Goal: Task Accomplishment & Management: Complete application form

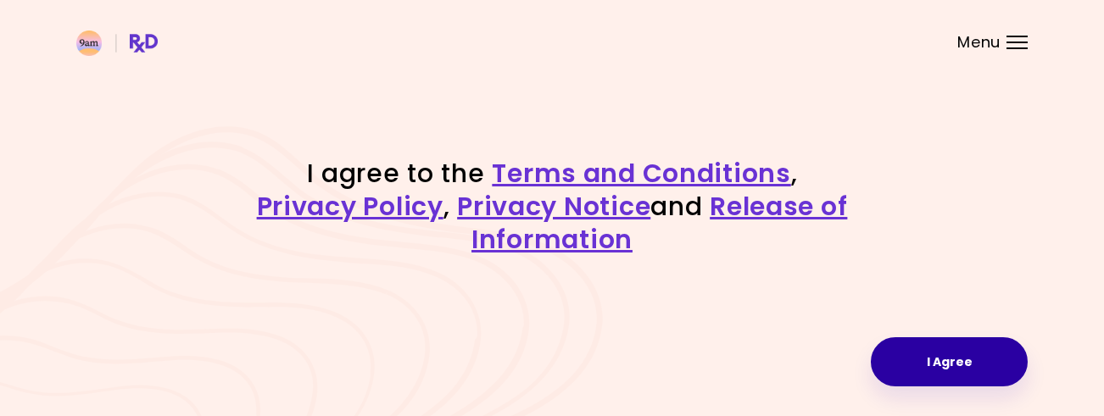
click at [934, 365] on button "I Agree" at bounding box center [949, 361] width 157 height 49
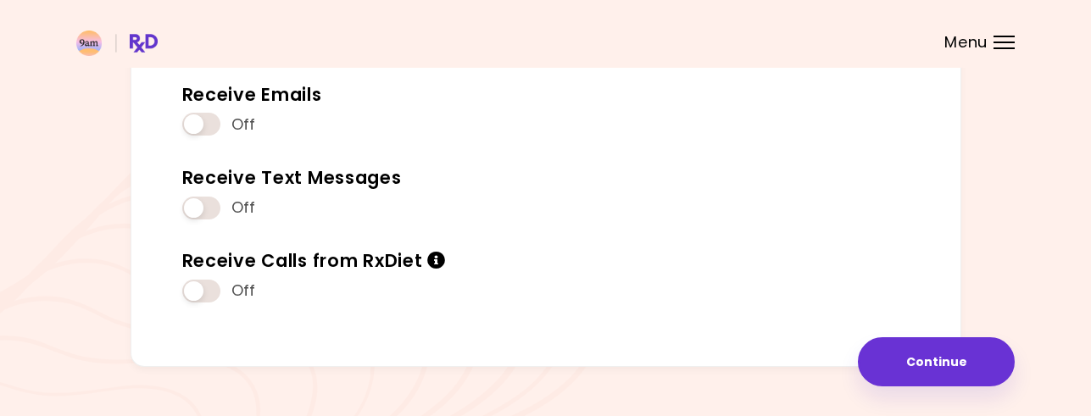
scroll to position [293, 0]
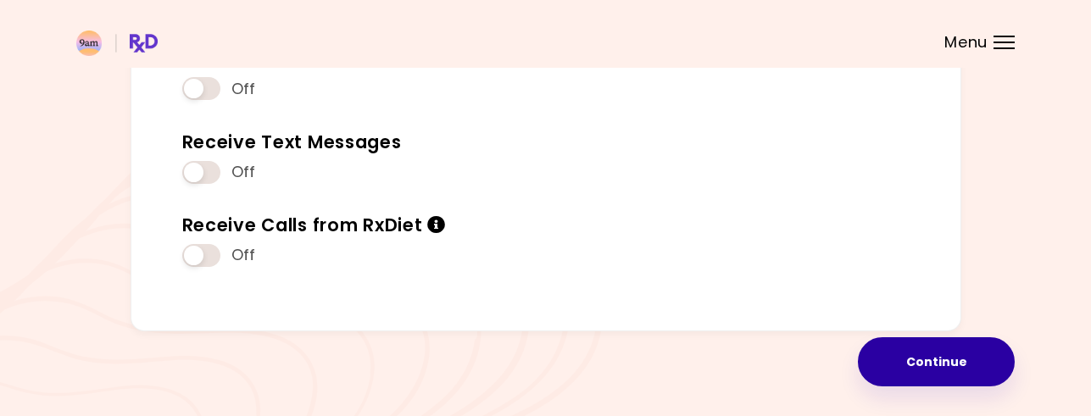
click at [939, 354] on button "Continue" at bounding box center [936, 361] width 157 height 49
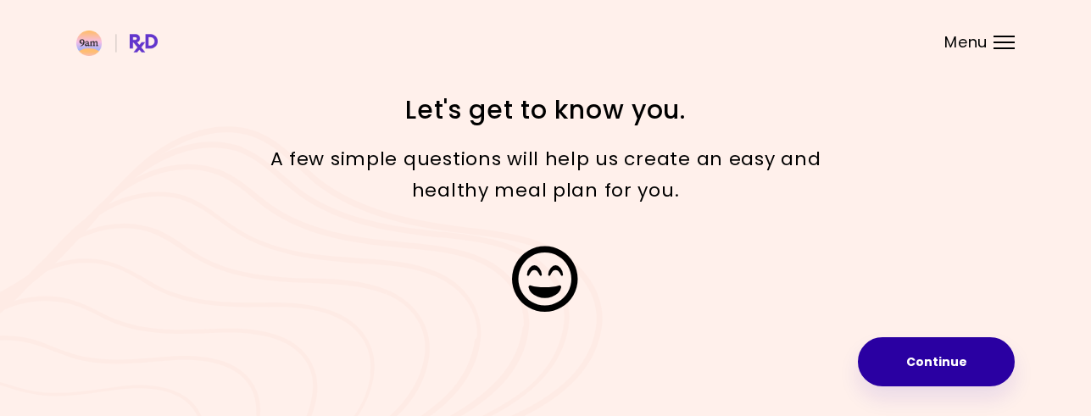
click at [921, 361] on button "Continue" at bounding box center [936, 361] width 157 height 49
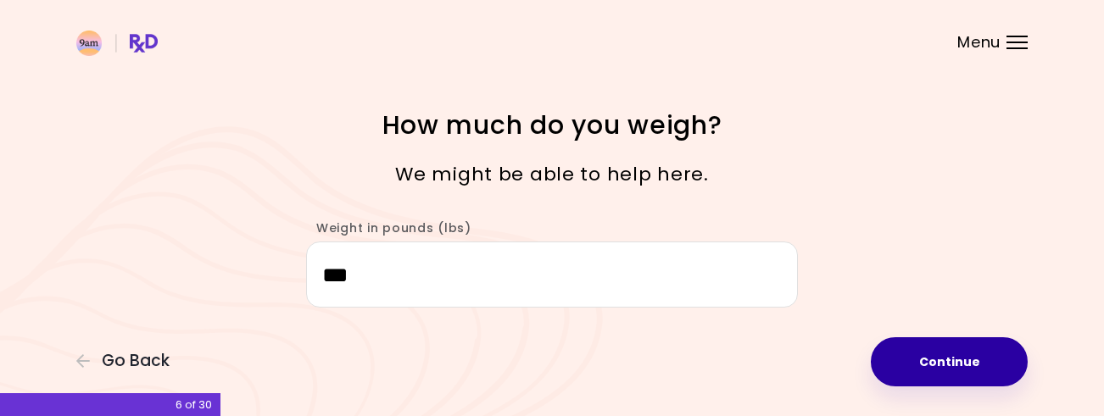
click at [936, 355] on button "Continue" at bounding box center [949, 361] width 157 height 49
select select "****"
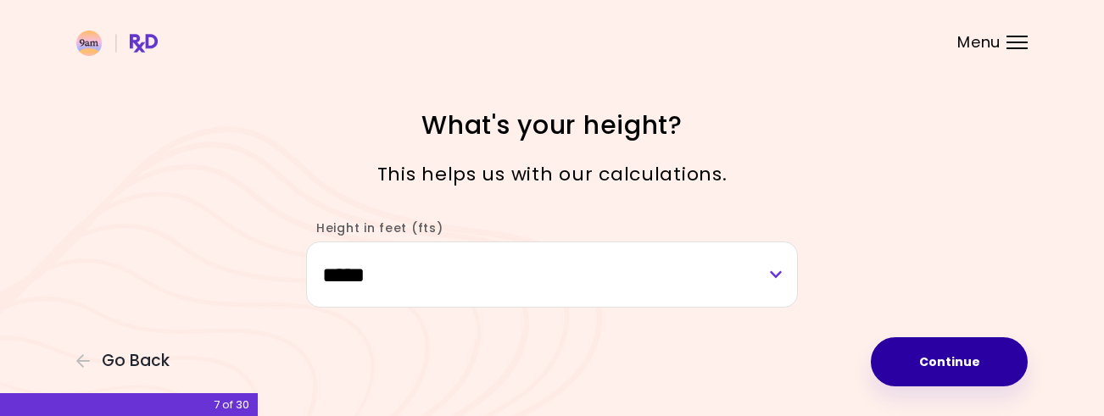
click at [936, 355] on button "Continue" at bounding box center [949, 361] width 157 height 49
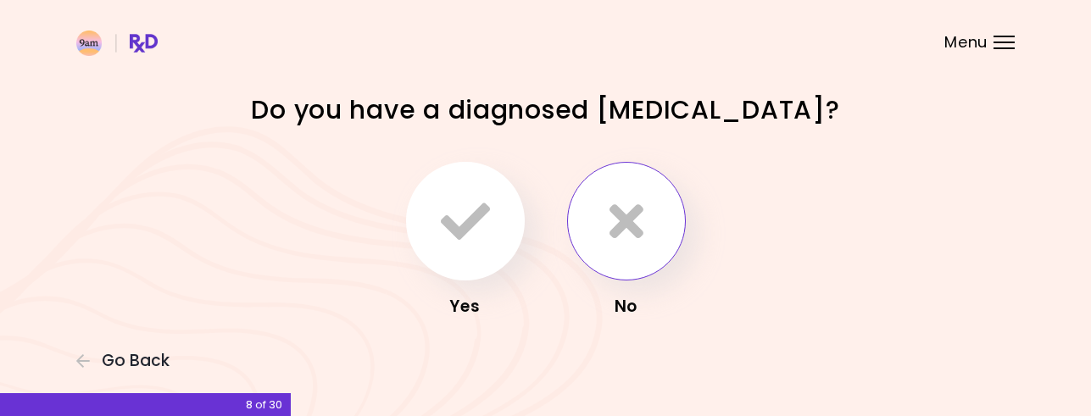
click at [621, 225] on icon "button" at bounding box center [626, 221] width 34 height 49
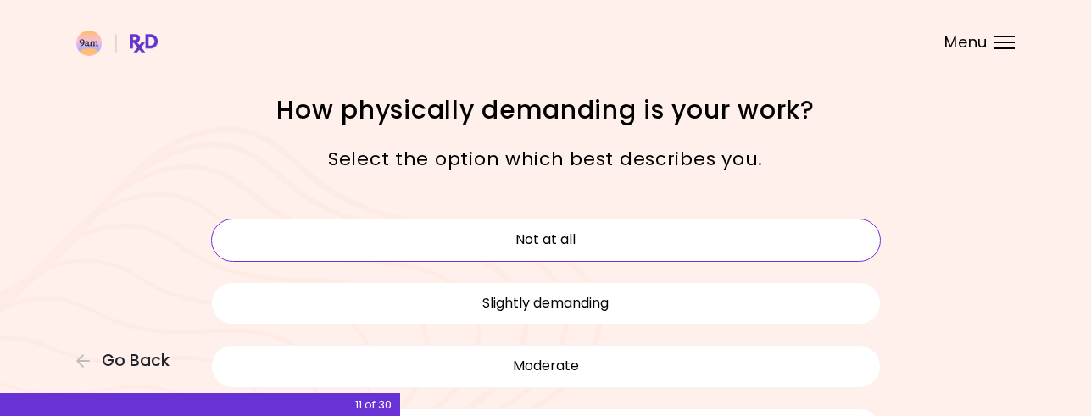
click at [577, 236] on button "Not at all" at bounding box center [546, 240] width 670 height 42
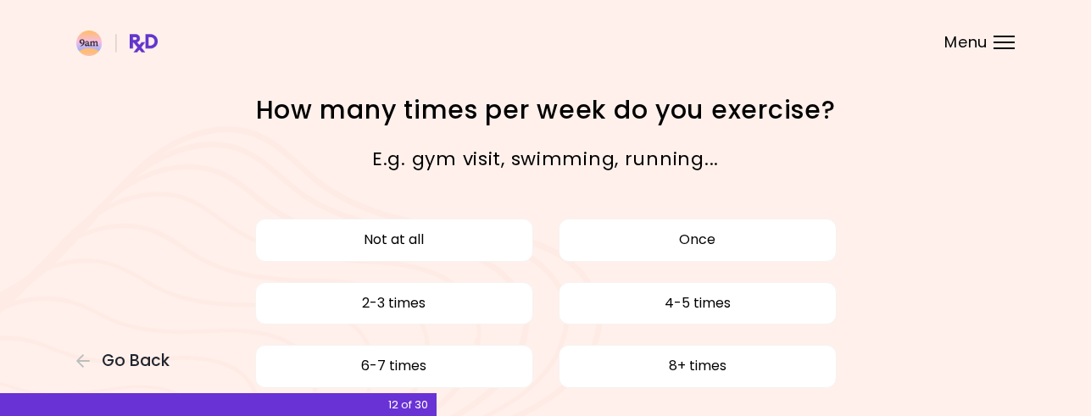
scroll to position [85, 0]
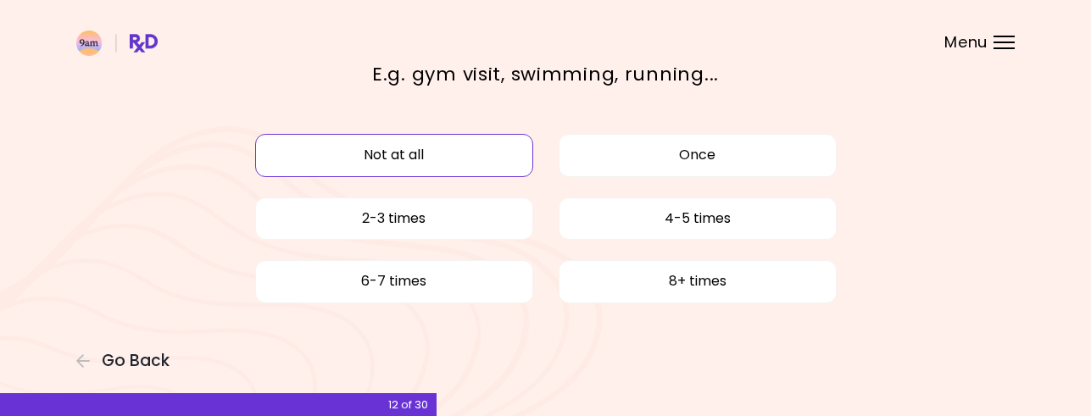
click at [398, 154] on button "Not at all" at bounding box center [394, 155] width 278 height 42
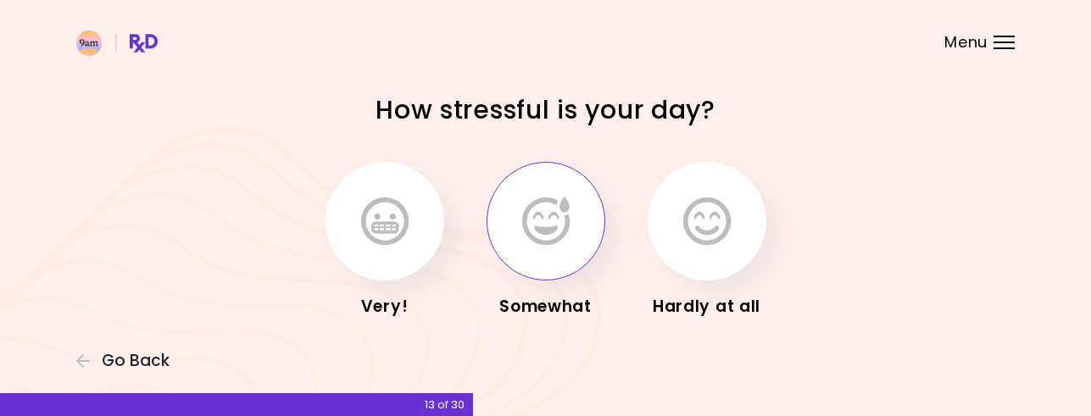
click at [556, 221] on icon "button" at bounding box center [545, 221] width 47 height 49
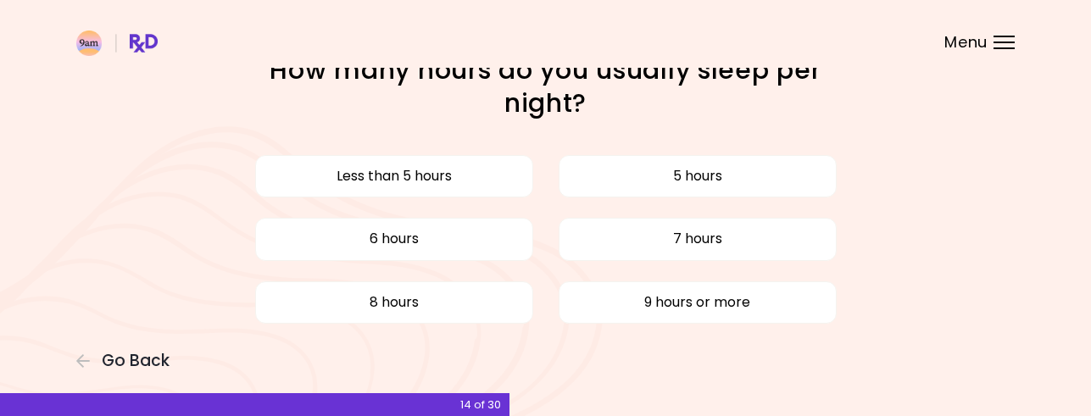
scroll to position [72, 0]
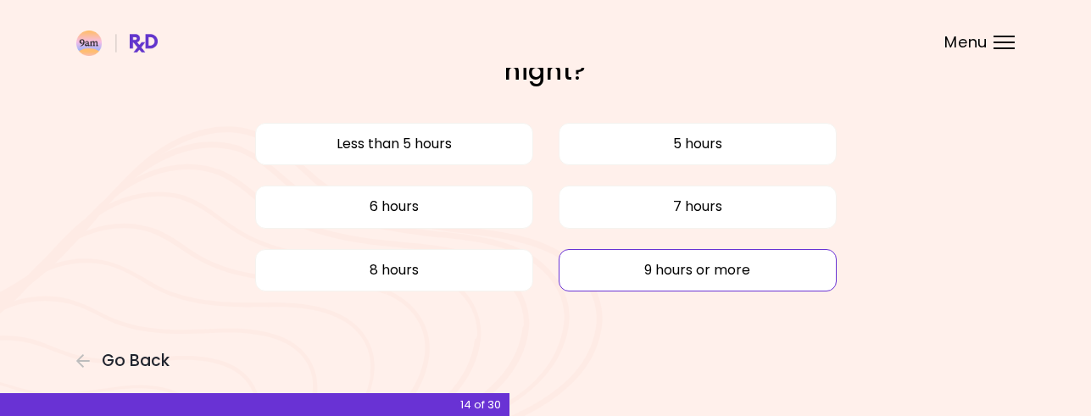
click at [663, 267] on button "9 hours or more" at bounding box center [698, 270] width 278 height 42
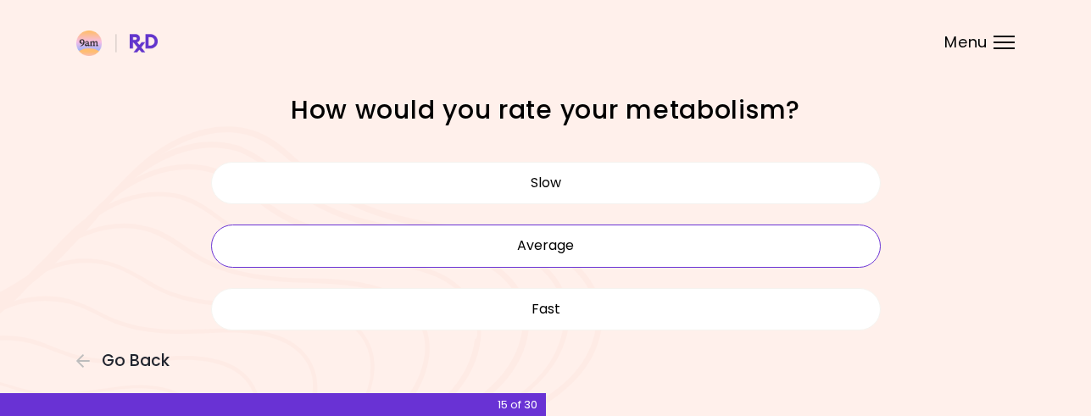
click at [571, 240] on button "Average" at bounding box center [546, 246] width 670 height 42
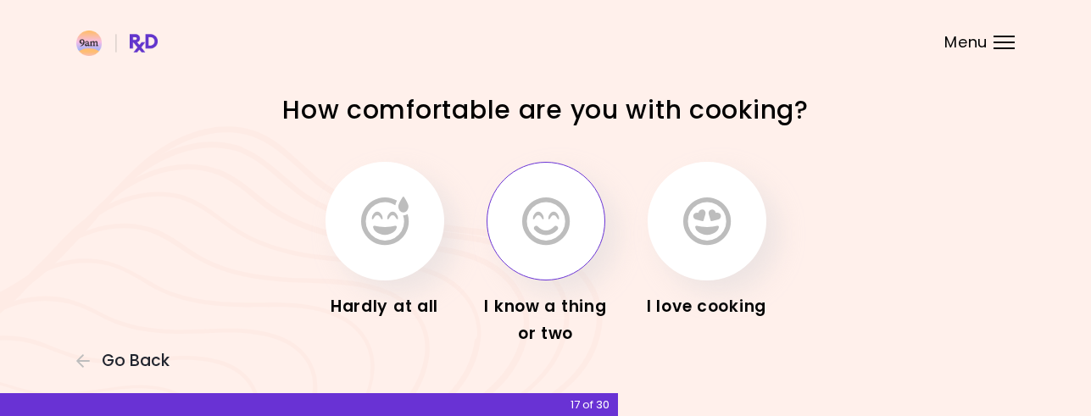
click at [542, 225] on icon "button" at bounding box center [545, 221] width 47 height 49
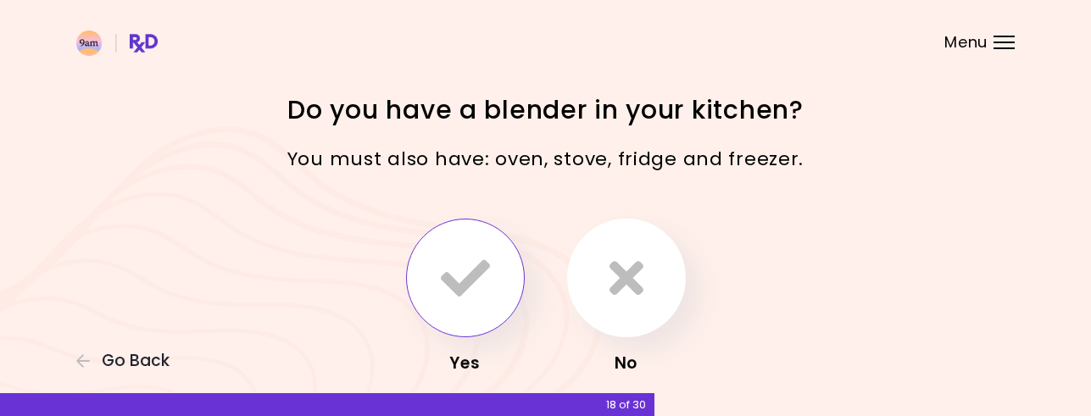
click at [482, 272] on icon "button" at bounding box center [465, 277] width 49 height 49
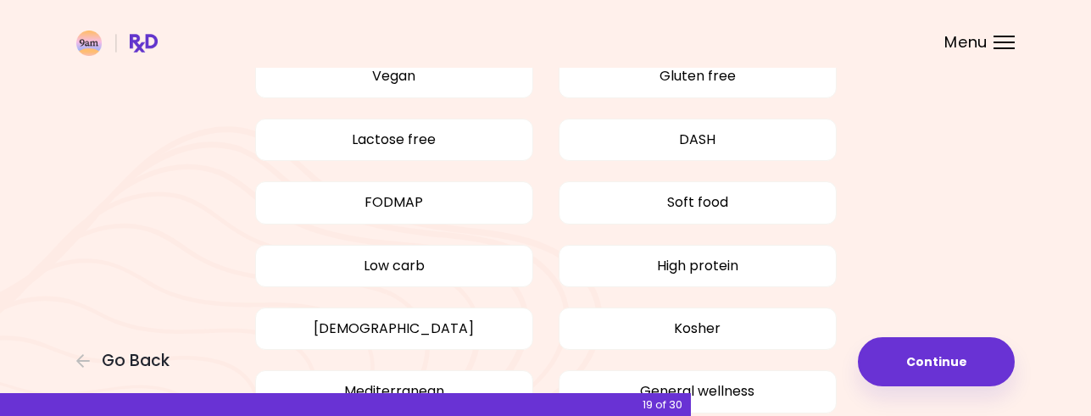
scroll to position [254, 0]
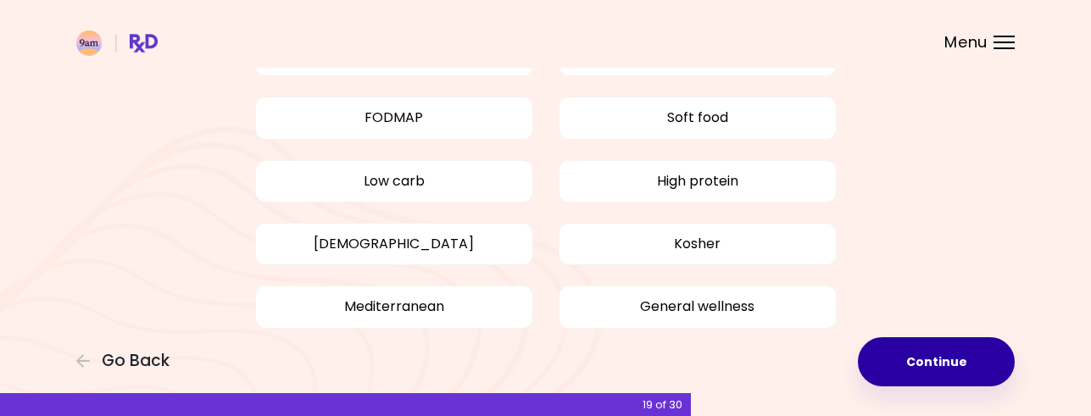
click at [935, 352] on button "Continue" at bounding box center [936, 361] width 157 height 49
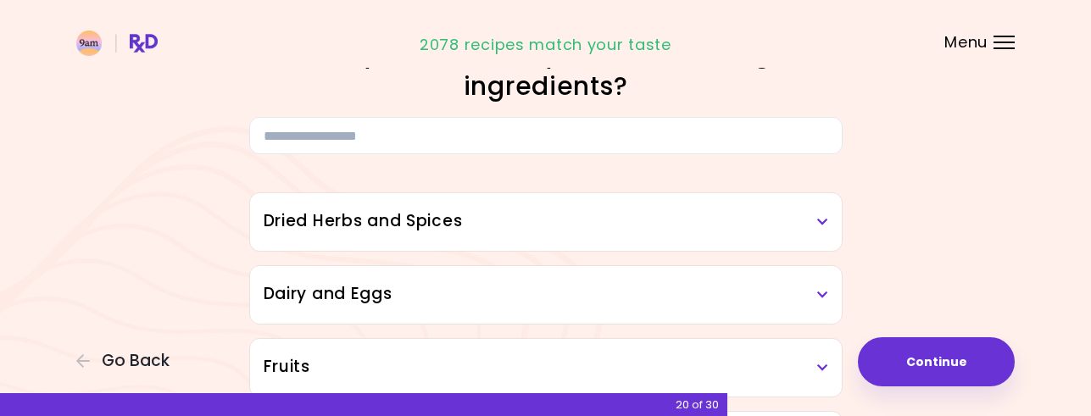
scroll to position [85, 0]
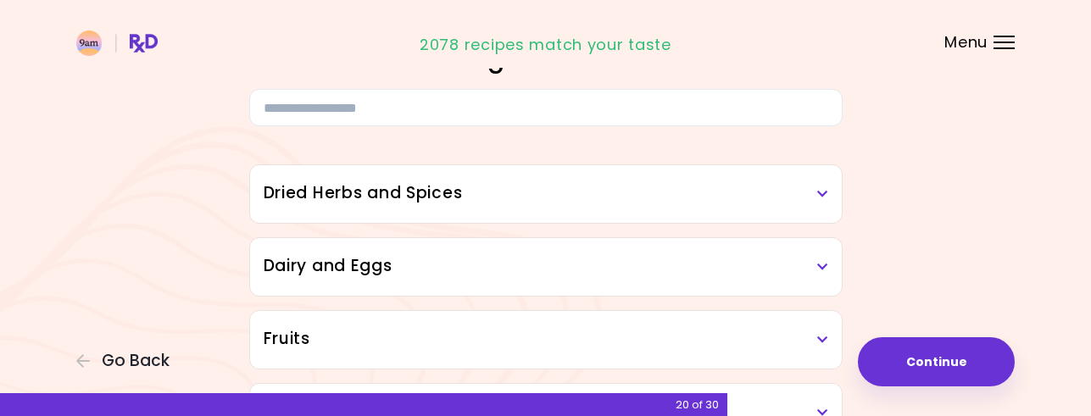
click at [826, 195] on icon at bounding box center [822, 194] width 11 height 12
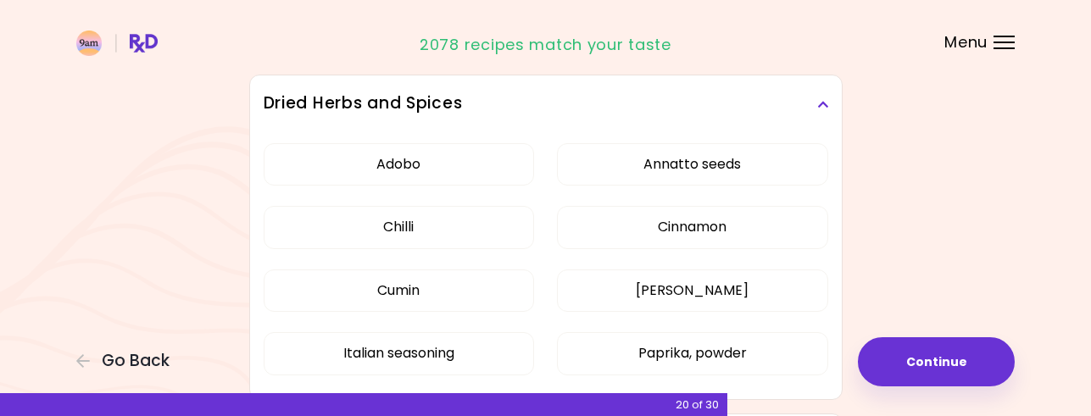
scroll to position [170, 0]
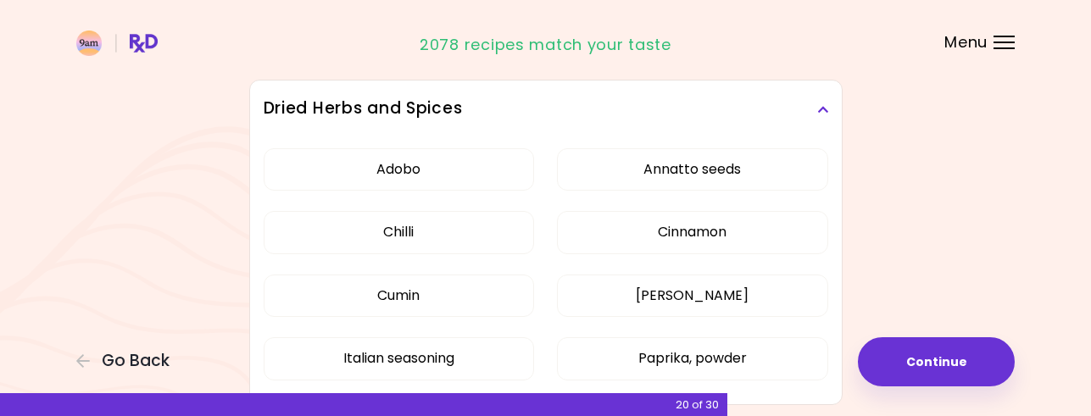
click at [822, 108] on icon at bounding box center [822, 109] width 11 height 12
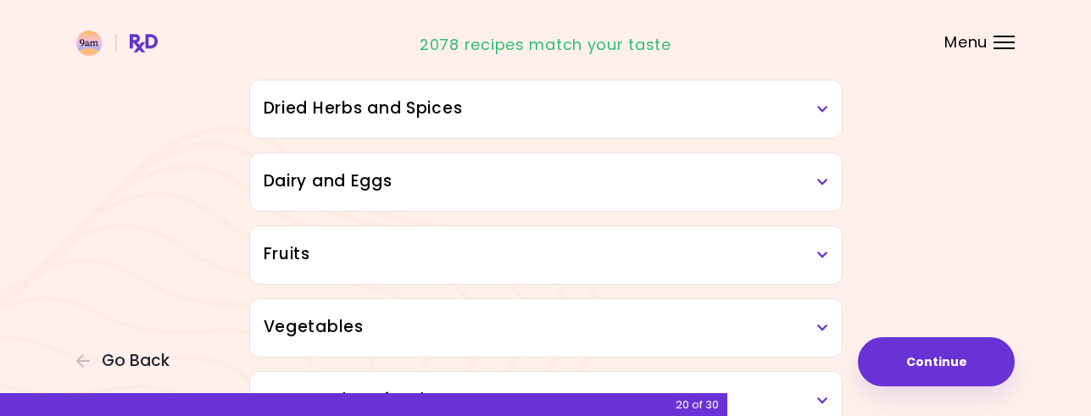
click at [820, 183] on icon at bounding box center [822, 182] width 11 height 12
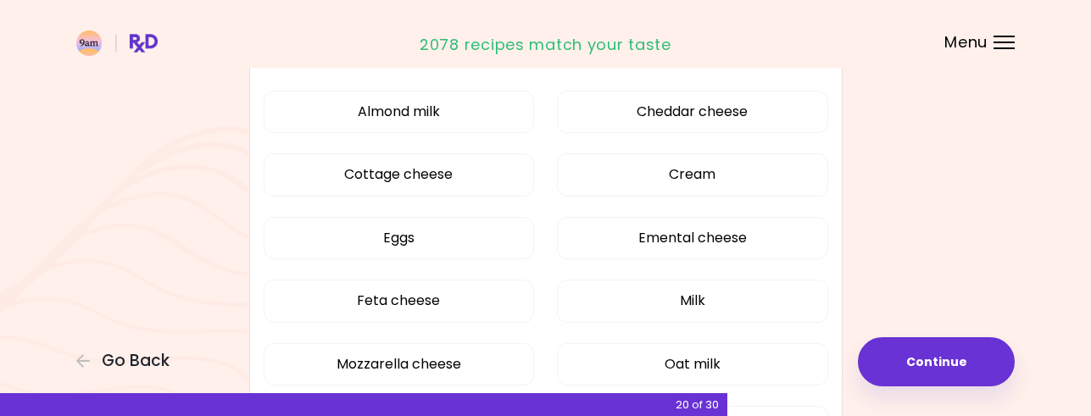
scroll to position [339, 0]
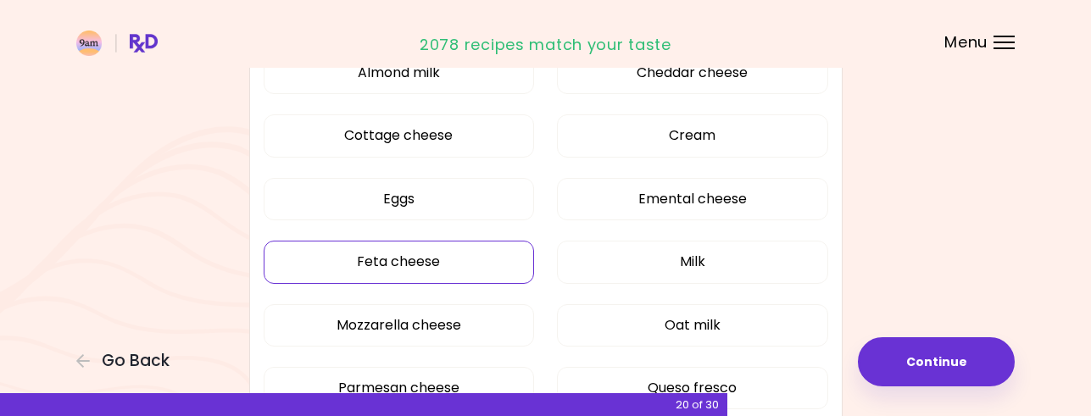
click at [410, 258] on button "Feta cheese" at bounding box center [399, 262] width 271 height 42
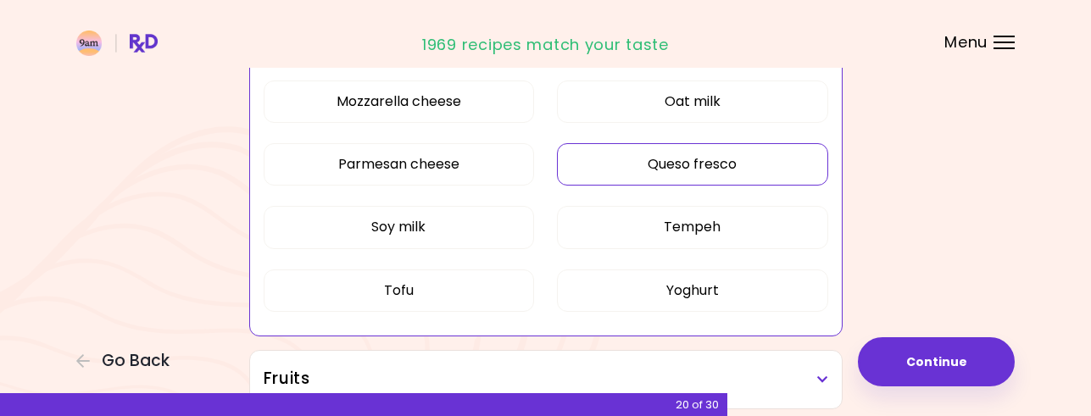
scroll to position [593, 0]
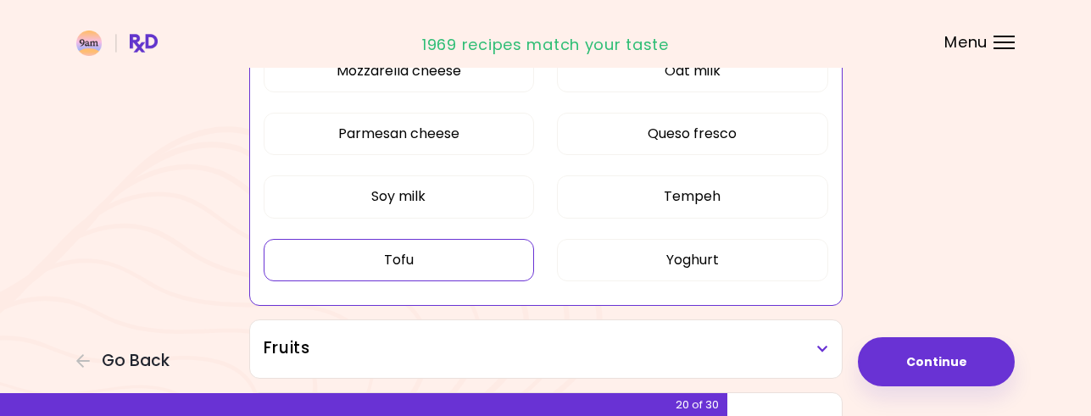
click at [407, 258] on button "Tofu" at bounding box center [399, 260] width 271 height 42
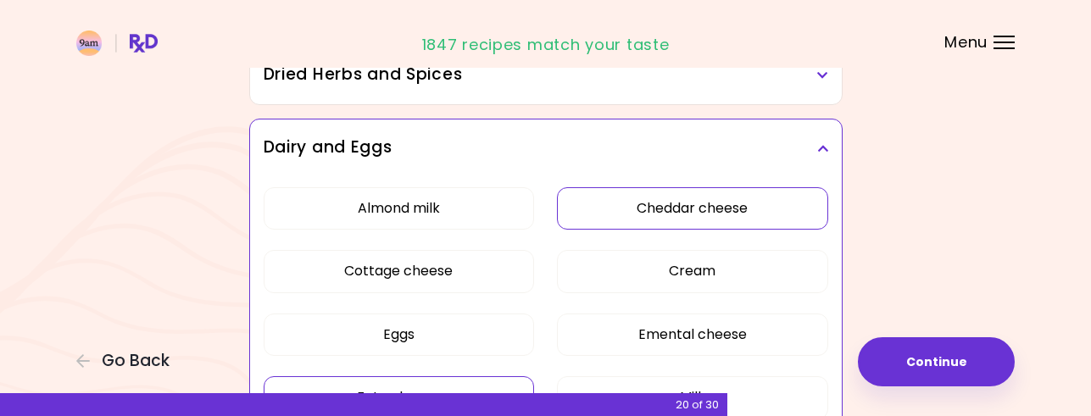
scroll to position [170, 0]
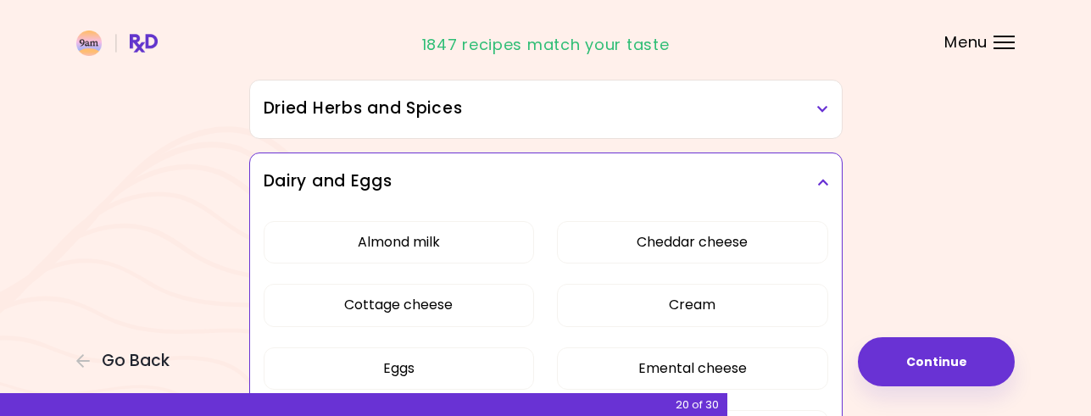
click at [823, 180] on icon at bounding box center [822, 182] width 11 height 12
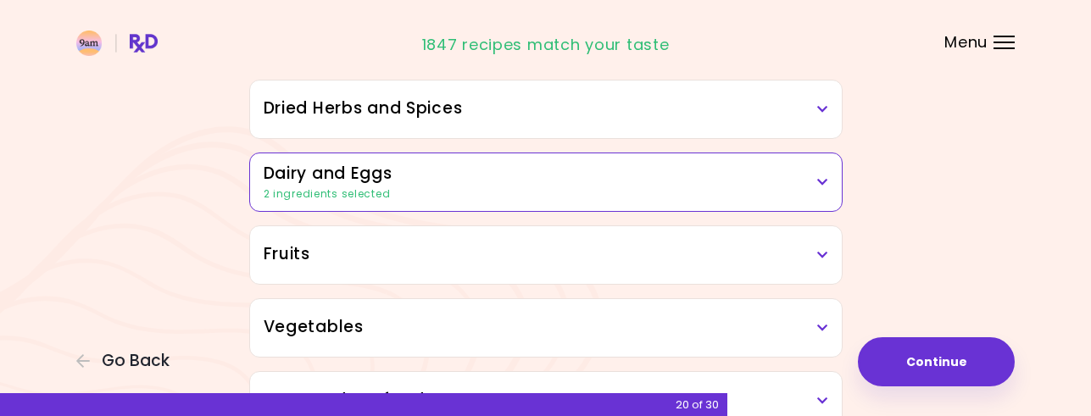
click at [817, 259] on icon at bounding box center [822, 255] width 11 height 12
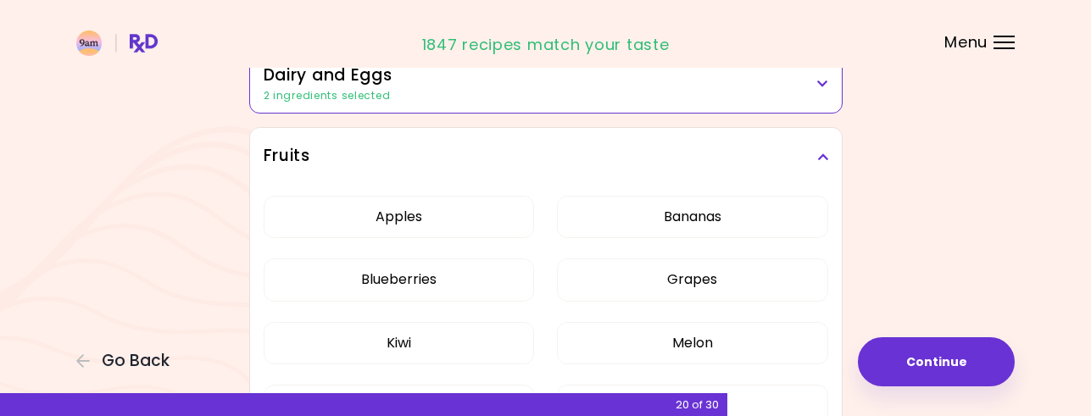
scroll to position [254, 0]
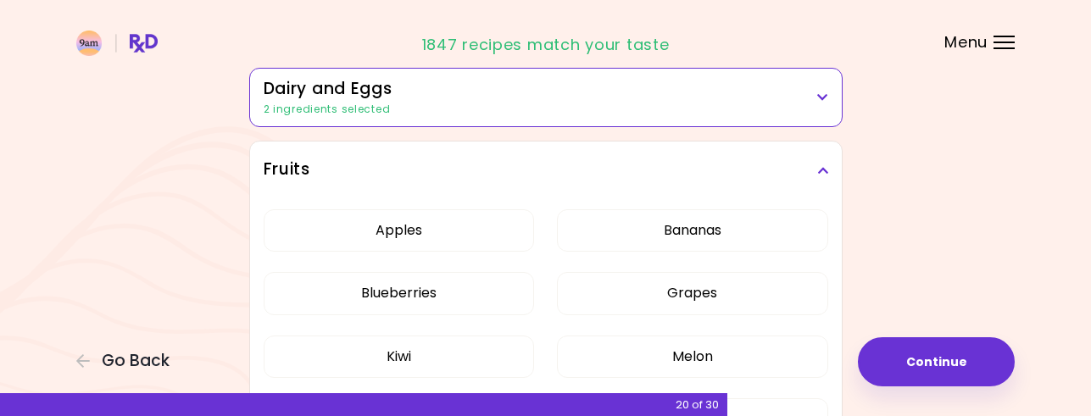
click at [822, 170] on icon at bounding box center [822, 170] width 11 height 12
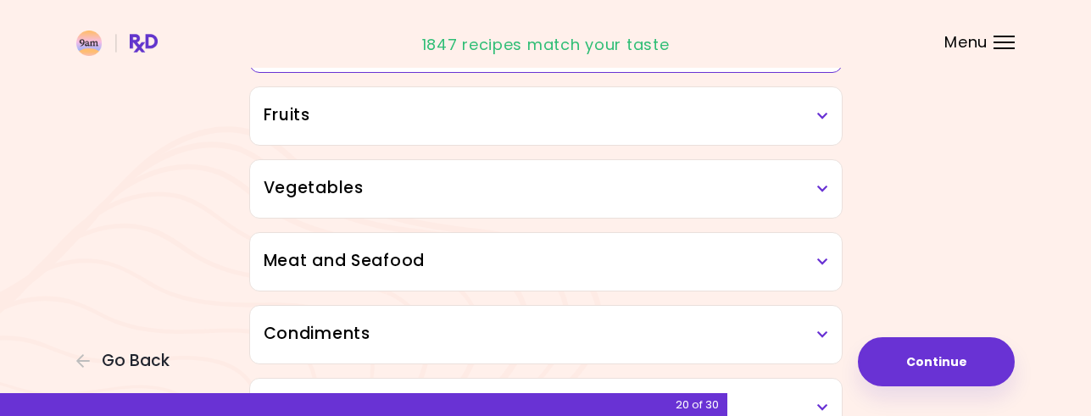
scroll to position [339, 0]
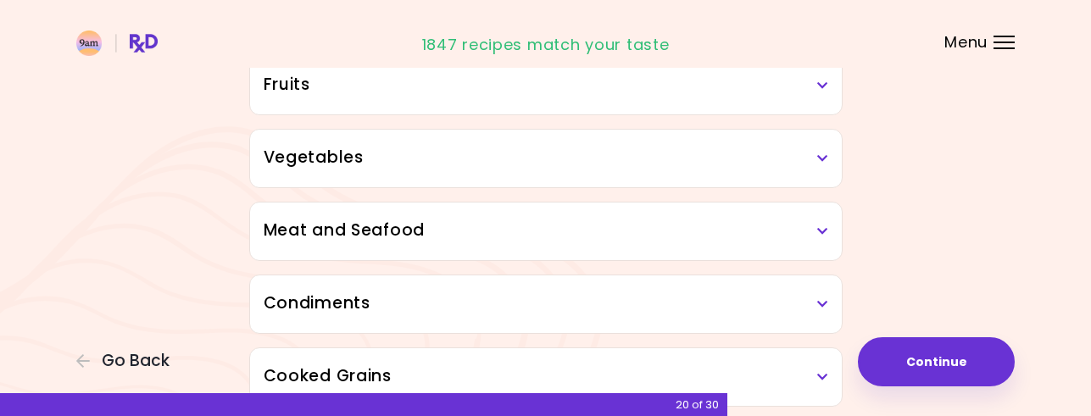
click at [815, 159] on h3 "Vegetables" at bounding box center [546, 158] width 565 height 25
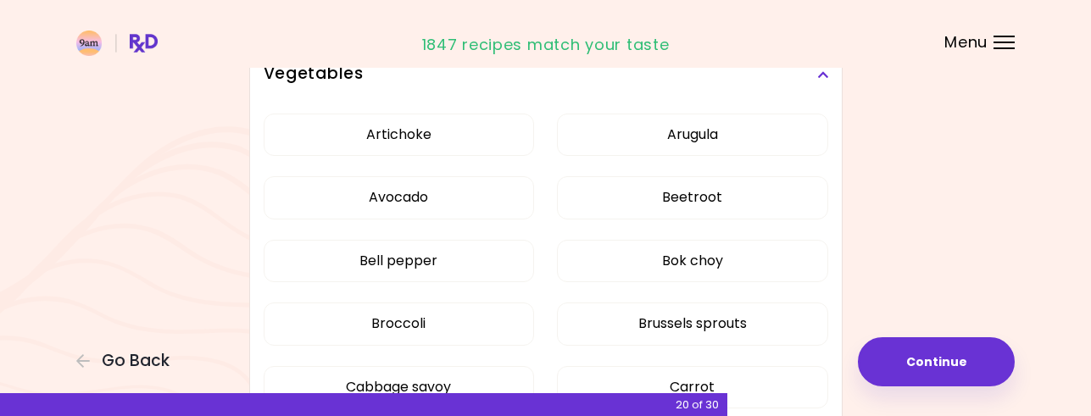
scroll to position [424, 0]
click at [695, 264] on button "Bok choy" at bounding box center [692, 260] width 271 height 42
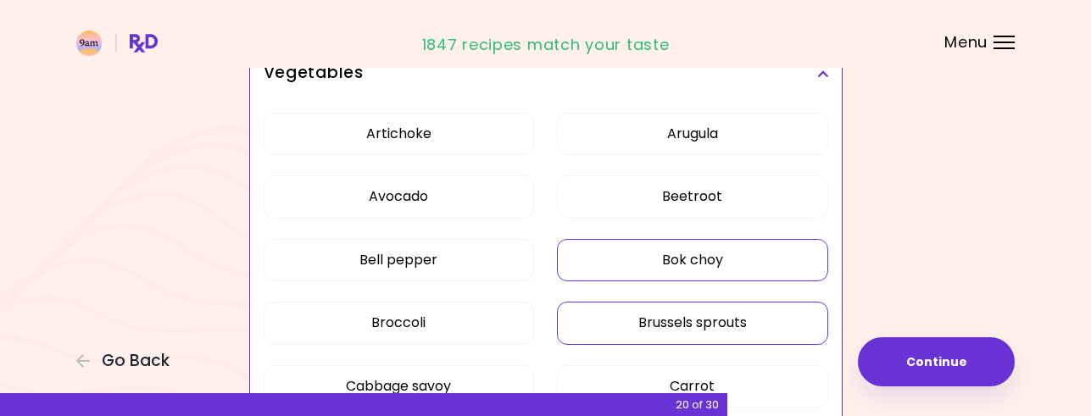
click at [711, 320] on button "Brussels sprouts" at bounding box center [692, 323] width 271 height 42
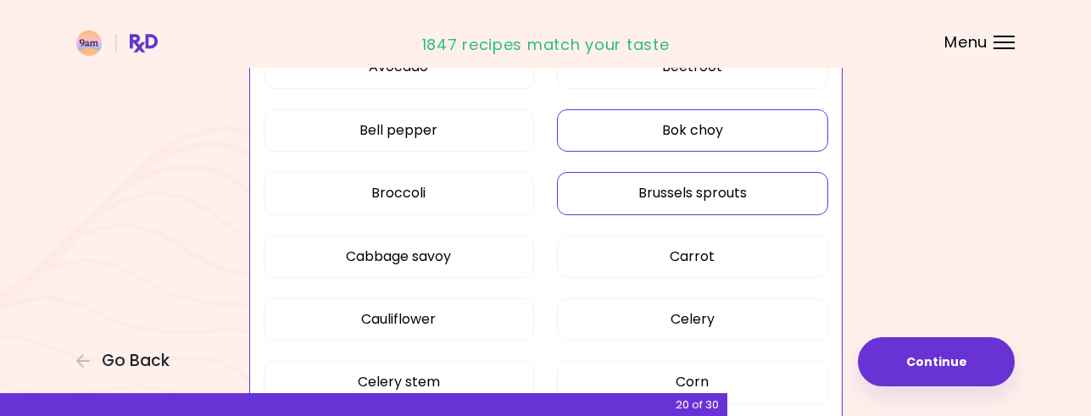
scroll to position [593, 0]
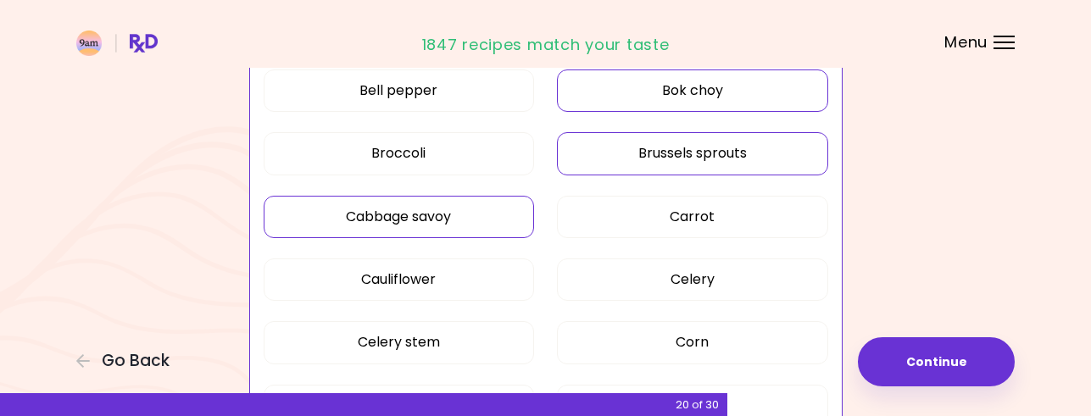
click at [409, 215] on button "Cabbage savoy" at bounding box center [399, 217] width 271 height 42
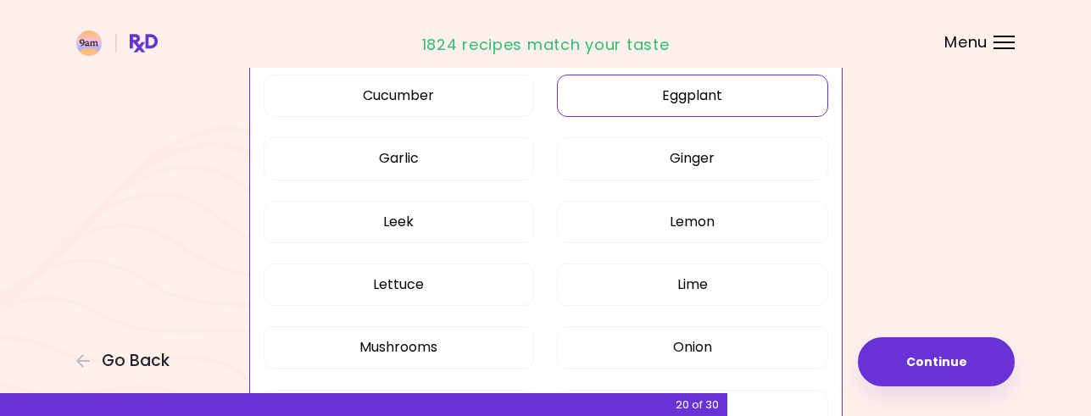
scroll to position [932, 0]
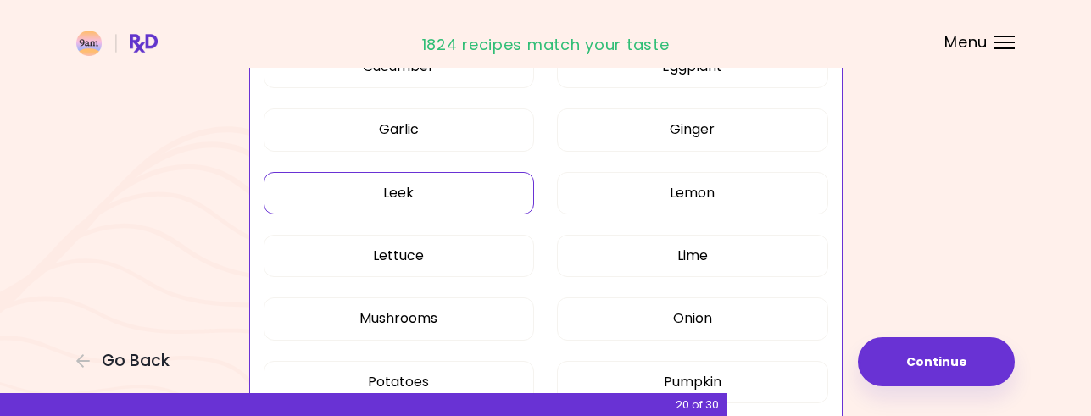
click at [401, 192] on button "Leek" at bounding box center [399, 193] width 271 height 42
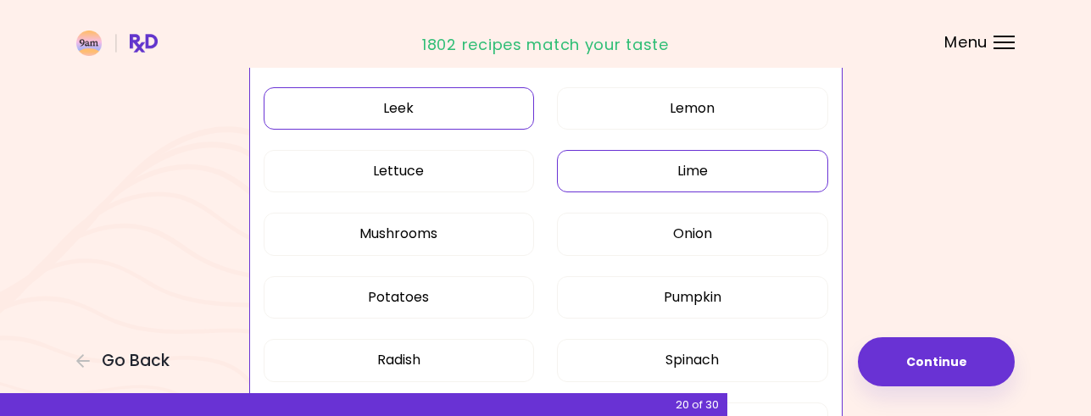
scroll to position [1102, 0]
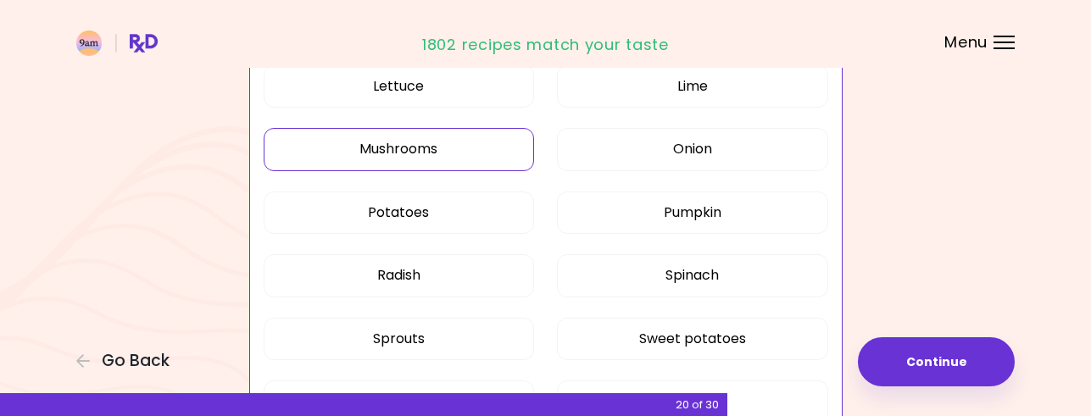
click at [397, 147] on button "Mushrooms" at bounding box center [399, 149] width 271 height 42
click at [711, 277] on button "Spinach" at bounding box center [692, 275] width 271 height 42
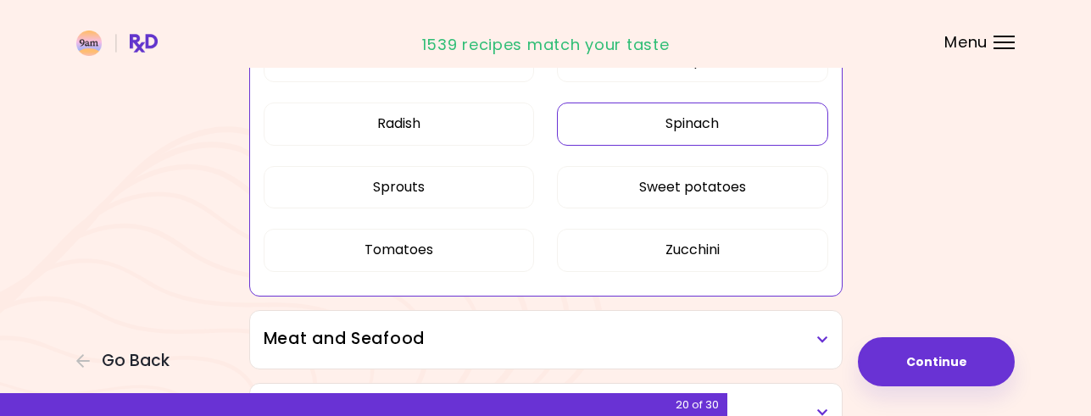
scroll to position [1271, 0]
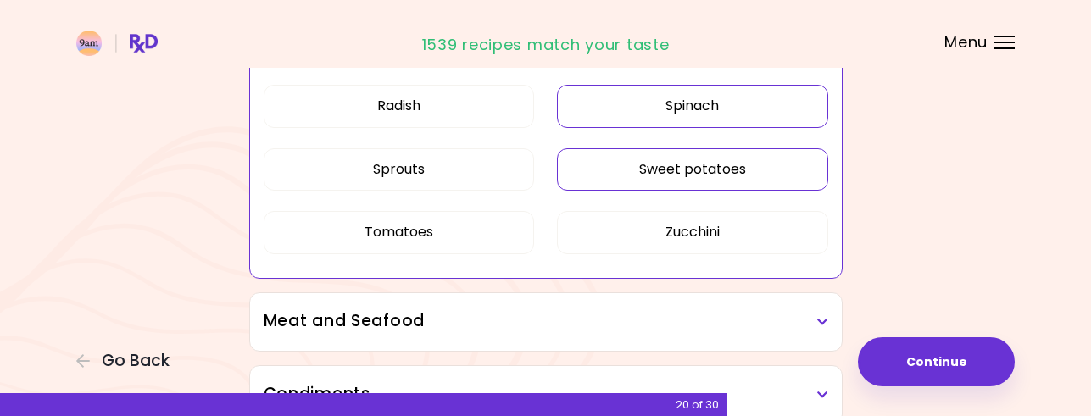
click at [705, 170] on button "Sweet potatoes" at bounding box center [692, 169] width 271 height 42
click at [387, 162] on button "Sprouts" at bounding box center [399, 169] width 271 height 42
click at [818, 320] on icon at bounding box center [822, 322] width 11 height 12
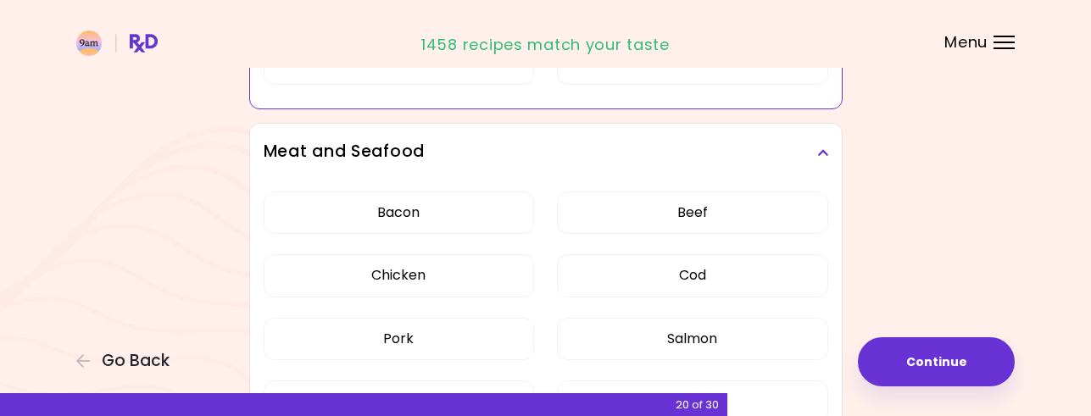
scroll to position [1526, 0]
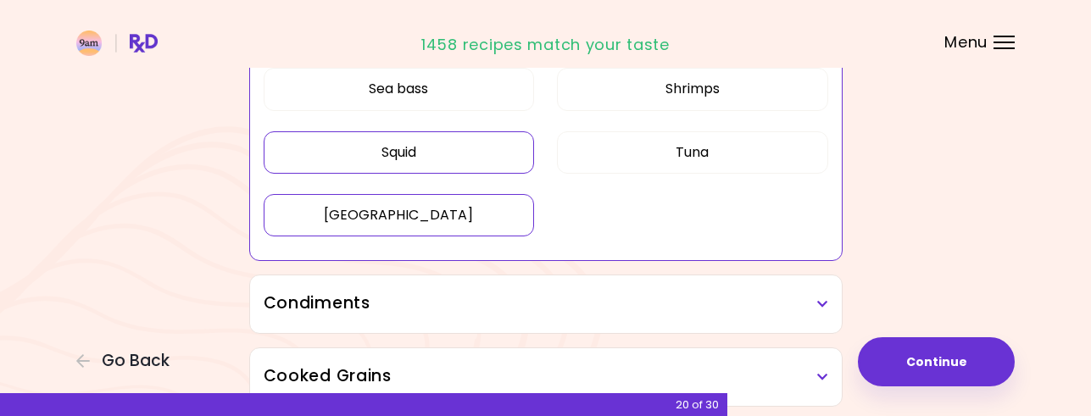
scroll to position [842, 0]
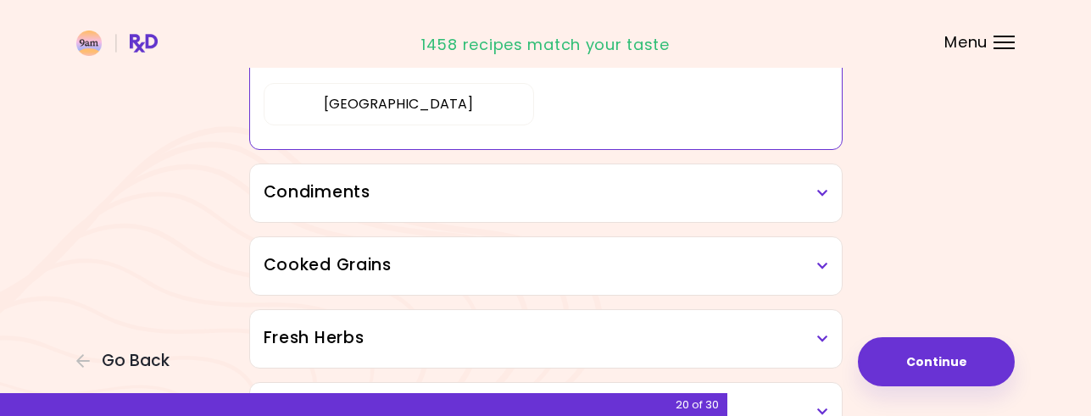
click at [818, 191] on icon at bounding box center [822, 193] width 11 height 12
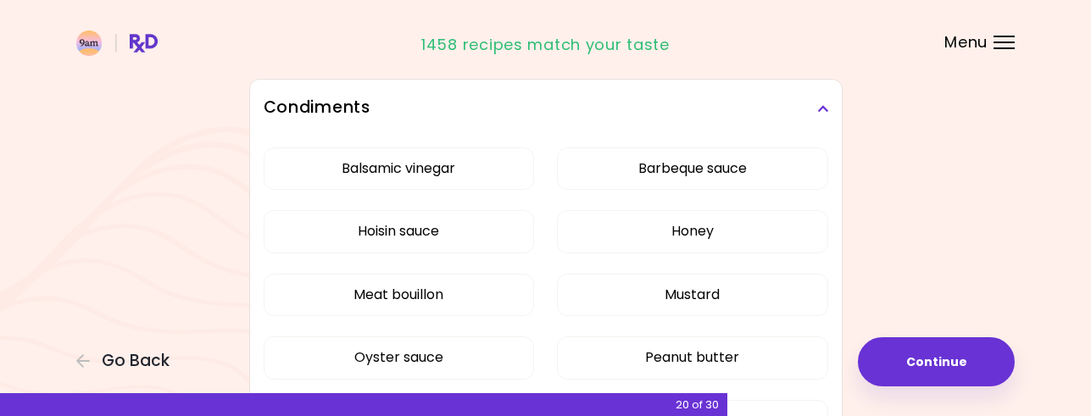
scroll to position [1011, 0]
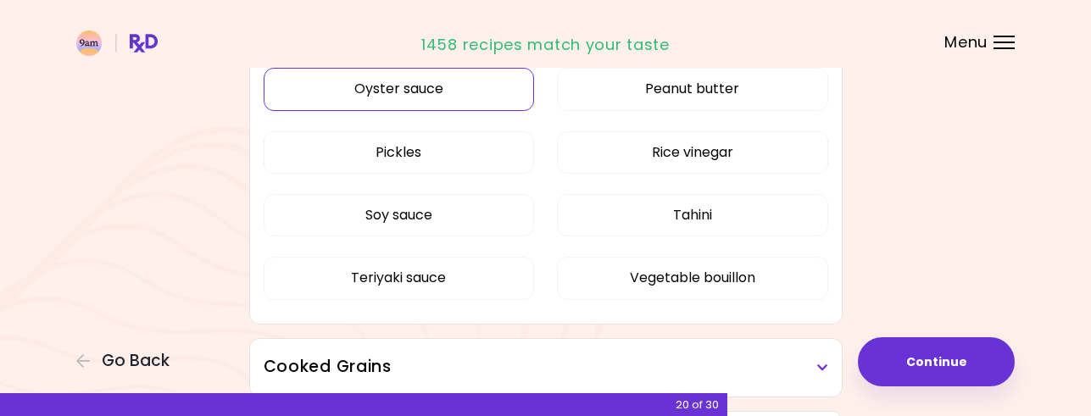
click at [397, 110] on button "Oyster sauce" at bounding box center [399, 89] width 271 height 42
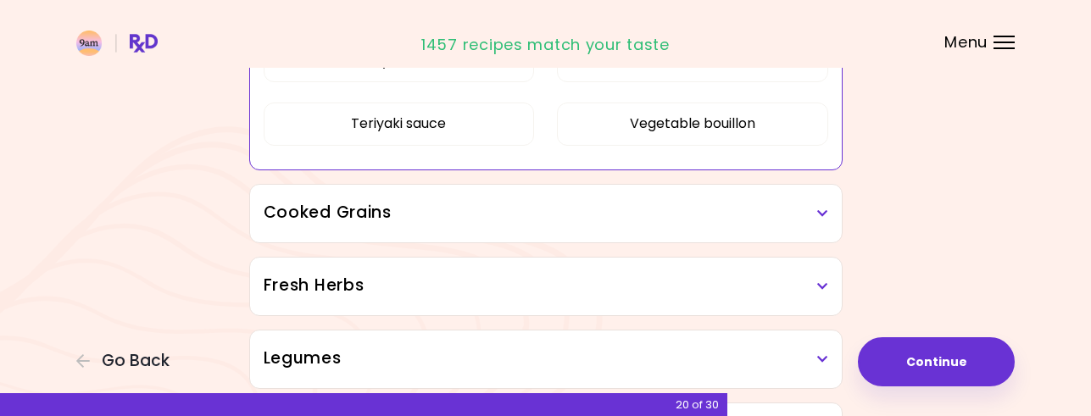
scroll to position [959, 0]
click at [826, 208] on icon at bounding box center [822, 213] width 11 height 12
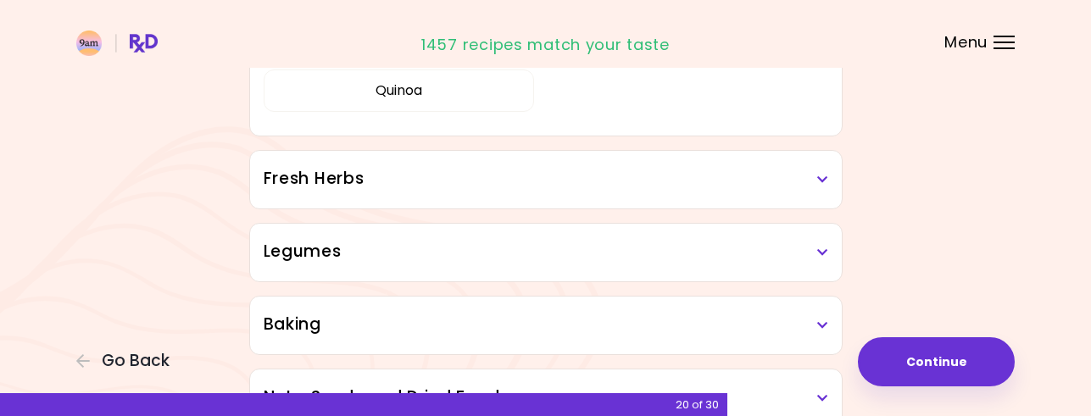
scroll to position [1298, 0]
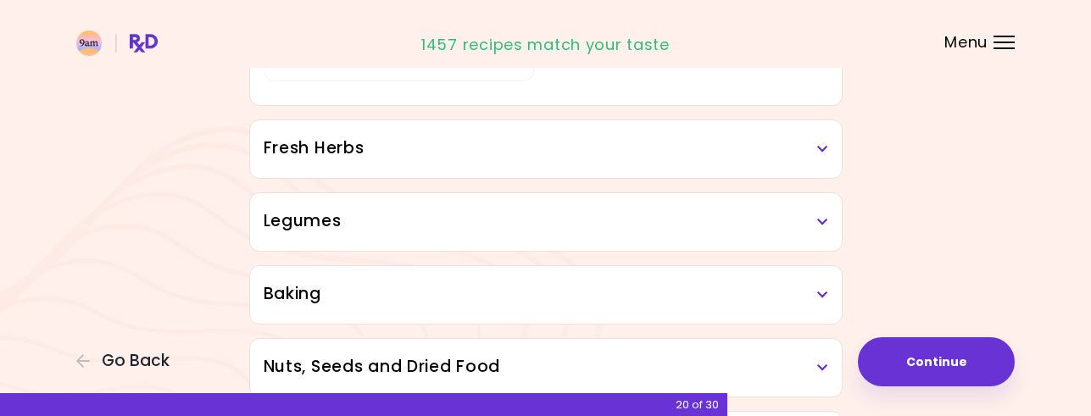
click at [822, 149] on icon at bounding box center [822, 149] width 11 height 12
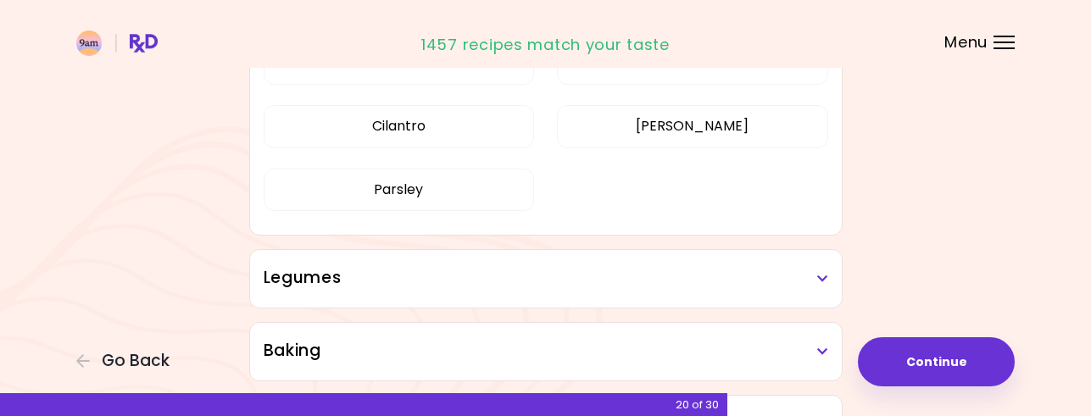
scroll to position [746, 0]
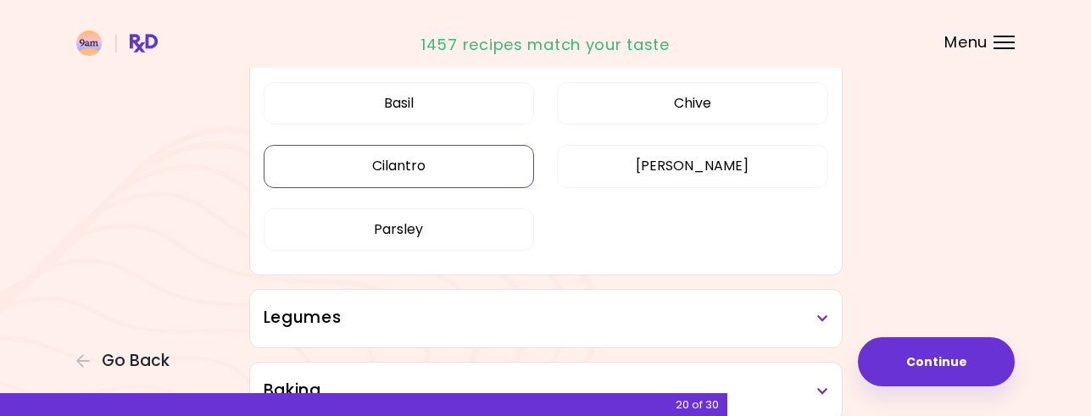
click at [396, 164] on button "Cilantro" at bounding box center [399, 166] width 271 height 42
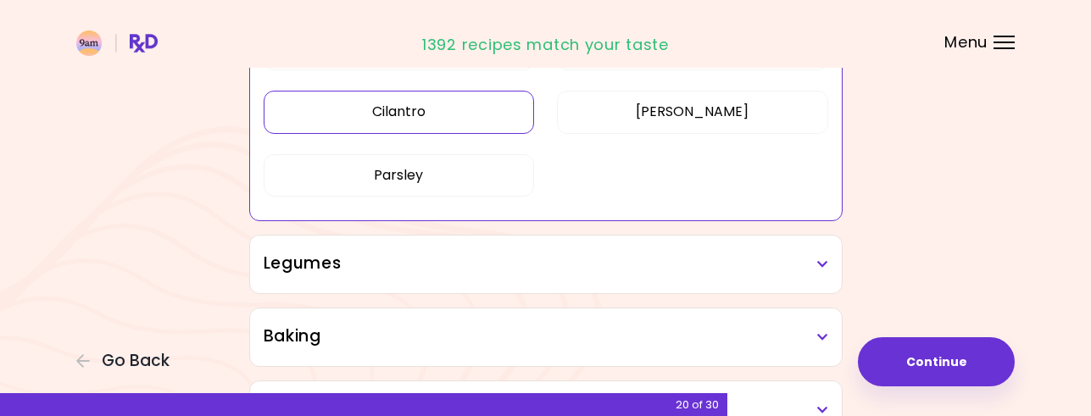
scroll to position [831, 0]
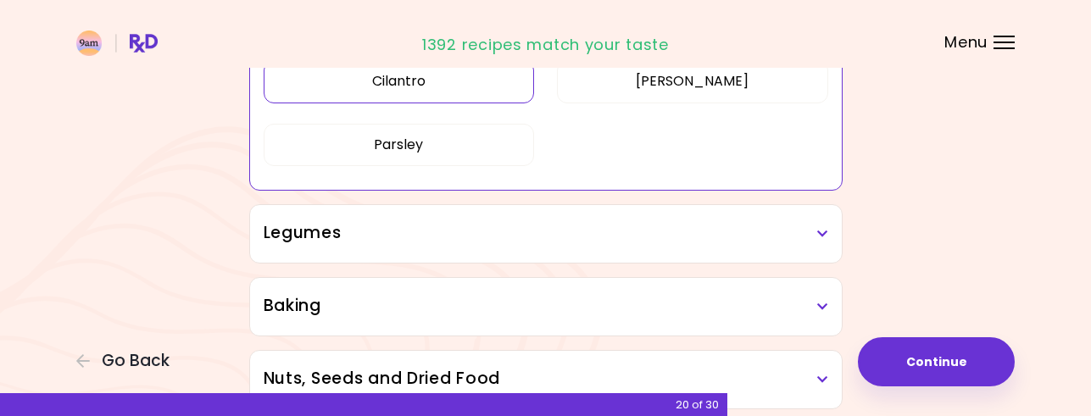
click at [821, 236] on icon at bounding box center [822, 234] width 11 height 12
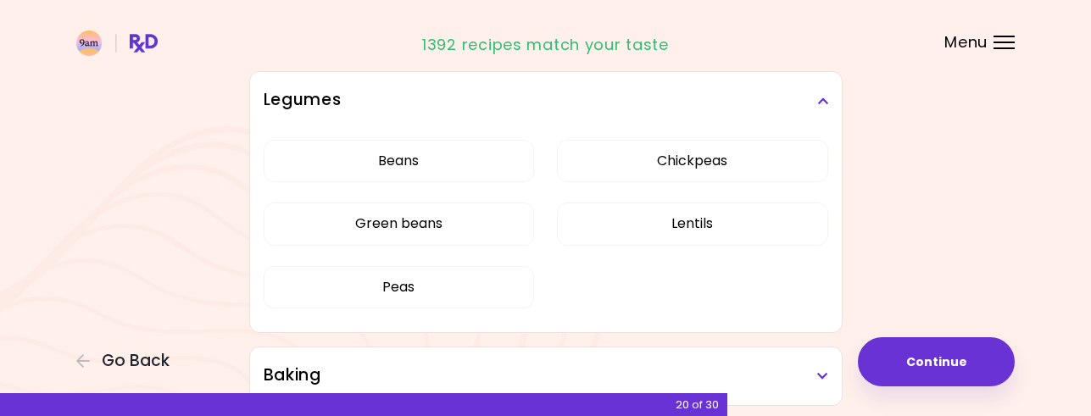
scroll to position [1000, 0]
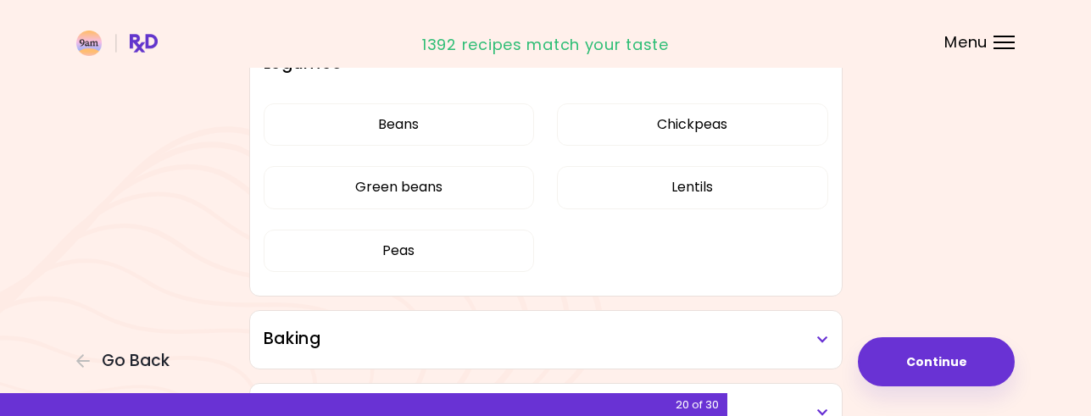
click at [693, 129] on div "Beans Chickpeas Green beans Lentils Peas" at bounding box center [546, 194] width 565 height 203
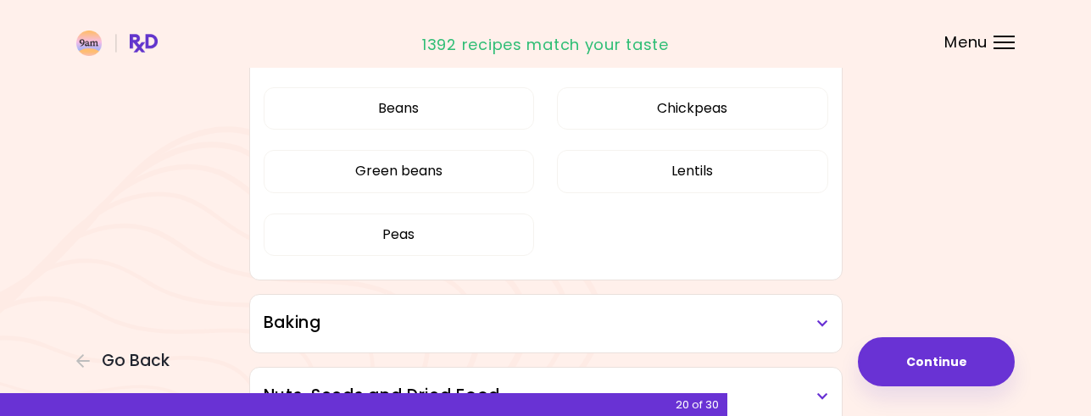
scroll to position [746, 0]
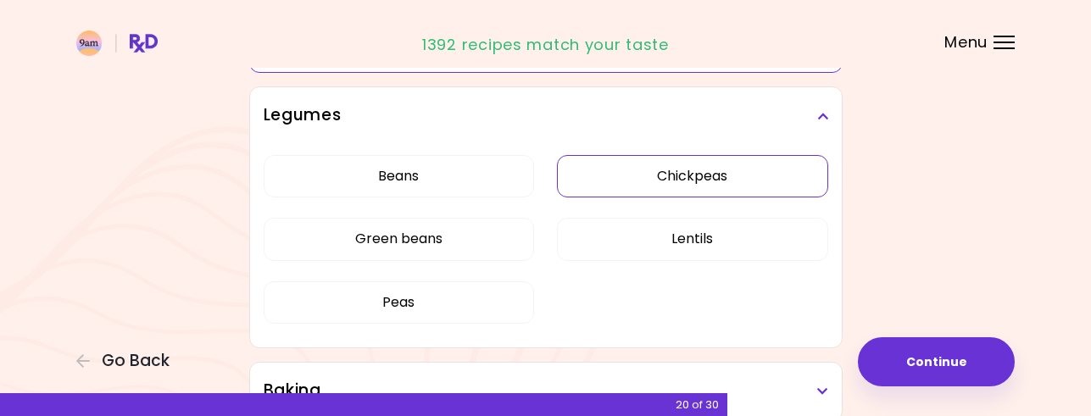
click at [695, 171] on button "Chickpeas" at bounding box center [692, 176] width 271 height 42
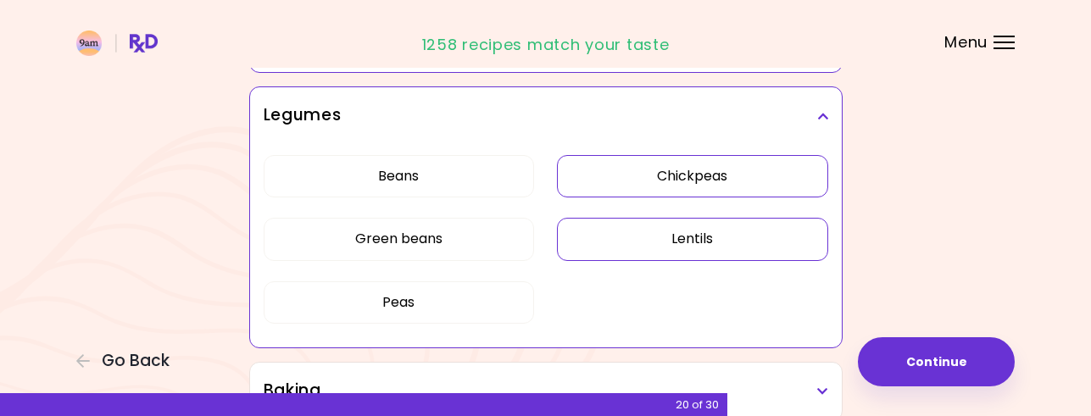
click at [688, 242] on button "Lentils" at bounding box center [692, 239] width 271 height 42
click at [398, 176] on button "Beans" at bounding box center [399, 176] width 271 height 42
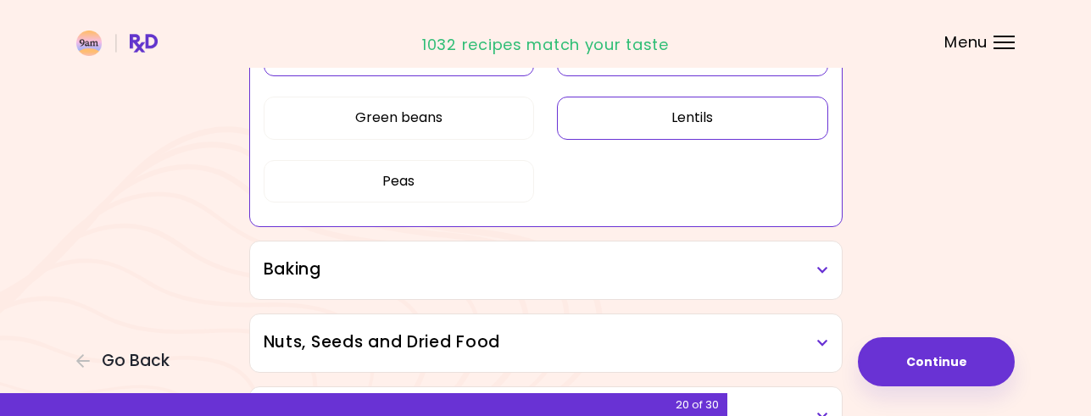
scroll to position [661, 0]
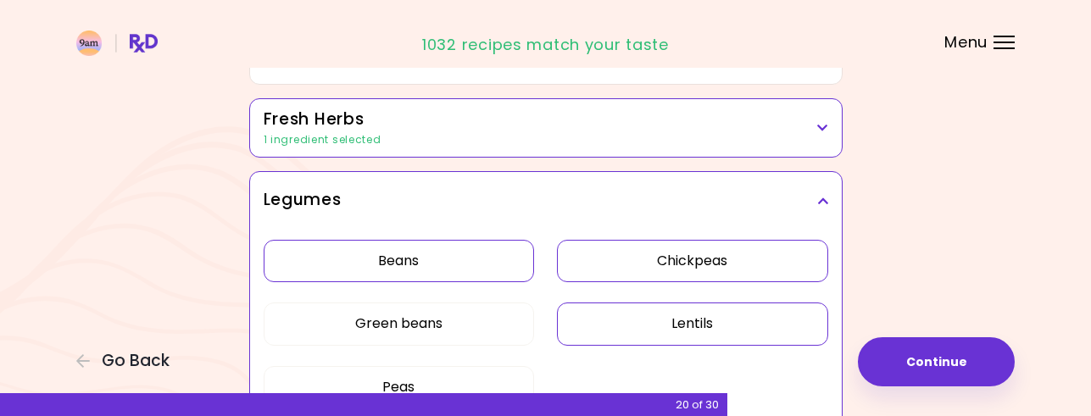
click at [826, 195] on icon at bounding box center [822, 201] width 11 height 12
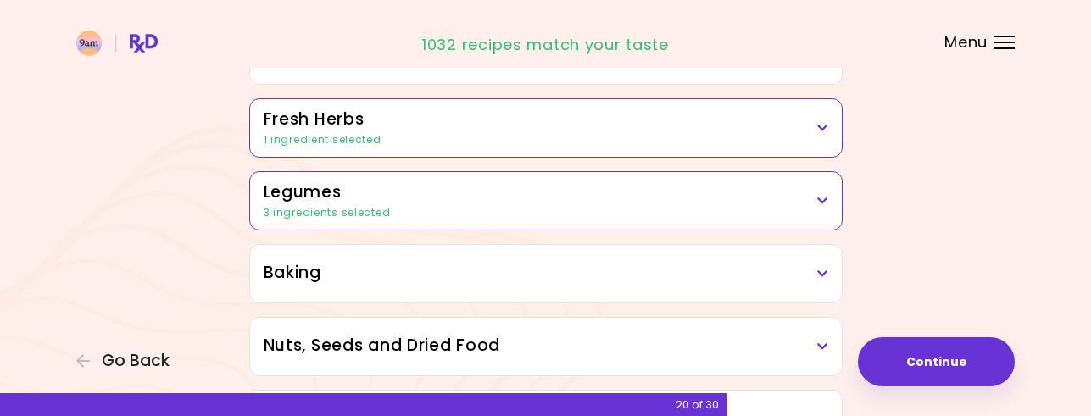
click at [821, 273] on icon at bounding box center [822, 274] width 11 height 12
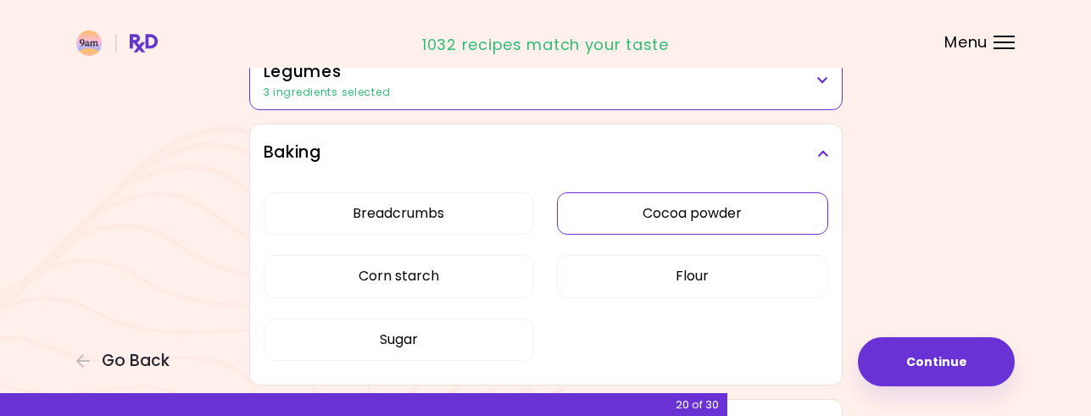
scroll to position [831, 0]
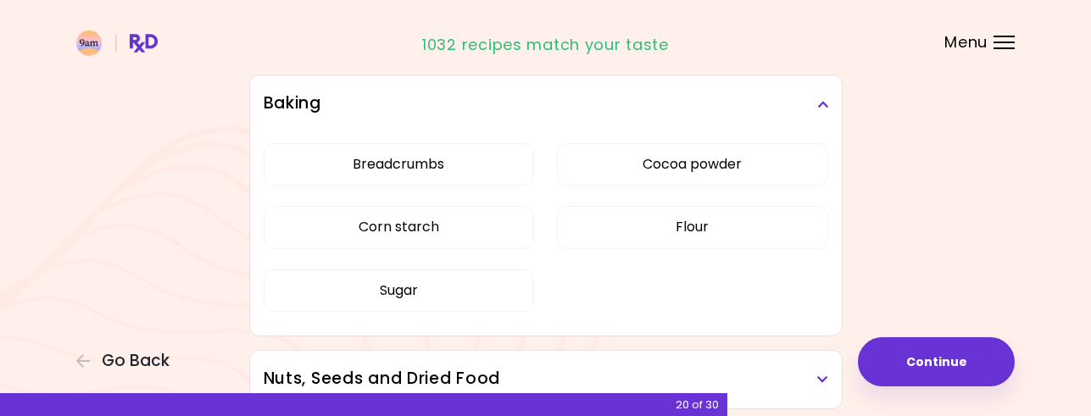
click at [822, 103] on icon at bounding box center [822, 104] width 11 height 12
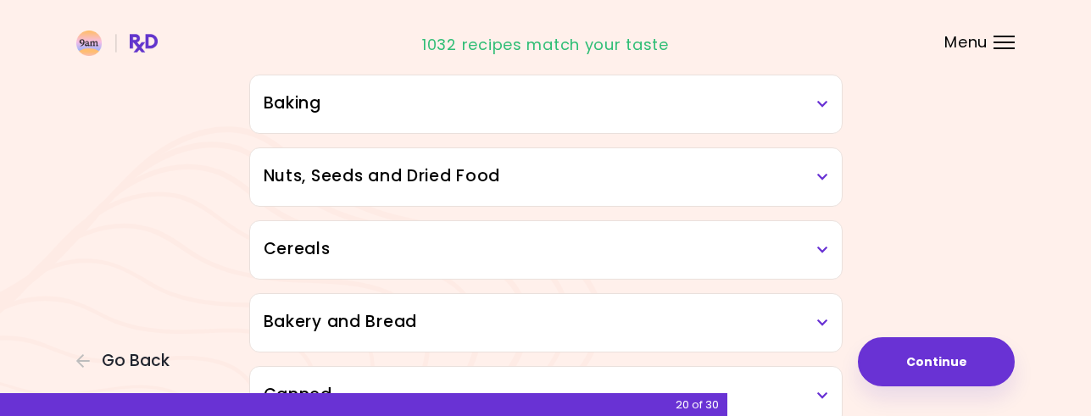
click at [825, 175] on icon at bounding box center [822, 177] width 11 height 12
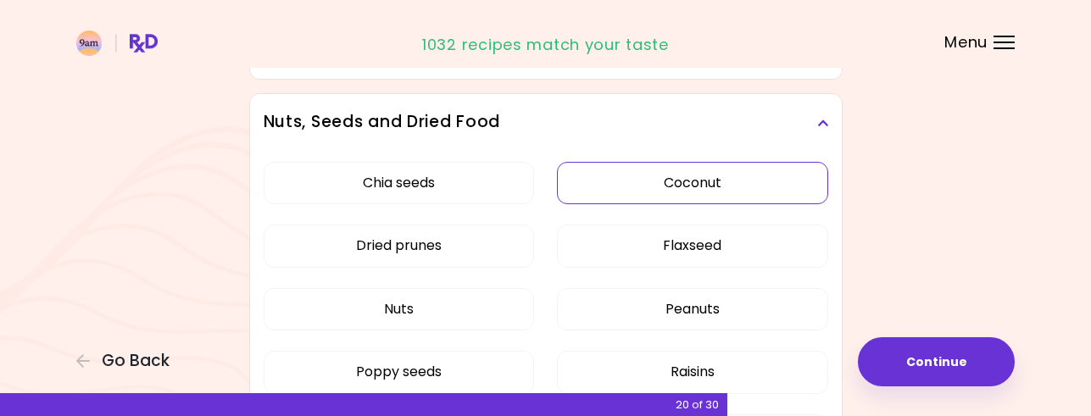
scroll to position [915, 0]
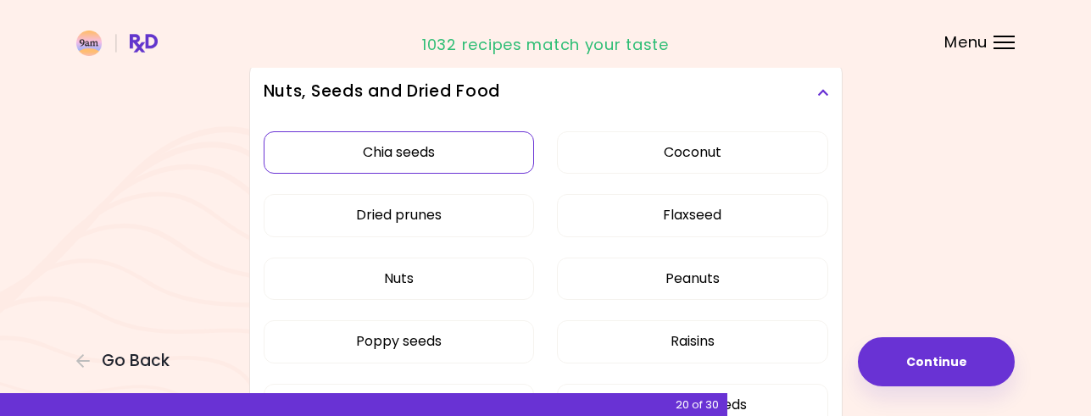
click at [399, 147] on button "Chia seeds" at bounding box center [399, 152] width 271 height 42
click at [694, 213] on button "Flaxseed" at bounding box center [692, 215] width 271 height 42
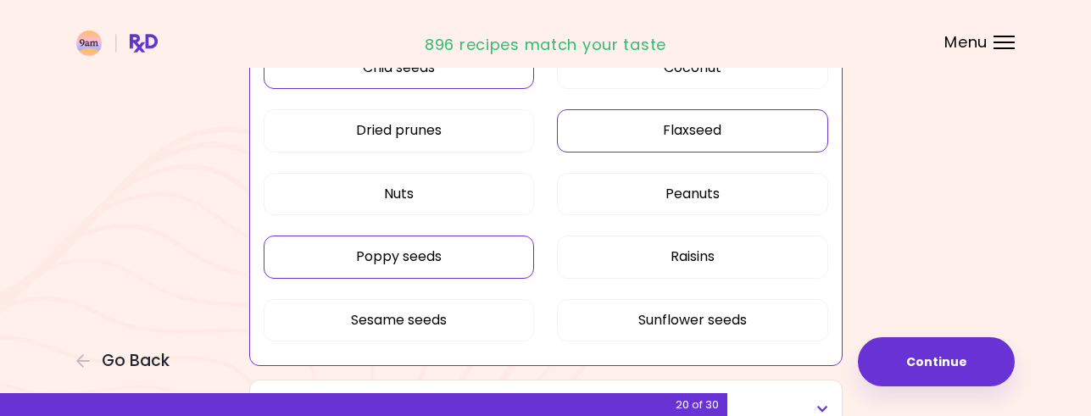
click at [444, 253] on button "Poppy seeds" at bounding box center [399, 257] width 271 height 42
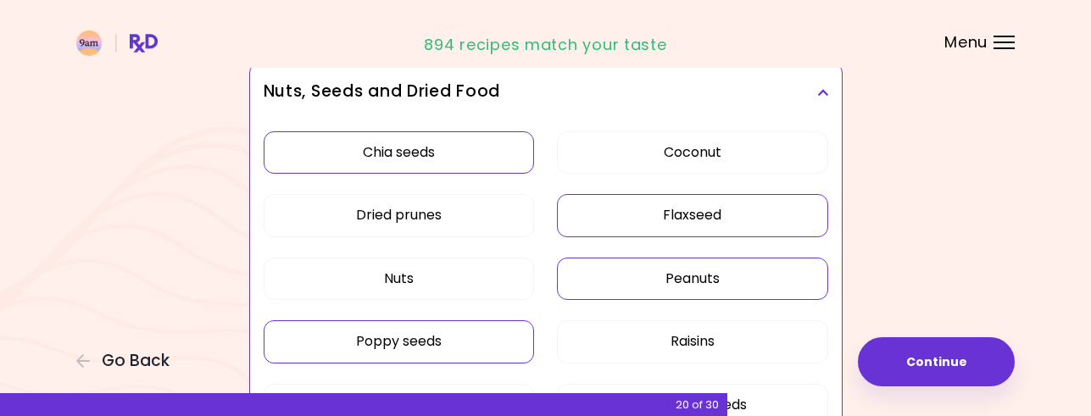
scroll to position [831, 0]
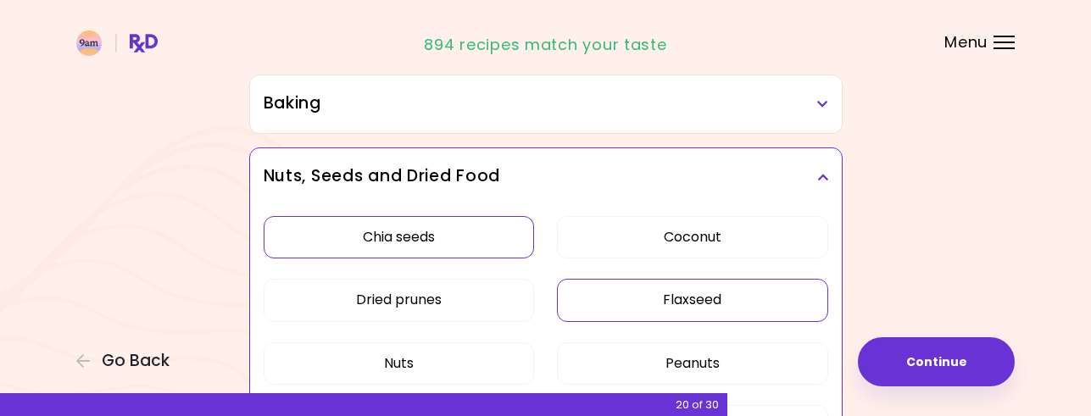
click at [820, 175] on icon at bounding box center [822, 177] width 11 height 12
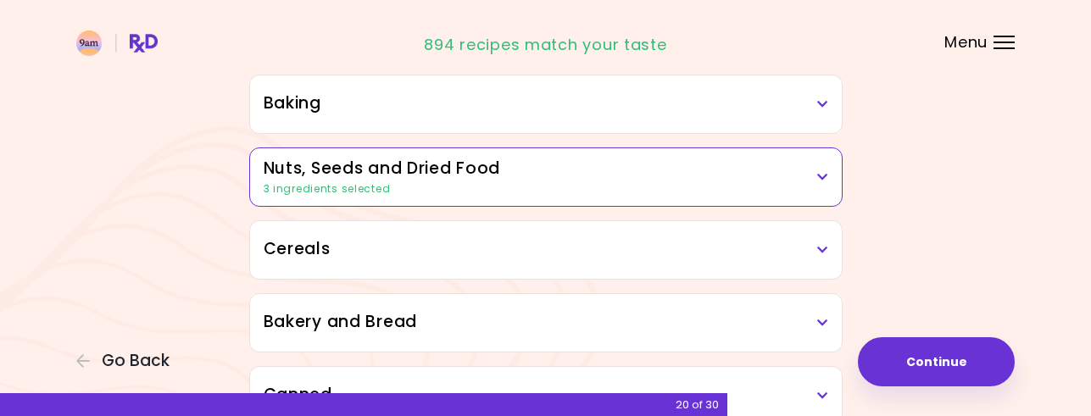
scroll to position [915, 0]
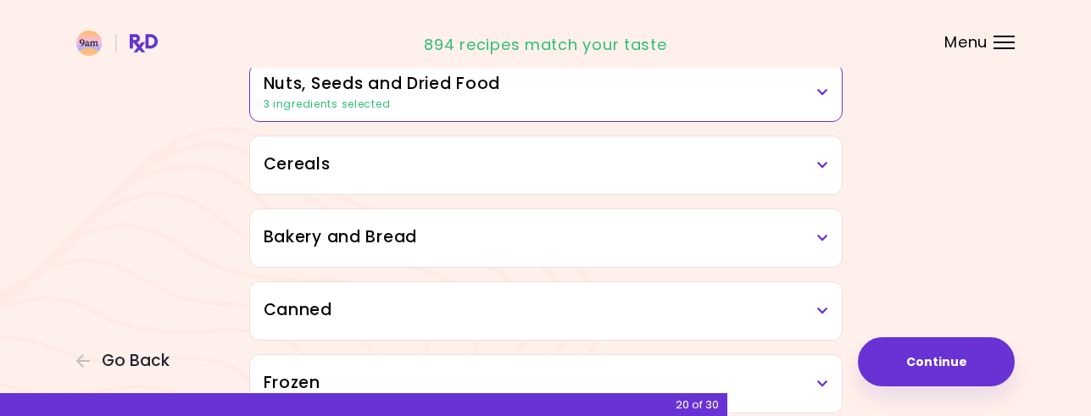
click at [826, 164] on icon at bounding box center [822, 165] width 11 height 12
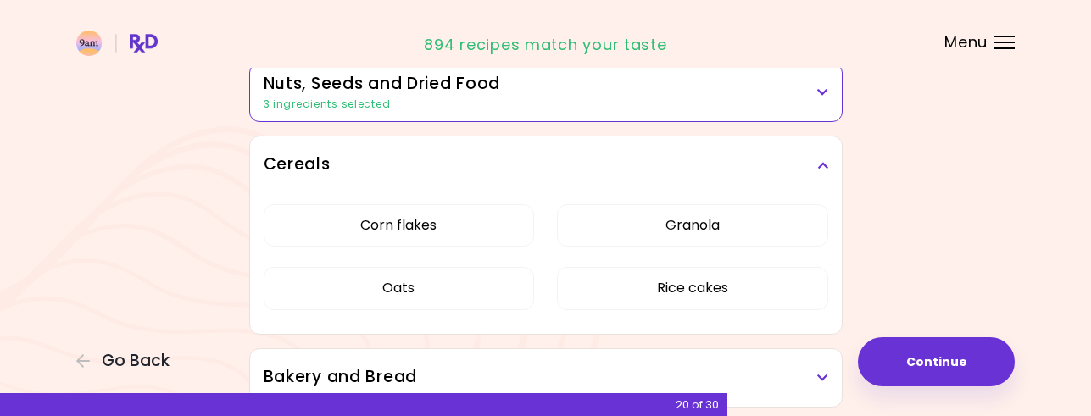
click at [823, 166] on icon at bounding box center [822, 165] width 11 height 12
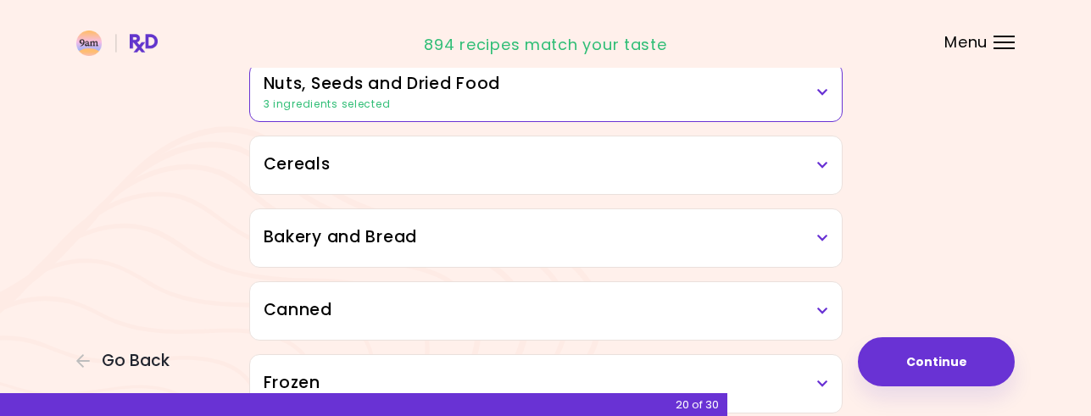
click at [823, 166] on icon at bounding box center [822, 165] width 11 height 12
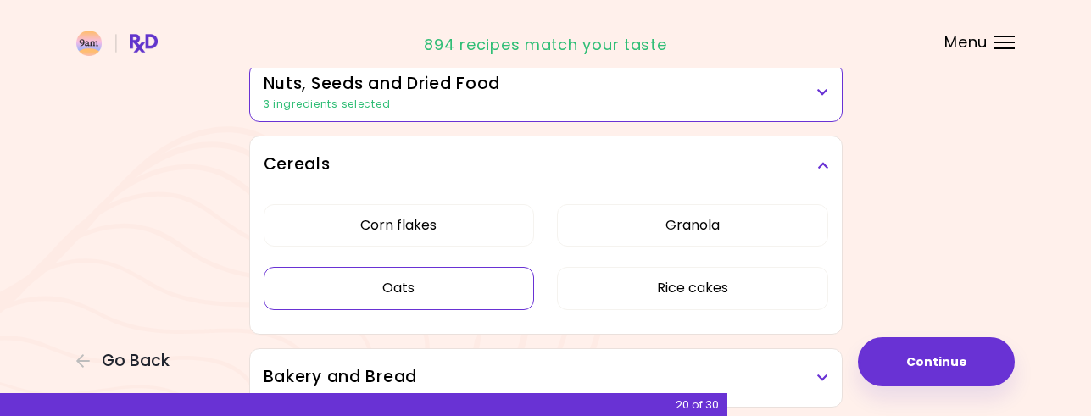
click at [403, 284] on button "Oats" at bounding box center [399, 288] width 271 height 42
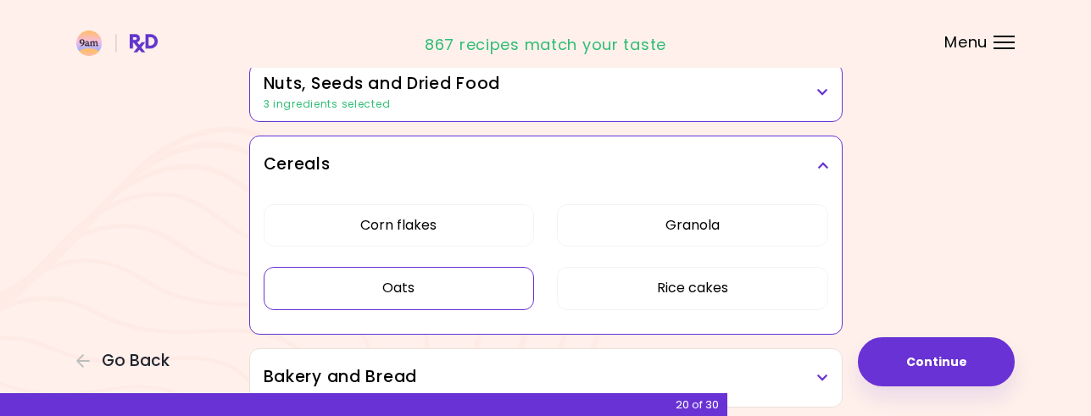
click at [822, 159] on icon at bounding box center [822, 165] width 11 height 12
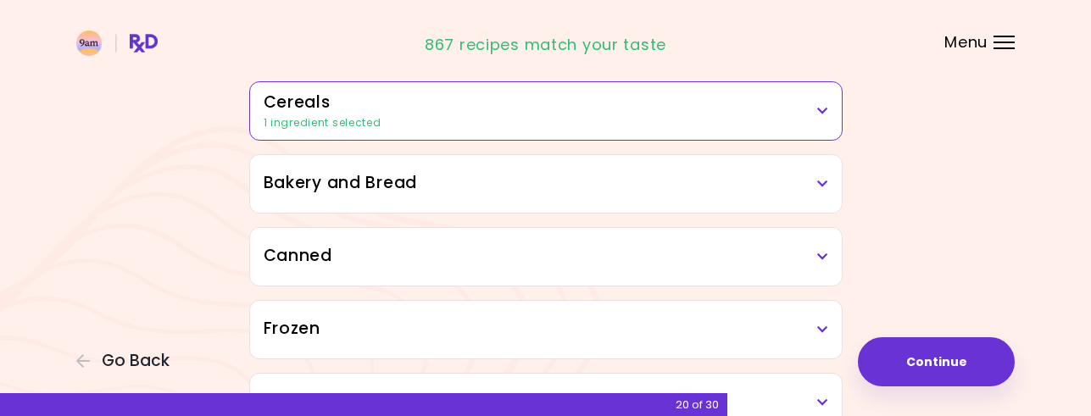
scroll to position [1000, 0]
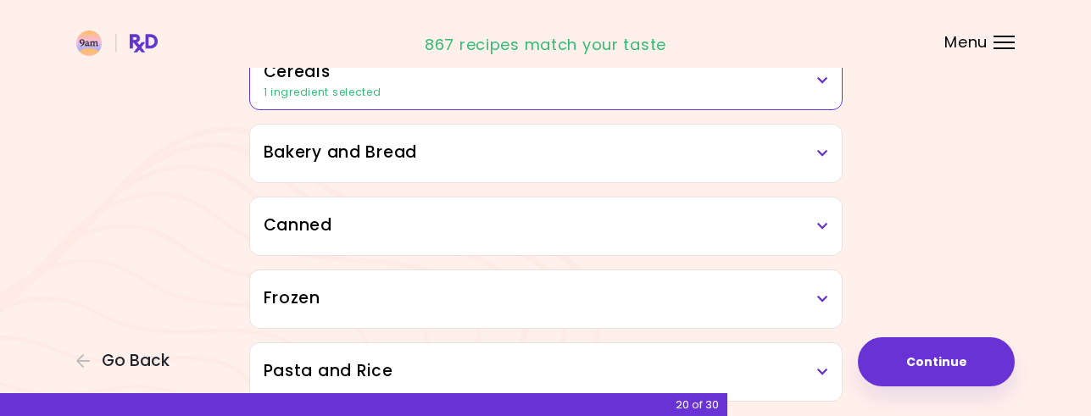
click at [823, 152] on icon at bounding box center [822, 153] width 11 height 12
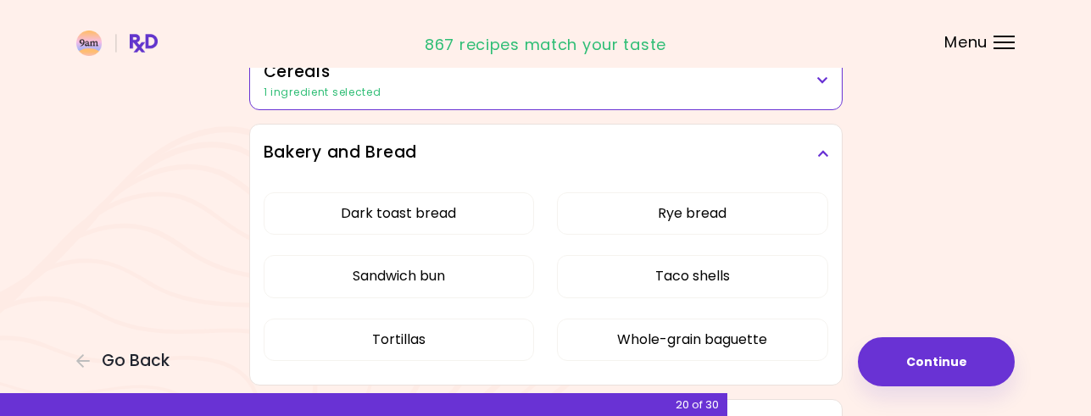
click at [822, 151] on icon at bounding box center [822, 153] width 11 height 12
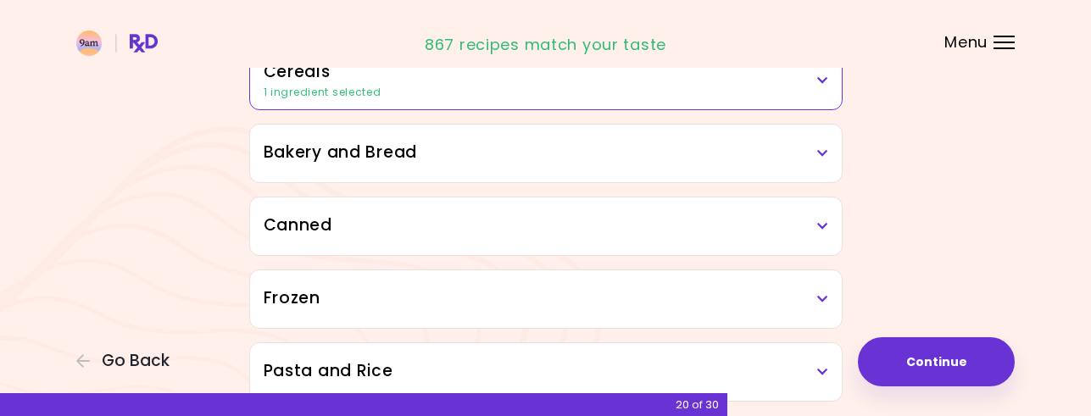
click at [826, 225] on icon at bounding box center [822, 226] width 11 height 12
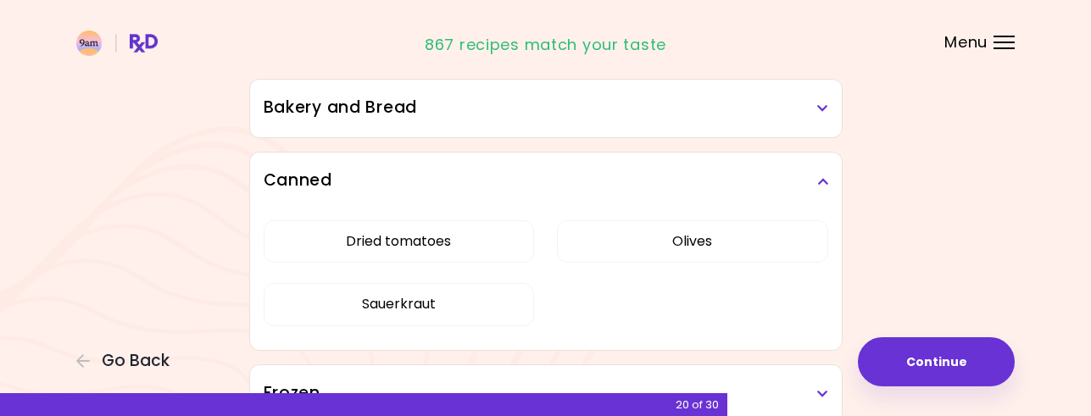
scroll to position [1085, 0]
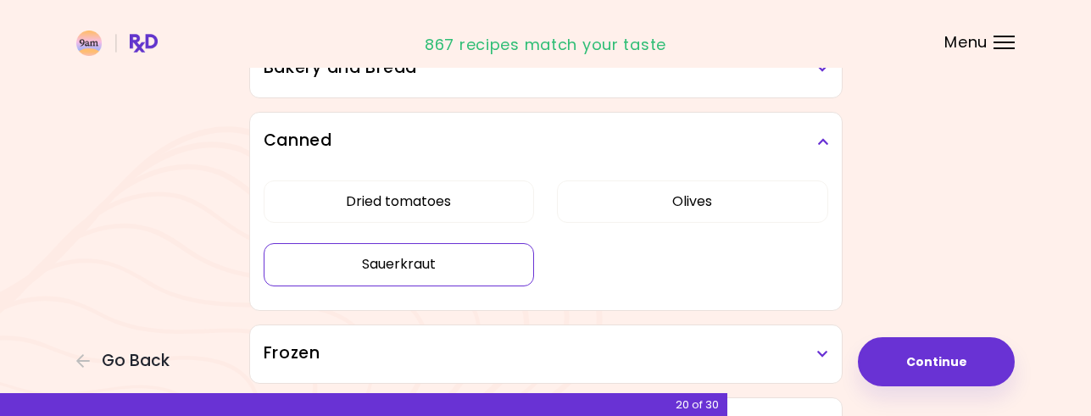
click at [417, 270] on button "Sauerkraut" at bounding box center [399, 264] width 271 height 42
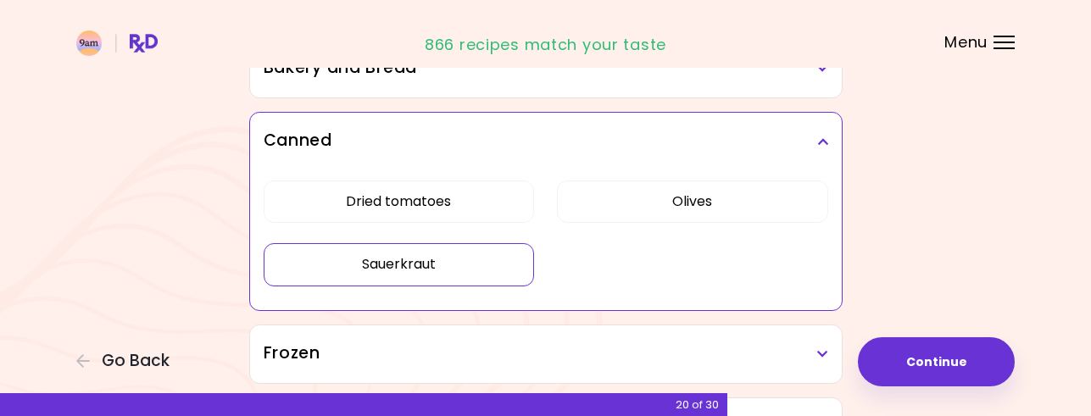
click at [825, 138] on icon at bounding box center [822, 142] width 11 height 12
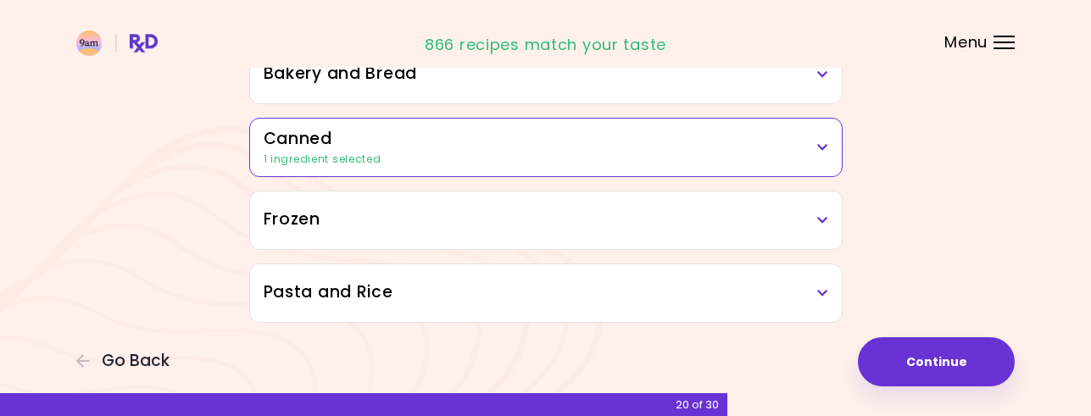
scroll to position [1079, 0]
click at [818, 215] on icon at bounding box center [822, 220] width 11 height 12
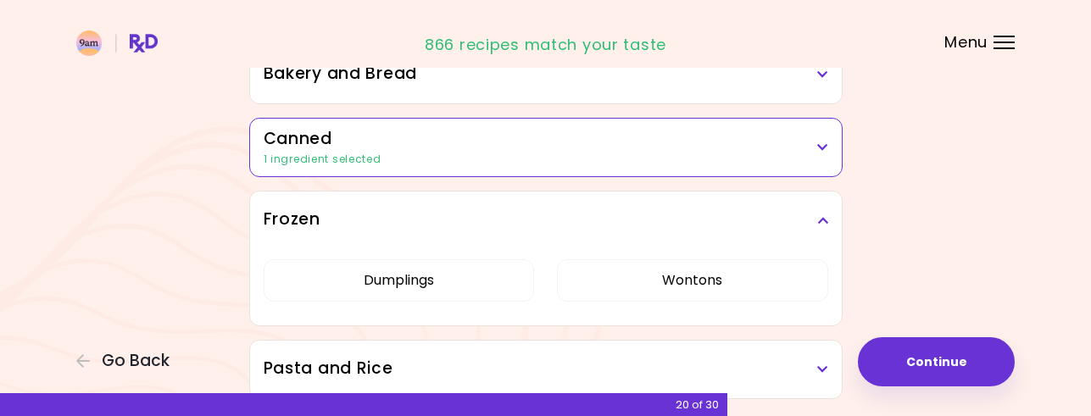
scroll to position [1082, 0]
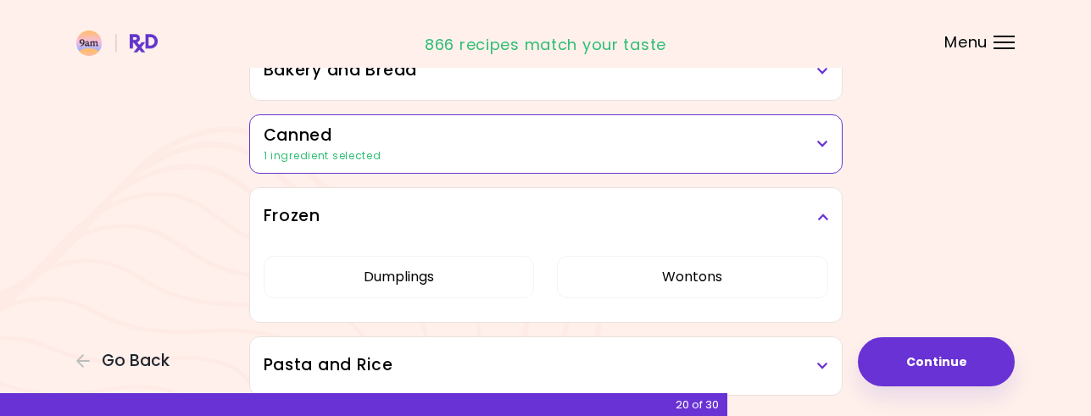
click at [821, 222] on icon at bounding box center [822, 217] width 11 height 12
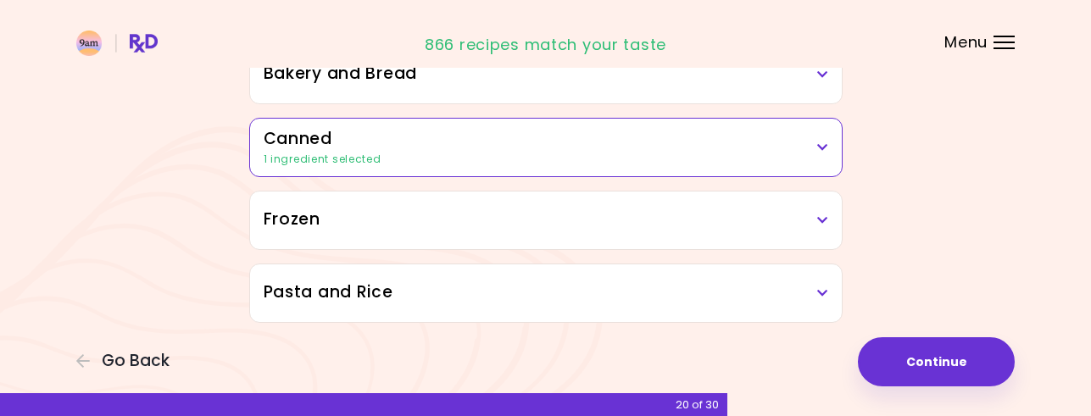
scroll to position [1079, 0]
click at [824, 293] on icon at bounding box center [822, 293] width 11 height 12
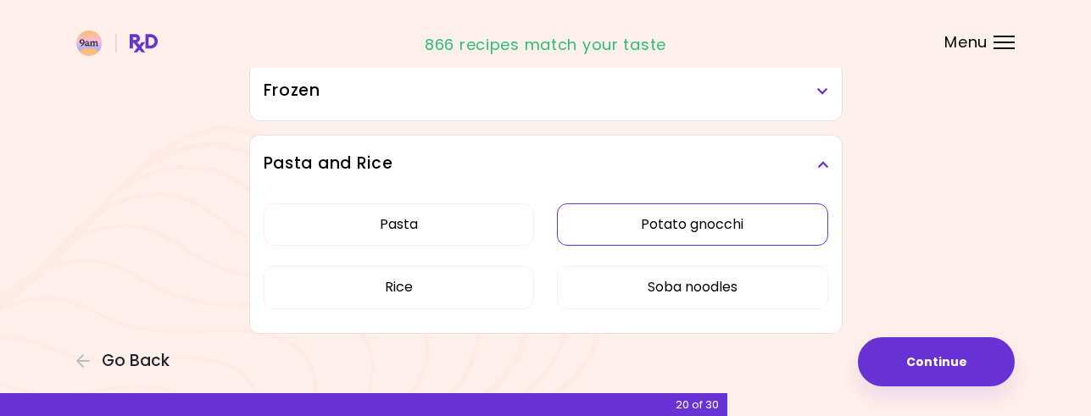
scroll to position [1219, 0]
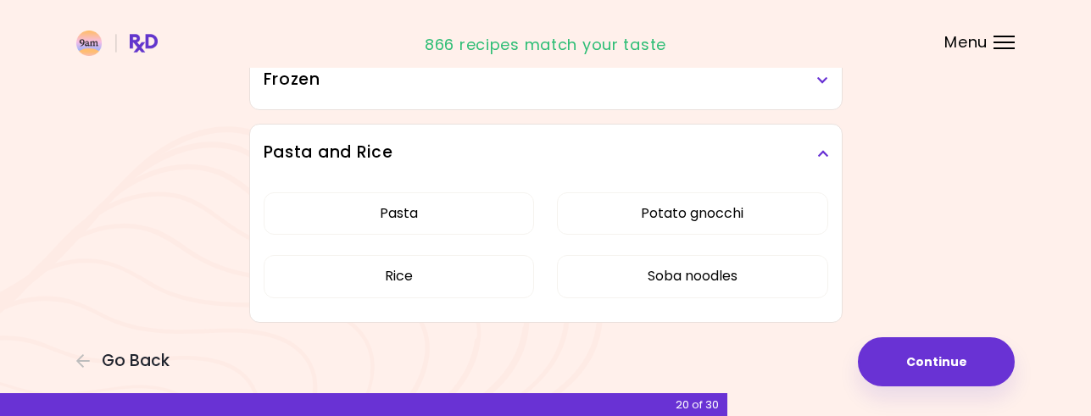
click at [822, 150] on icon at bounding box center [822, 153] width 11 height 12
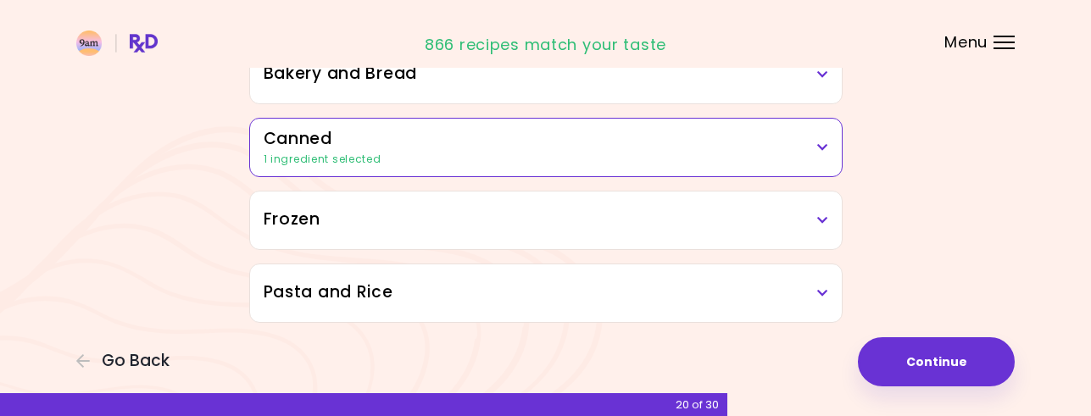
scroll to position [1079, 0]
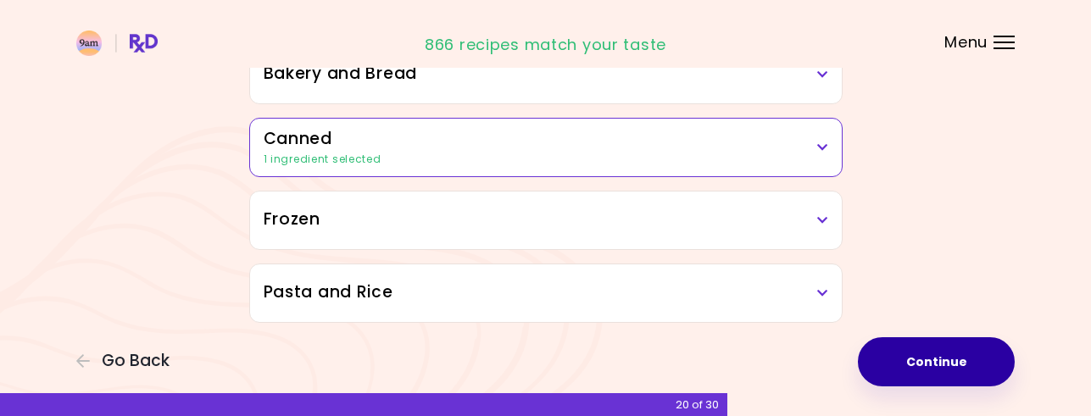
click at [932, 353] on button "Continue" at bounding box center [936, 361] width 157 height 49
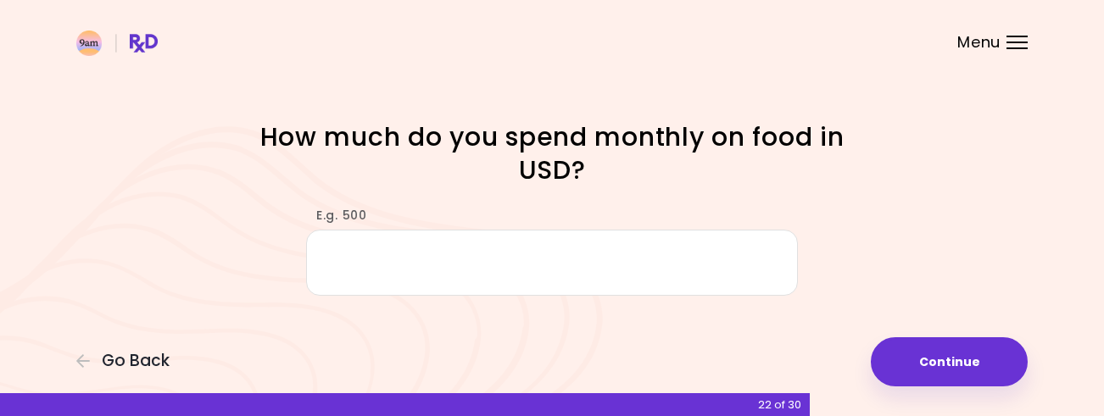
click at [564, 264] on input "E.g. 500" at bounding box center [552, 262] width 492 height 65
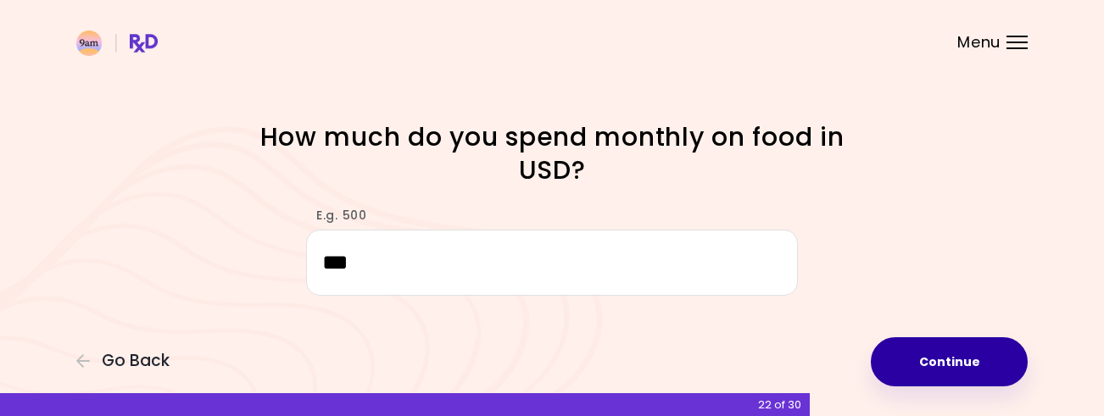
type input "***"
click at [898, 358] on button "Continue" at bounding box center [949, 361] width 157 height 49
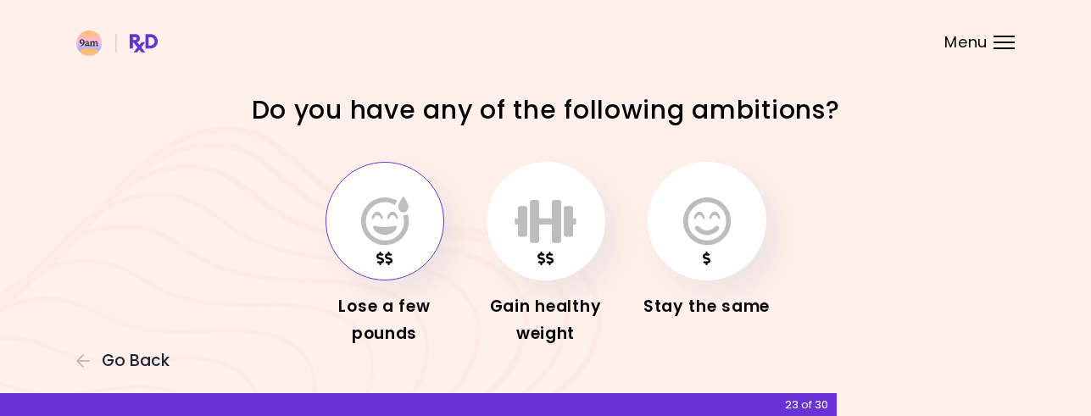
click at [404, 229] on icon "button" at bounding box center [384, 221] width 47 height 49
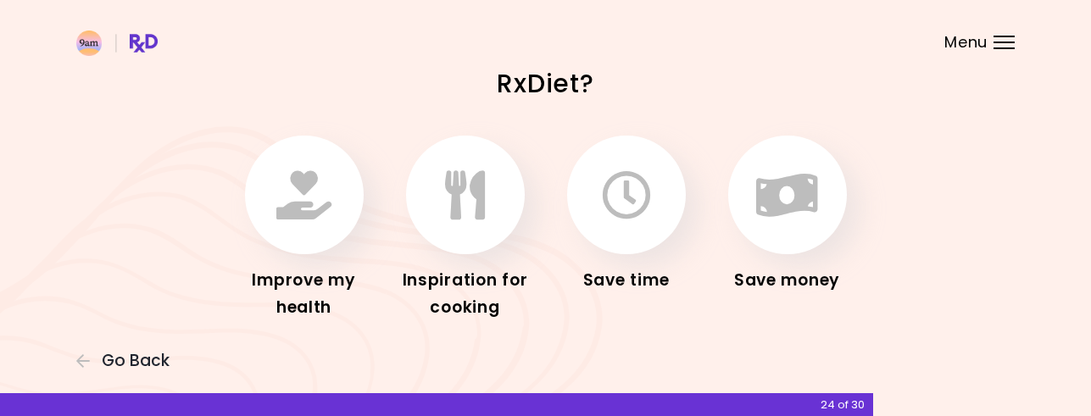
scroll to position [85, 0]
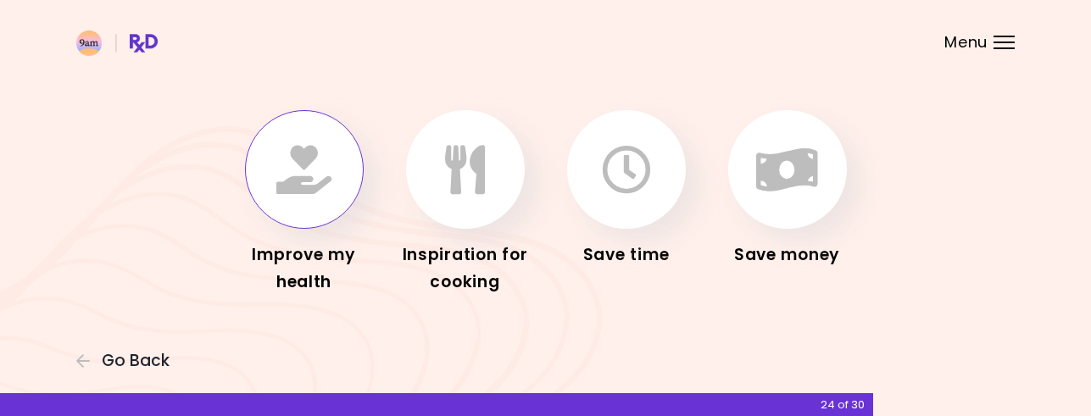
click at [302, 157] on icon "button" at bounding box center [303, 169] width 55 height 49
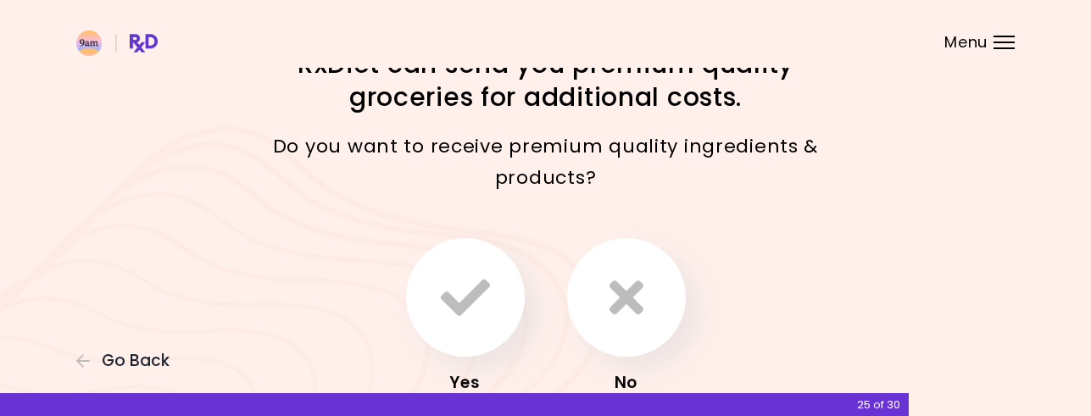
scroll to position [85, 0]
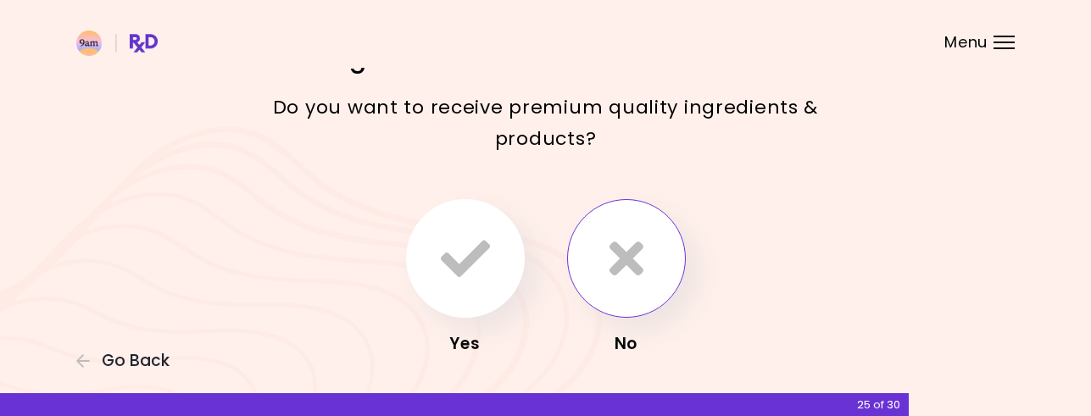
click at [630, 246] on icon "button" at bounding box center [626, 258] width 34 height 49
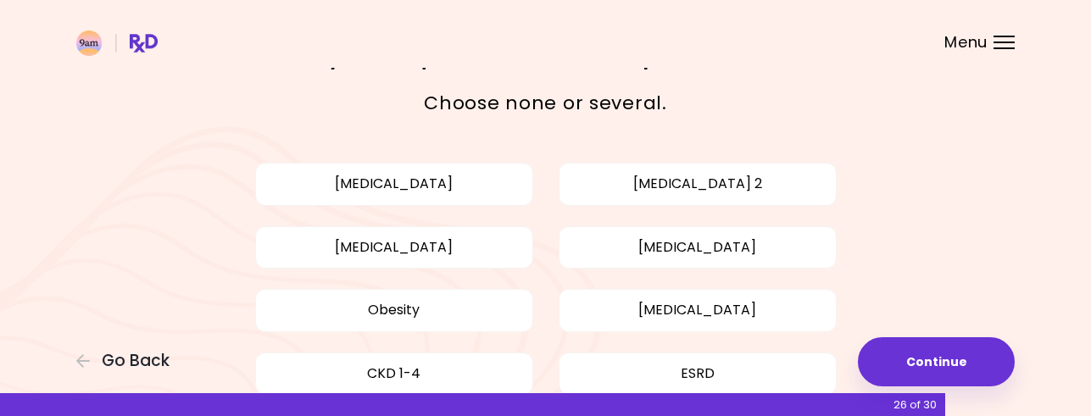
scroll to position [85, 0]
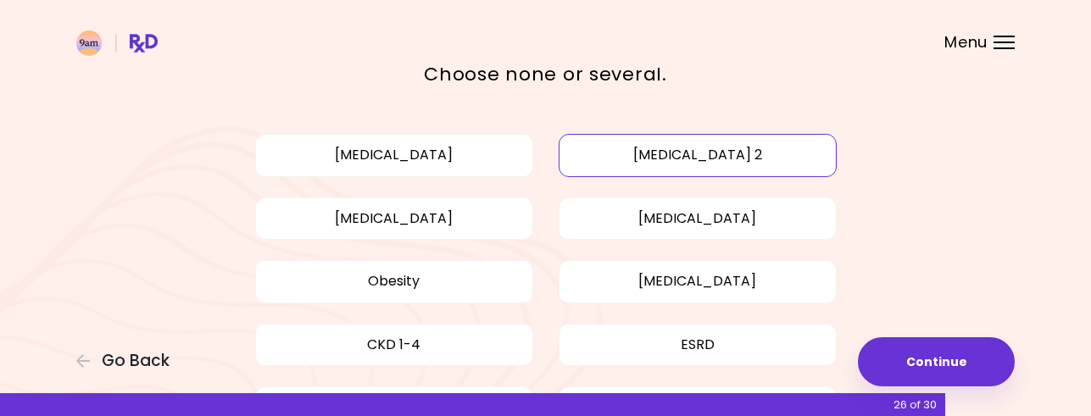
click at [724, 158] on button "[MEDICAL_DATA] 2" at bounding box center [698, 155] width 278 height 42
click at [416, 278] on button "Obesity" at bounding box center [394, 281] width 278 height 42
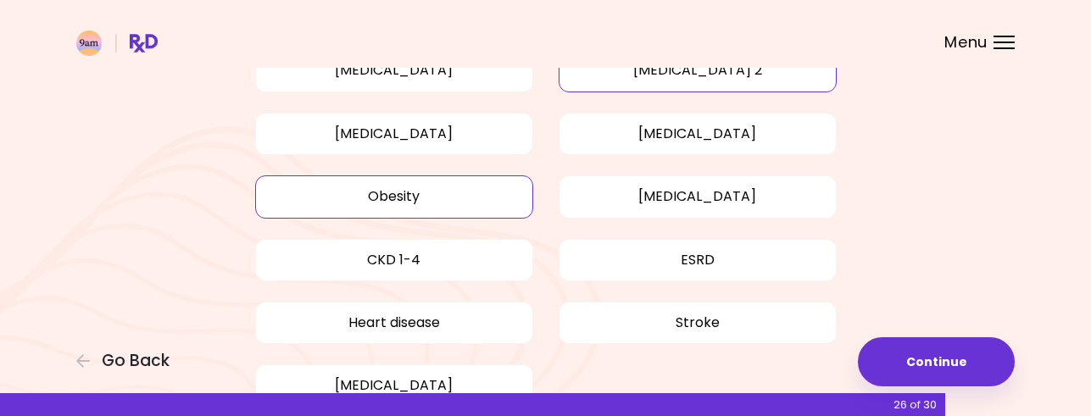
scroll to position [254, 0]
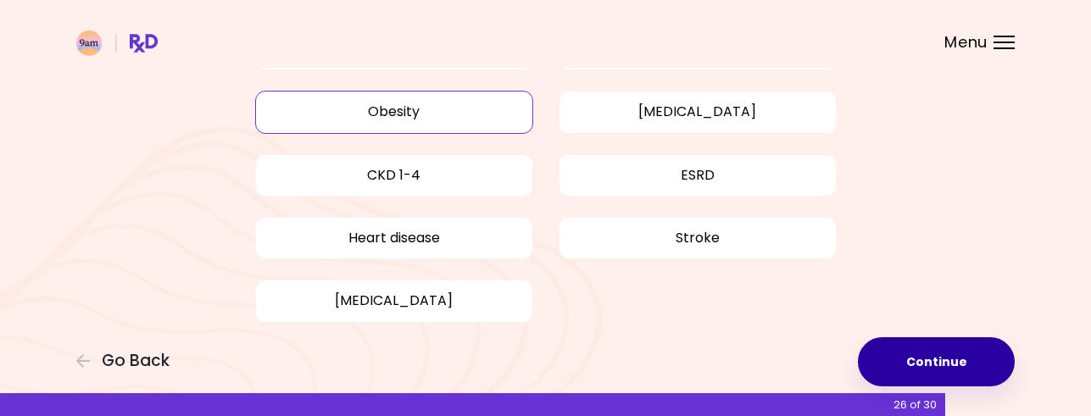
click at [948, 362] on button "Continue" at bounding box center [936, 361] width 157 height 49
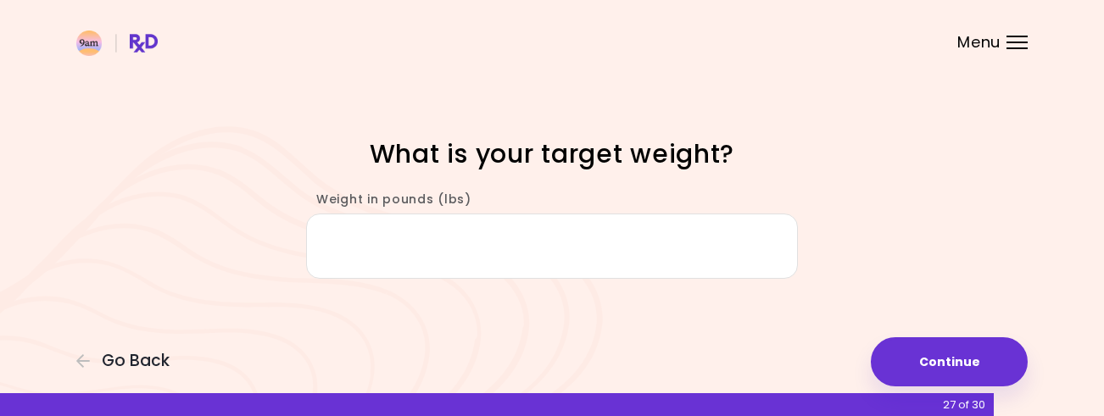
click at [392, 254] on input "Weight in pounds (lbs)" at bounding box center [552, 246] width 492 height 65
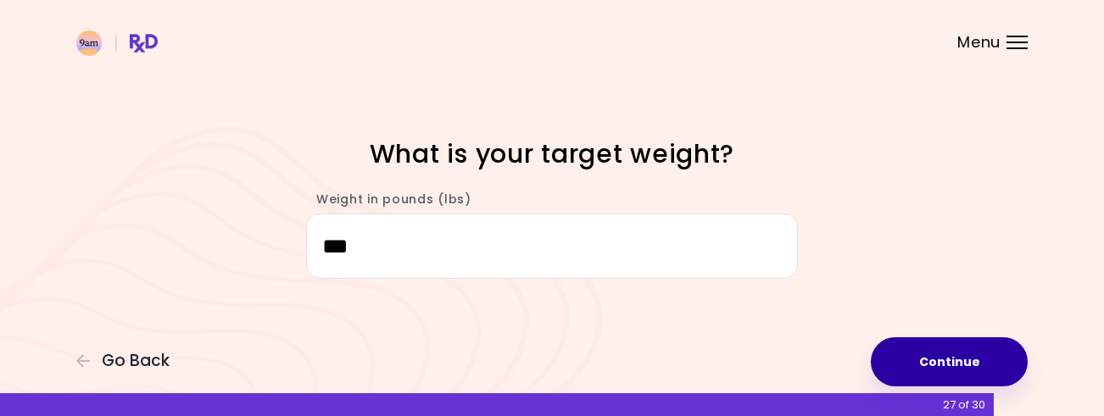
type input "***"
click at [904, 354] on button "Continue" at bounding box center [949, 361] width 157 height 49
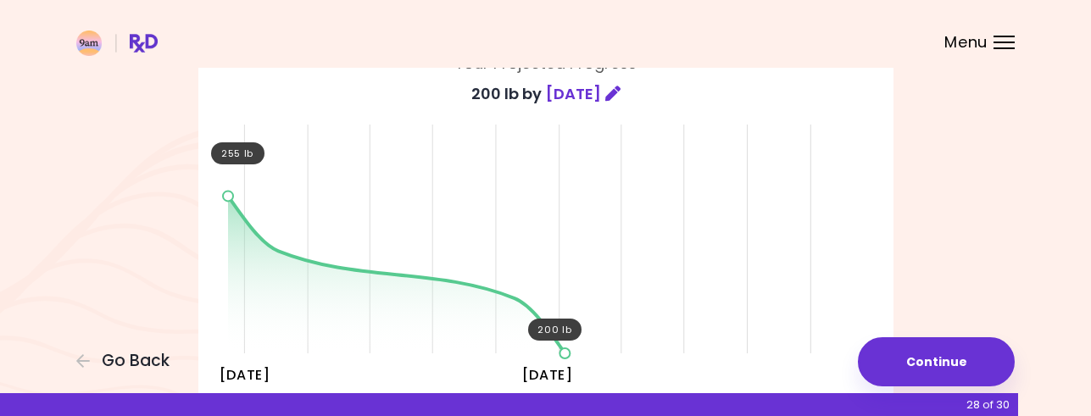
scroll to position [170, 0]
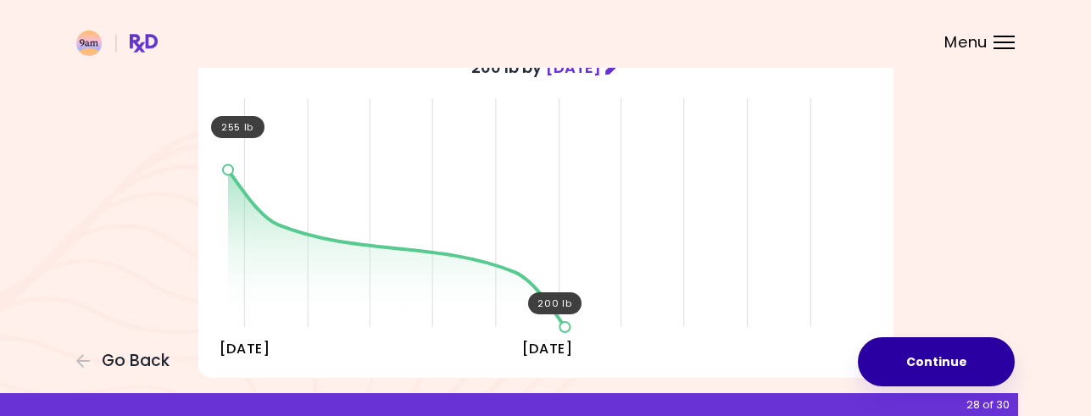
click at [959, 352] on button "Continue" at bounding box center [936, 361] width 157 height 49
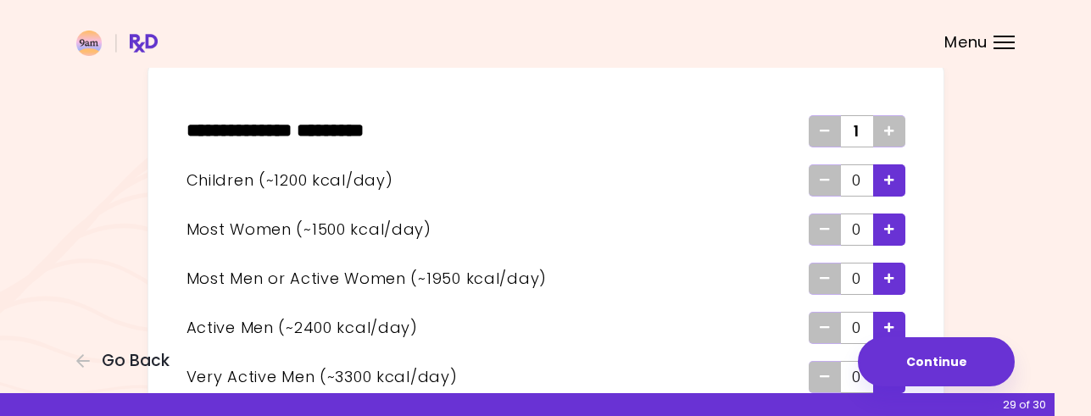
scroll to position [85, 0]
click at [894, 179] on div "Add - Child" at bounding box center [889, 180] width 32 height 32
click at [889, 279] on icon "Add - Man or Active Woman" at bounding box center [889, 277] width 10 height 11
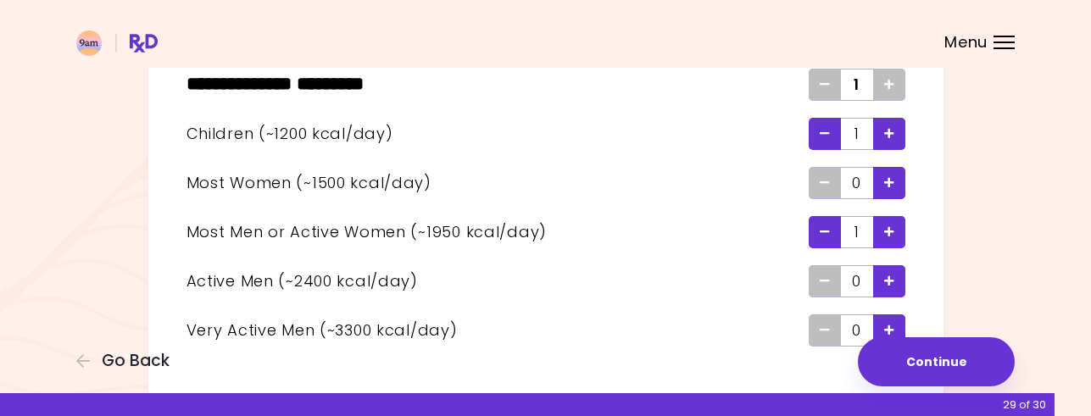
scroll to position [170, 0]
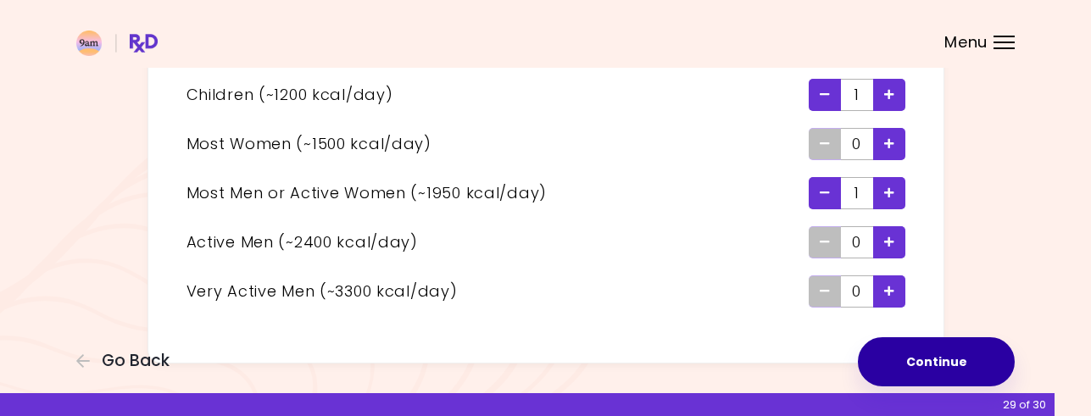
click at [960, 358] on button "Continue" at bounding box center [936, 361] width 157 height 49
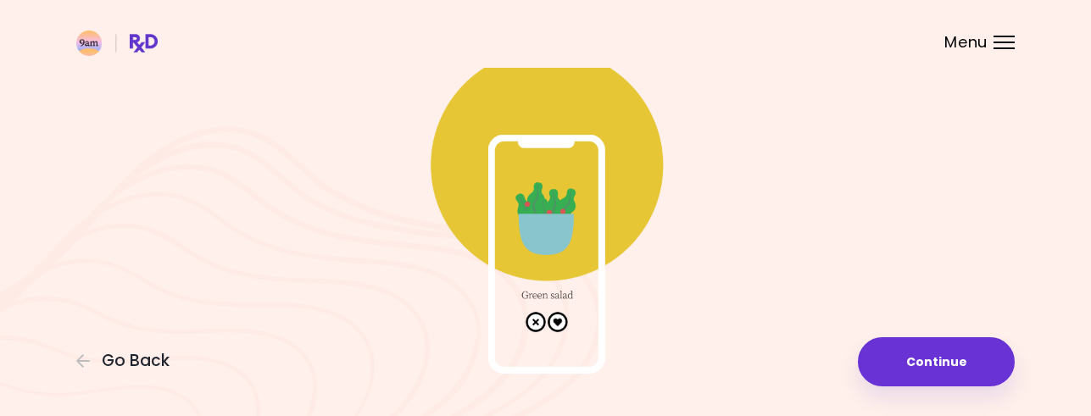
scroll to position [85, 0]
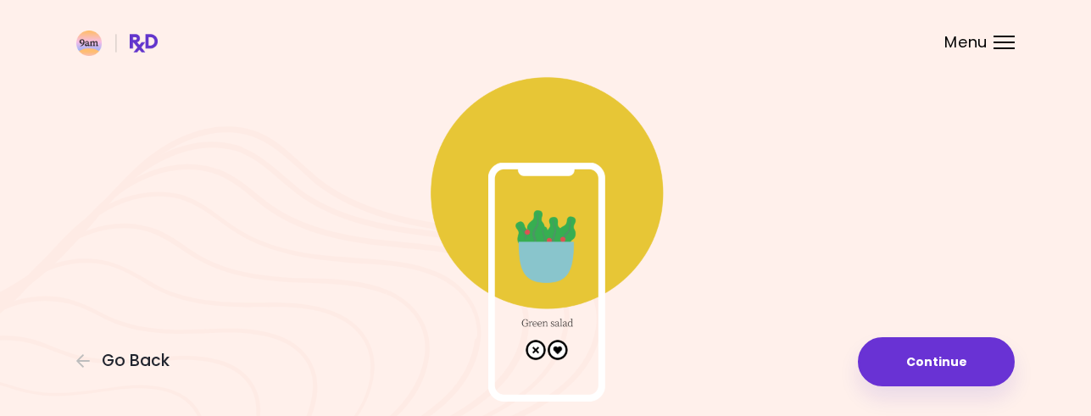
click at [555, 348] on img at bounding box center [545, 232] width 339 height 339
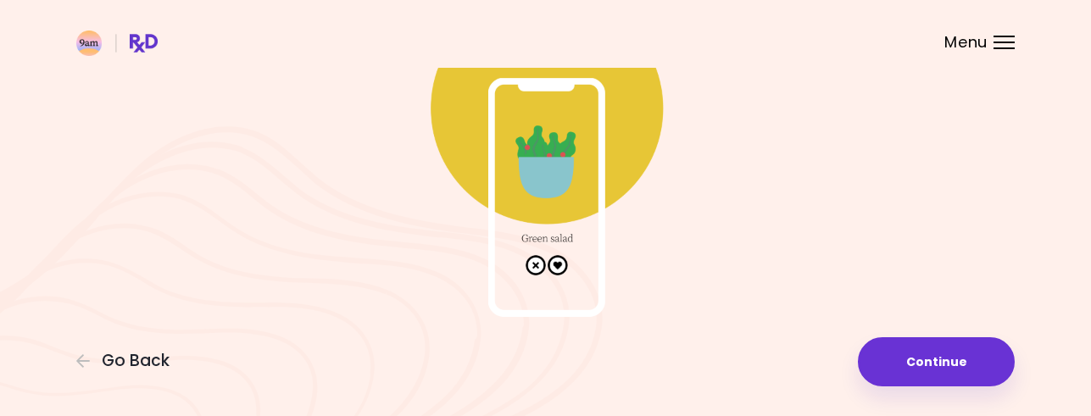
scroll to position [172, 0]
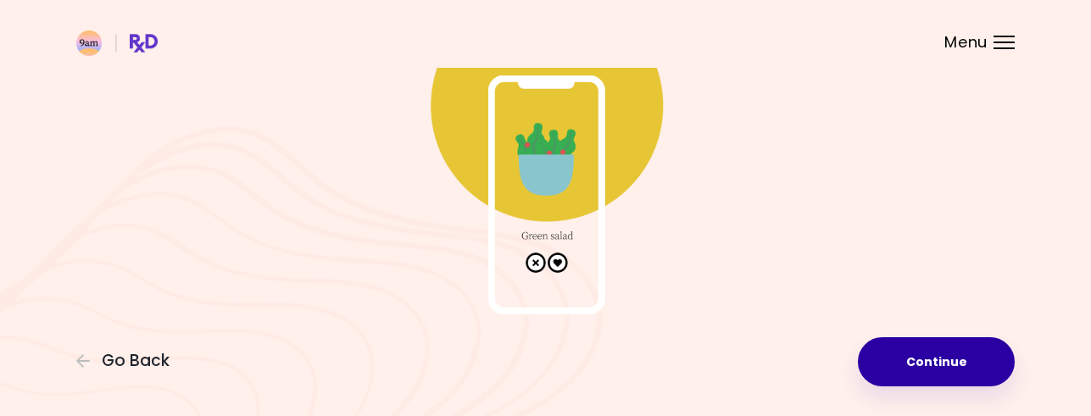
click at [915, 358] on button "Continue" at bounding box center [936, 361] width 157 height 49
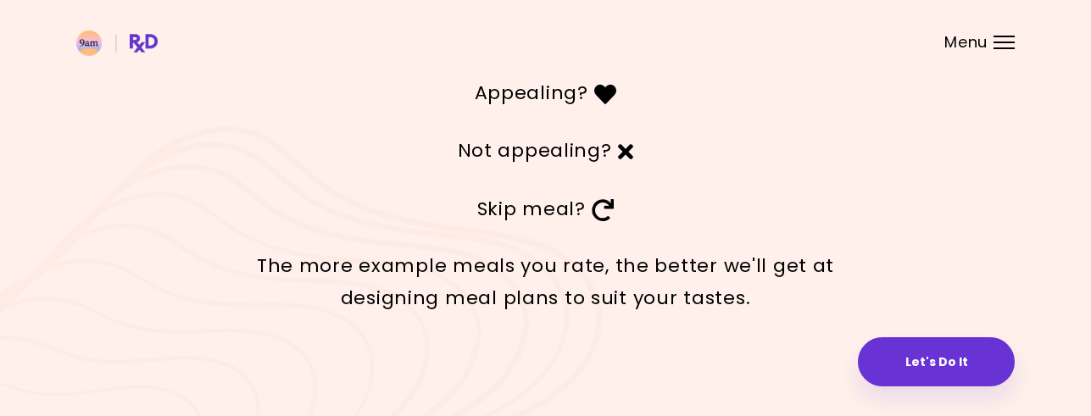
scroll to position [103, 0]
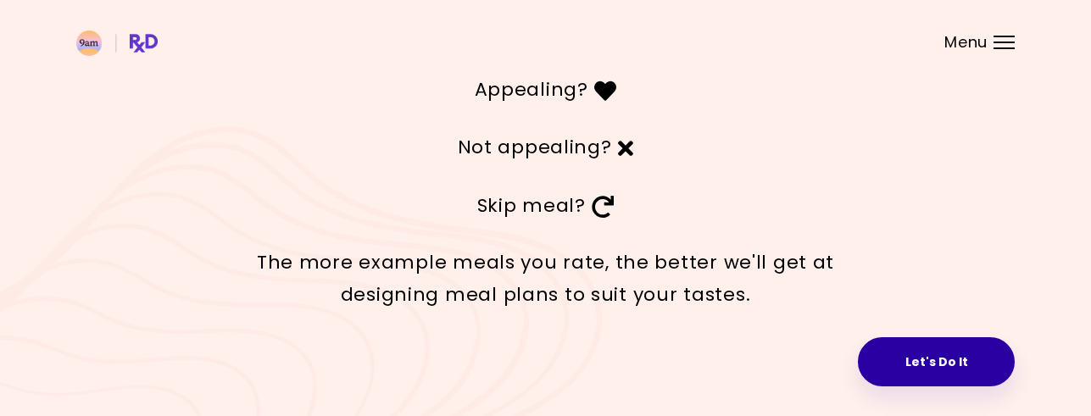
click at [918, 364] on button "Let's Do It" at bounding box center [936, 361] width 157 height 49
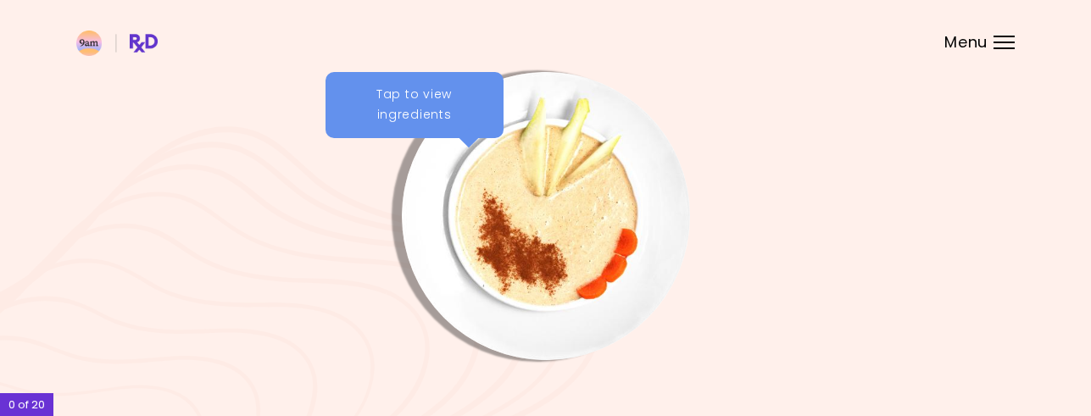
click at [559, 220] on img "Info - Pear Carrot Bowl" at bounding box center [546, 216] width 288 height 288
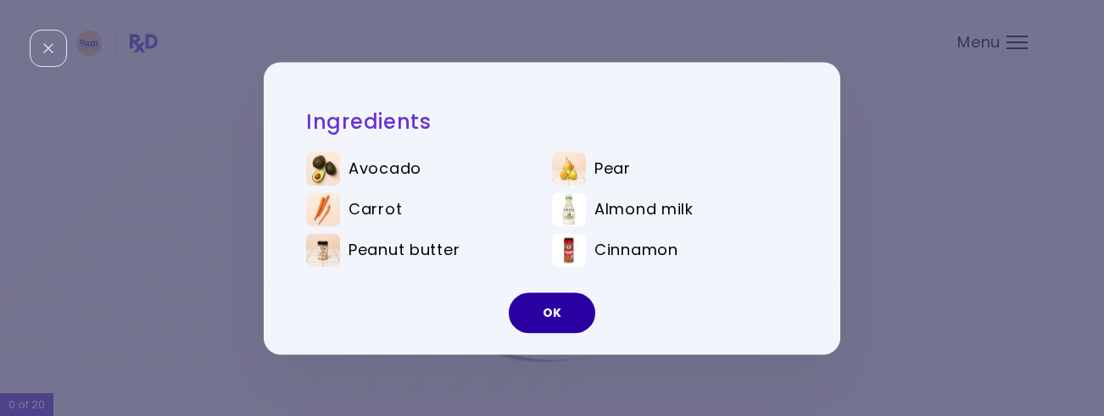
click at [545, 313] on button "OK" at bounding box center [552, 312] width 86 height 41
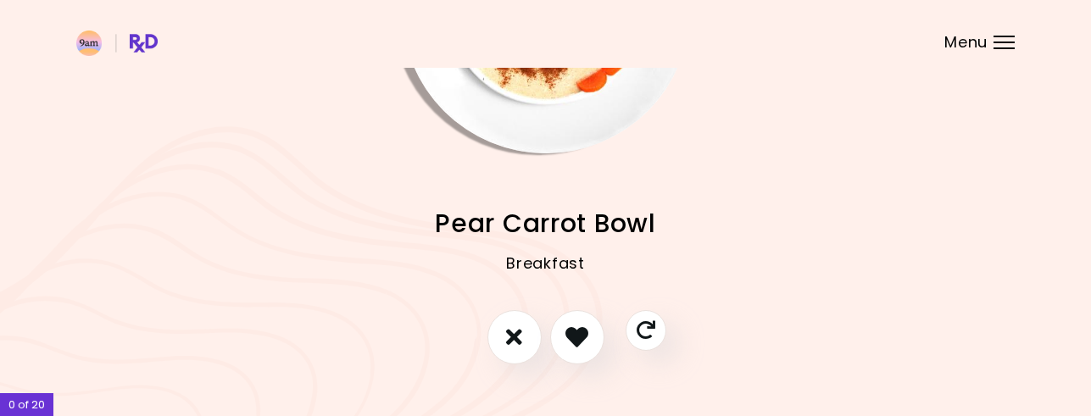
scroll to position [244, 0]
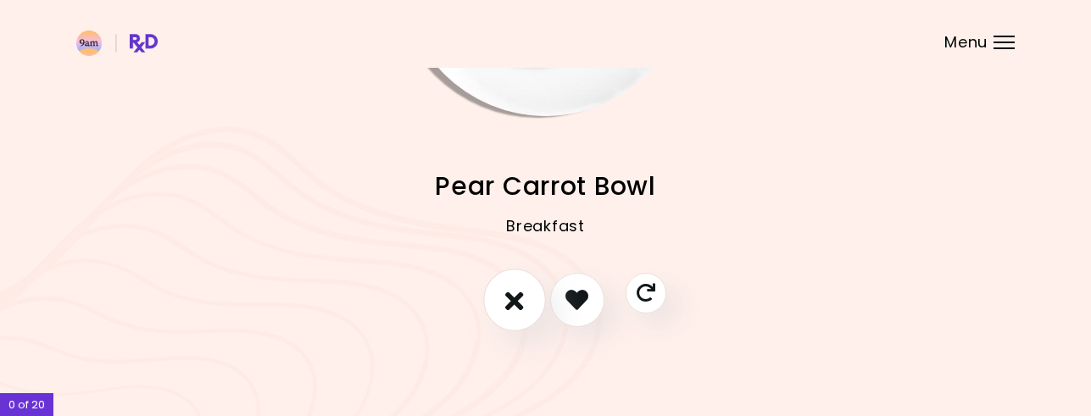
click at [513, 298] on icon "I don't like this recipe" at bounding box center [514, 300] width 19 height 26
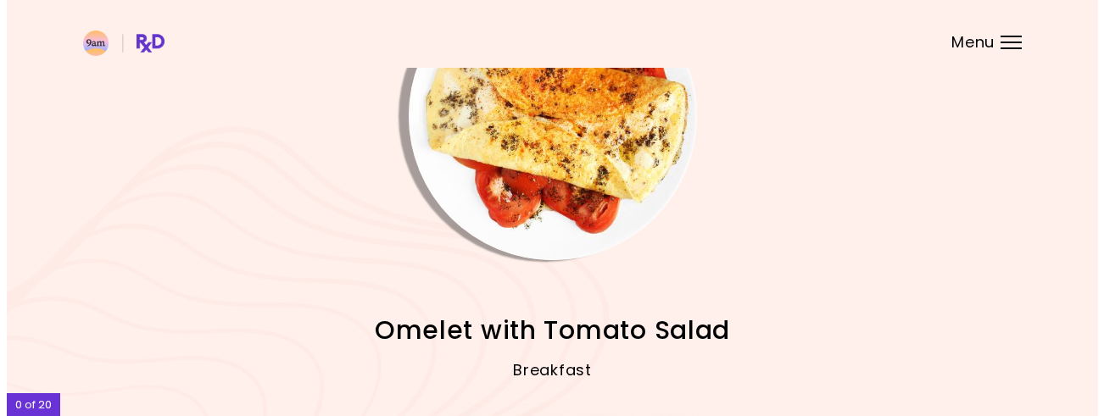
scroll to position [75, 0]
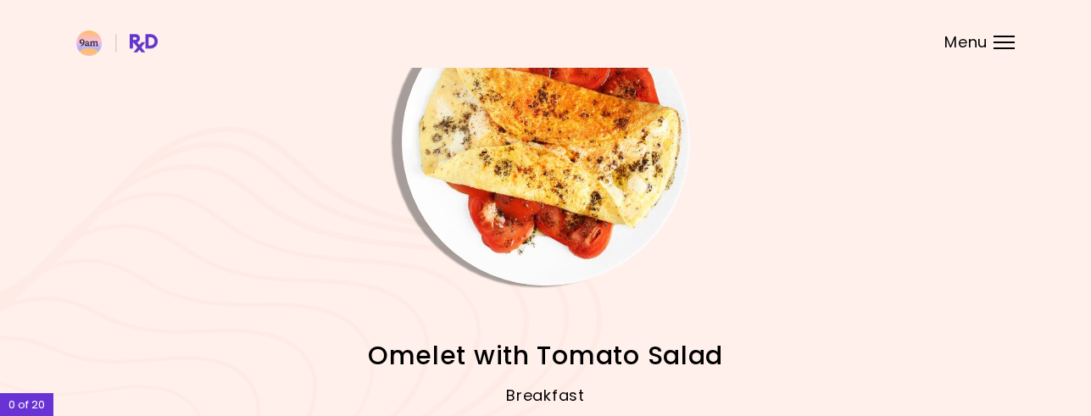
click at [576, 192] on img "Info - Omelet with Tomato Salad" at bounding box center [546, 141] width 288 height 288
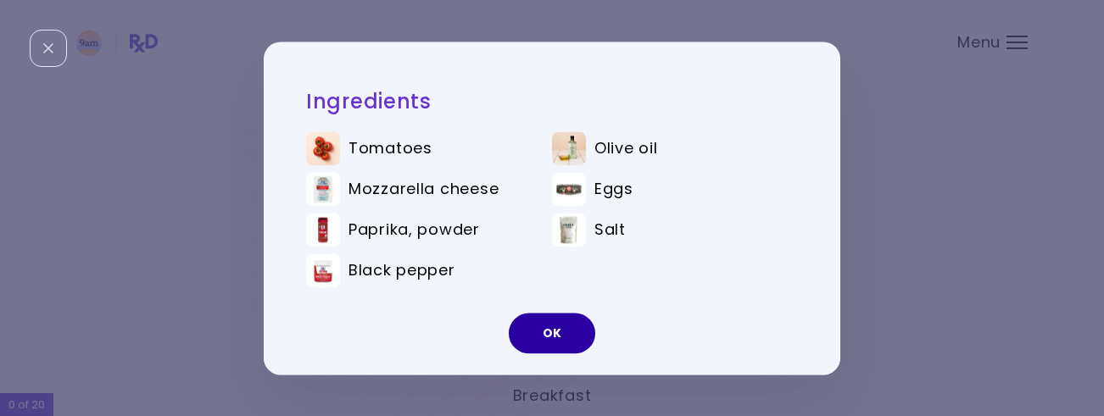
click at [551, 325] on button "OK" at bounding box center [552, 333] width 86 height 41
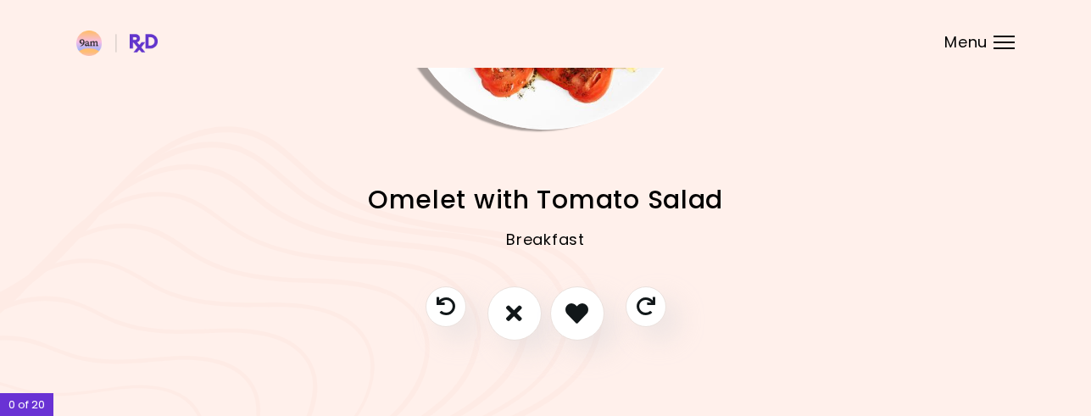
scroll to position [242, 0]
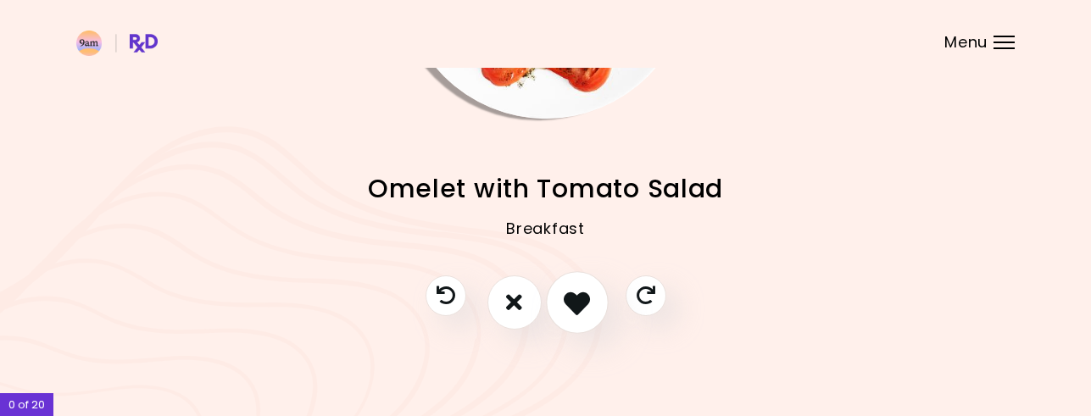
click at [577, 299] on icon "I like this recipe" at bounding box center [577, 302] width 26 height 26
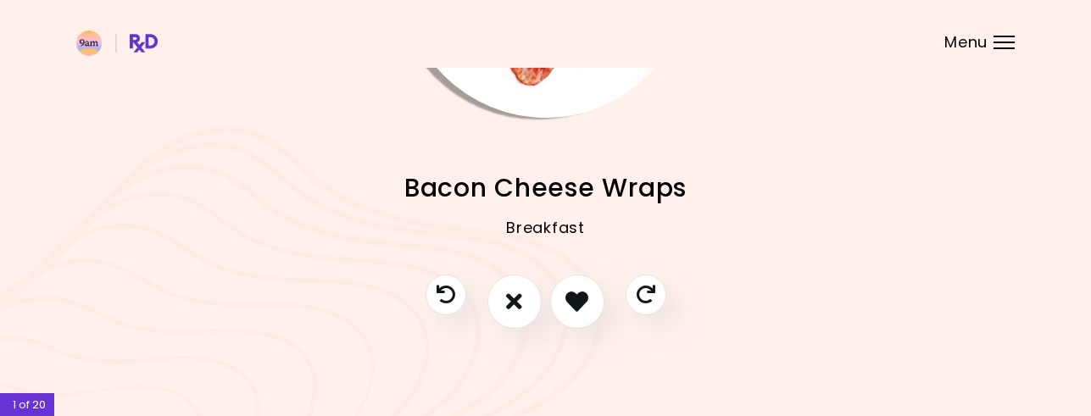
scroll to position [244, 0]
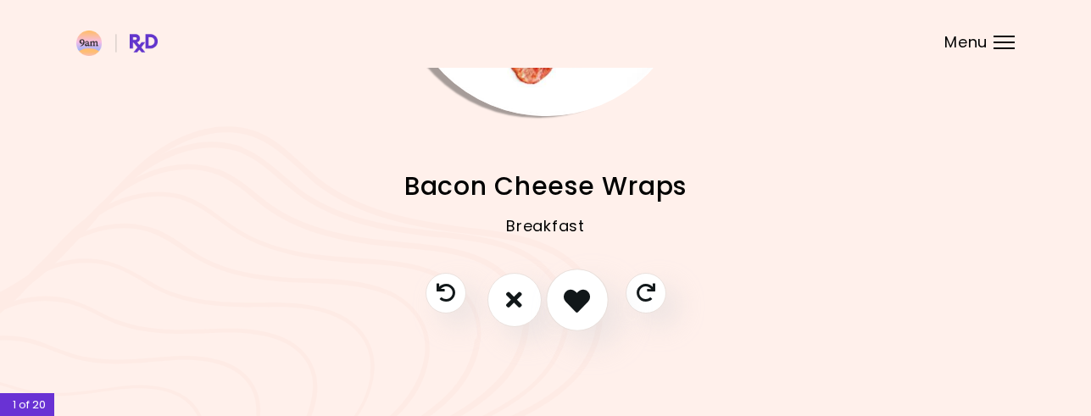
click at [581, 300] on icon "I like this recipe" at bounding box center [577, 300] width 26 height 26
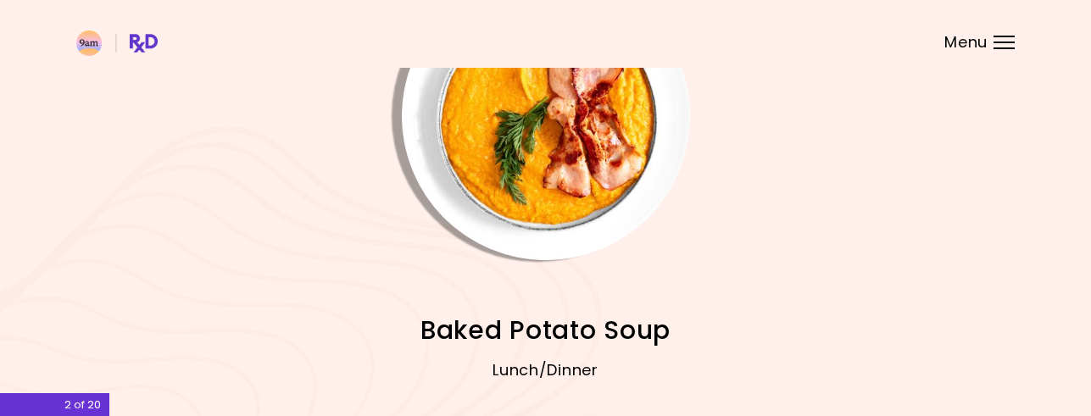
scroll to position [0, 0]
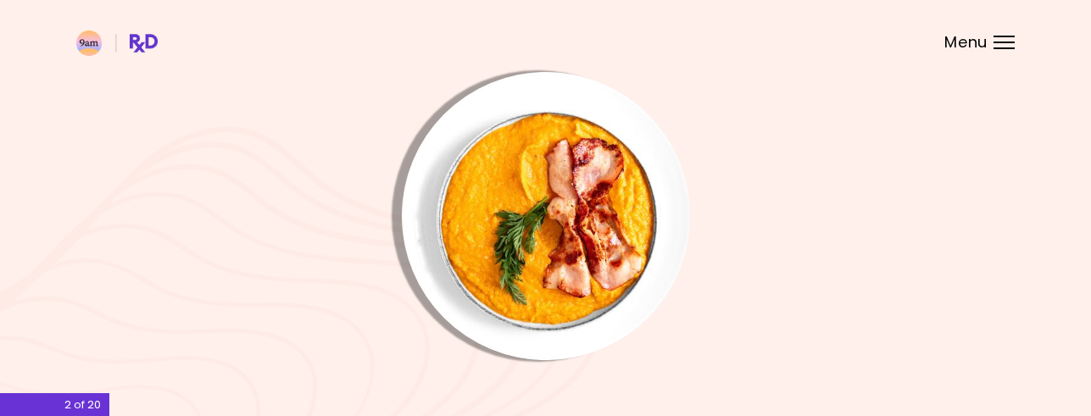
click at [560, 254] on img "Info - Baked Potato Soup" at bounding box center [546, 216] width 288 height 288
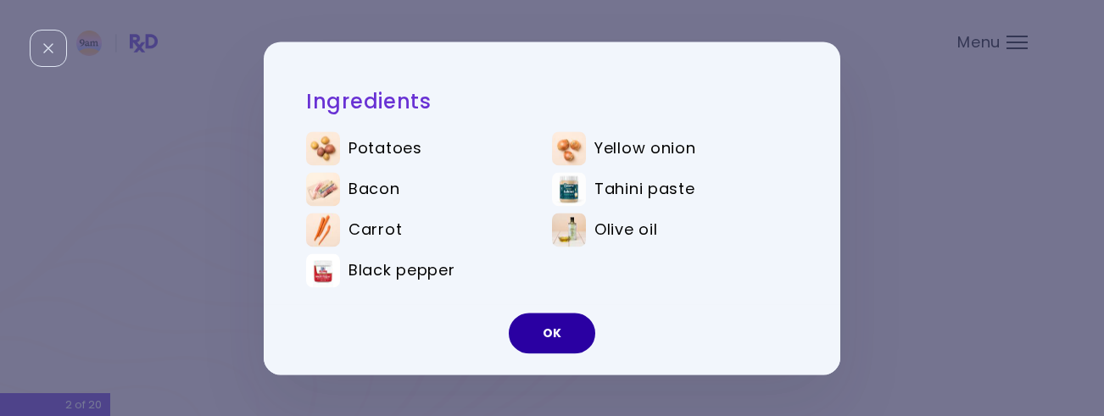
click at [527, 334] on button "OK" at bounding box center [552, 333] width 86 height 41
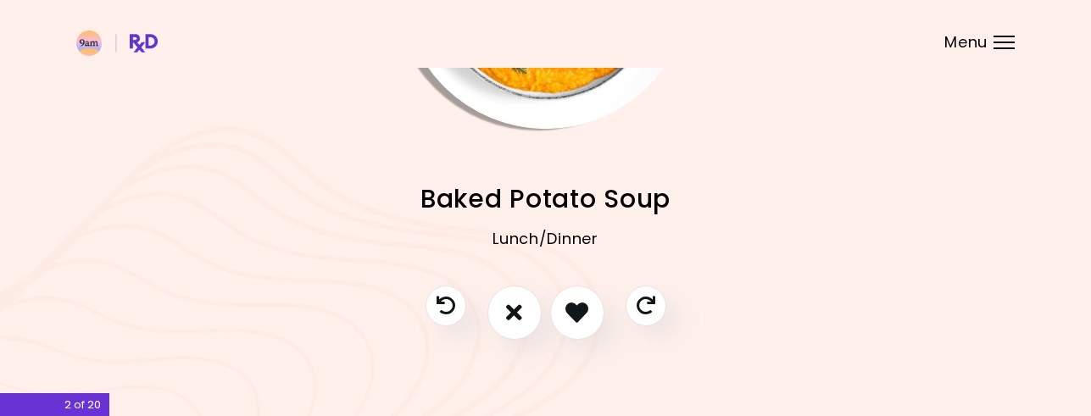
scroll to position [244, 0]
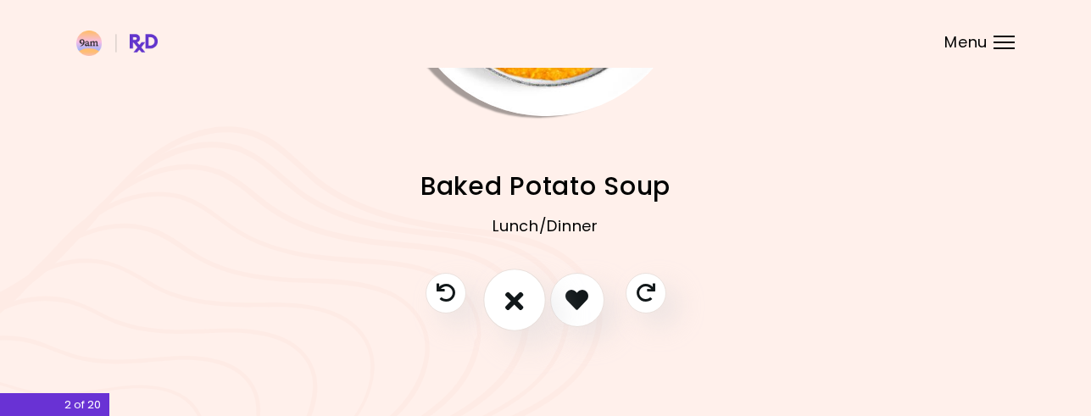
click at [516, 299] on icon "I don't like this recipe" at bounding box center [514, 300] width 19 height 26
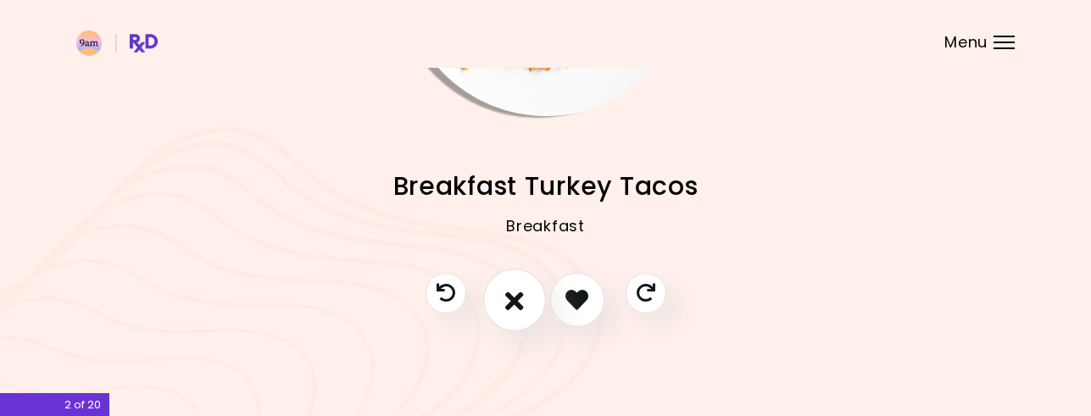
click at [504, 297] on button "I don't like this recipe" at bounding box center [514, 300] width 63 height 63
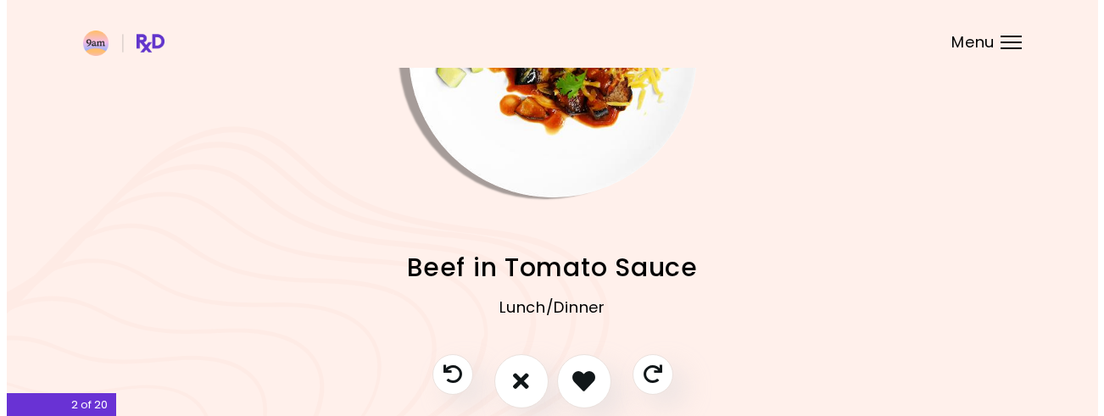
scroll to position [170, 0]
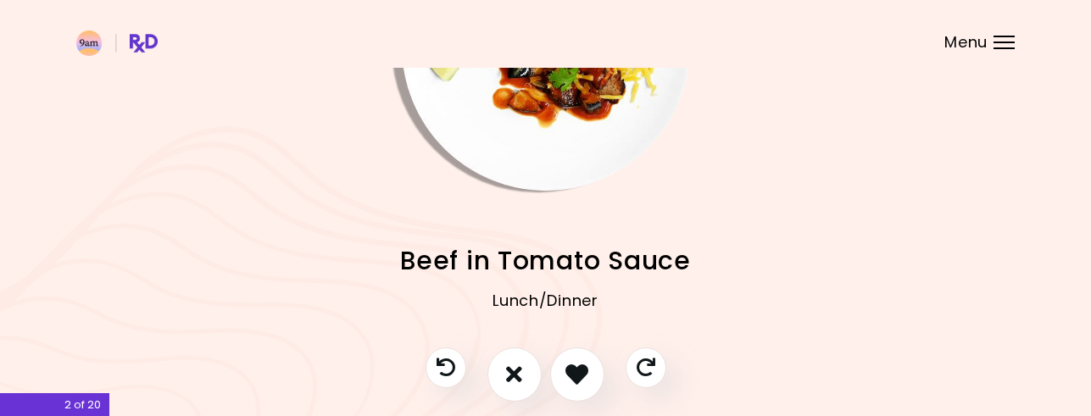
click at [549, 154] on img "Info - Beef in Tomato Sauce" at bounding box center [546, 47] width 288 height 288
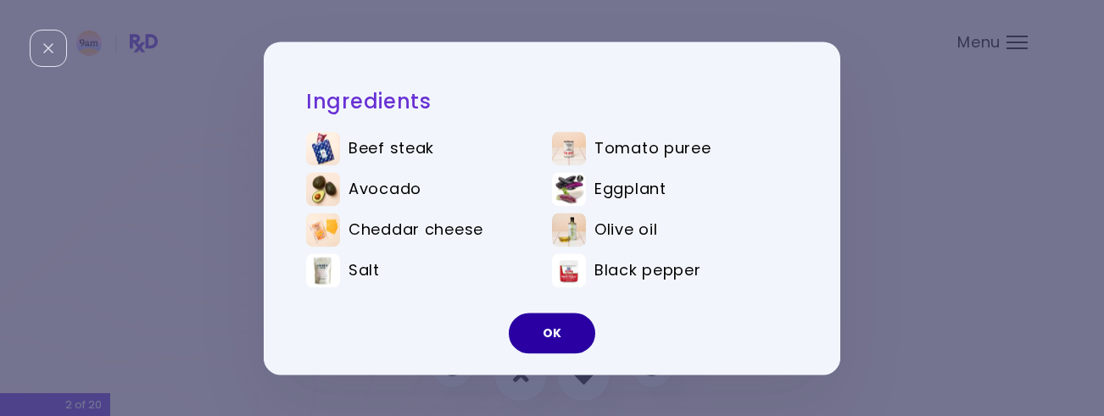
click at [554, 336] on button "OK" at bounding box center [552, 333] width 86 height 41
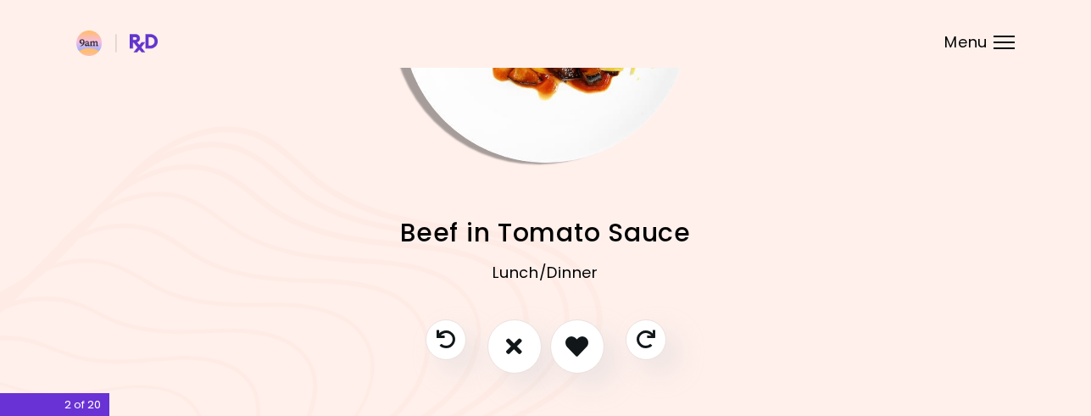
scroll to position [242, 0]
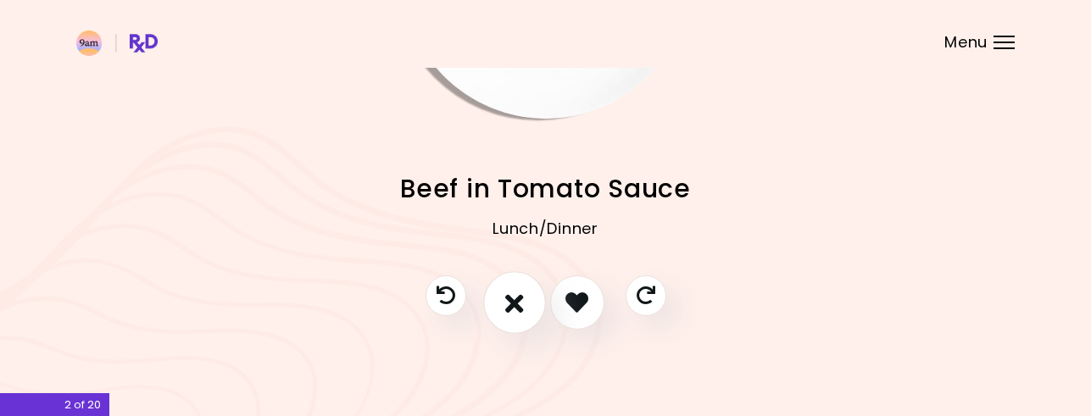
click at [512, 304] on icon "I don't like this recipe" at bounding box center [514, 302] width 19 height 26
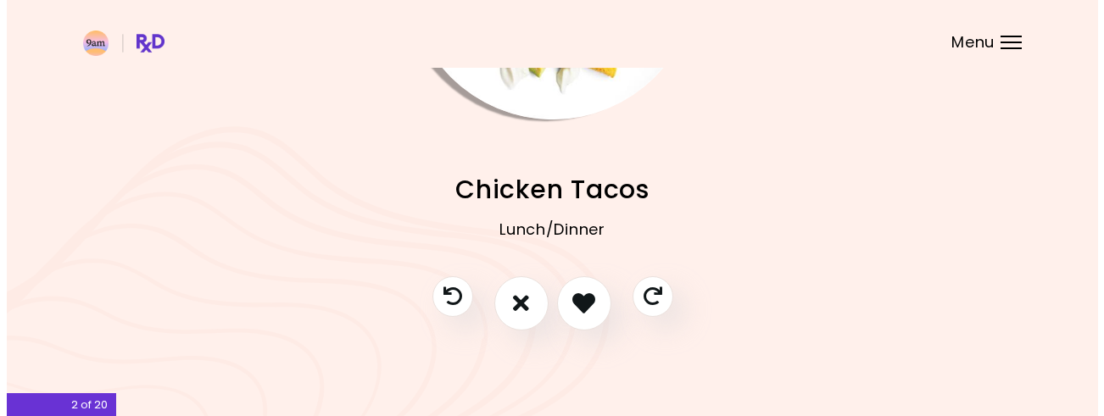
scroll to position [244, 0]
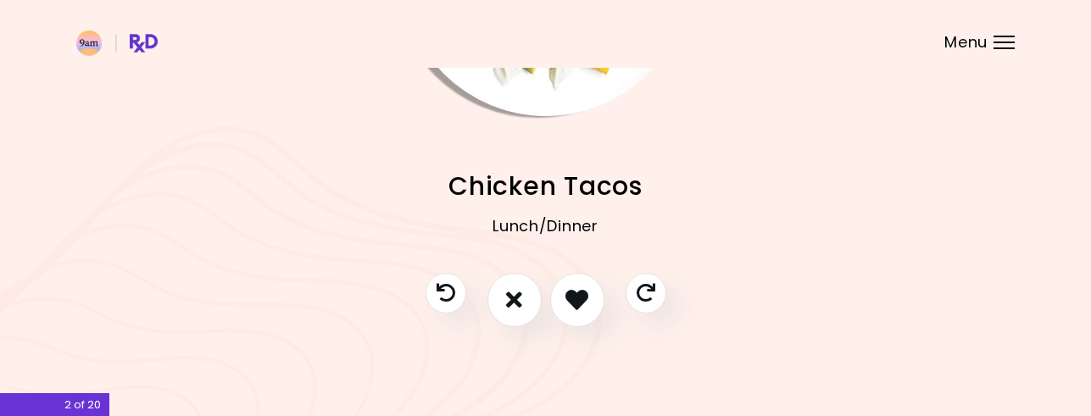
click at [513, 64] on header at bounding box center [545, 34] width 1091 height 68
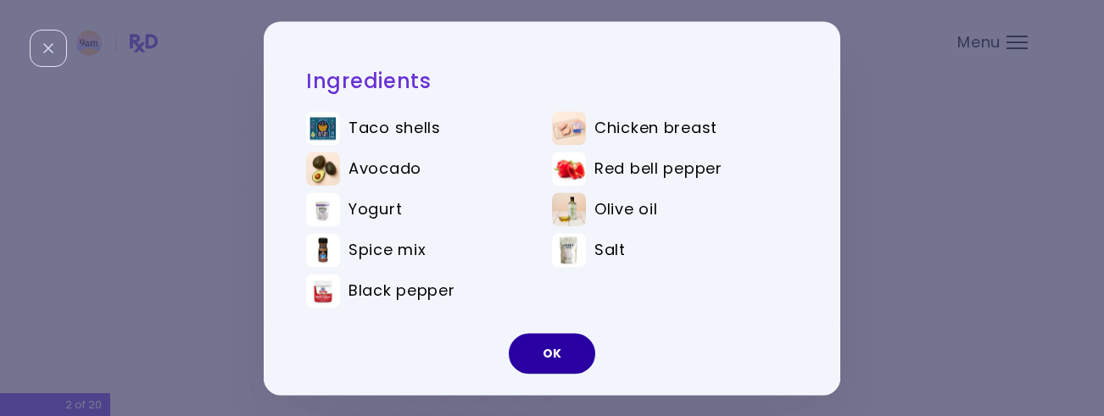
click at [545, 342] on button "OK" at bounding box center [552, 353] width 86 height 41
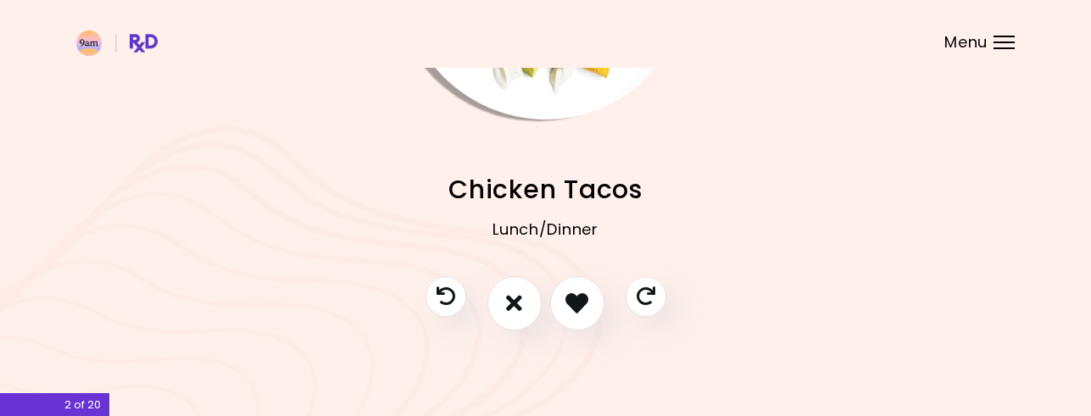
scroll to position [242, 0]
click at [574, 301] on icon "I like this recipe" at bounding box center [577, 302] width 26 height 26
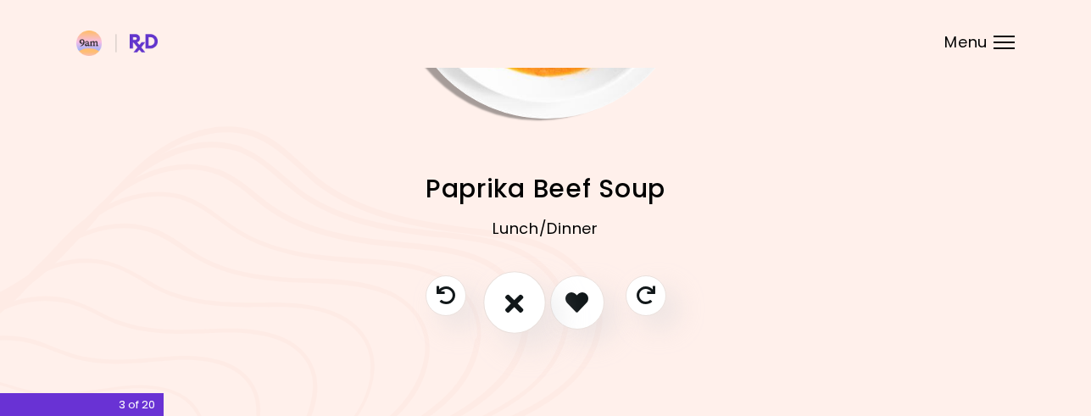
click at [515, 301] on icon "I don't like this recipe" at bounding box center [514, 302] width 19 height 26
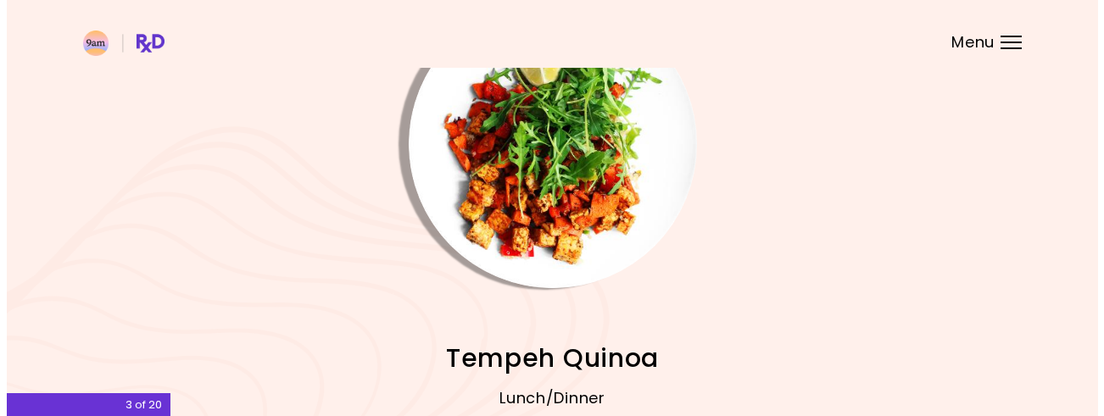
scroll to position [157, 0]
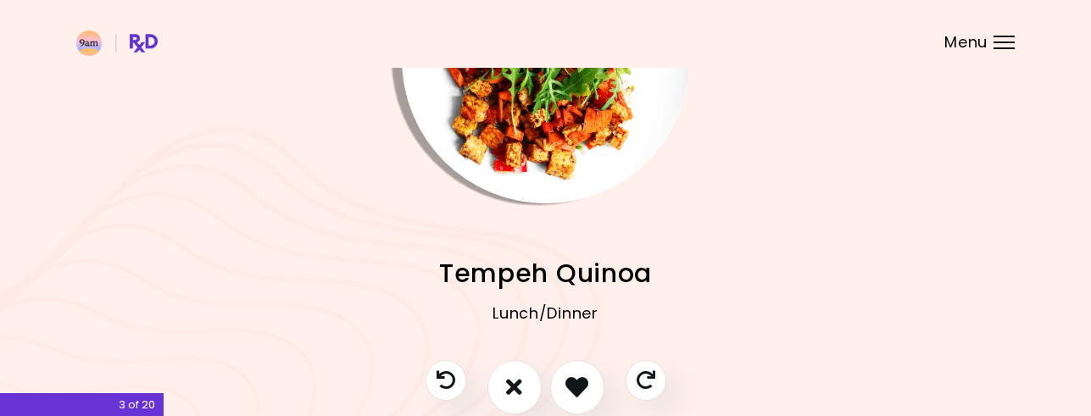
click at [547, 151] on img "Info - Tempeh Quinoa" at bounding box center [546, 59] width 288 height 288
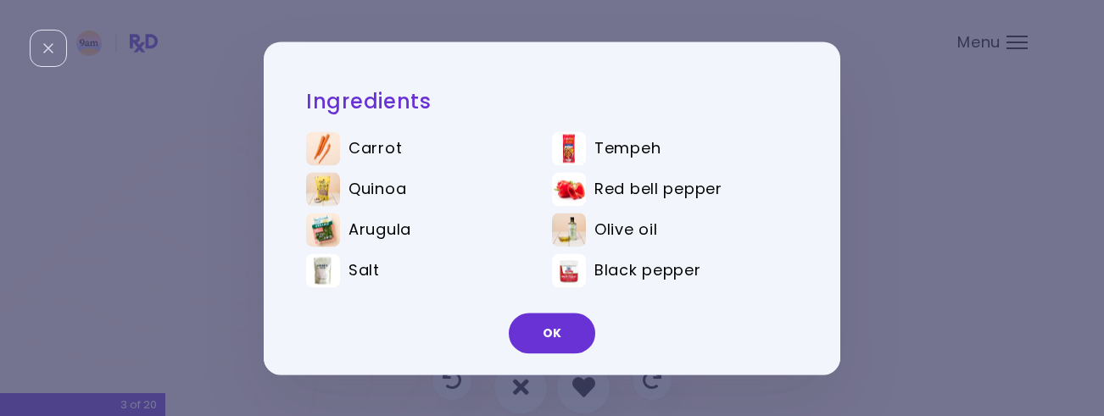
click at [552, 328] on button "OK" at bounding box center [552, 333] width 86 height 41
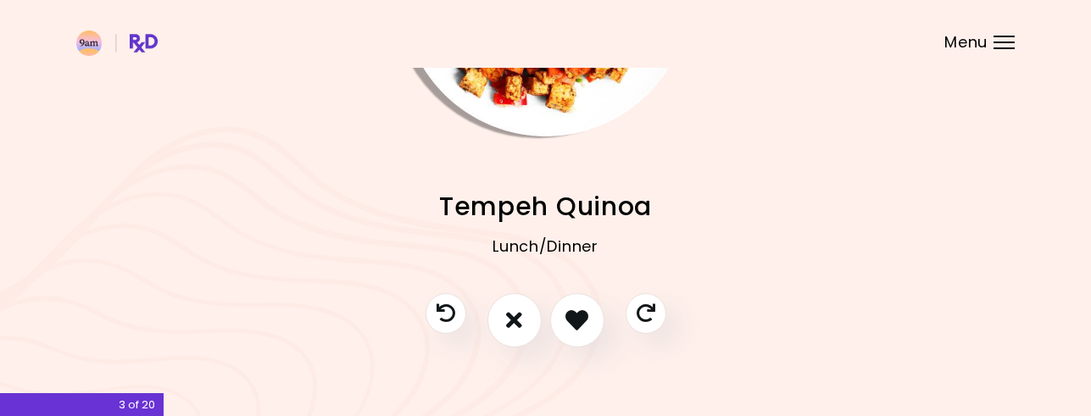
scroll to position [242, 0]
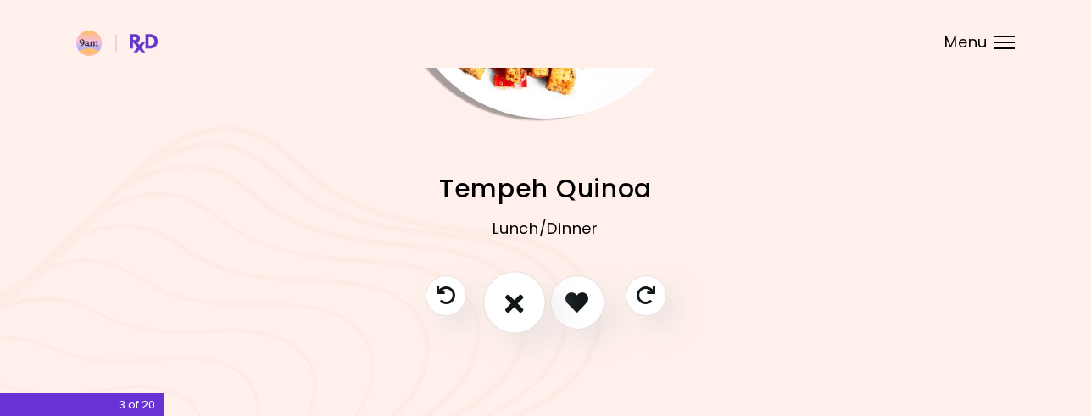
click at [515, 298] on icon "I don't like this recipe" at bounding box center [514, 302] width 19 height 26
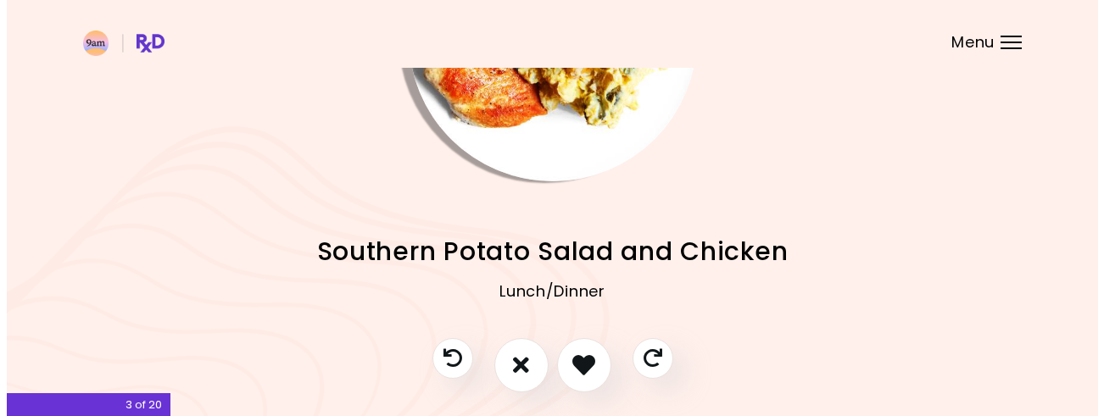
scroll to position [75, 0]
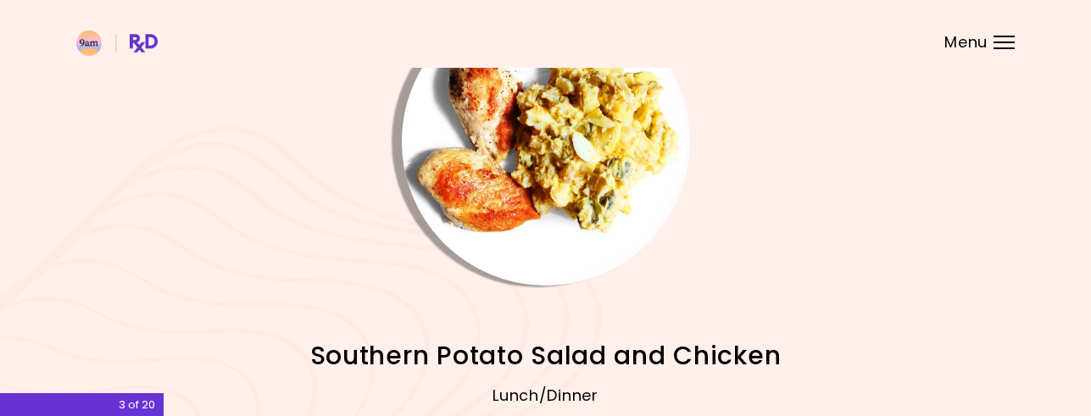
click at [531, 173] on img "Info - Southern Potato Salad and Chicken" at bounding box center [546, 141] width 288 height 288
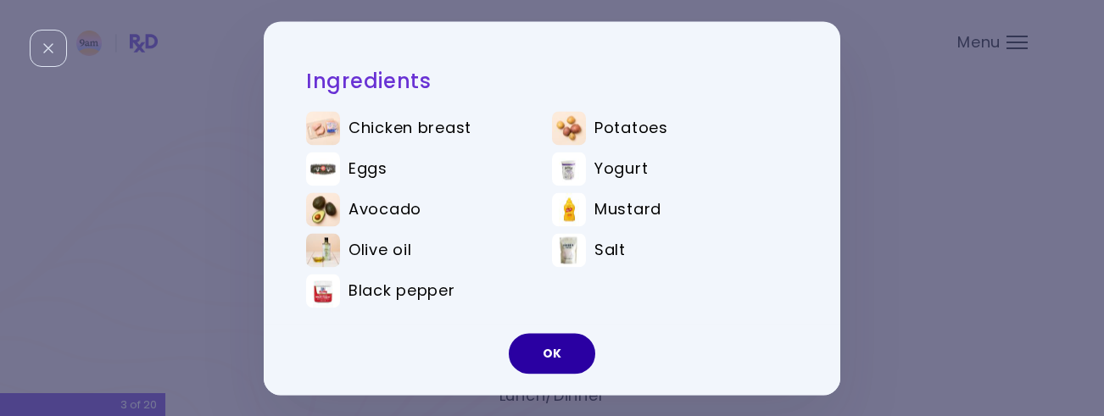
click at [554, 351] on button "OK" at bounding box center [552, 353] width 86 height 41
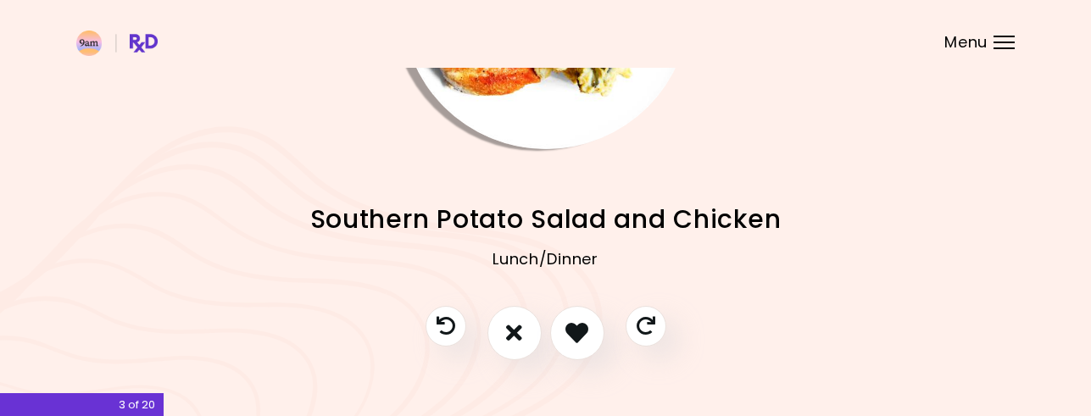
scroll to position [242, 0]
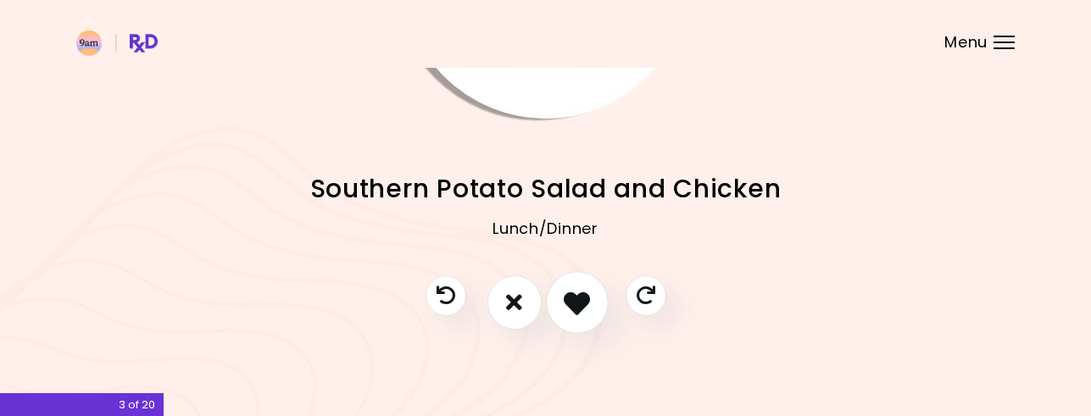
click at [569, 299] on icon "I like this recipe" at bounding box center [577, 302] width 26 height 26
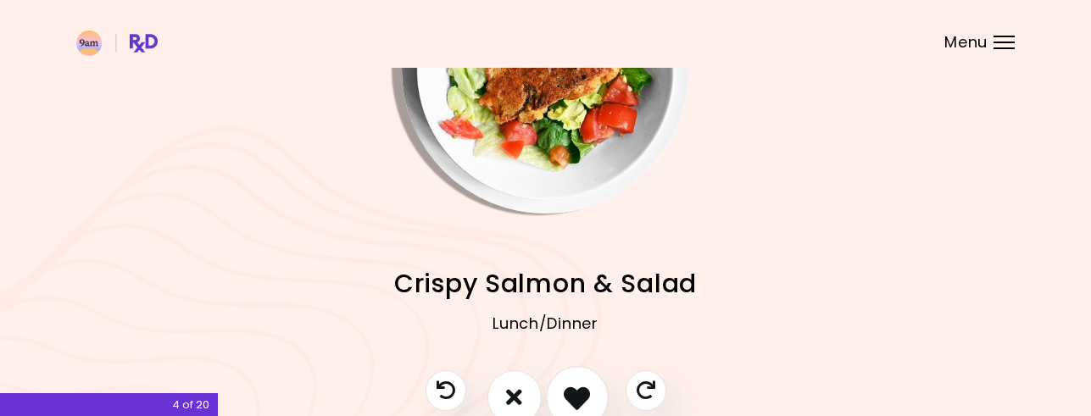
scroll to position [244, 0]
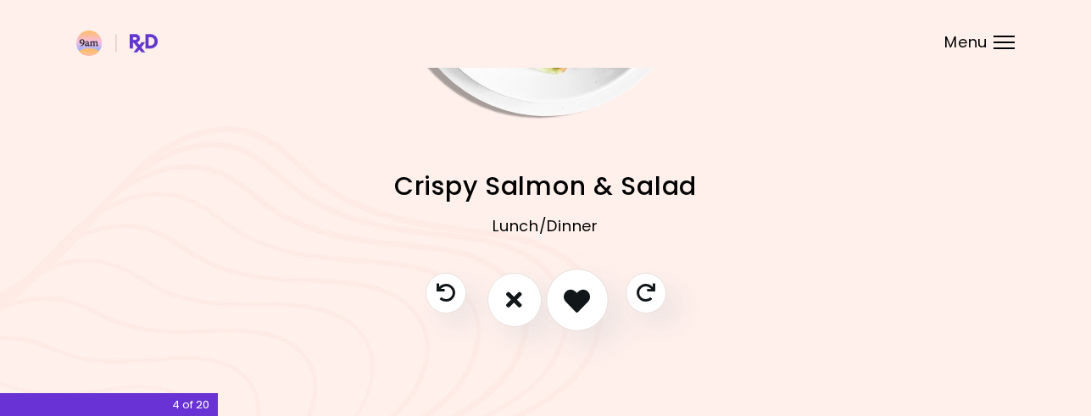
click at [583, 297] on icon "I like this recipe" at bounding box center [577, 300] width 26 height 26
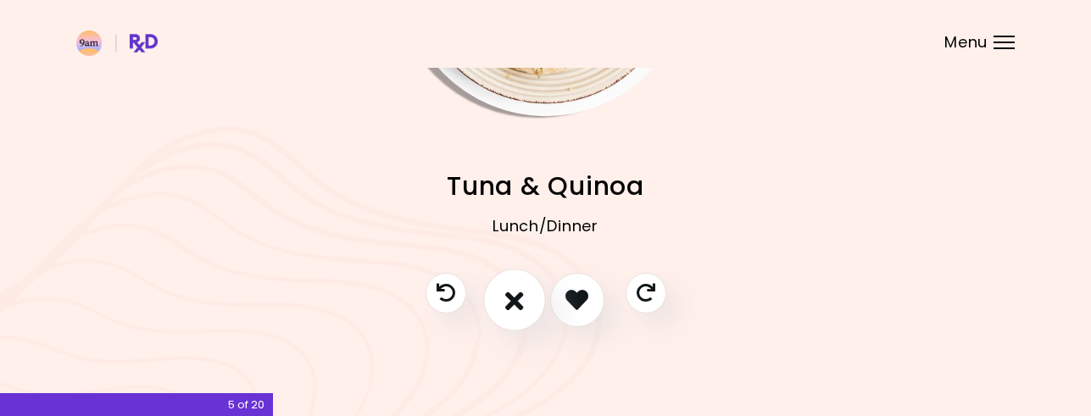
click at [513, 300] on icon "I don't like this recipe" at bounding box center [514, 300] width 19 height 26
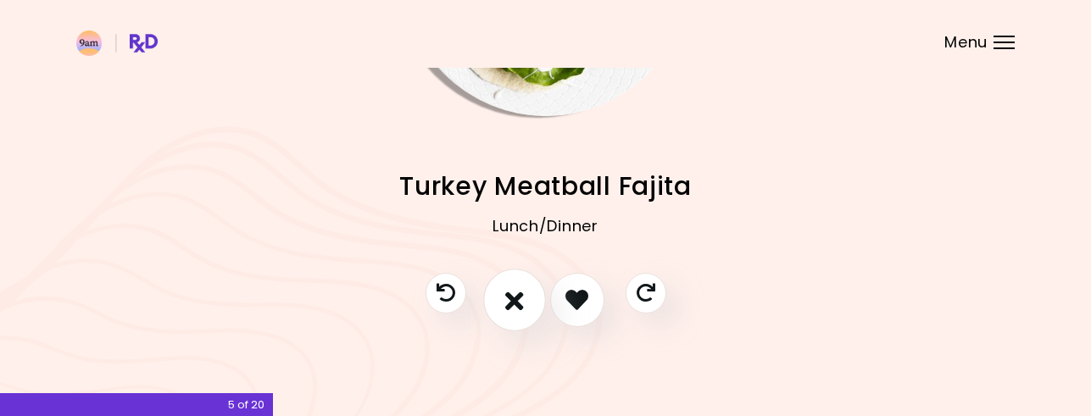
click at [512, 294] on icon "I don't like this recipe" at bounding box center [514, 300] width 19 height 26
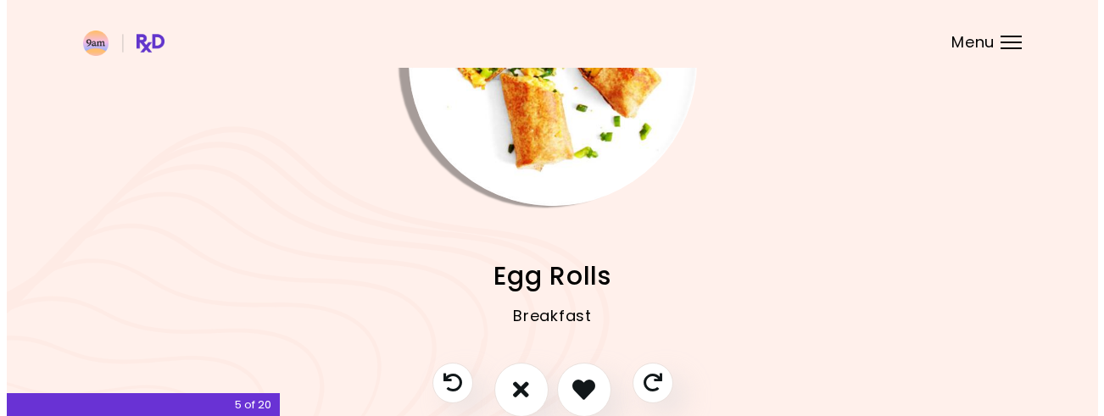
scroll to position [170, 0]
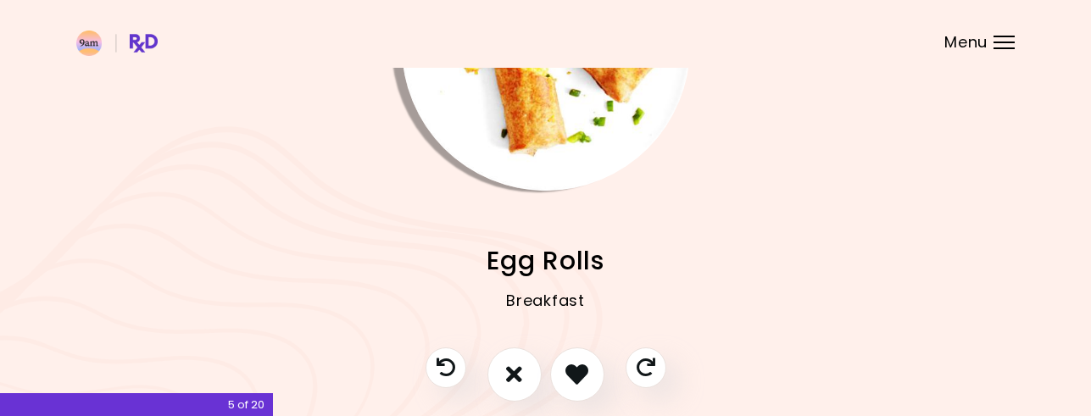
click at [547, 143] on img "Info - Egg Rolls" at bounding box center [546, 47] width 288 height 288
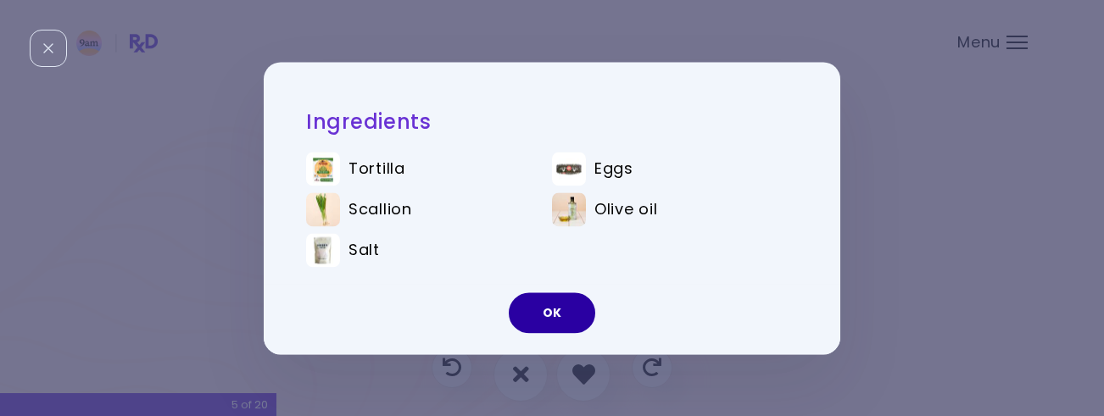
click at [549, 316] on button "OK" at bounding box center [552, 312] width 86 height 41
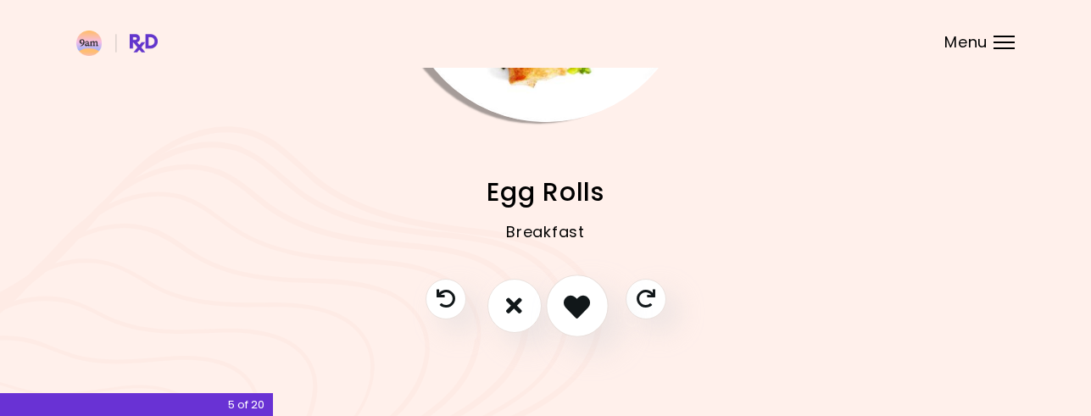
scroll to position [242, 0]
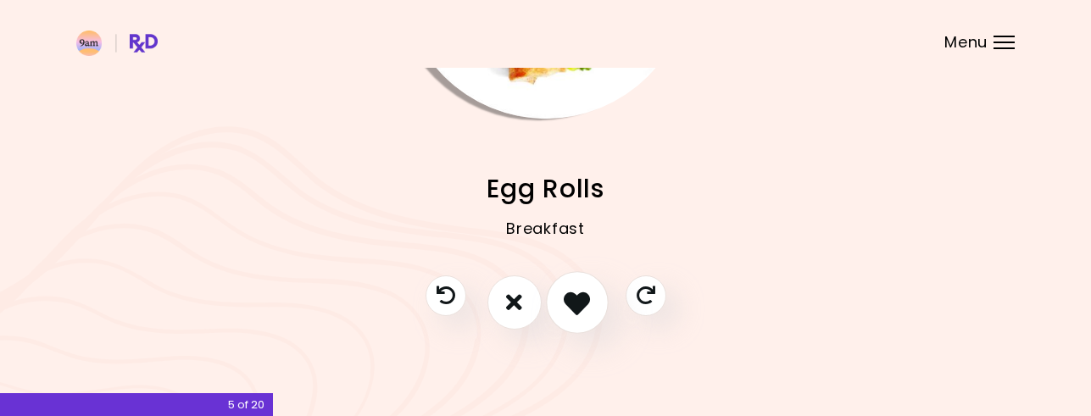
click at [570, 303] on icon "I like this recipe" at bounding box center [577, 302] width 26 height 26
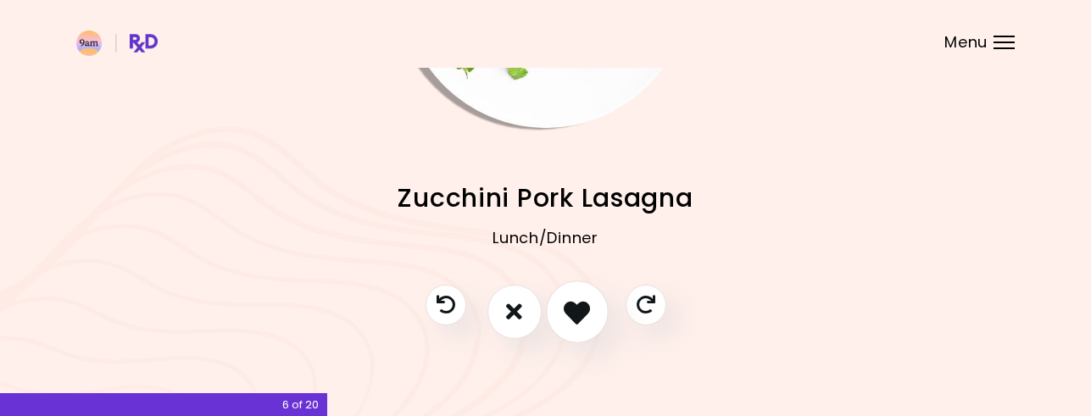
scroll to position [244, 0]
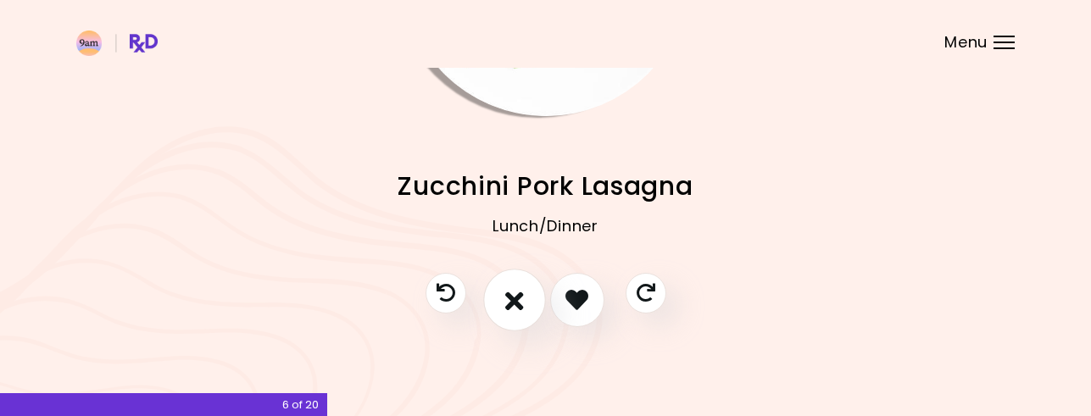
click at [514, 299] on icon "I don't like this recipe" at bounding box center [514, 300] width 19 height 26
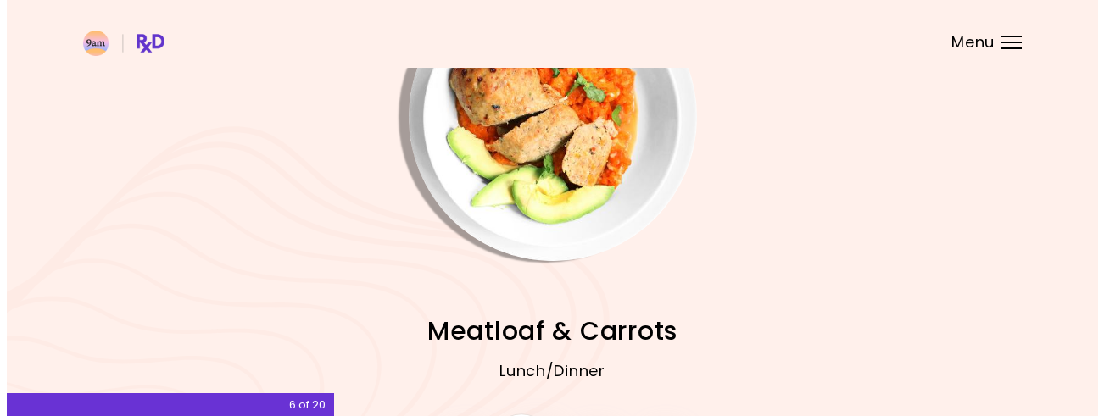
scroll to position [75, 0]
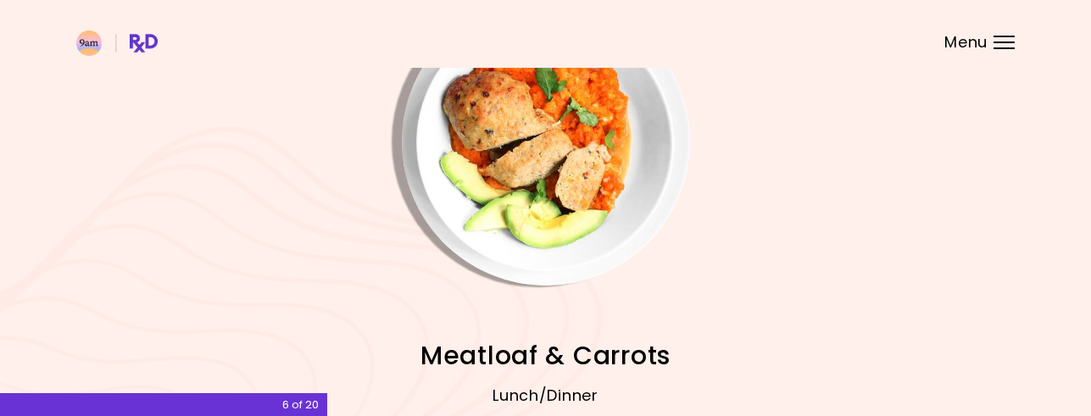
click at [561, 213] on img "Info - Meatloaf & Carrots" at bounding box center [546, 141] width 288 height 288
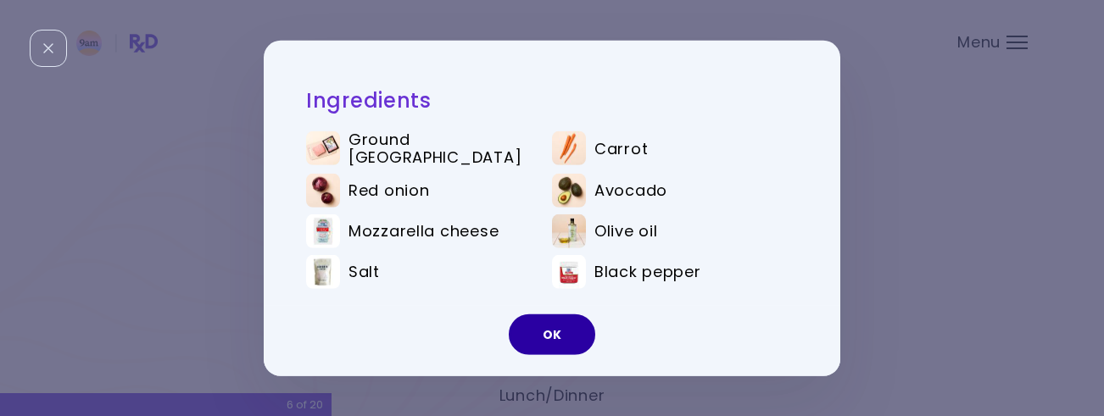
click at [543, 328] on button "OK" at bounding box center [552, 334] width 86 height 41
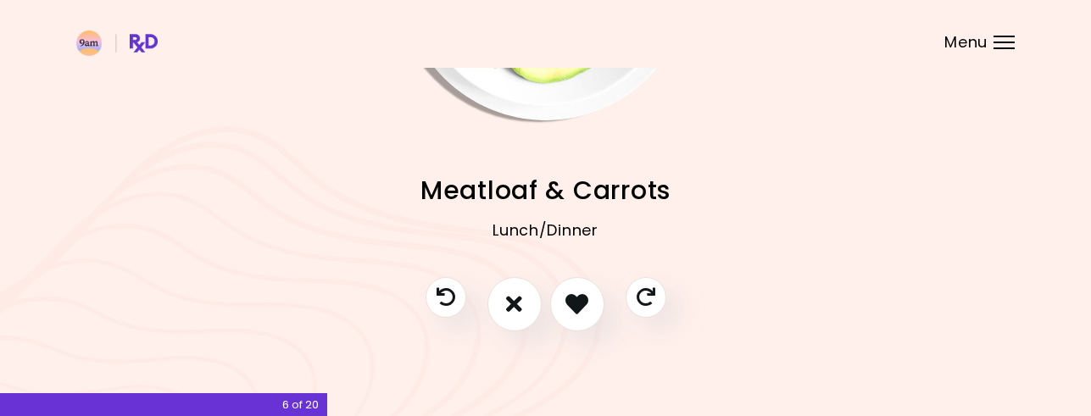
scroll to position [242, 0]
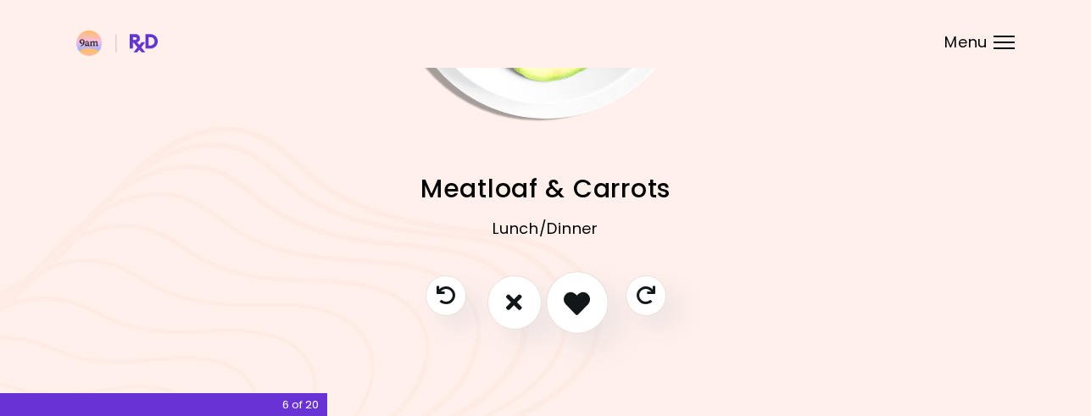
click at [576, 303] on icon "I like this recipe" at bounding box center [577, 302] width 26 height 26
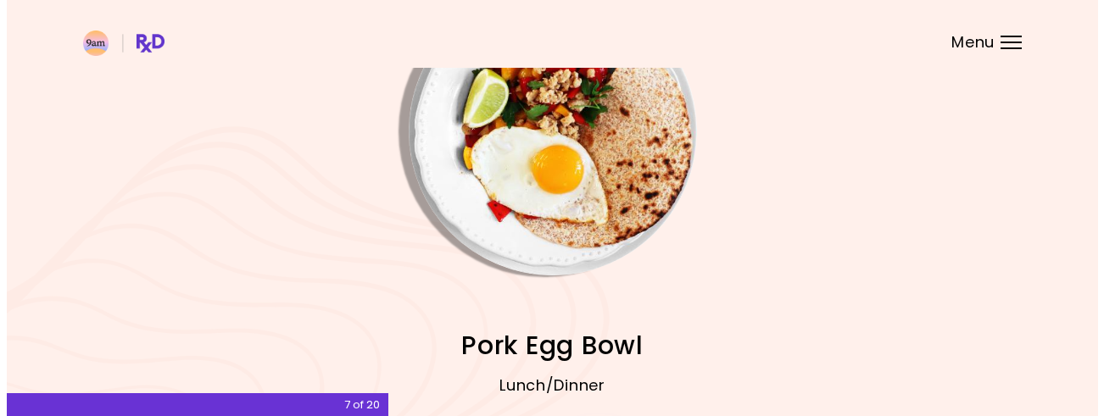
scroll to position [170, 0]
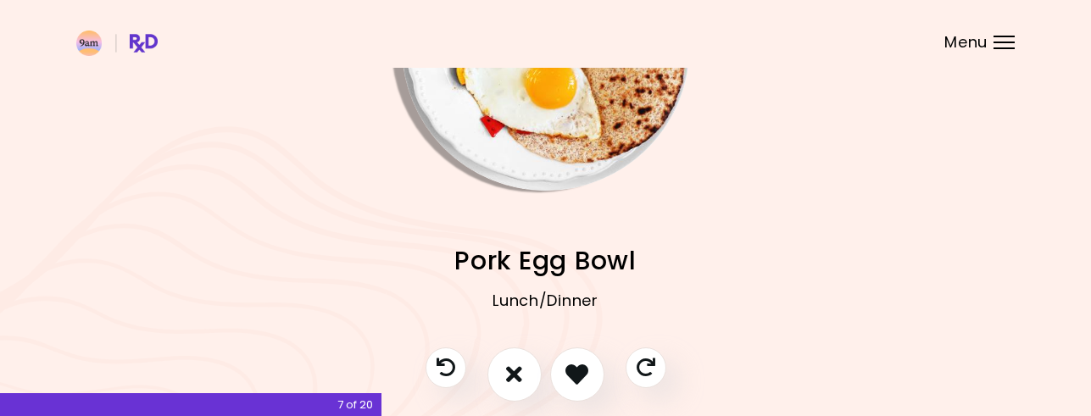
click at [559, 139] on img "Info - Pork Egg Bowl" at bounding box center [546, 47] width 288 height 288
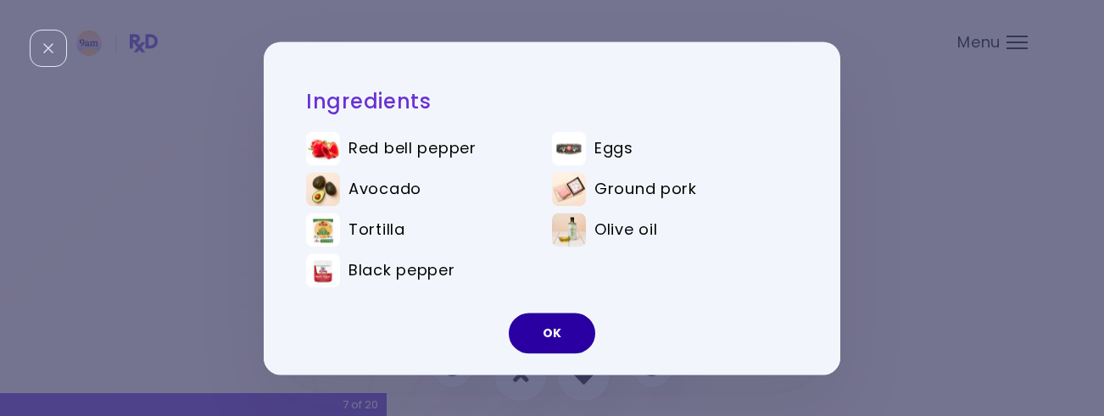
click at [540, 338] on button "OK" at bounding box center [552, 333] width 86 height 41
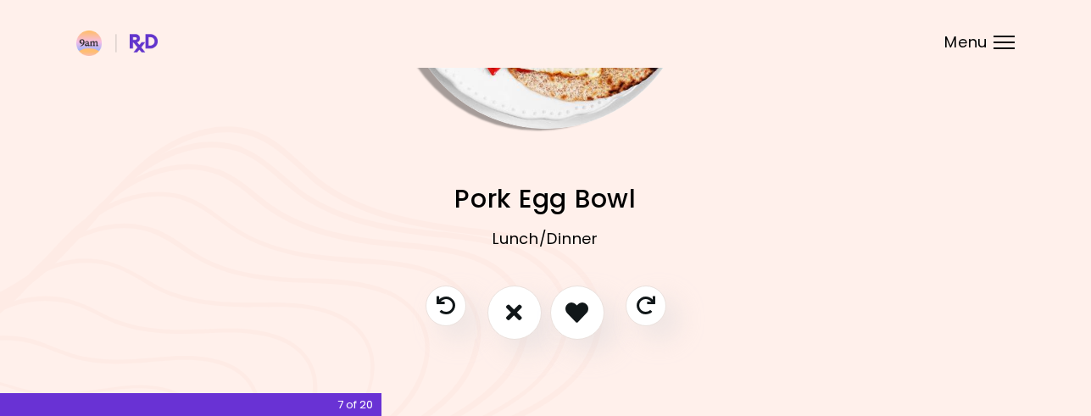
scroll to position [242, 0]
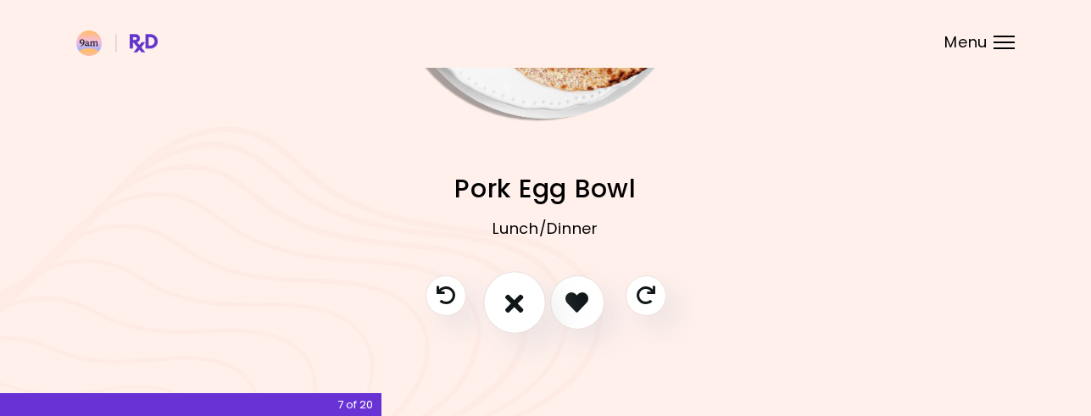
click at [513, 303] on icon "I don't like this recipe" at bounding box center [514, 302] width 19 height 26
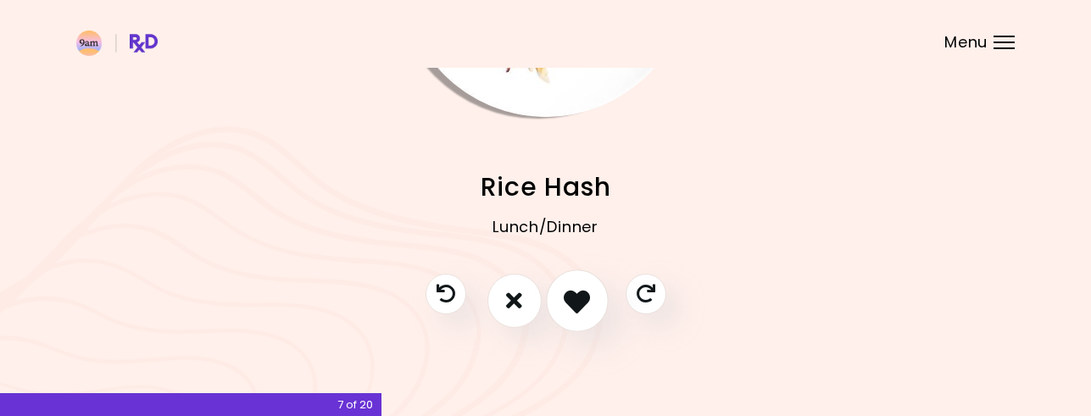
scroll to position [244, 0]
click at [514, 296] on icon "I don't like this recipe" at bounding box center [514, 300] width 19 height 26
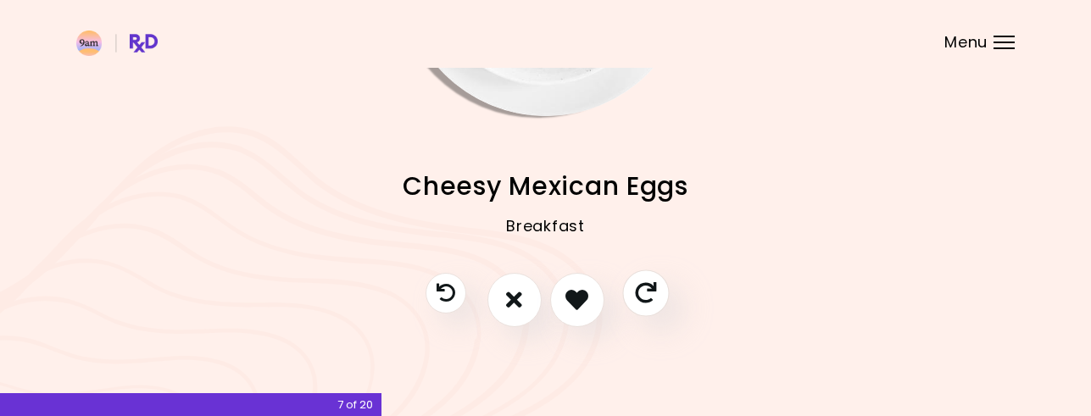
click at [643, 288] on icon "Skip" at bounding box center [645, 292] width 21 height 21
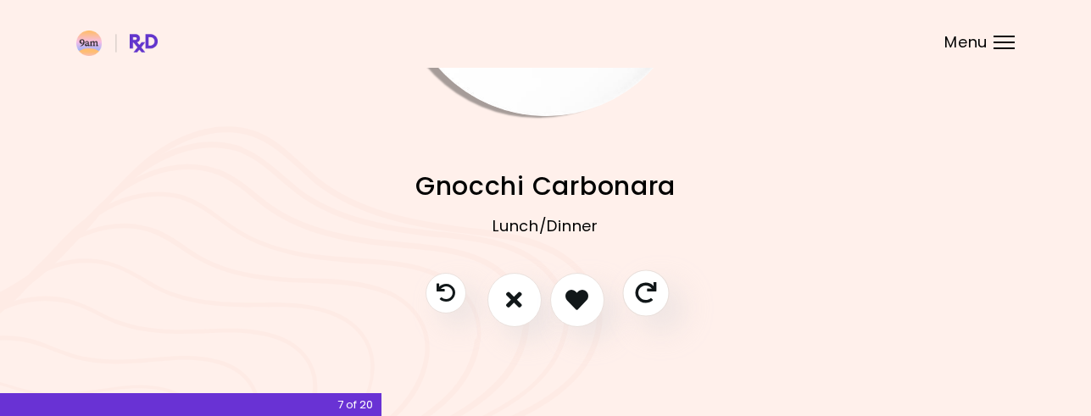
click at [648, 287] on icon "Skip" at bounding box center [645, 292] width 21 height 21
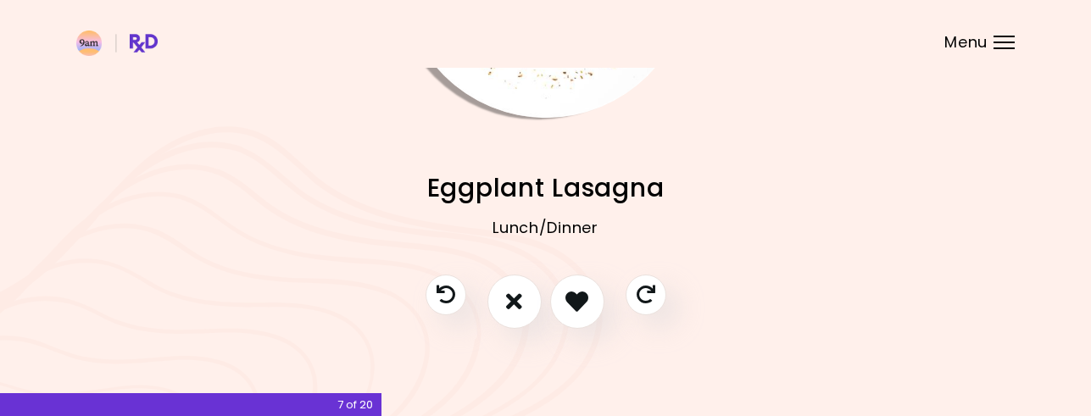
scroll to position [0, 0]
click at [643, 292] on icon "Skip" at bounding box center [645, 292] width 21 height 21
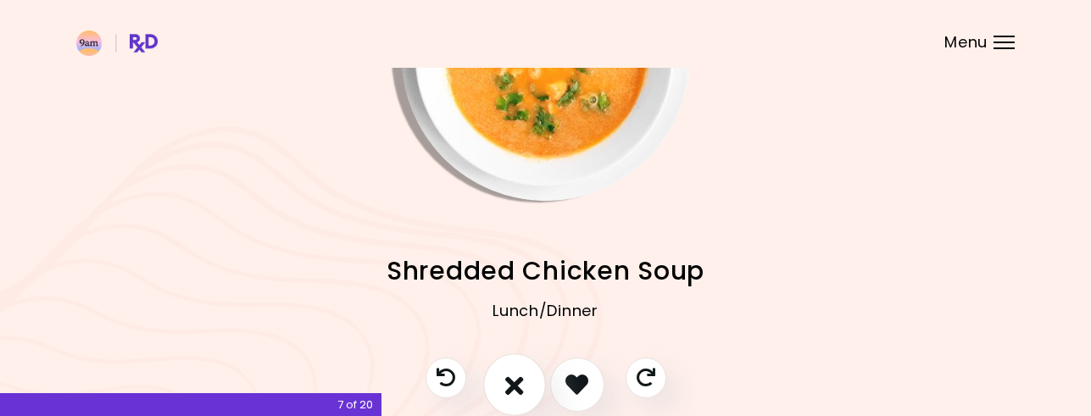
click at [509, 375] on icon "I don't like this recipe" at bounding box center [514, 384] width 19 height 26
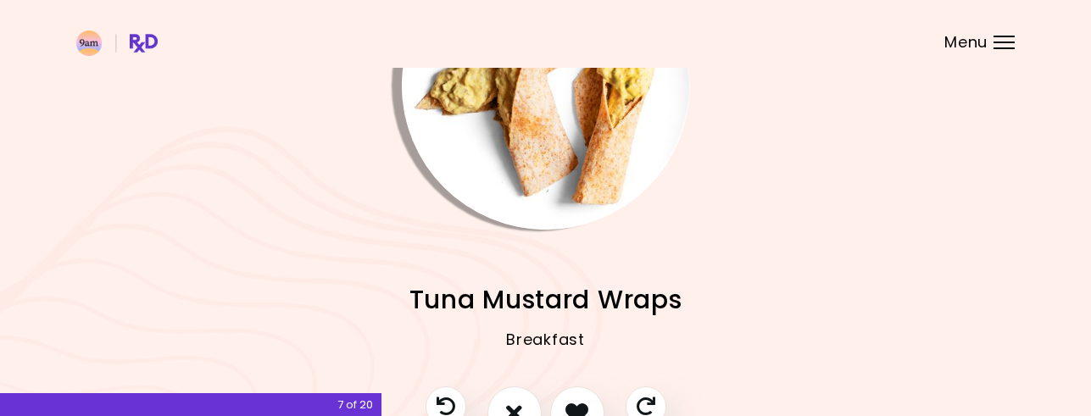
scroll to position [159, 0]
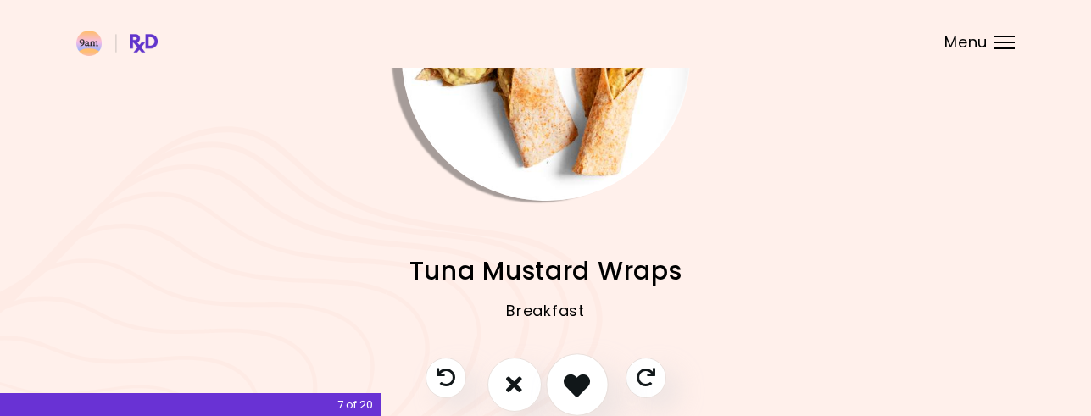
click at [576, 378] on icon "I like this recipe" at bounding box center [577, 384] width 26 height 26
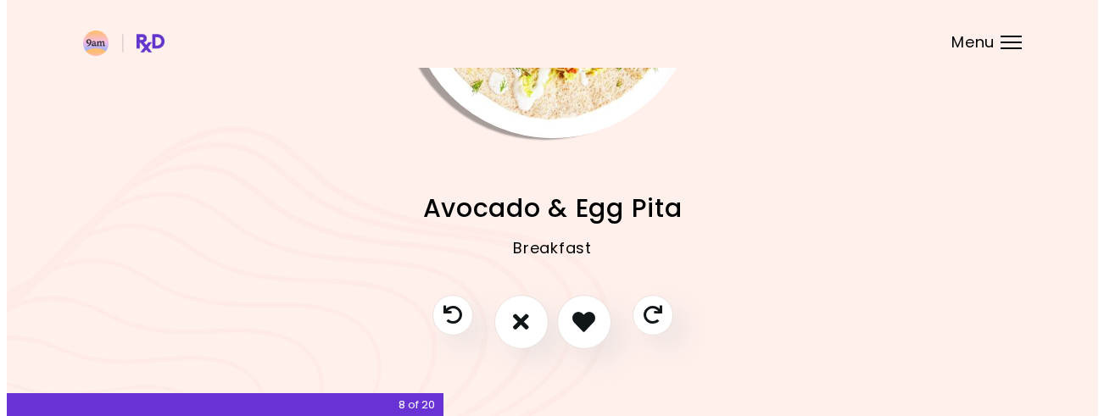
scroll to position [244, 0]
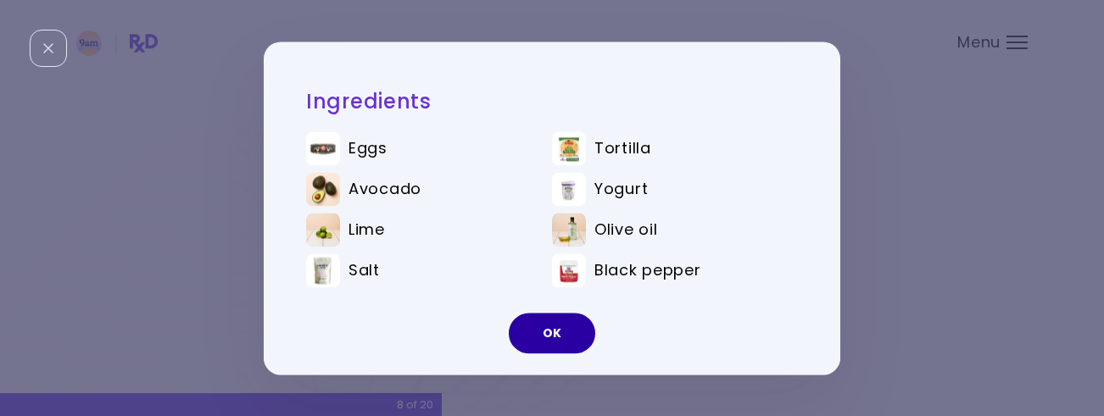
click at [554, 324] on button "OK" at bounding box center [552, 333] width 86 height 41
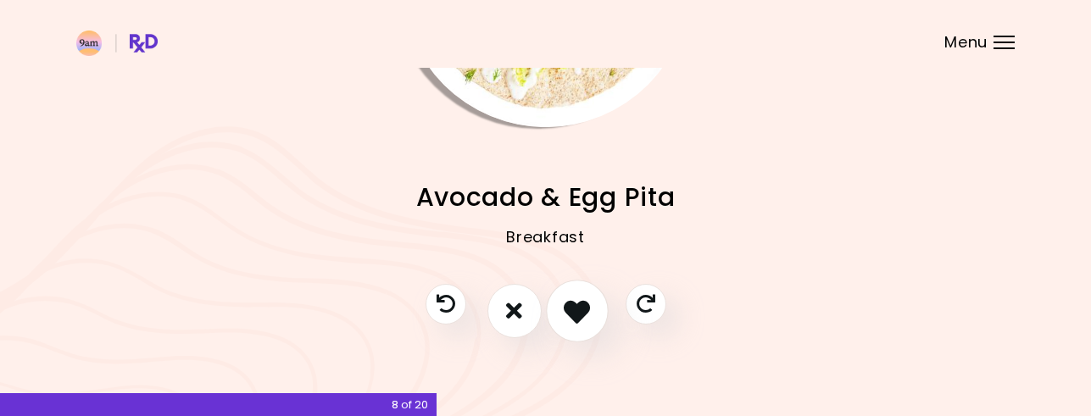
scroll to position [242, 0]
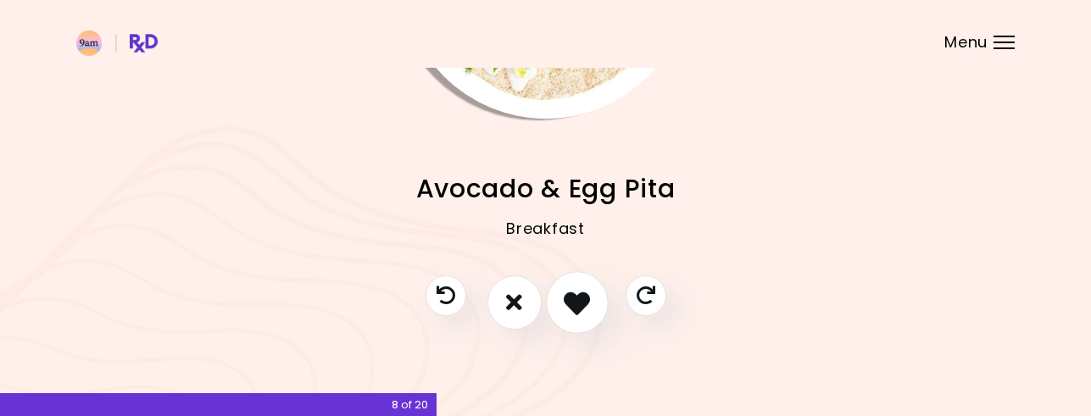
click at [574, 302] on icon "I like this recipe" at bounding box center [577, 302] width 26 height 26
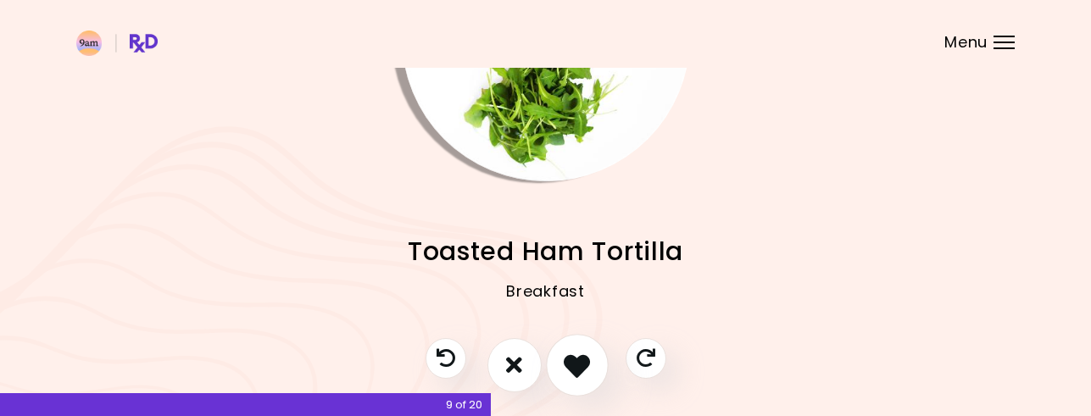
scroll to position [244, 0]
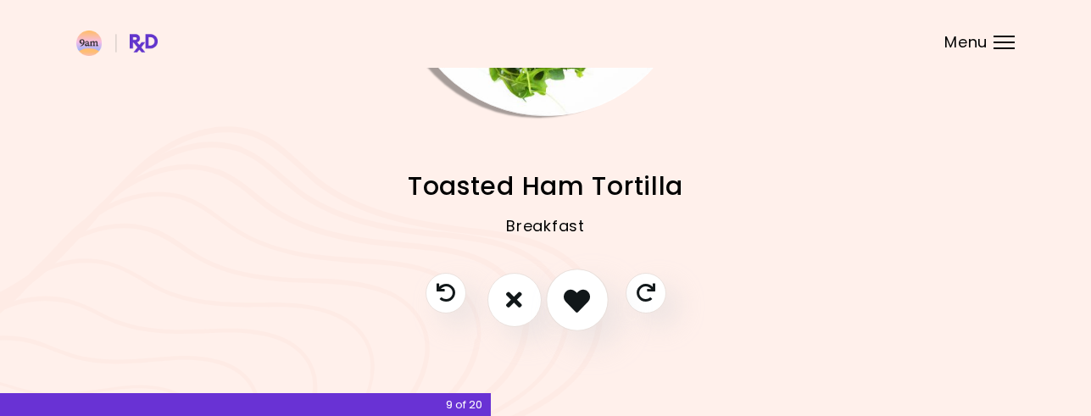
click at [570, 301] on icon "I like this recipe" at bounding box center [577, 300] width 26 height 26
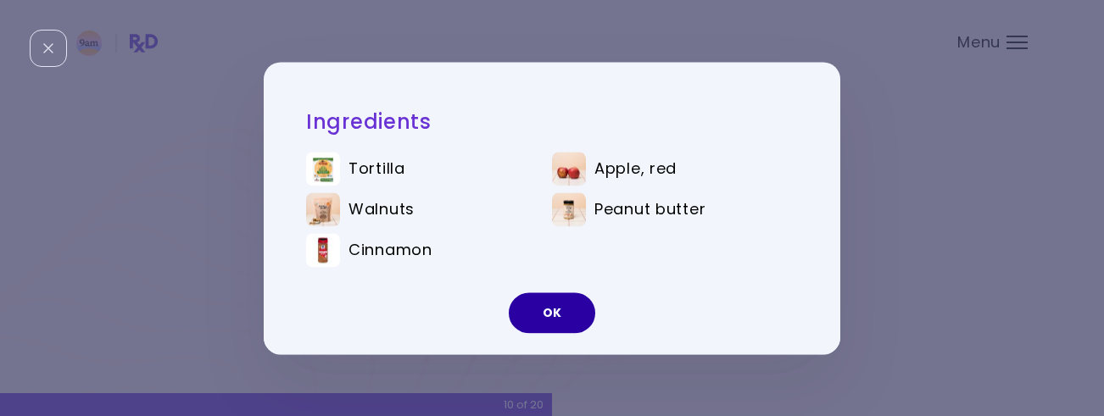
click at [539, 315] on button "OK" at bounding box center [552, 312] width 86 height 41
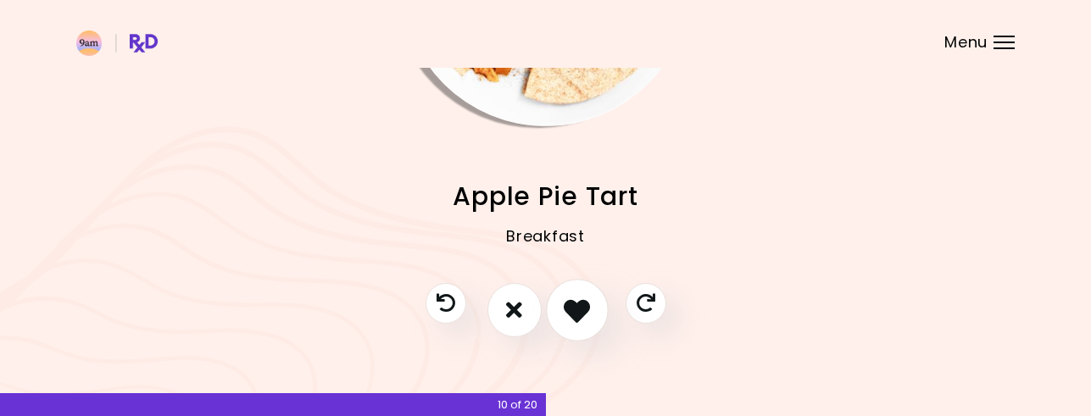
scroll to position [242, 0]
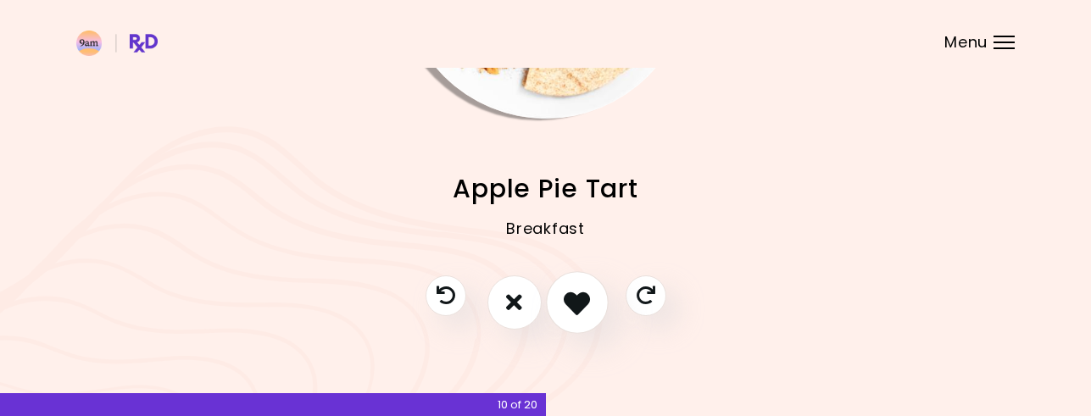
click at [581, 303] on icon "I like this recipe" at bounding box center [577, 302] width 26 height 26
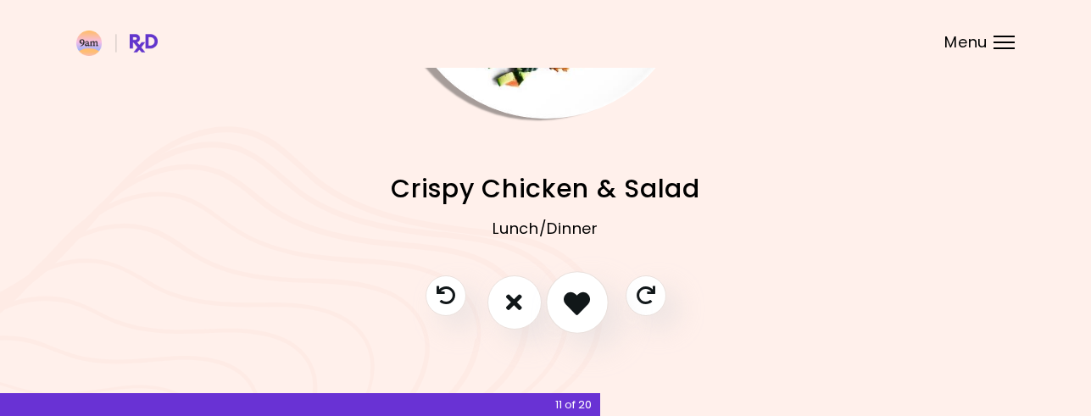
click at [584, 297] on icon "I like this recipe" at bounding box center [577, 302] width 26 height 26
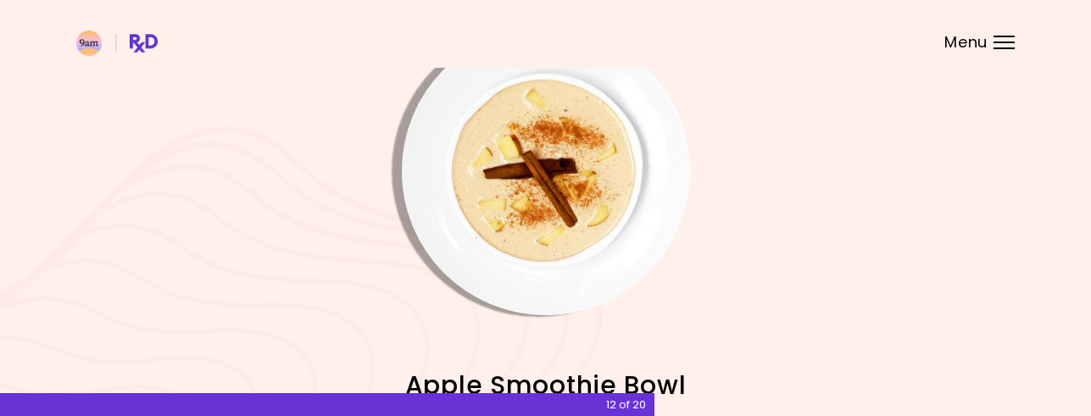
scroll to position [0, 0]
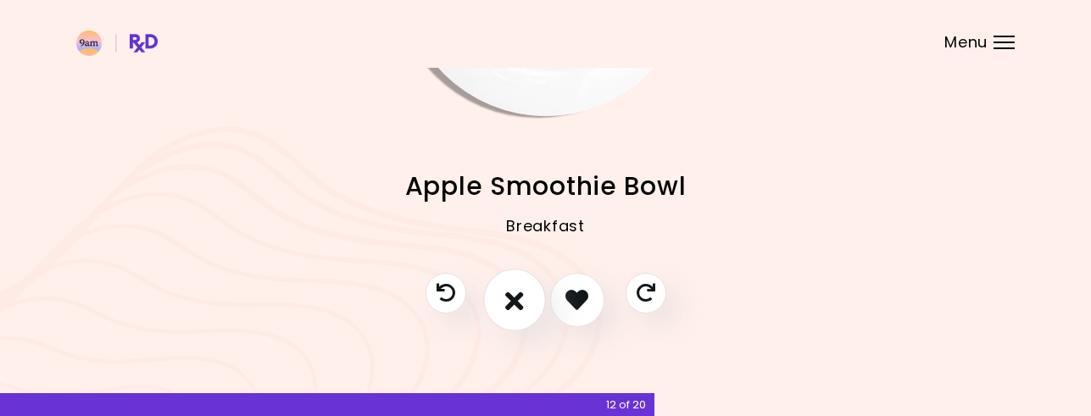
click at [507, 295] on icon "I don't like this recipe" at bounding box center [514, 300] width 19 height 26
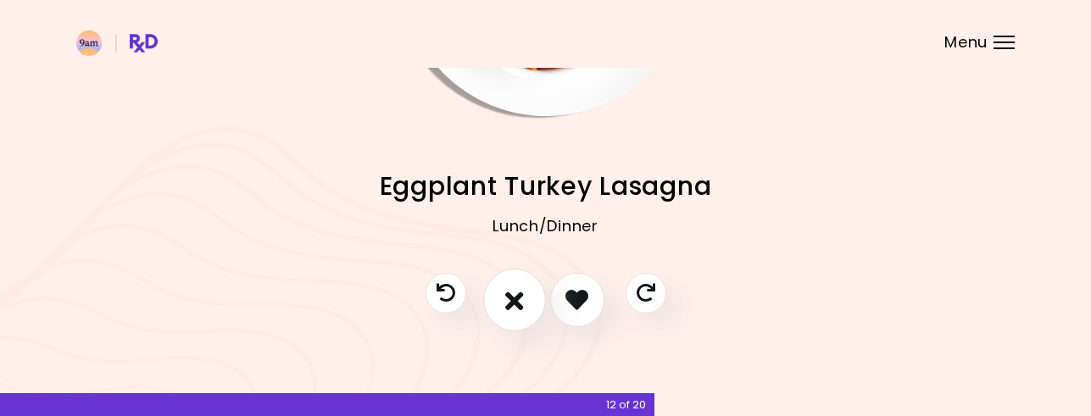
click at [512, 286] on button "I don't like this recipe" at bounding box center [514, 300] width 63 height 63
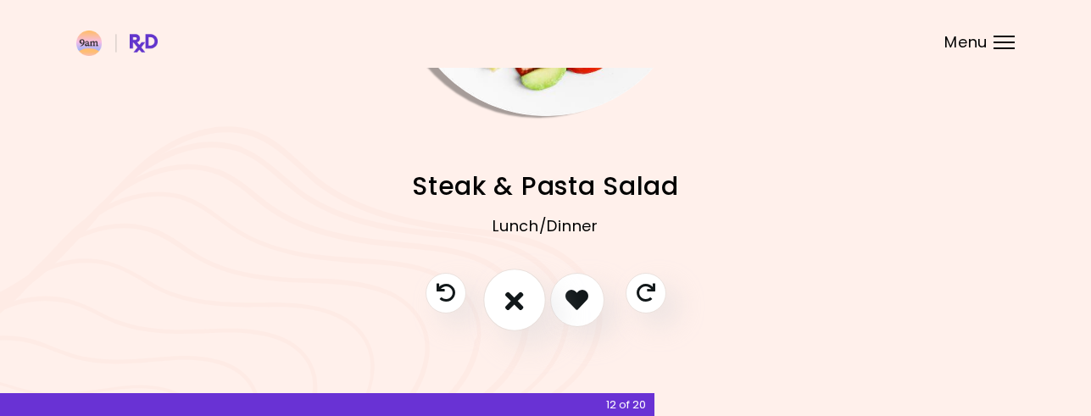
click at [513, 284] on button "I don't like this recipe" at bounding box center [514, 300] width 63 height 63
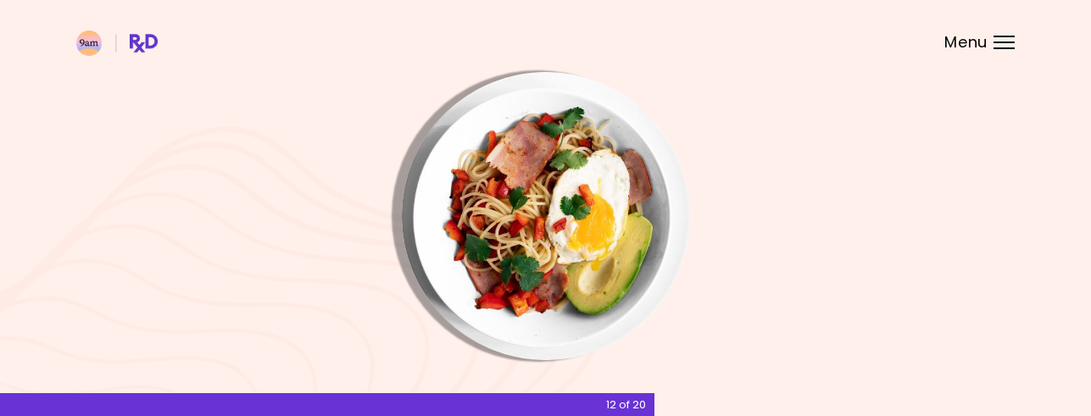
click at [526, 256] on img "Info - Pasta Peppers & Eggs" at bounding box center [546, 216] width 288 height 288
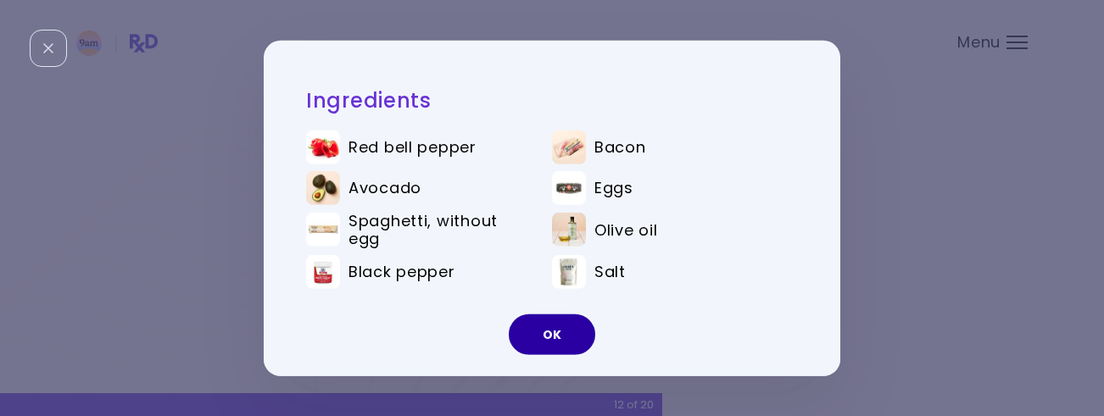
click at [542, 320] on button "OK" at bounding box center [552, 334] width 86 height 41
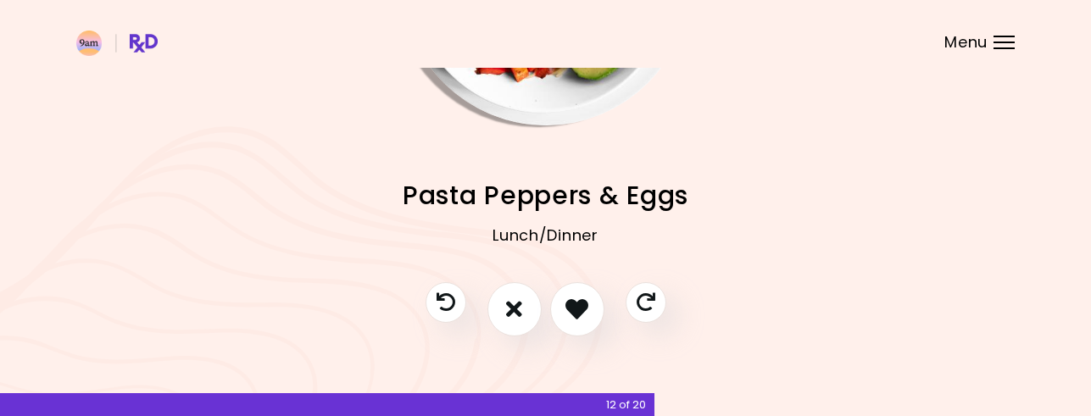
scroll to position [244, 0]
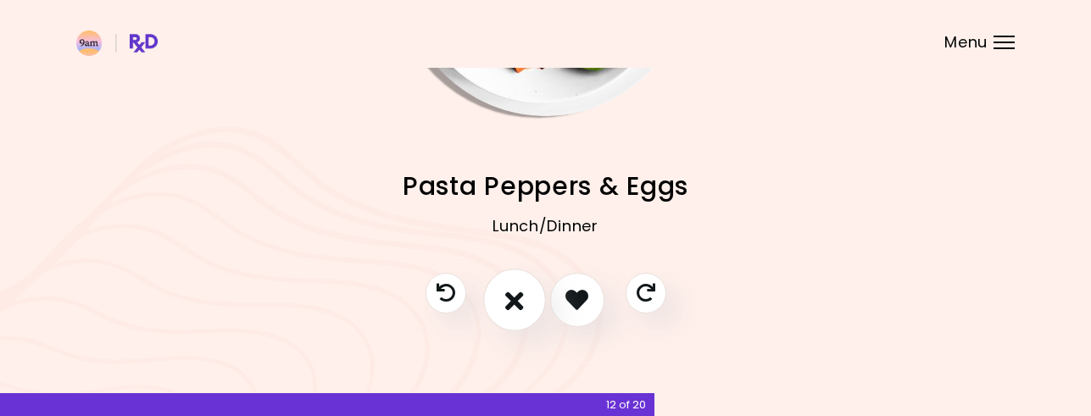
click at [515, 298] on icon "I don't like this recipe" at bounding box center [514, 300] width 19 height 26
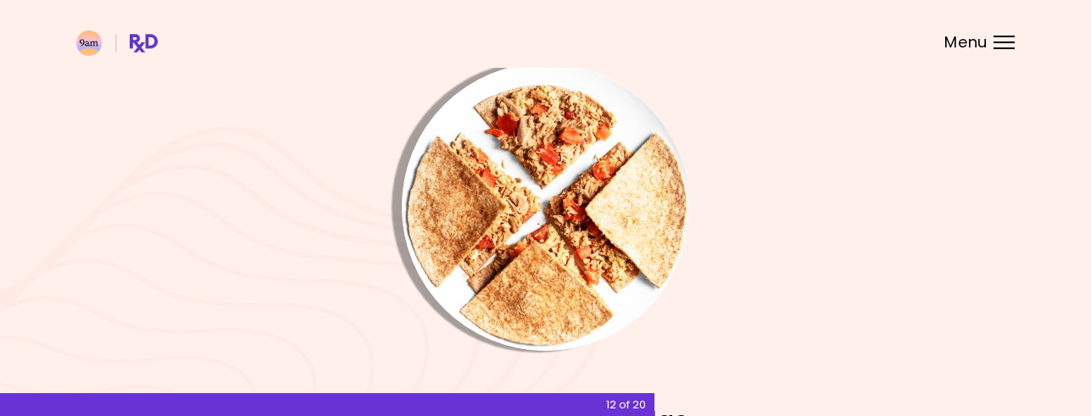
scroll to position [0, 0]
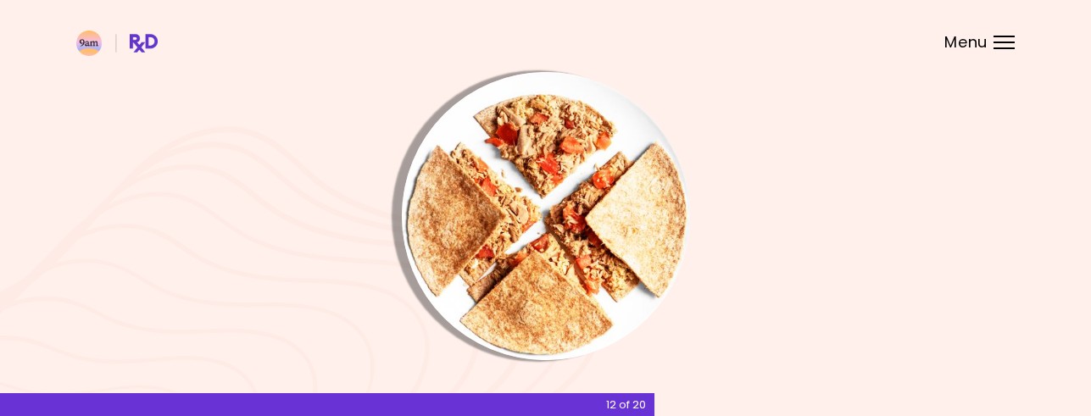
click at [526, 251] on img "Info - Tuna Egg Quesadillas" at bounding box center [546, 216] width 288 height 288
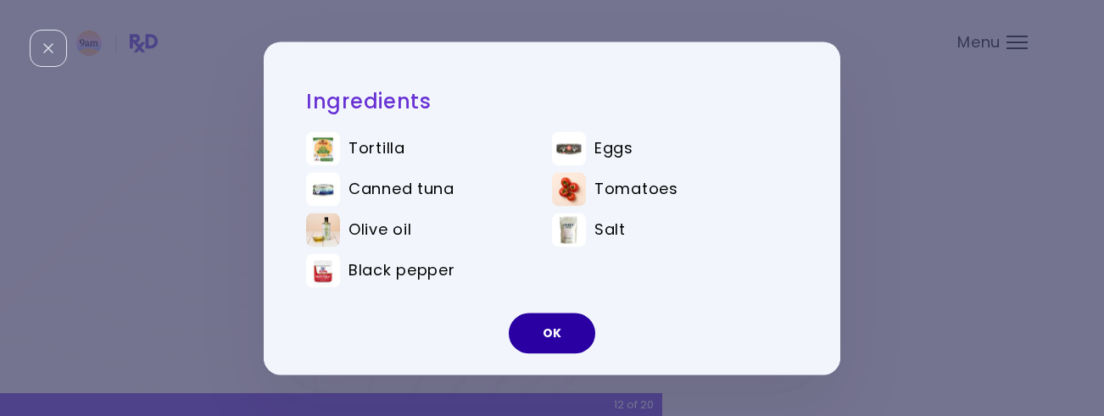
click at [555, 326] on button "OK" at bounding box center [552, 333] width 86 height 41
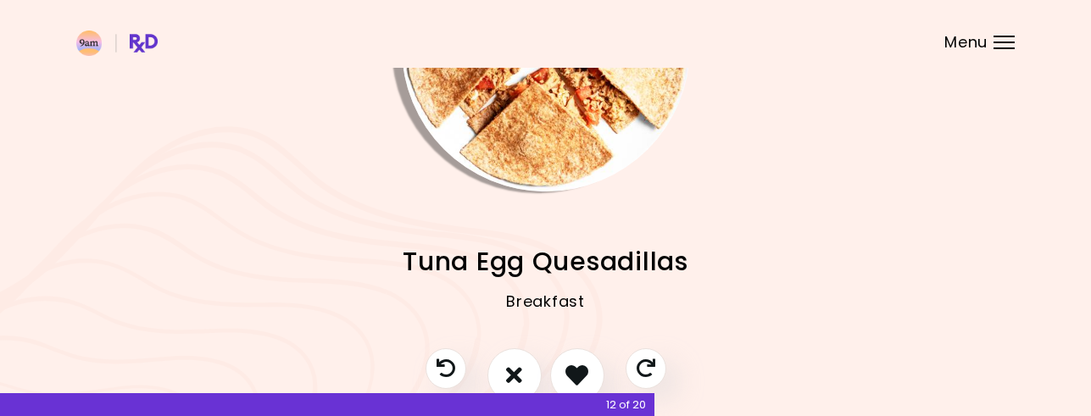
scroll to position [170, 0]
click at [581, 359] on button "I like this recipe" at bounding box center [577, 374] width 63 height 63
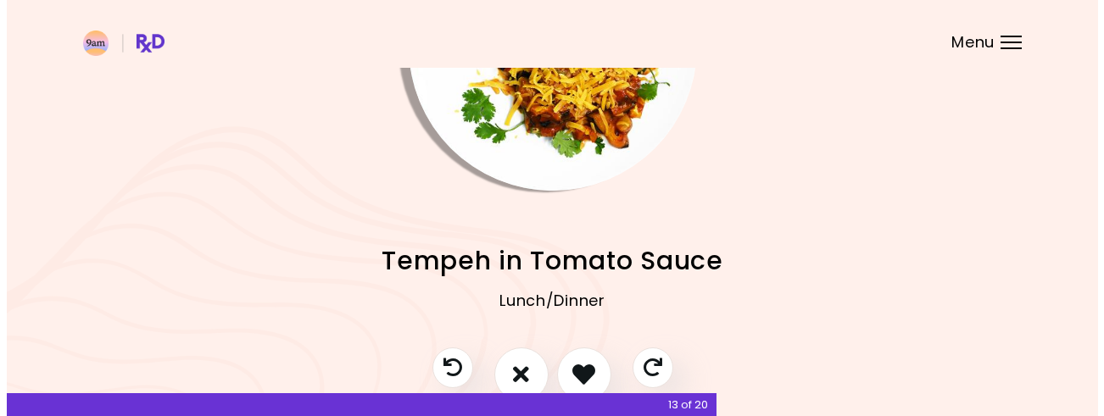
scroll to position [85, 0]
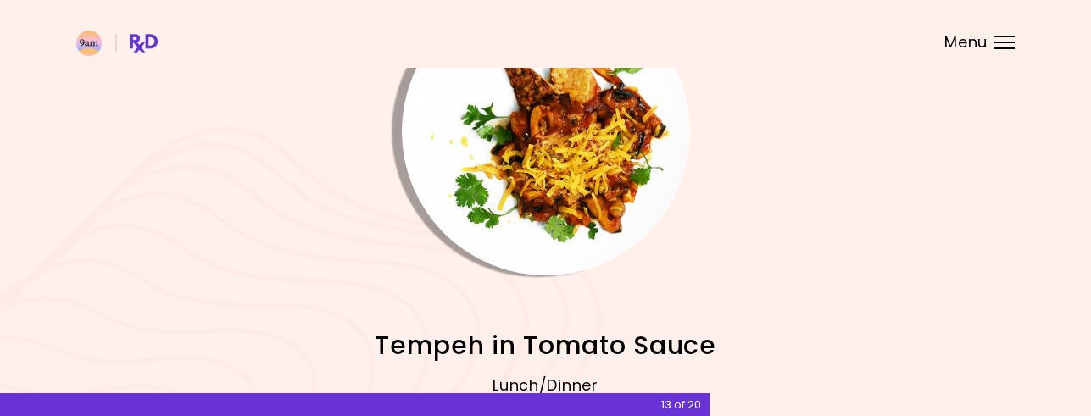
click at [544, 173] on img "Info - Tempeh in Tomato Sauce" at bounding box center [546, 131] width 288 height 288
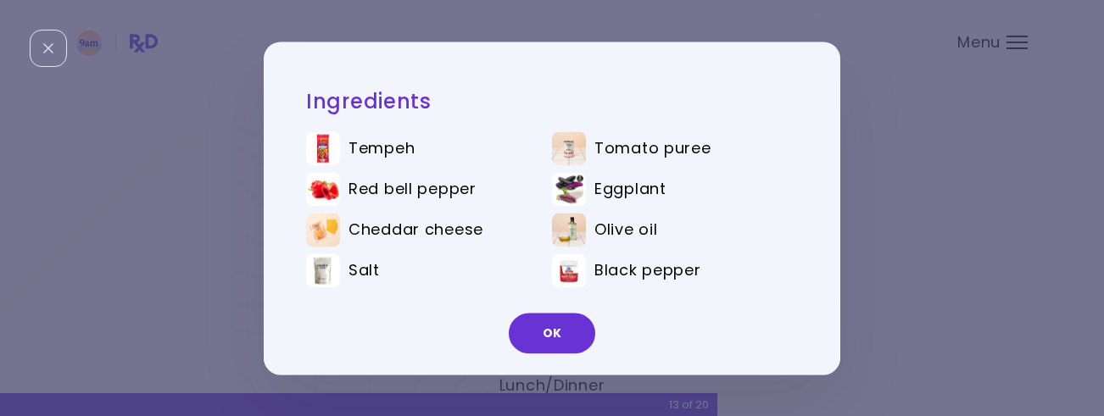
drag, startPoint x: 558, startPoint y: 338, endPoint x: 560, endPoint y: 320, distance: 18.8
click at [557, 338] on button "OK" at bounding box center [552, 333] width 86 height 41
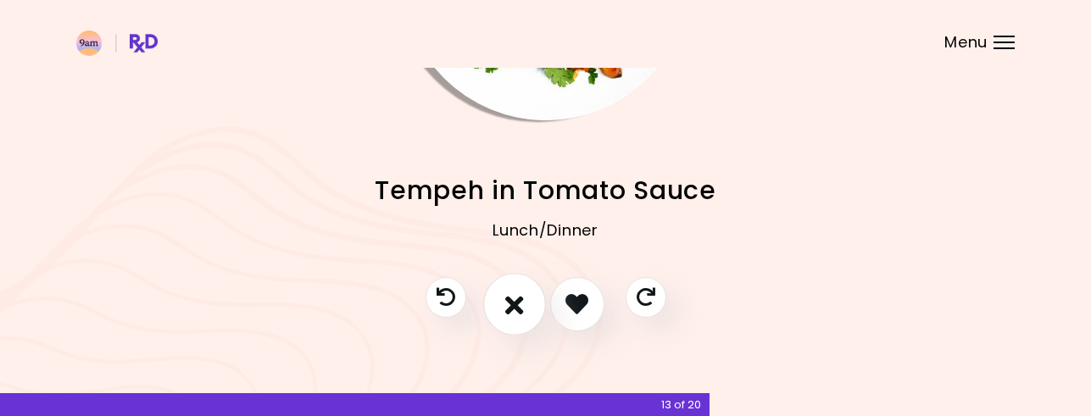
scroll to position [242, 0]
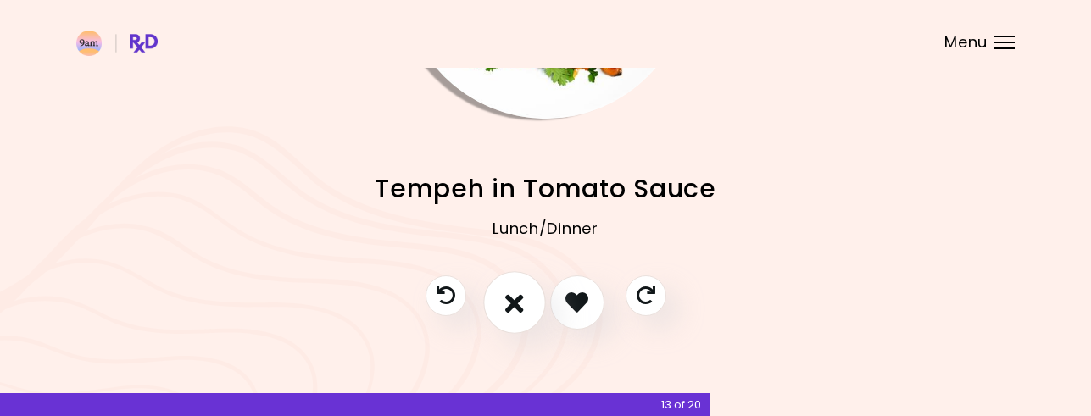
click at [510, 303] on icon "I don't like this recipe" at bounding box center [514, 302] width 19 height 26
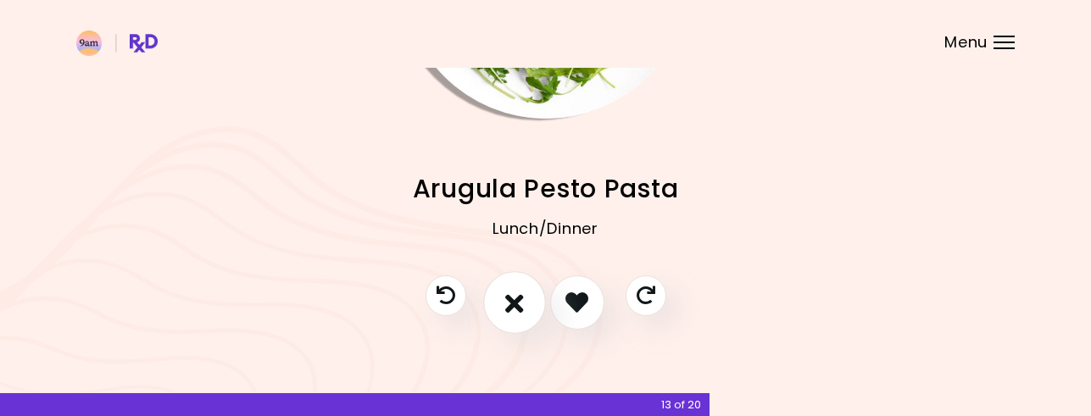
click at [510, 303] on icon "I don't like this recipe" at bounding box center [514, 302] width 19 height 26
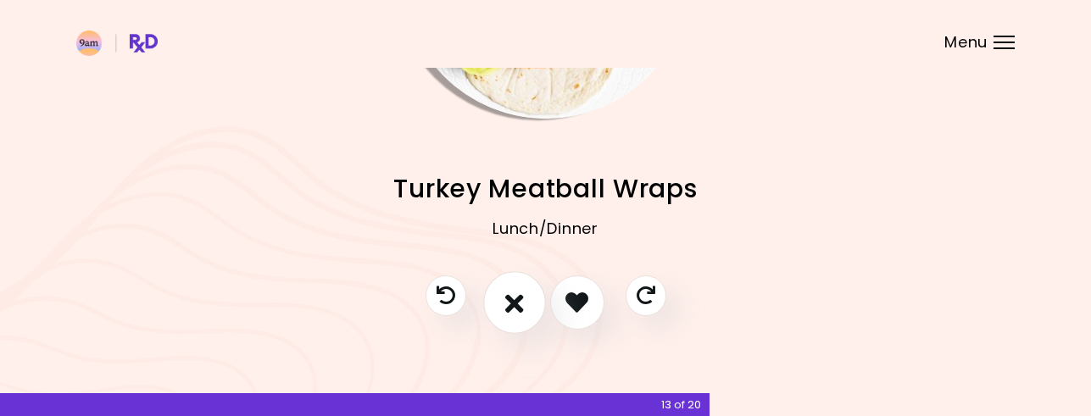
click at [510, 303] on icon "I don't like this recipe" at bounding box center [514, 302] width 19 height 26
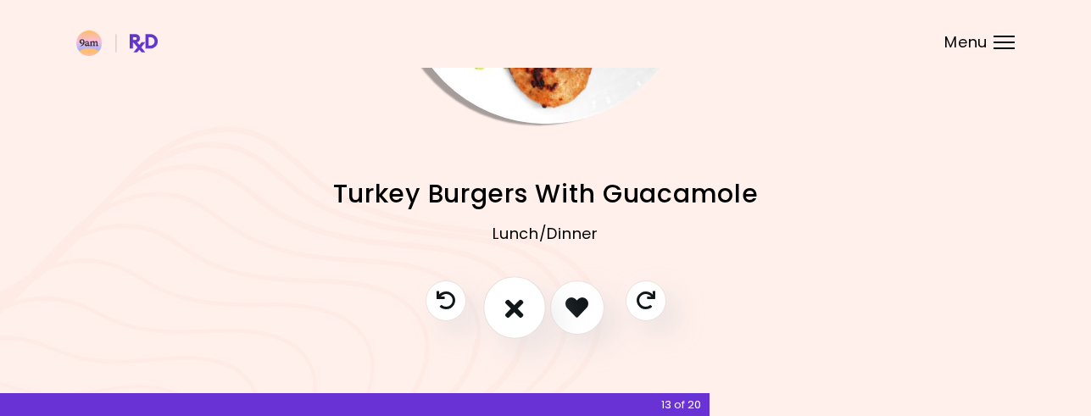
scroll to position [244, 0]
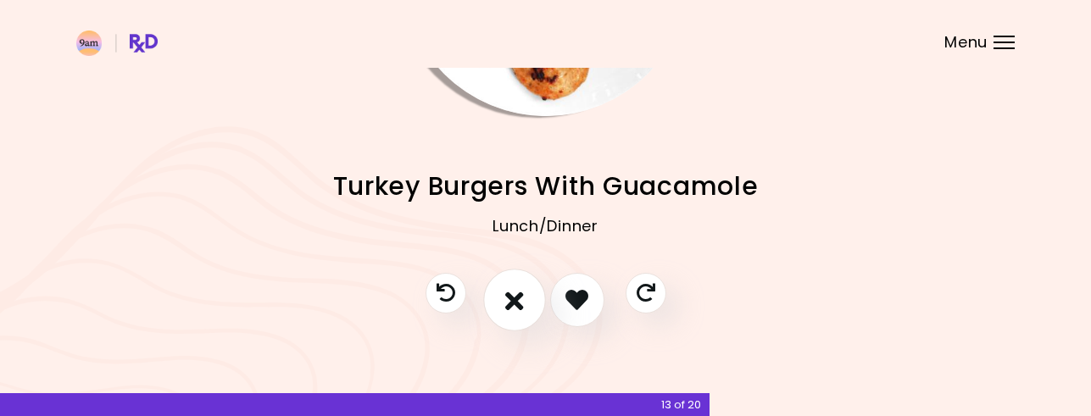
click at [510, 303] on icon "I don't like this recipe" at bounding box center [514, 300] width 19 height 26
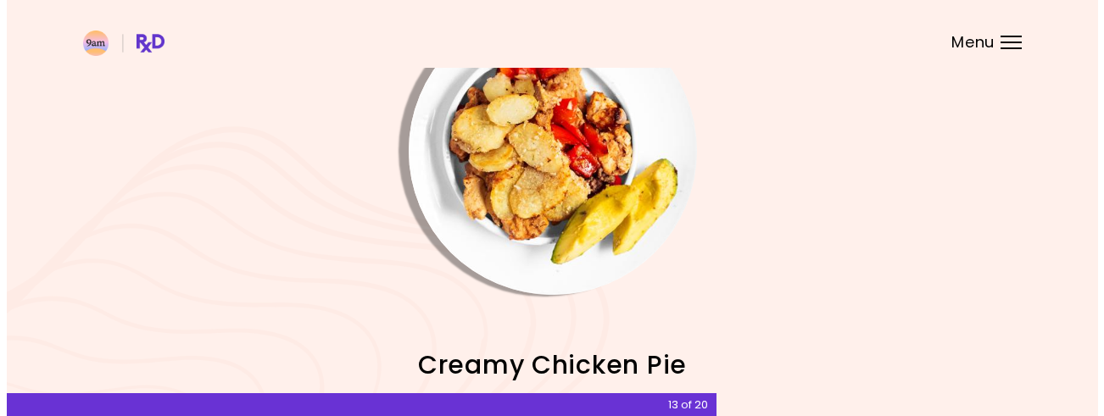
scroll to position [85, 0]
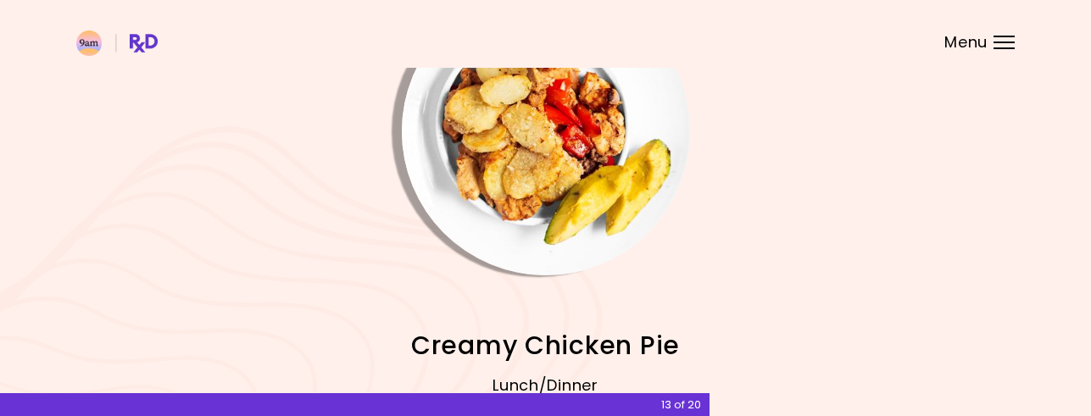
click at [516, 239] on img "Info - Creamy Chicken Pie" at bounding box center [546, 131] width 288 height 288
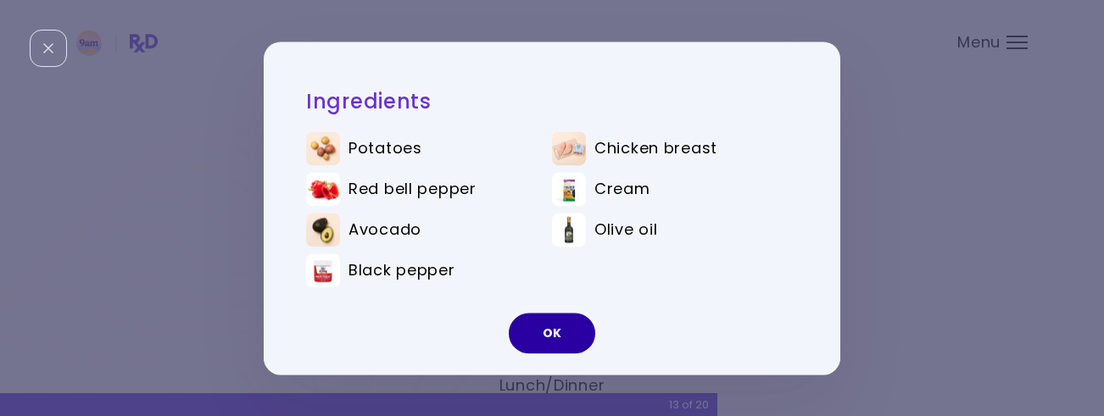
click at [558, 333] on button "OK" at bounding box center [552, 333] width 86 height 41
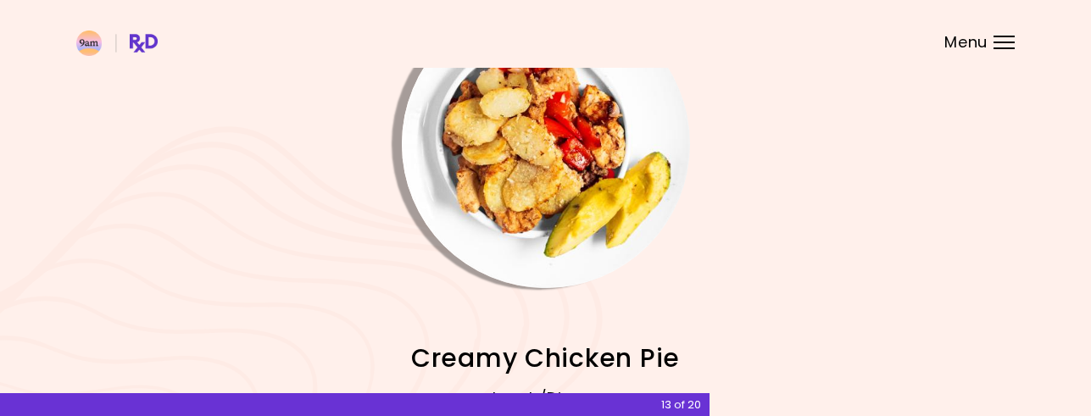
scroll to position [157, 0]
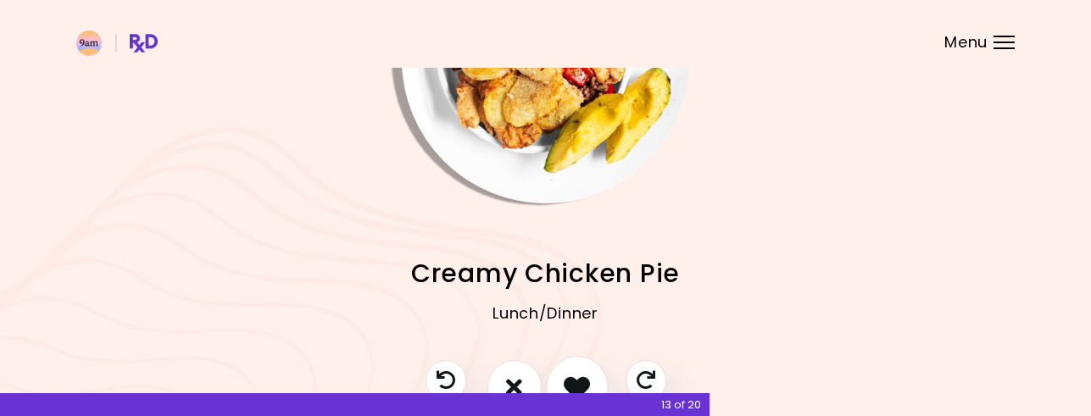
click at [581, 383] on icon "I like this recipe" at bounding box center [577, 387] width 26 height 26
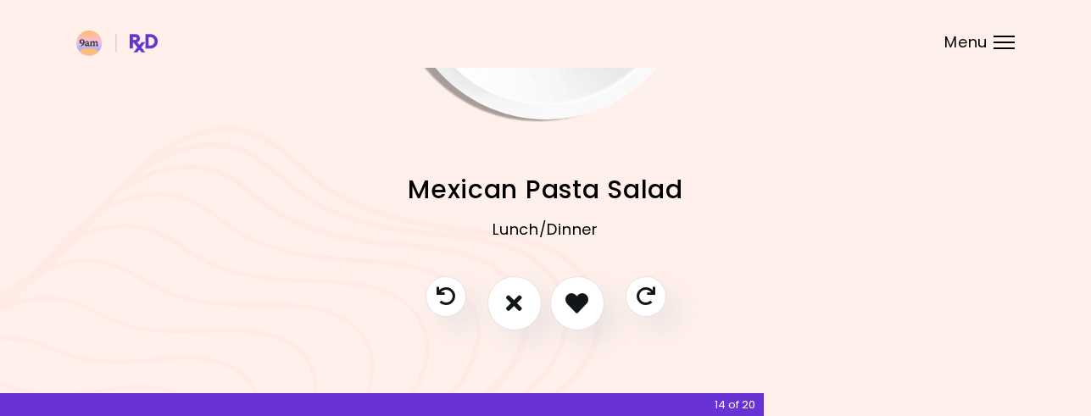
scroll to position [242, 0]
click at [574, 297] on icon "I like this recipe" at bounding box center [577, 302] width 26 height 26
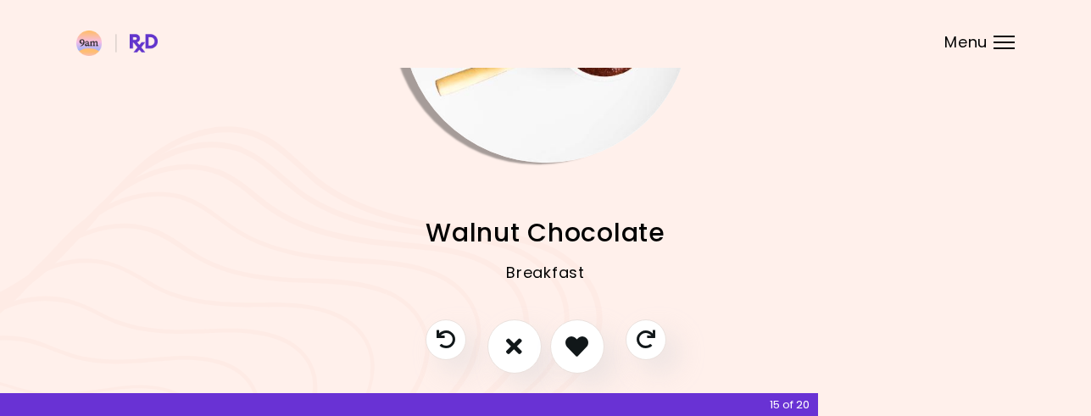
scroll to position [244, 0]
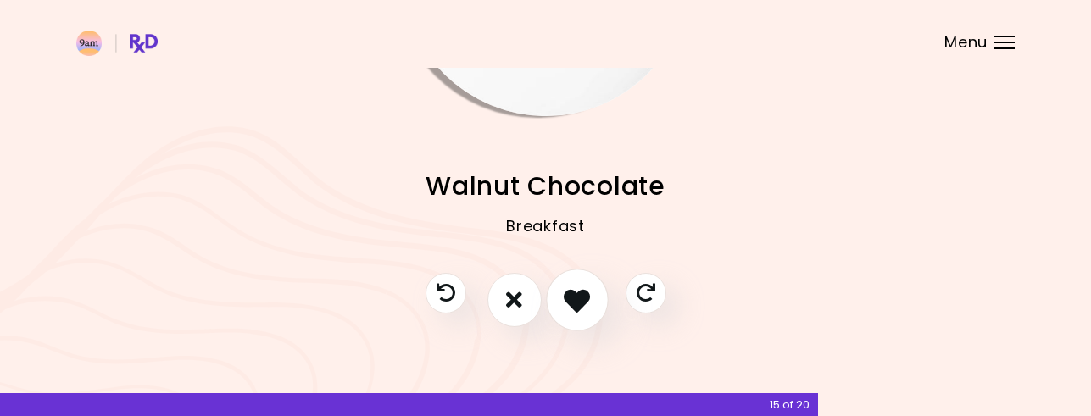
click at [568, 292] on icon "I like this recipe" at bounding box center [577, 300] width 26 height 26
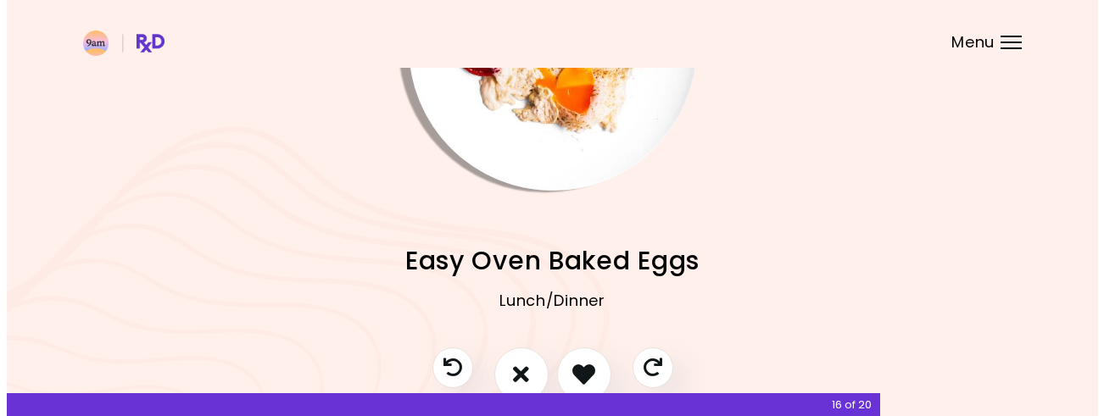
scroll to position [85, 0]
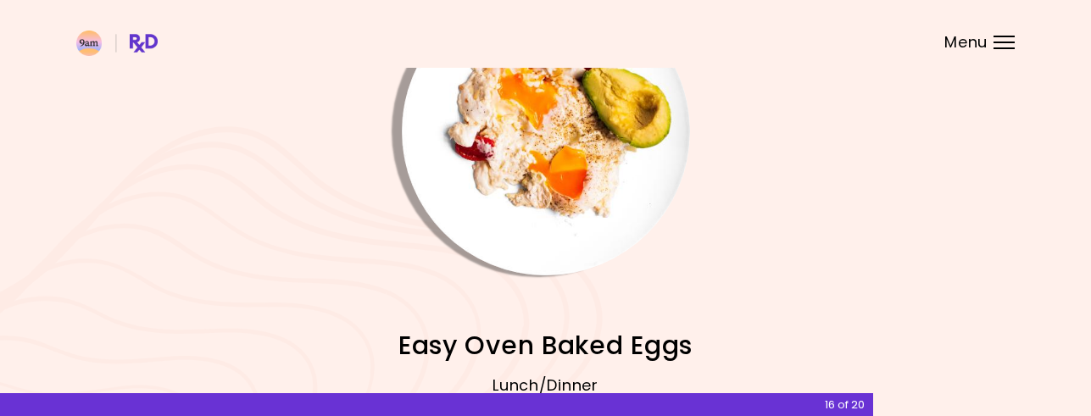
click at [521, 209] on img "Info - Easy Oven Baked Eggs" at bounding box center [546, 131] width 288 height 288
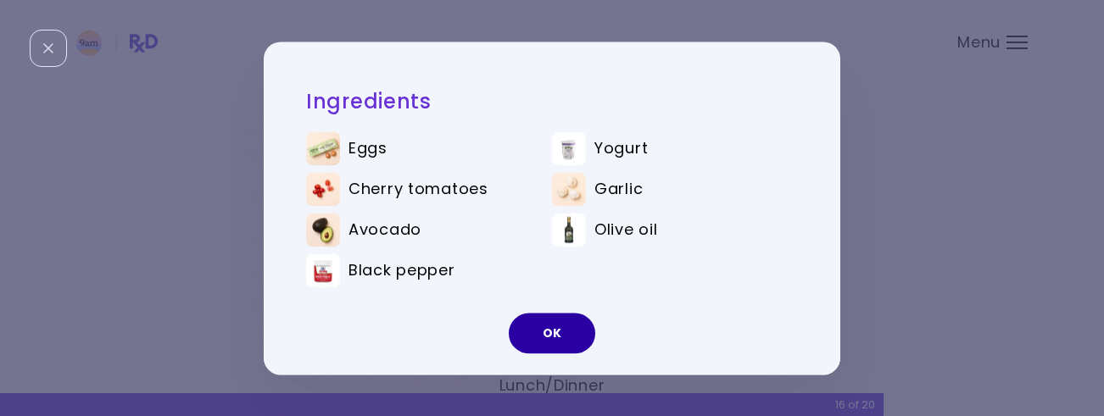
click at [538, 329] on button "OK" at bounding box center [552, 333] width 86 height 41
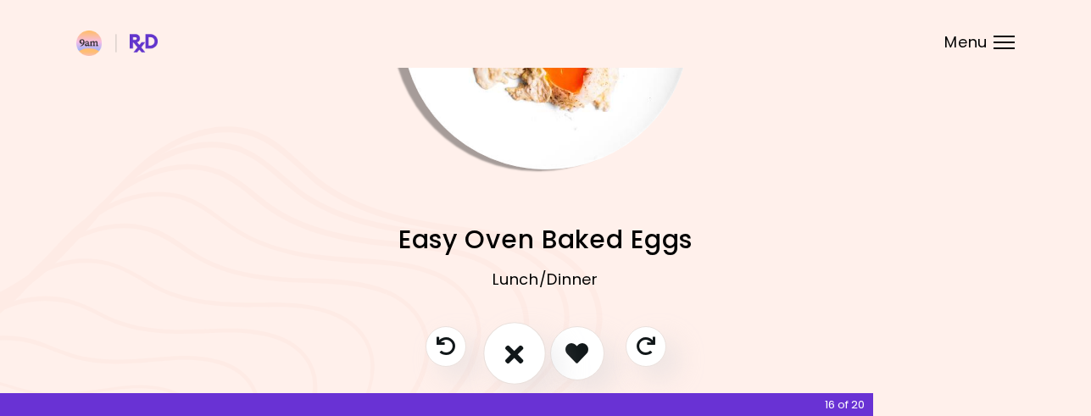
scroll to position [242, 0]
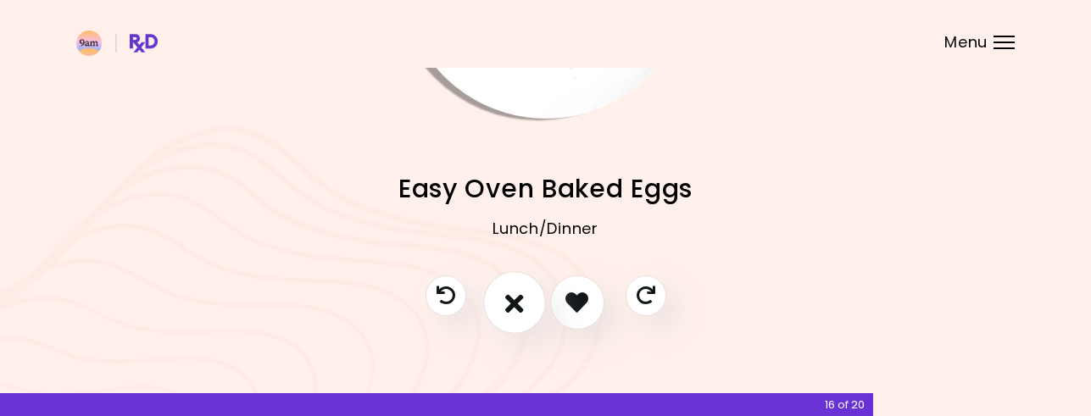
click at [516, 300] on icon "I don't like this recipe" at bounding box center [514, 302] width 19 height 26
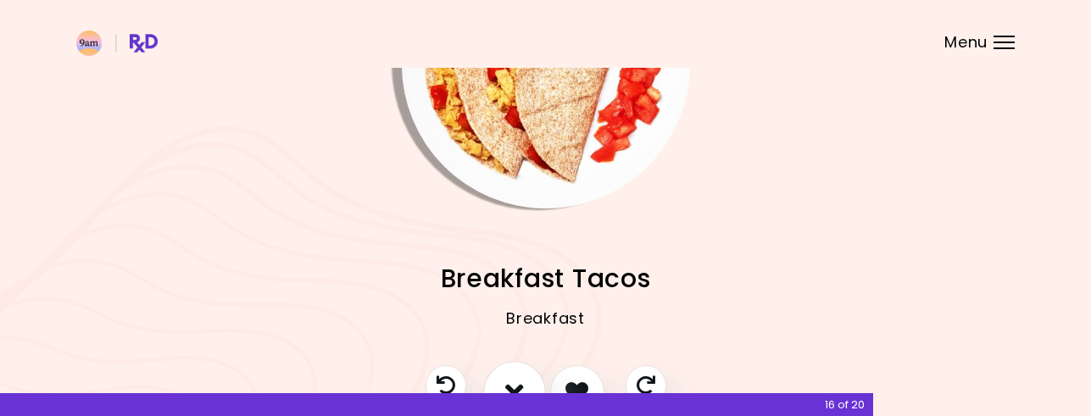
scroll to position [72, 0]
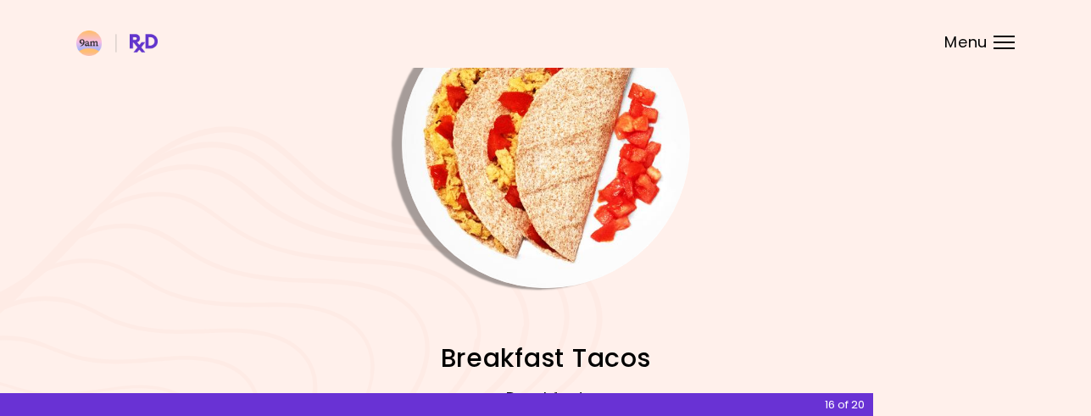
click at [526, 228] on img "Info - Breakfast Tacos" at bounding box center [546, 144] width 288 height 288
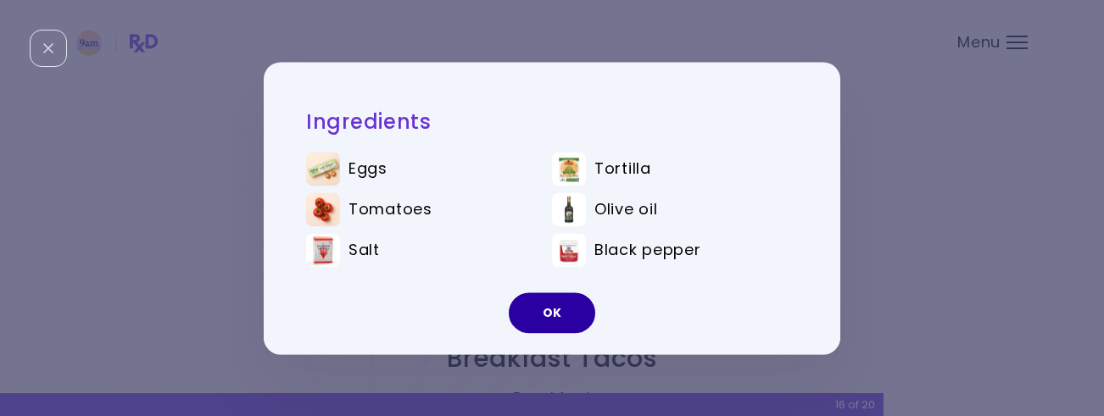
click at [539, 302] on button "OK" at bounding box center [552, 312] width 86 height 41
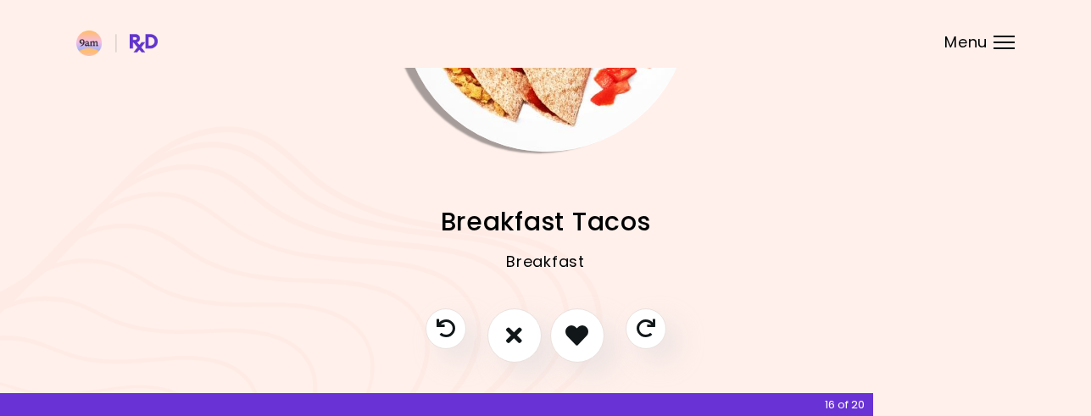
scroll to position [242, 0]
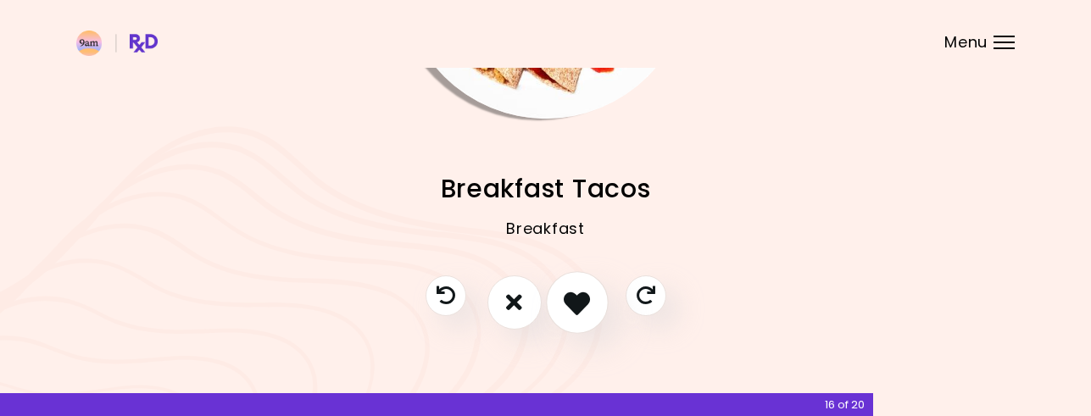
click at [566, 296] on icon "I like this recipe" at bounding box center [577, 302] width 26 height 26
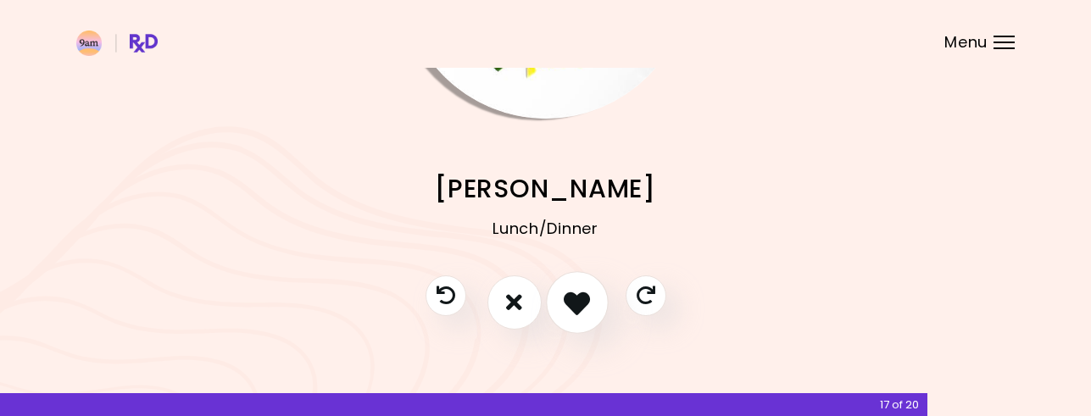
click at [570, 301] on icon "I like this recipe" at bounding box center [577, 302] width 26 height 26
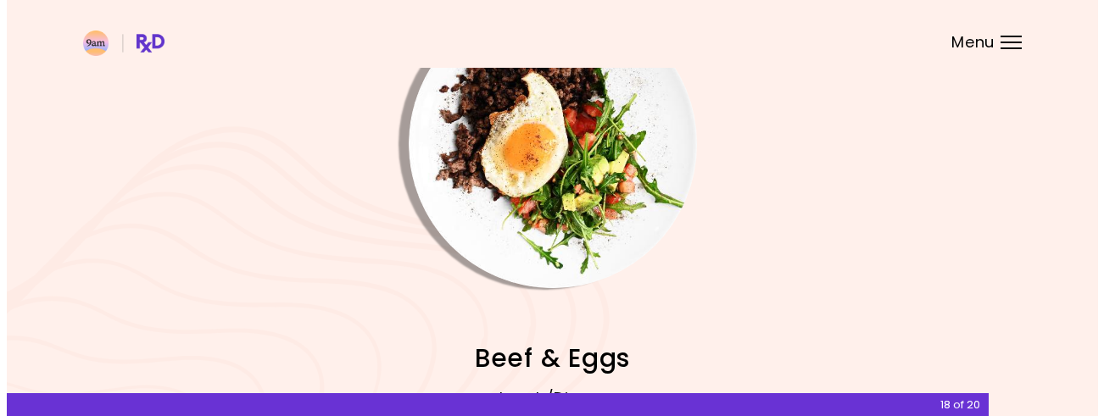
scroll to position [157, 0]
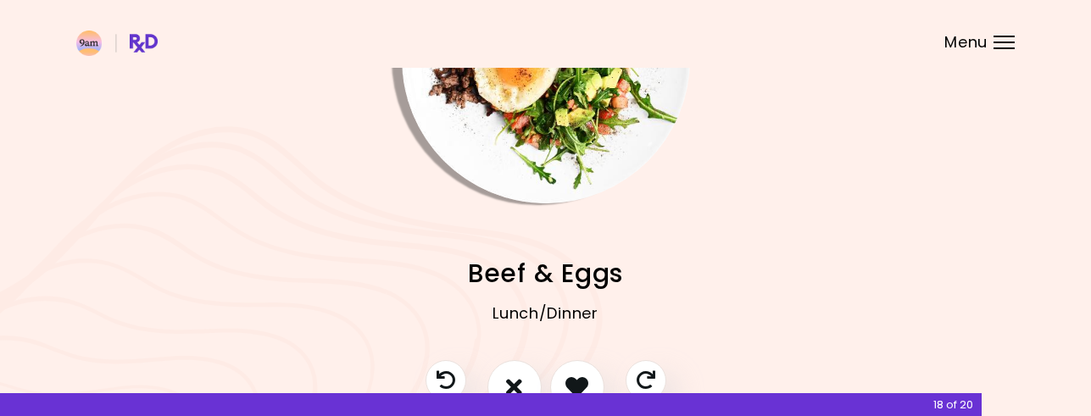
click at [542, 143] on img "Info - Beef & Eggs" at bounding box center [546, 59] width 288 height 288
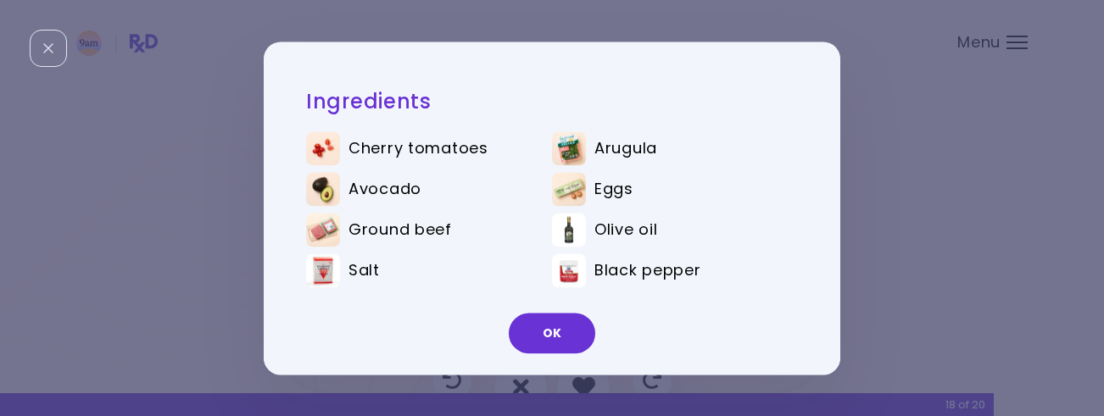
click at [544, 328] on button "OK" at bounding box center [552, 333] width 86 height 41
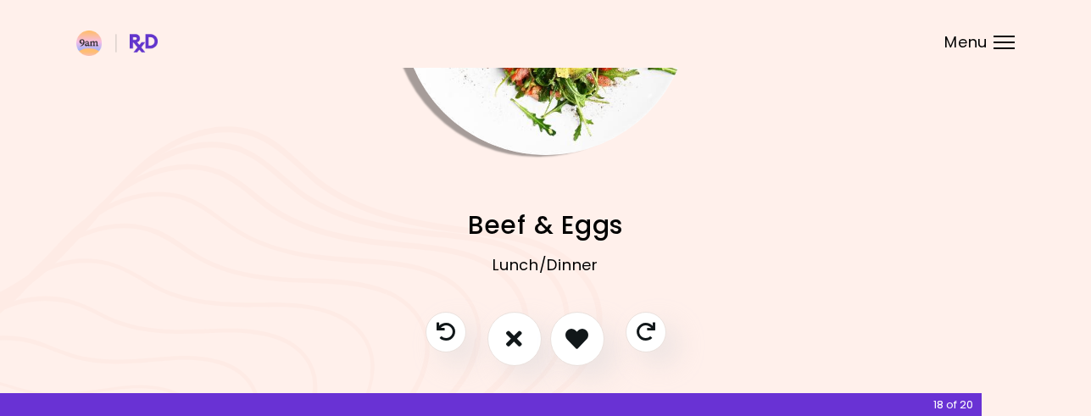
scroll to position [244, 0]
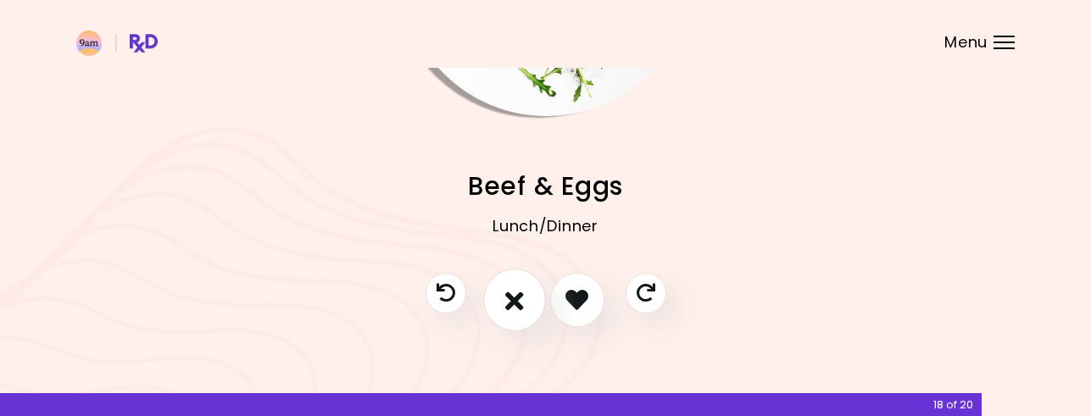
click at [512, 301] on icon "I don't like this recipe" at bounding box center [514, 300] width 19 height 26
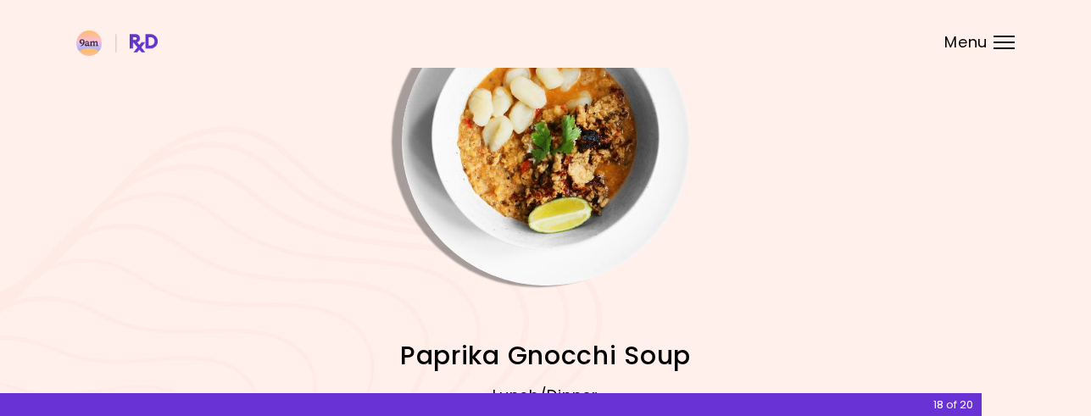
scroll to position [0, 0]
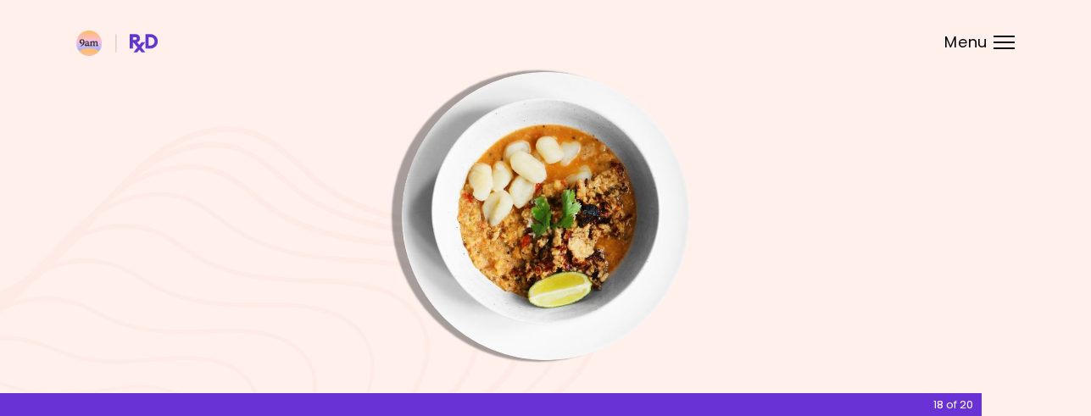
click at [527, 266] on img "Info - Paprika Gnocchi Soup" at bounding box center [546, 216] width 288 height 288
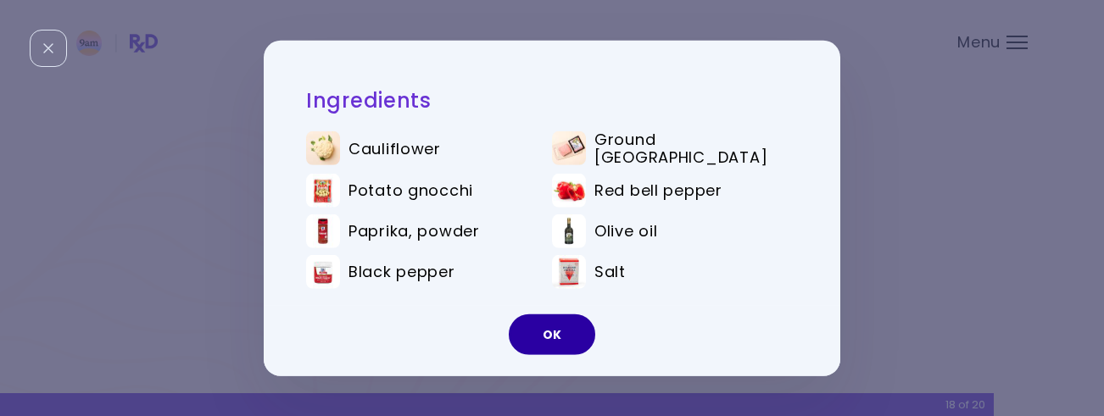
click at [542, 325] on button "OK" at bounding box center [552, 334] width 86 height 41
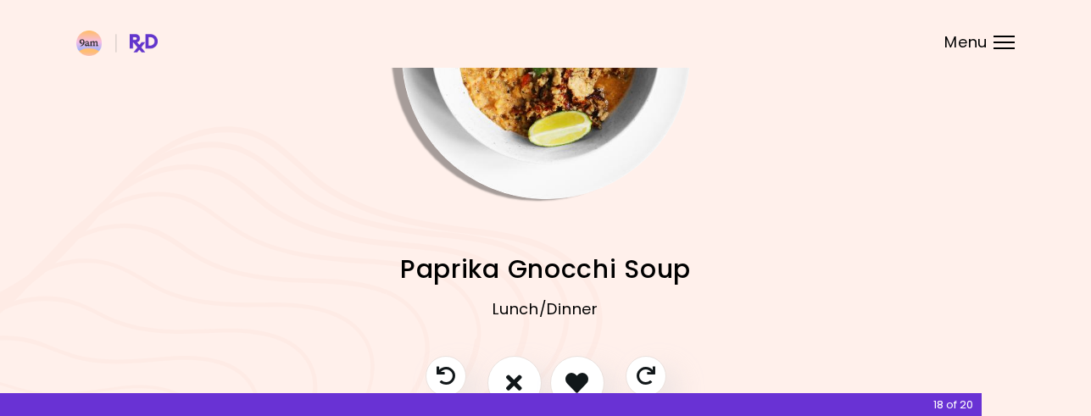
scroll to position [244, 0]
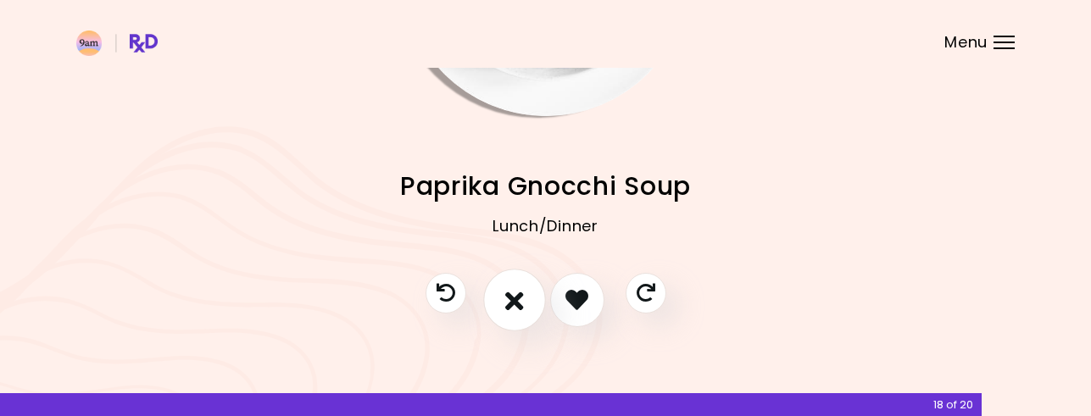
click at [520, 302] on icon "I don't like this recipe" at bounding box center [514, 300] width 19 height 26
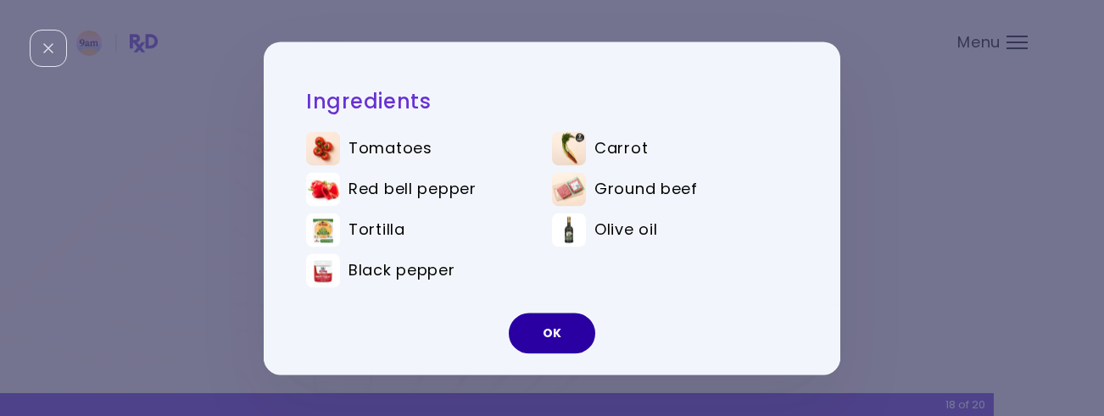
click at [559, 343] on button "OK" at bounding box center [552, 333] width 86 height 41
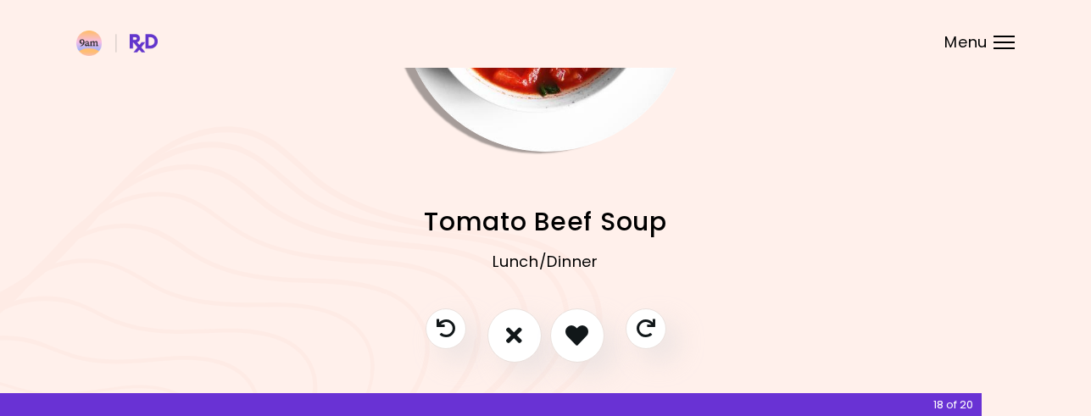
scroll to position [242, 0]
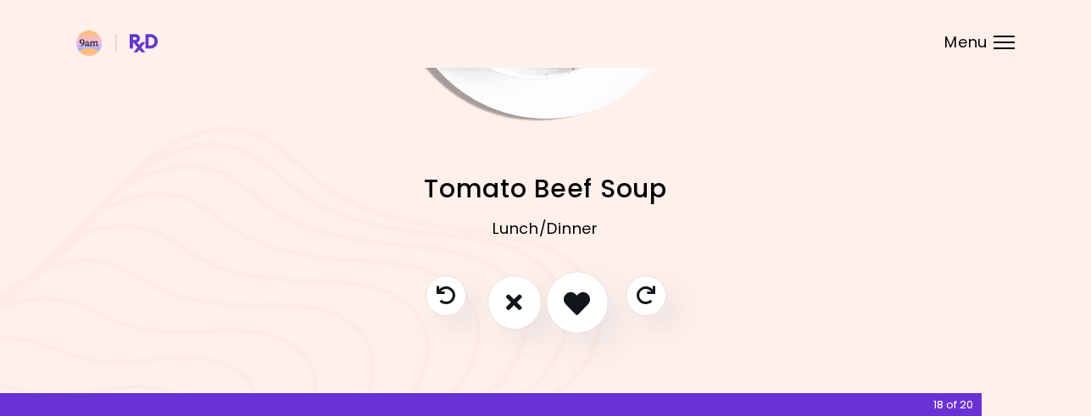
click at [581, 298] on icon "I like this recipe" at bounding box center [577, 302] width 26 height 26
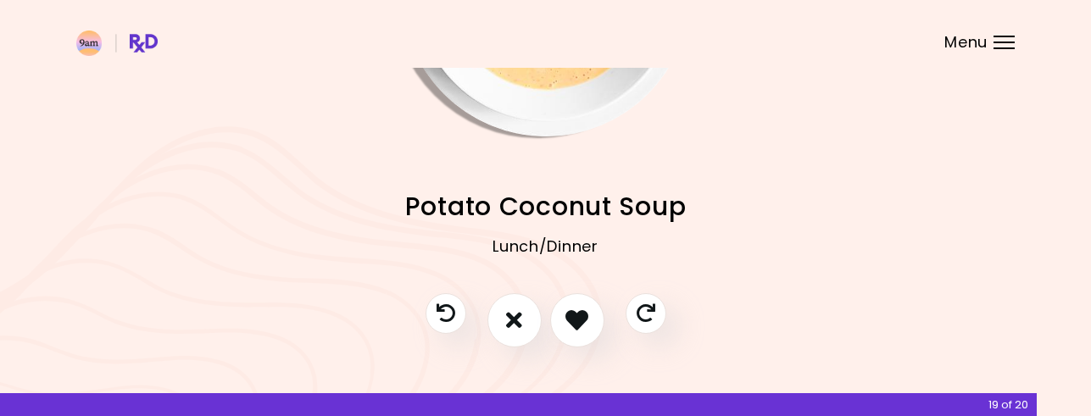
scroll to position [244, 0]
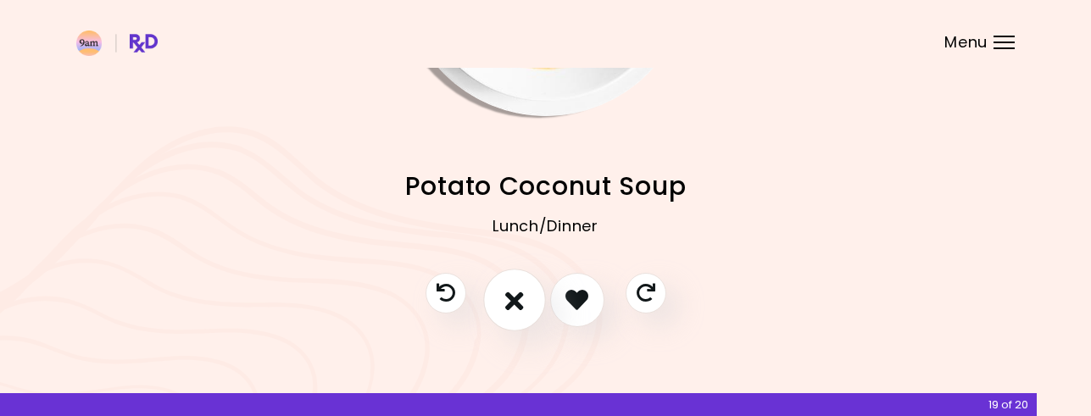
click at [515, 290] on icon "I don't like this recipe" at bounding box center [514, 300] width 19 height 26
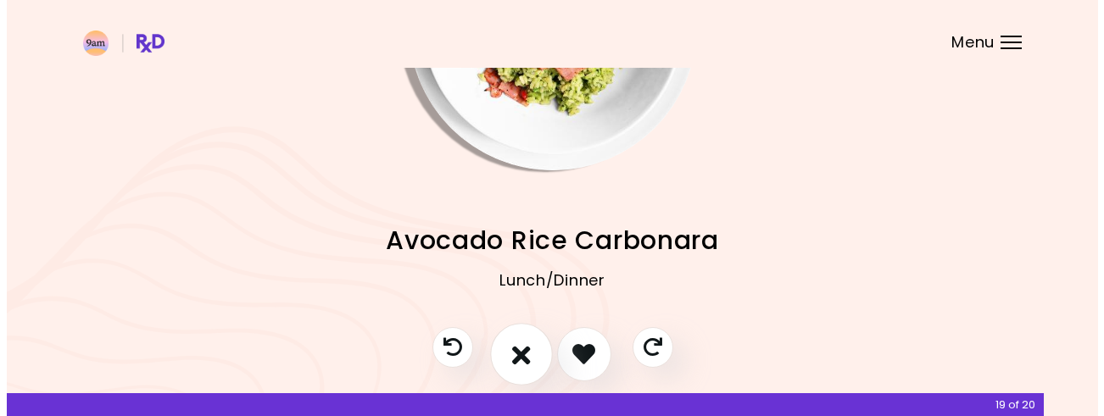
scroll to position [159, 0]
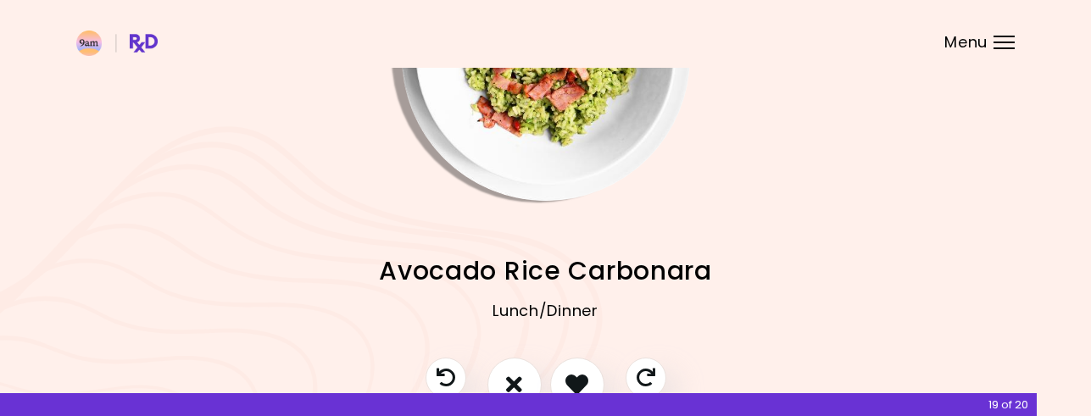
click at [538, 114] on img "Info - Avocado Rice Carbonara" at bounding box center [546, 57] width 288 height 288
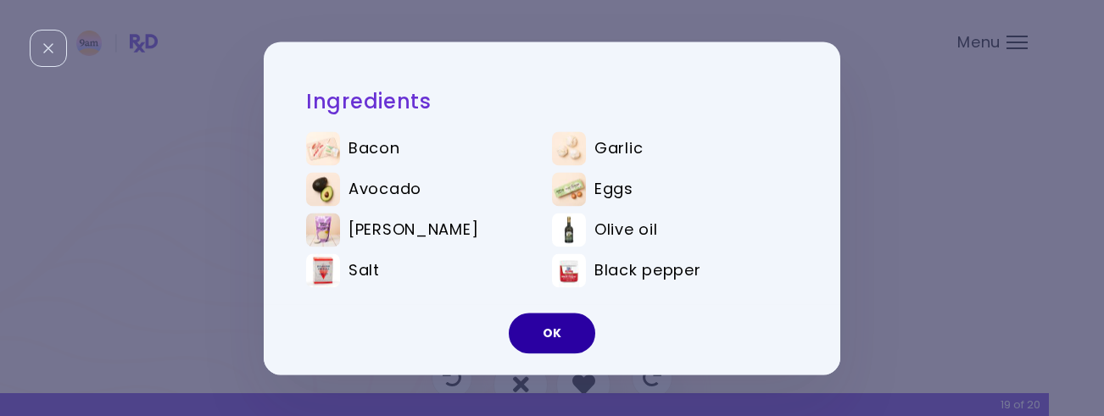
click at [553, 335] on button "OK" at bounding box center [552, 333] width 86 height 41
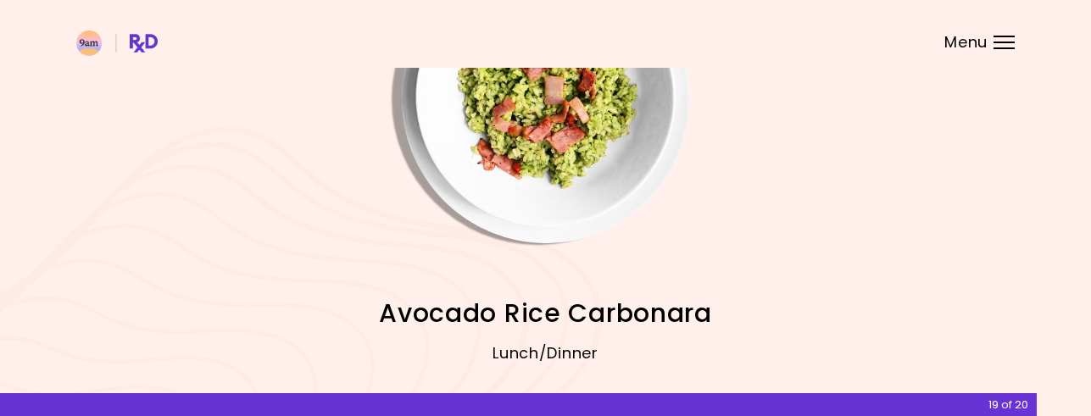
scroll to position [157, 0]
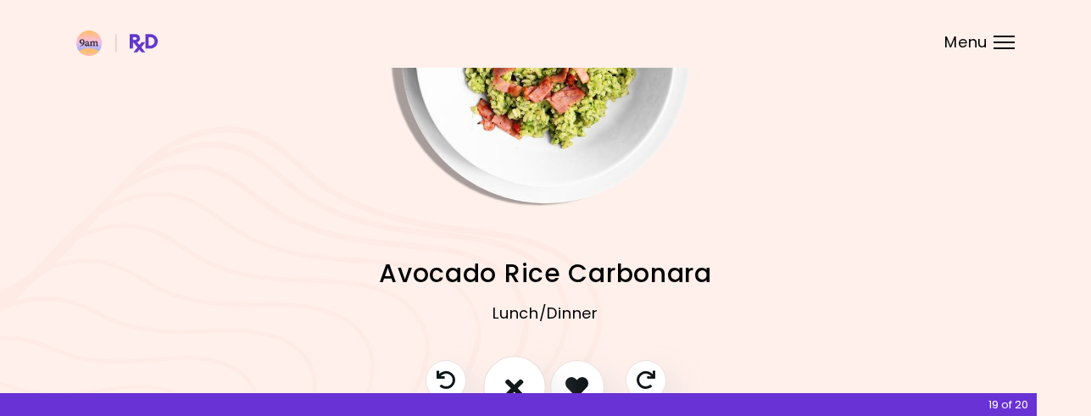
click at [514, 381] on icon "I don't like this recipe" at bounding box center [514, 387] width 19 height 26
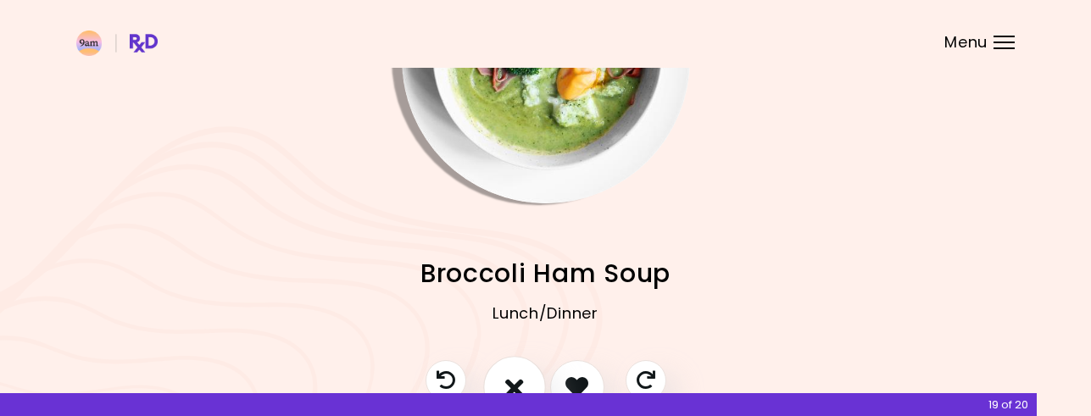
click at [516, 379] on icon "I don't like this recipe" at bounding box center [514, 387] width 19 height 26
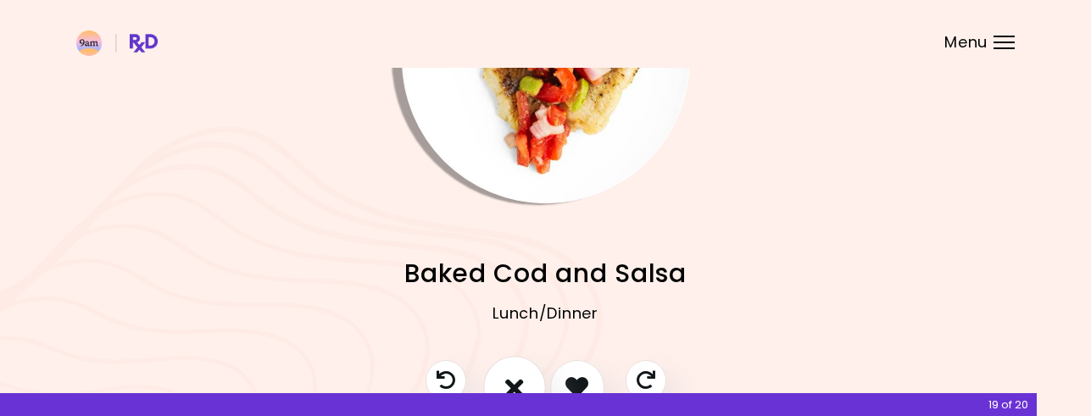
click at [515, 377] on icon "I don't like this recipe" at bounding box center [514, 387] width 19 height 26
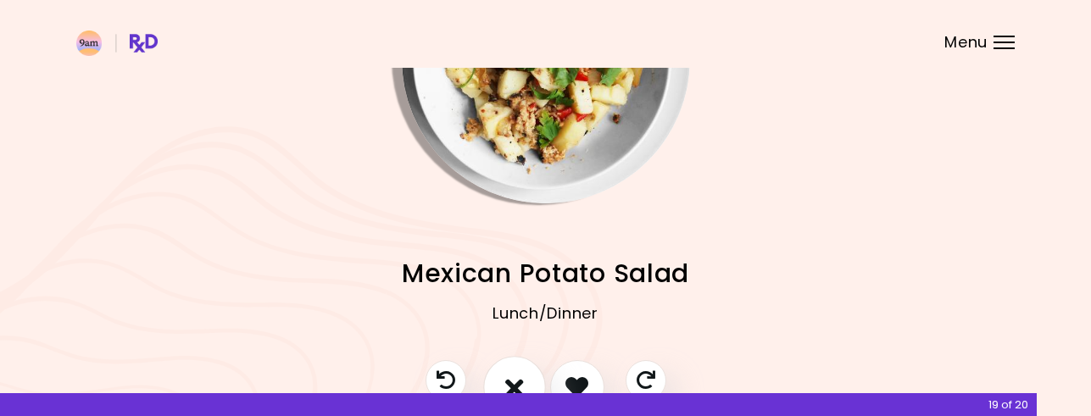
click at [515, 377] on icon "I don't like this recipe" at bounding box center [514, 387] width 19 height 26
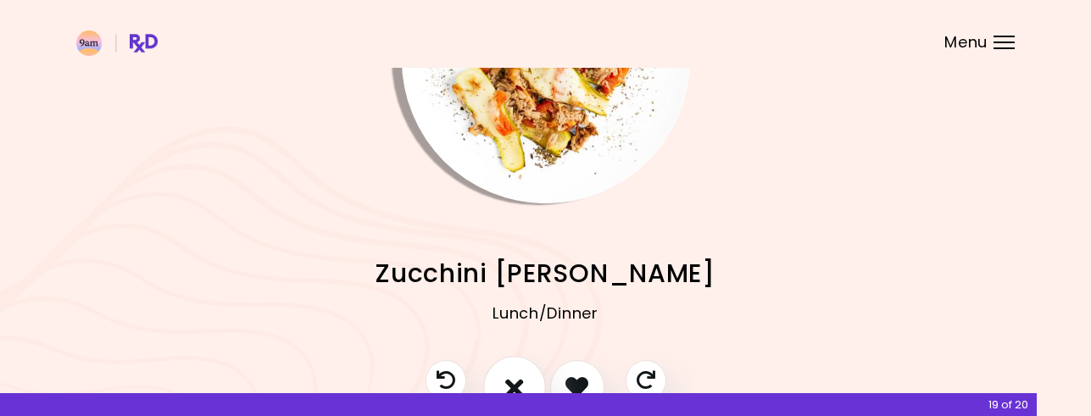
click at [515, 377] on icon "I don't like this recipe" at bounding box center [514, 387] width 19 height 26
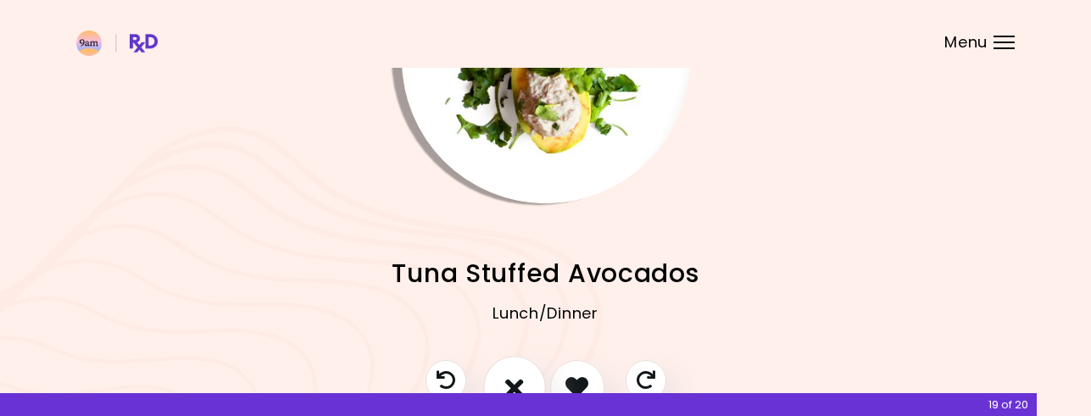
click at [515, 377] on icon "I don't like this recipe" at bounding box center [514, 387] width 19 height 26
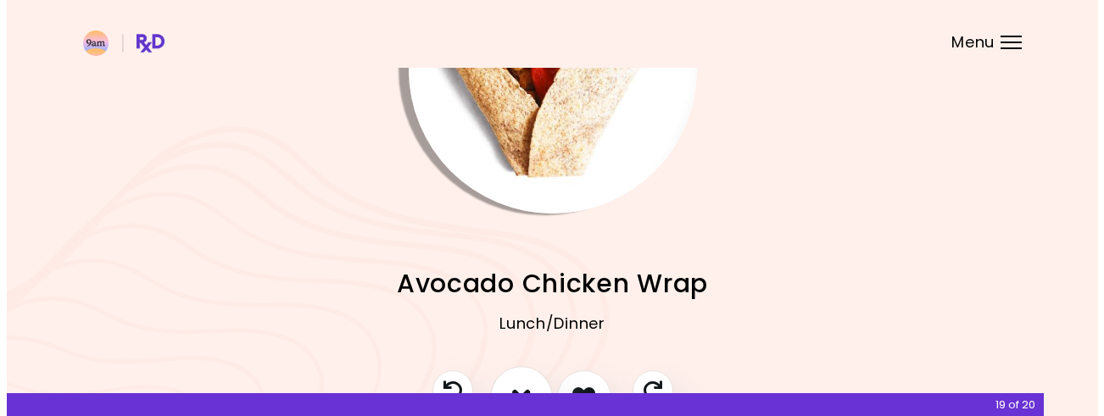
scroll to position [170, 0]
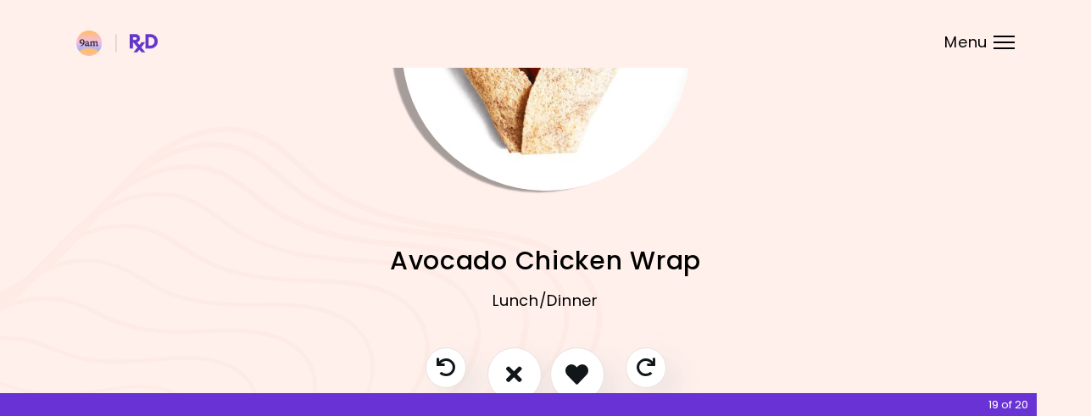
click at [504, 122] on img "Info - Avocado Chicken Wrap" at bounding box center [546, 47] width 288 height 288
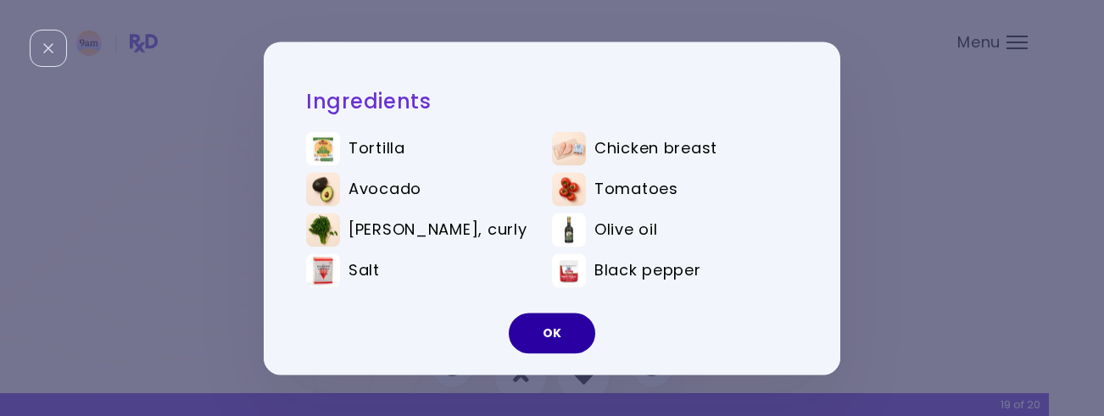
click at [534, 333] on button "OK" at bounding box center [552, 333] width 86 height 41
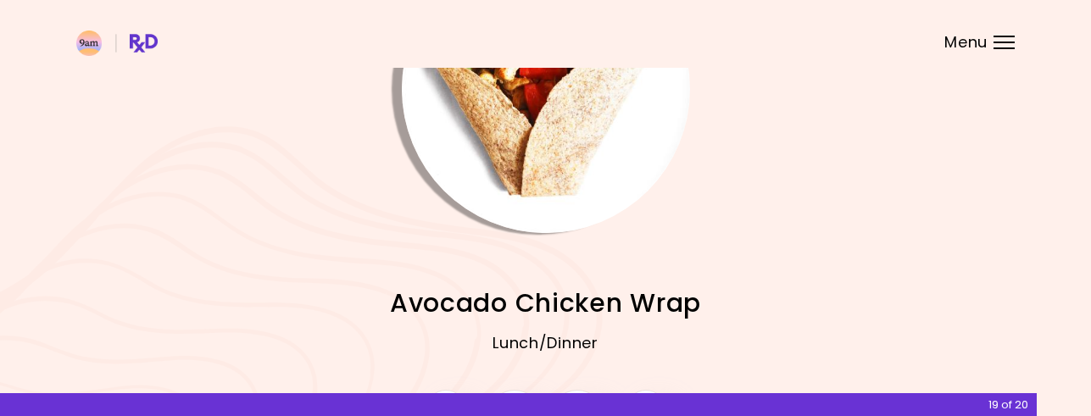
scroll to position [157, 0]
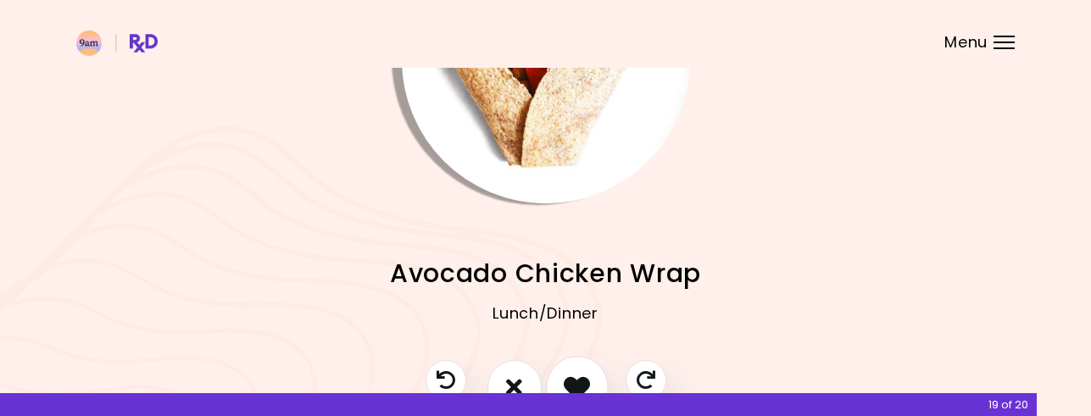
click at [576, 376] on icon "I like this recipe" at bounding box center [577, 387] width 26 height 26
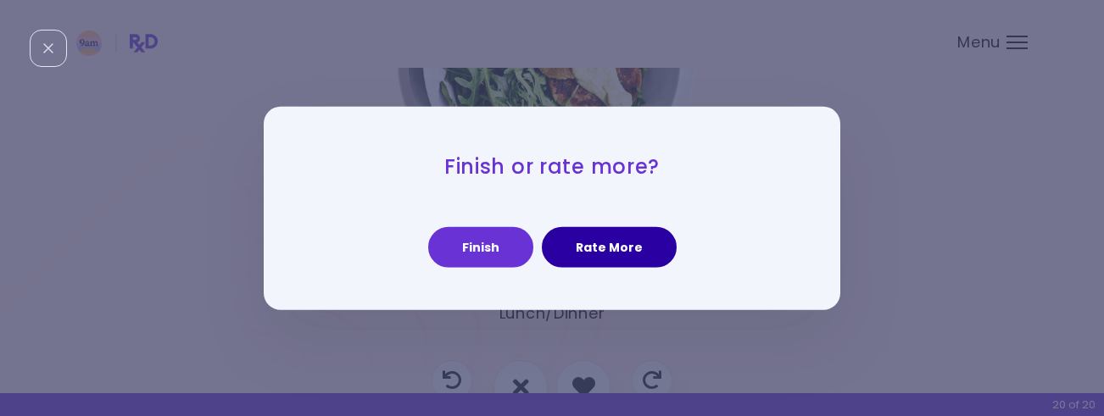
click at [596, 251] on button "Rate More" at bounding box center [609, 247] width 135 height 41
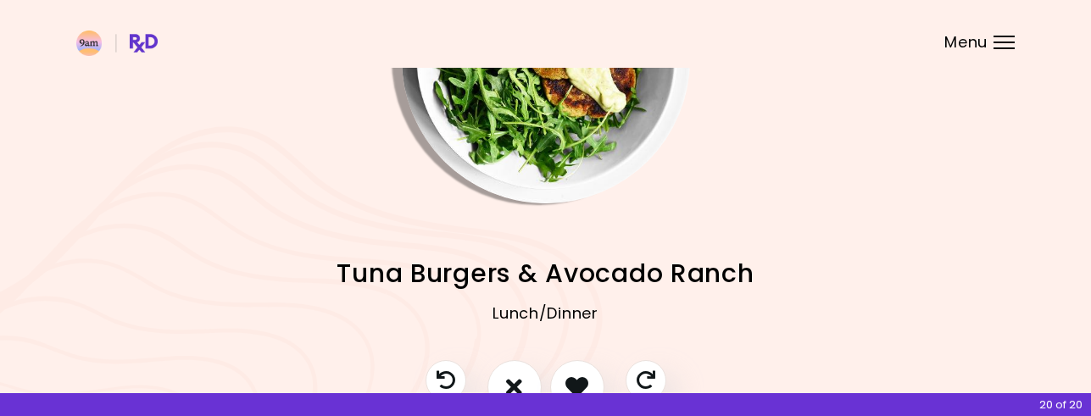
click at [566, 125] on img "Info - Tuna Burgers & Avocado Ranch" at bounding box center [546, 59] width 288 height 288
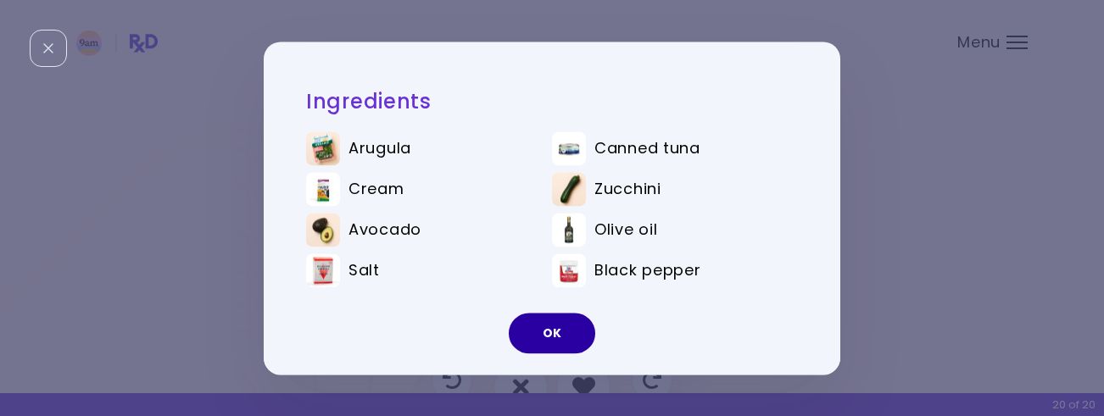
click at [559, 327] on button "OK" at bounding box center [552, 333] width 86 height 41
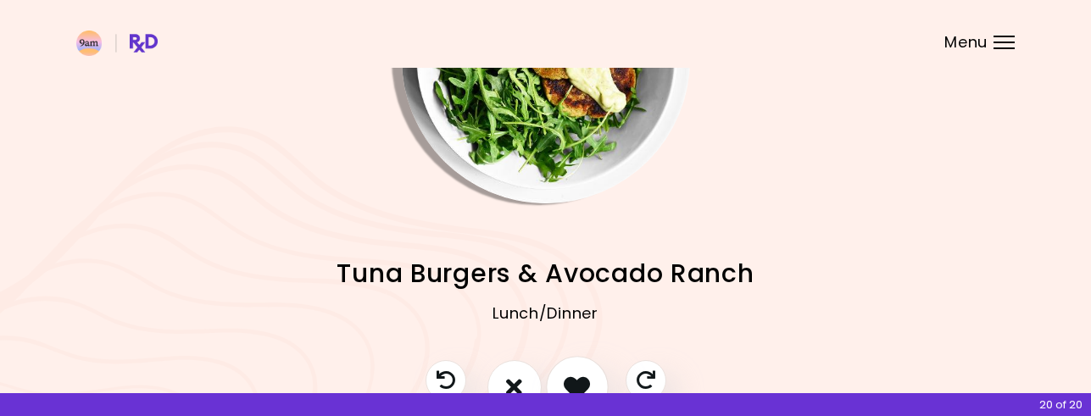
click at [573, 385] on icon "I like this recipe" at bounding box center [577, 387] width 26 height 26
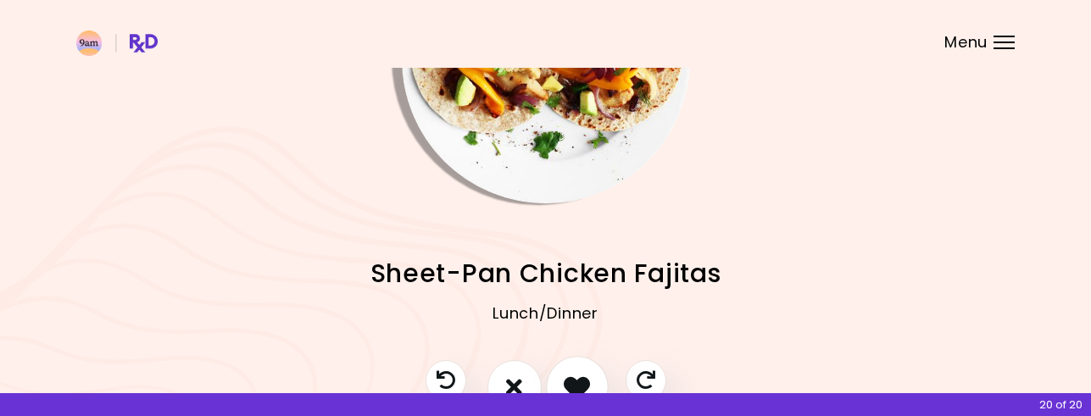
click at [570, 374] on icon "I like this recipe" at bounding box center [577, 387] width 26 height 26
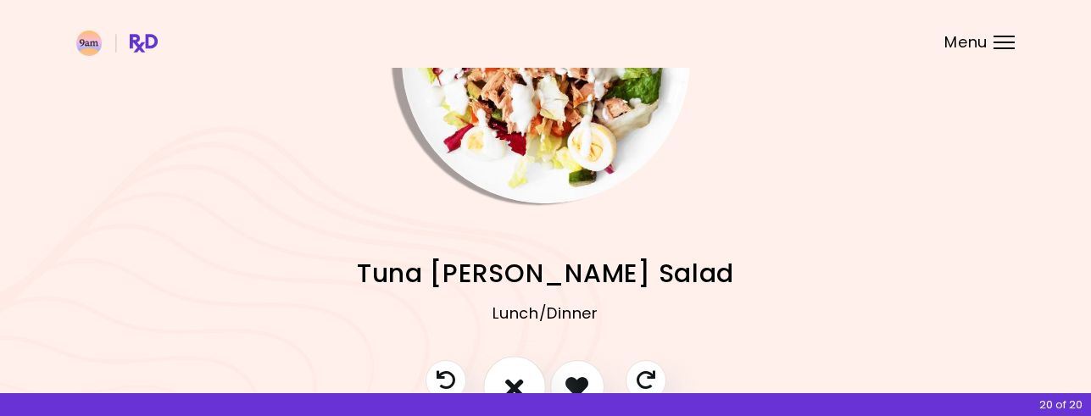
click at [523, 385] on icon "I don't like this recipe" at bounding box center [514, 387] width 19 height 26
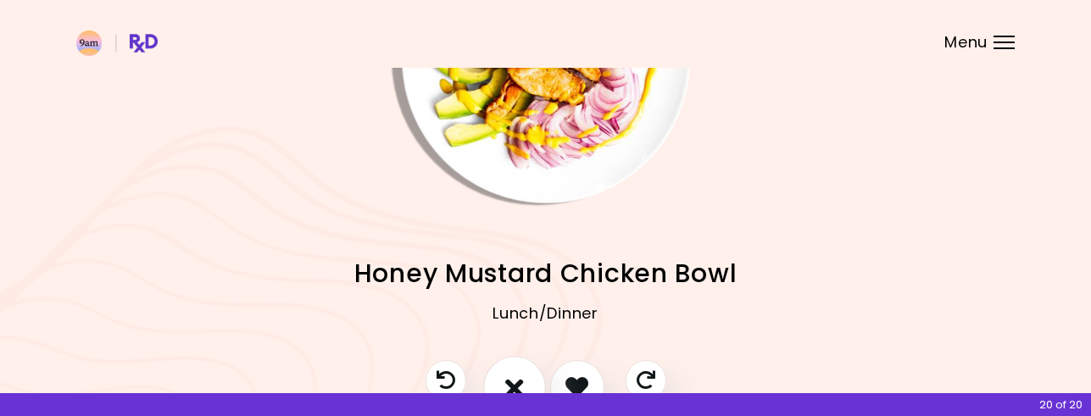
click at [518, 380] on icon "I don't like this recipe" at bounding box center [514, 387] width 19 height 26
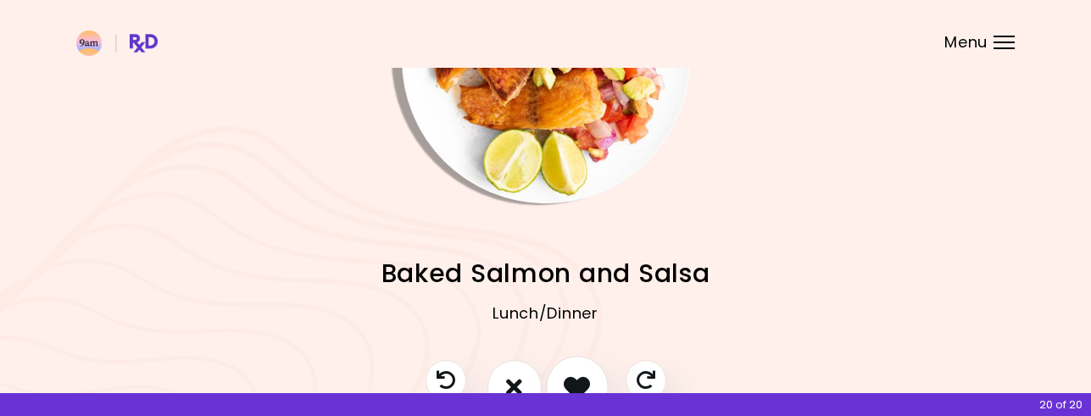
click at [581, 385] on icon "I like this recipe" at bounding box center [577, 387] width 26 height 26
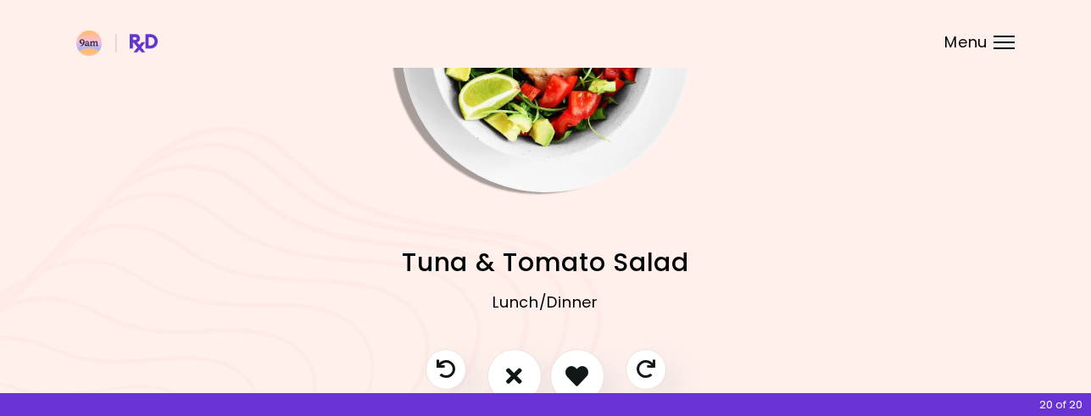
scroll to position [254, 0]
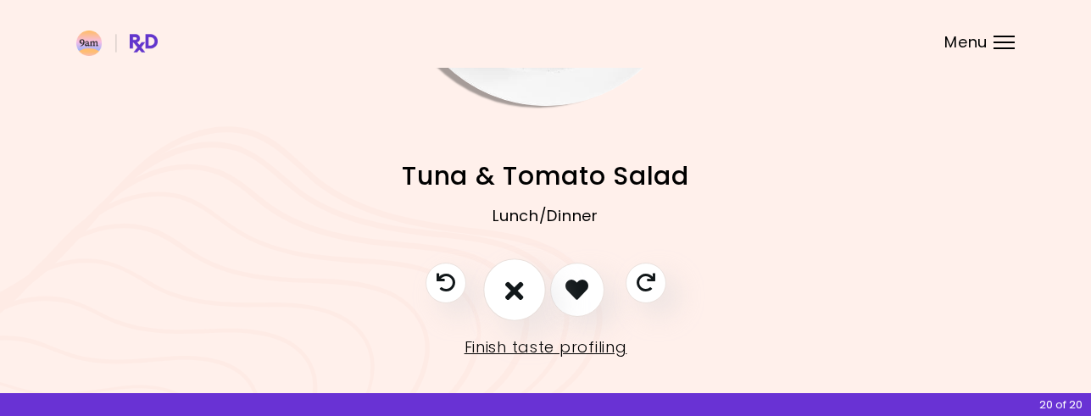
click at [514, 292] on icon "I don't like this recipe" at bounding box center [514, 289] width 19 height 26
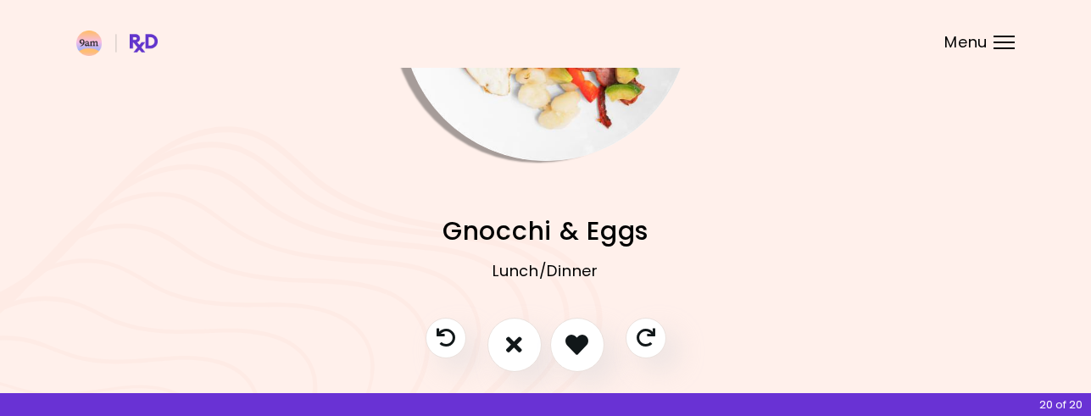
scroll to position [170, 0]
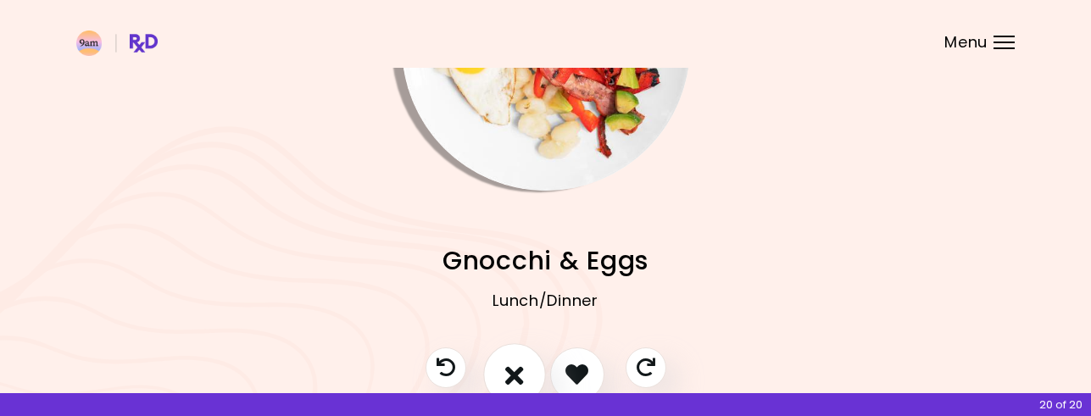
click at [520, 377] on icon "I don't like this recipe" at bounding box center [514, 374] width 19 height 26
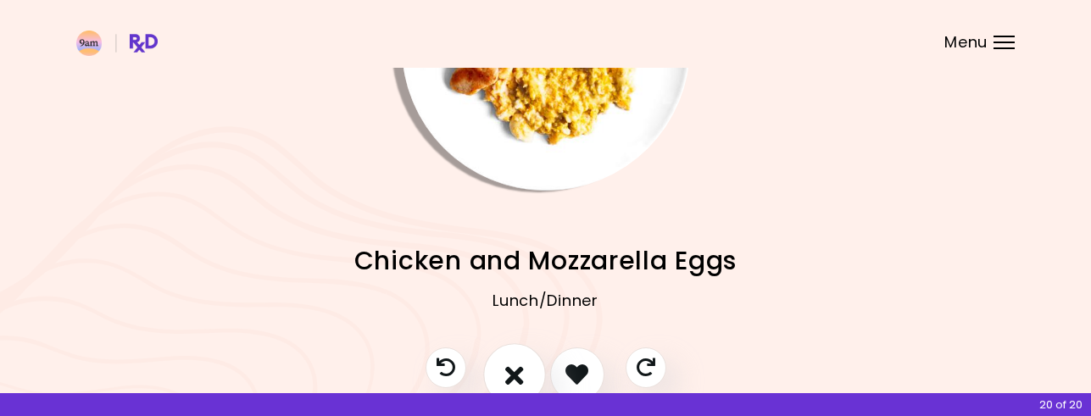
click at [520, 377] on icon "I don't like this recipe" at bounding box center [514, 374] width 19 height 26
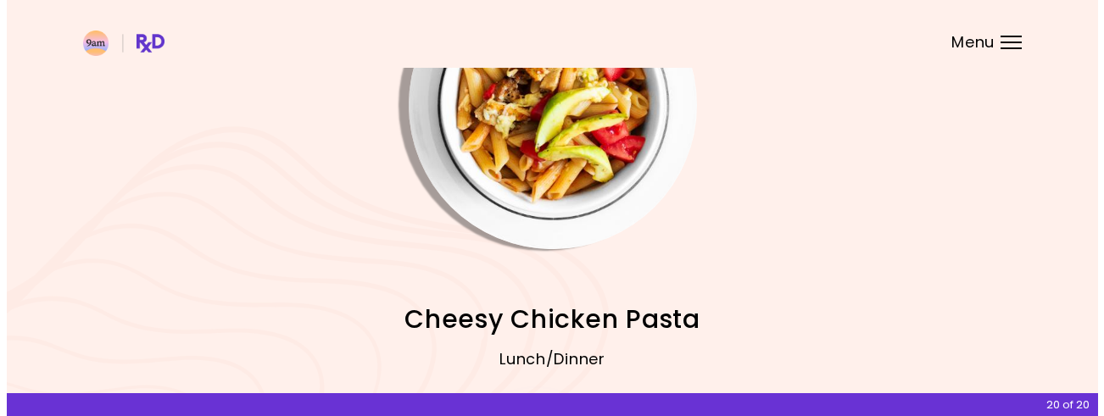
scroll to position [85, 0]
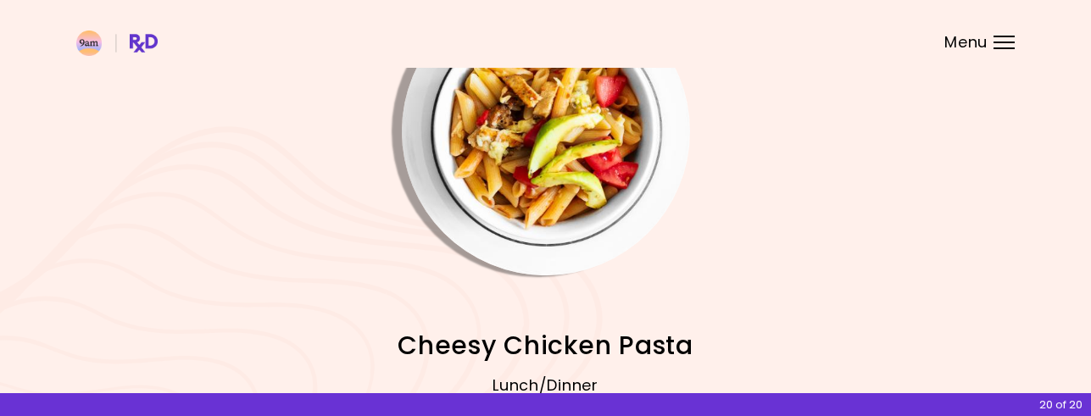
click at [565, 166] on img "Info - Cheesy Chicken Pasta" at bounding box center [546, 131] width 288 height 288
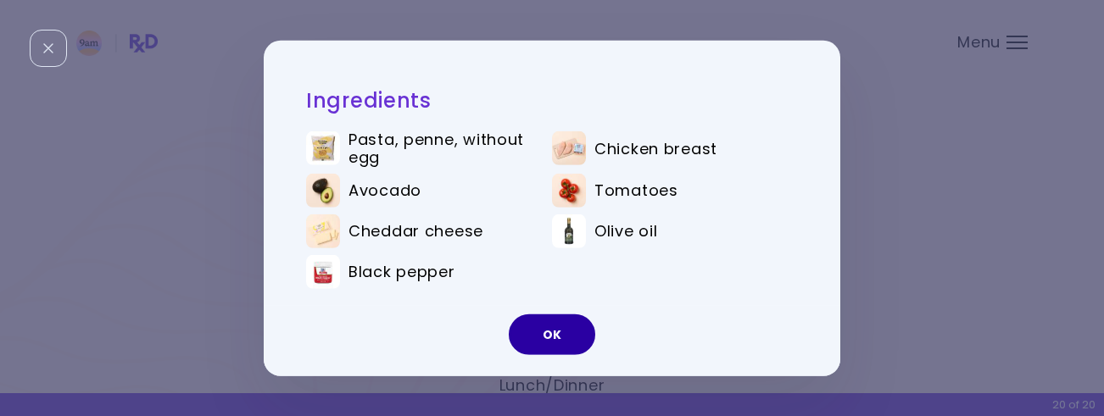
click at [547, 338] on button "OK" at bounding box center [552, 334] width 86 height 41
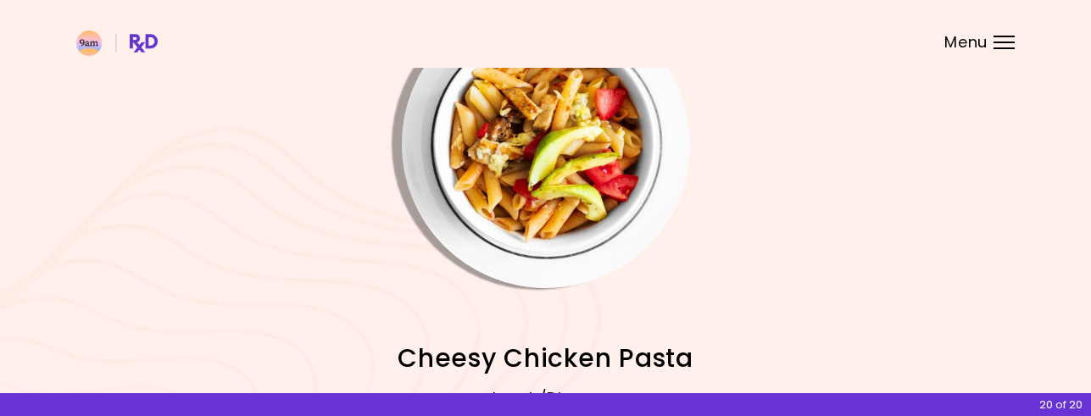
scroll to position [157, 0]
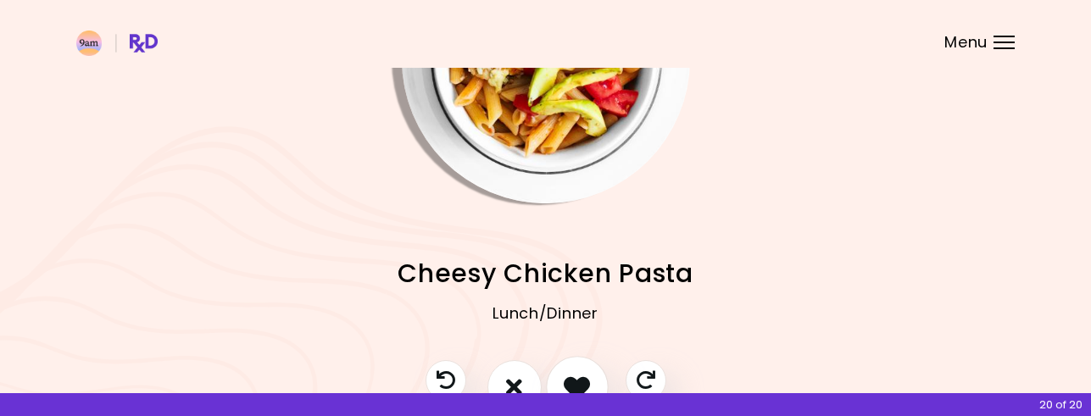
click at [588, 384] on icon "I like this recipe" at bounding box center [577, 387] width 26 height 26
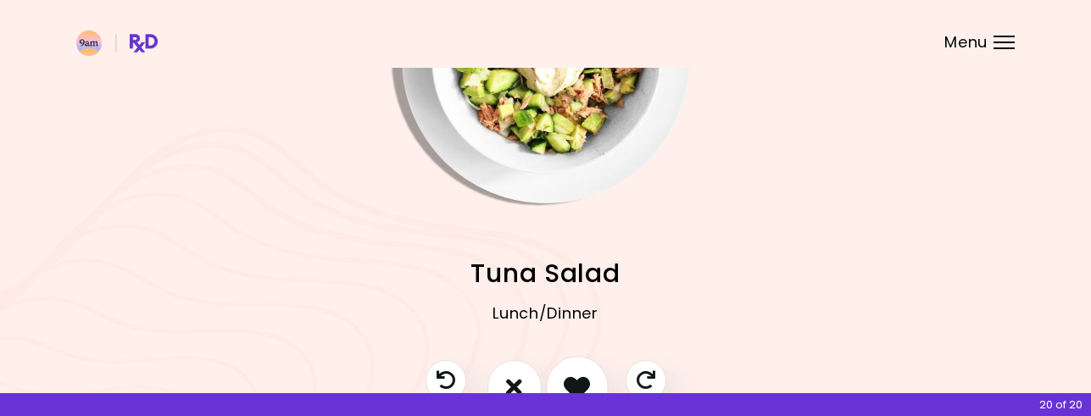
click at [585, 377] on icon "I like this recipe" at bounding box center [577, 387] width 26 height 26
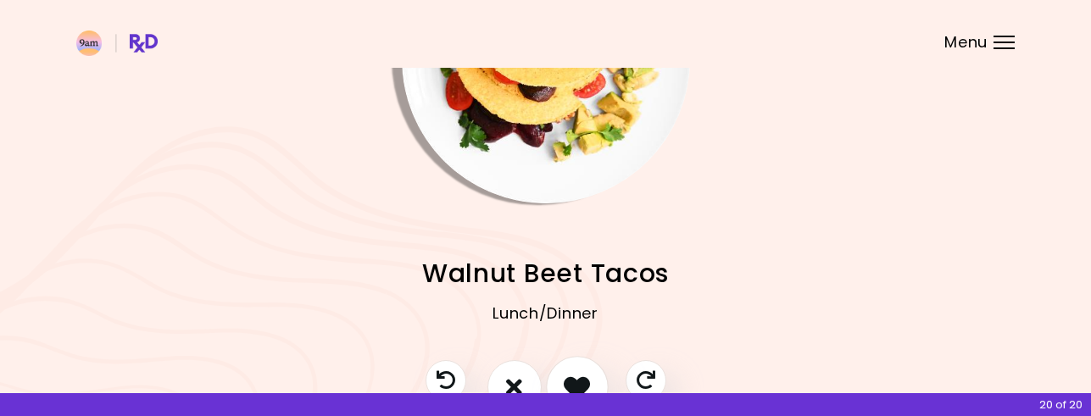
click at [585, 376] on icon "I like this recipe" at bounding box center [577, 387] width 26 height 26
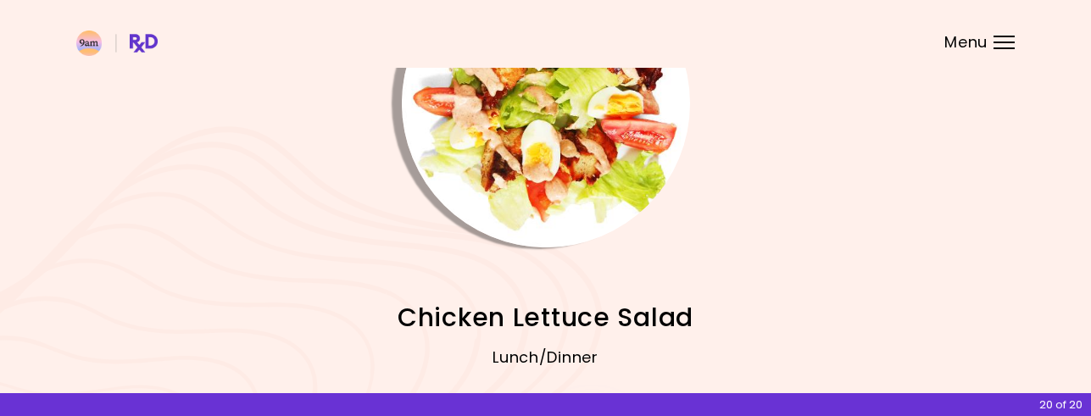
scroll to position [72, 0]
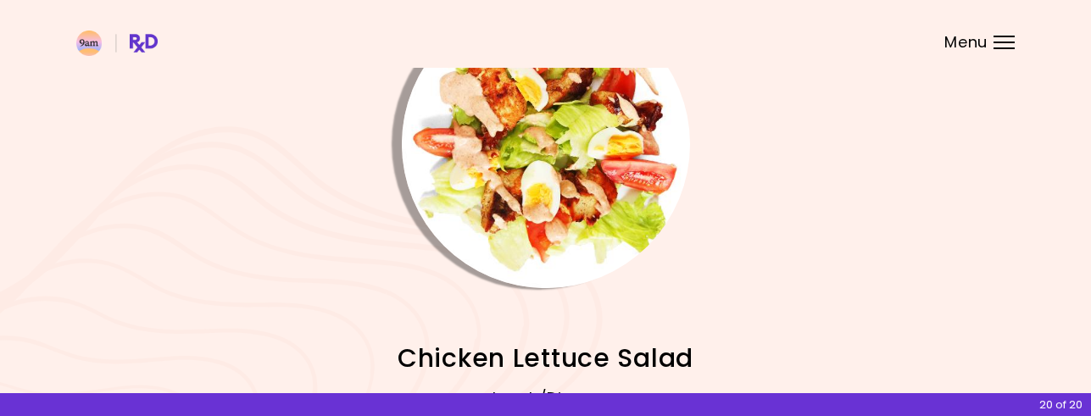
click at [550, 168] on img "Info - Chicken Lettuce Salad" at bounding box center [546, 144] width 288 height 288
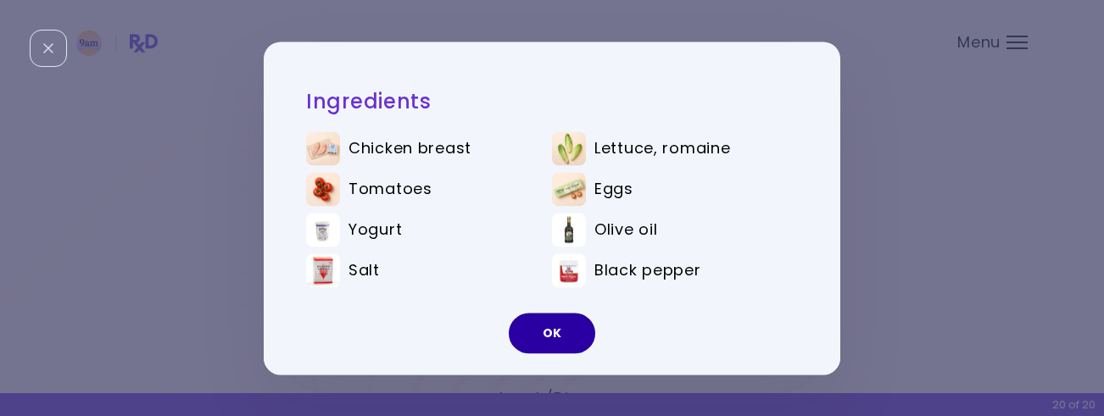
click at [546, 320] on button "OK" at bounding box center [552, 333] width 86 height 41
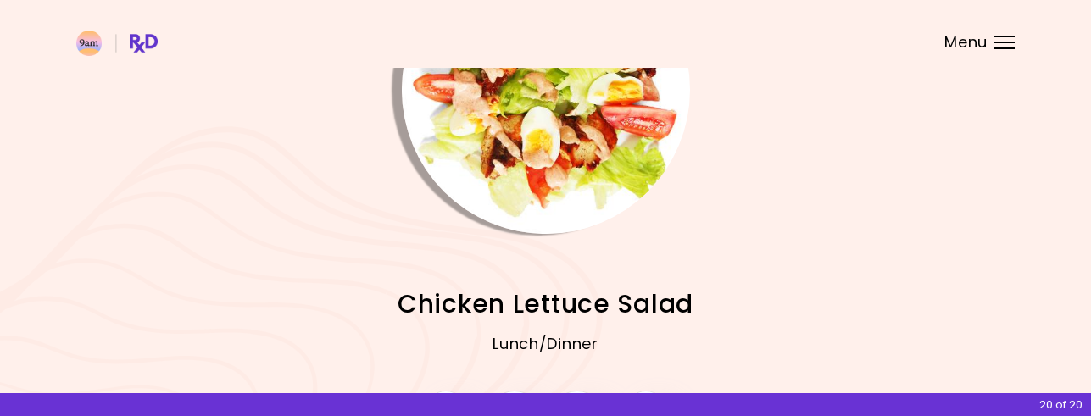
scroll to position [157, 0]
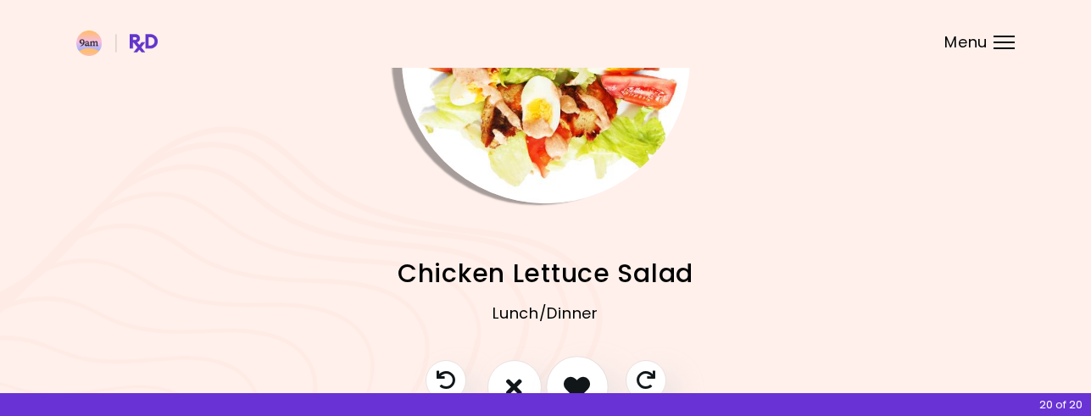
click at [576, 378] on icon "I like this recipe" at bounding box center [577, 387] width 26 height 26
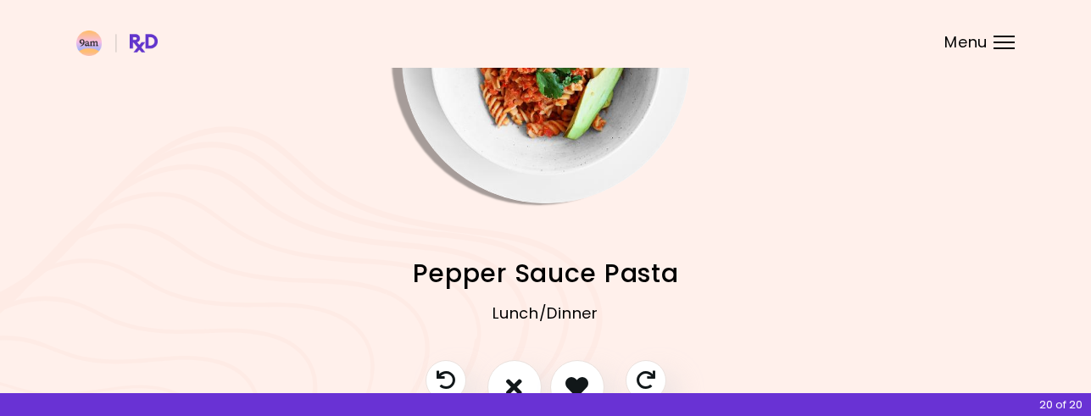
click at [526, 88] on img "Info - Pepper Sauce Pasta" at bounding box center [546, 59] width 288 height 288
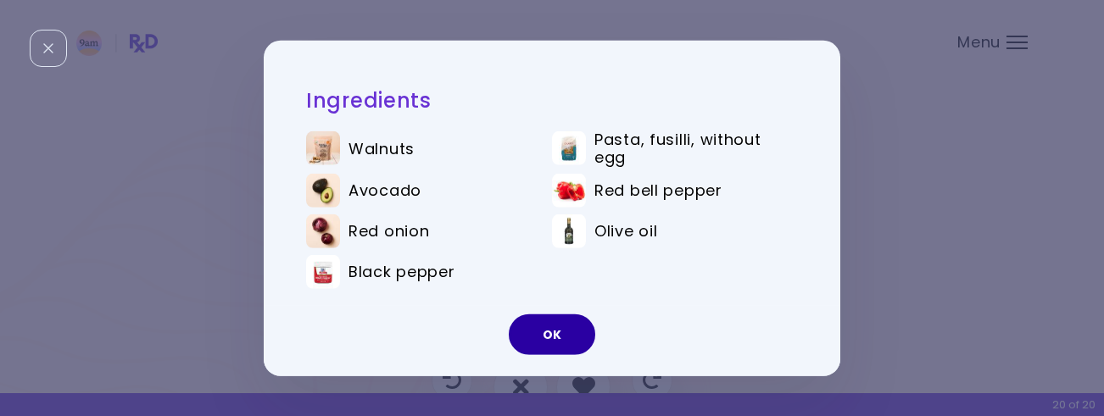
click at [548, 330] on button "OK" at bounding box center [552, 334] width 86 height 41
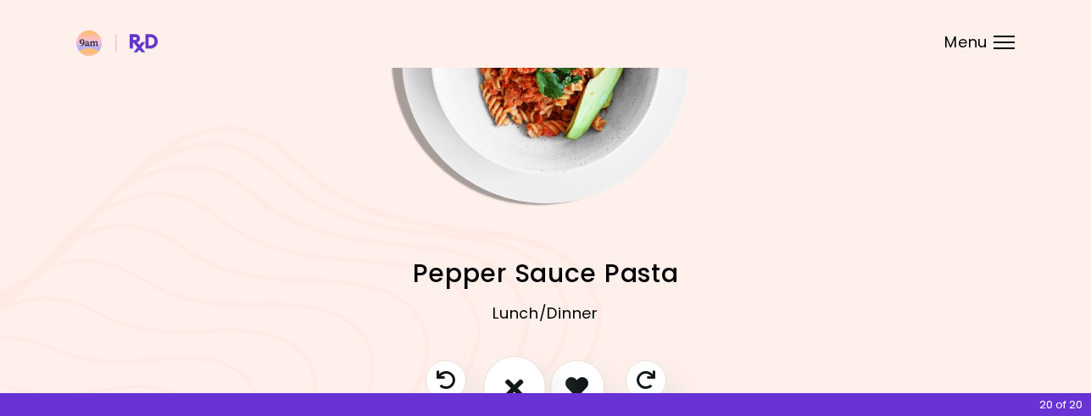
click at [515, 380] on icon "I don't like this recipe" at bounding box center [514, 387] width 19 height 26
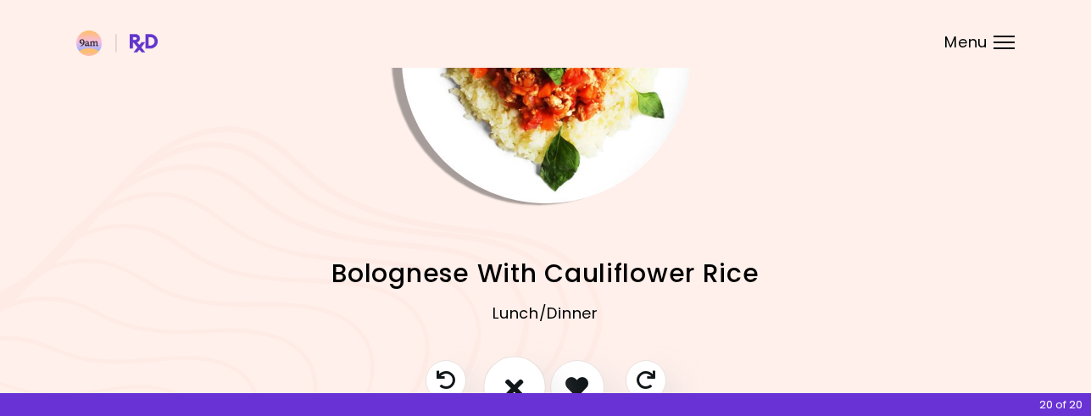
click at [514, 382] on icon "I don't like this recipe" at bounding box center [514, 387] width 19 height 26
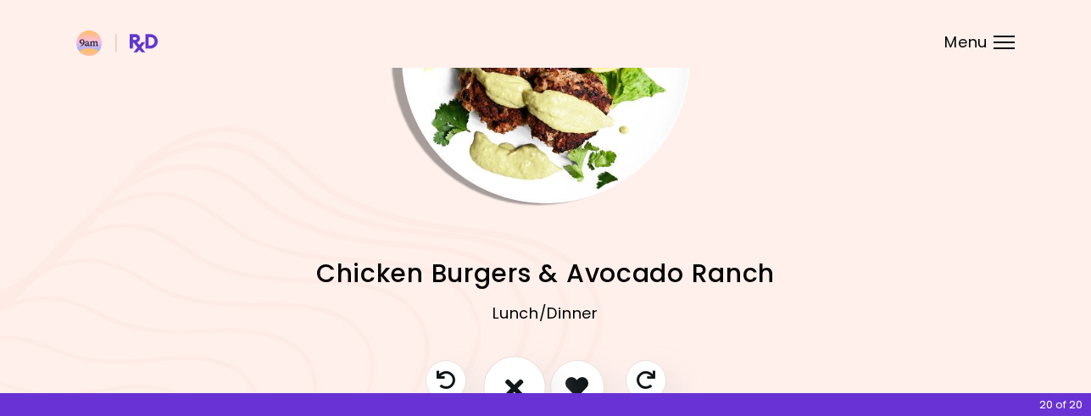
click at [514, 382] on icon "I don't like this recipe" at bounding box center [514, 387] width 19 height 26
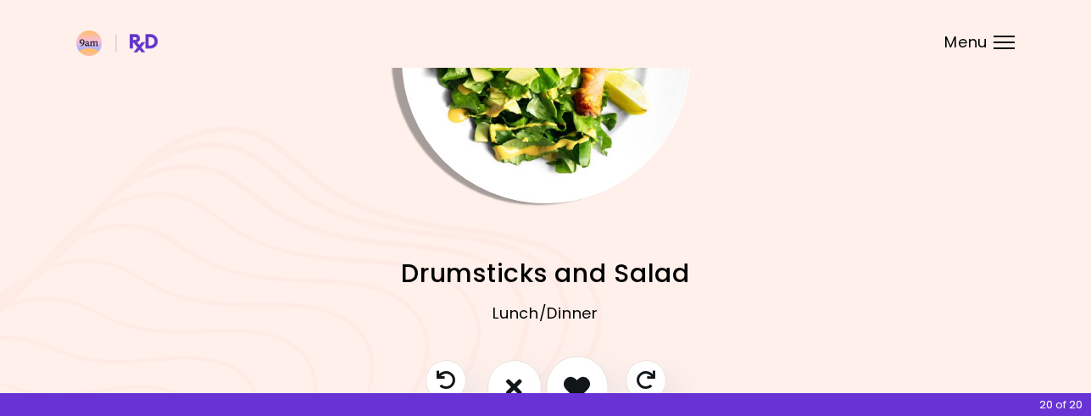
click at [585, 381] on icon "I like this recipe" at bounding box center [577, 387] width 26 height 26
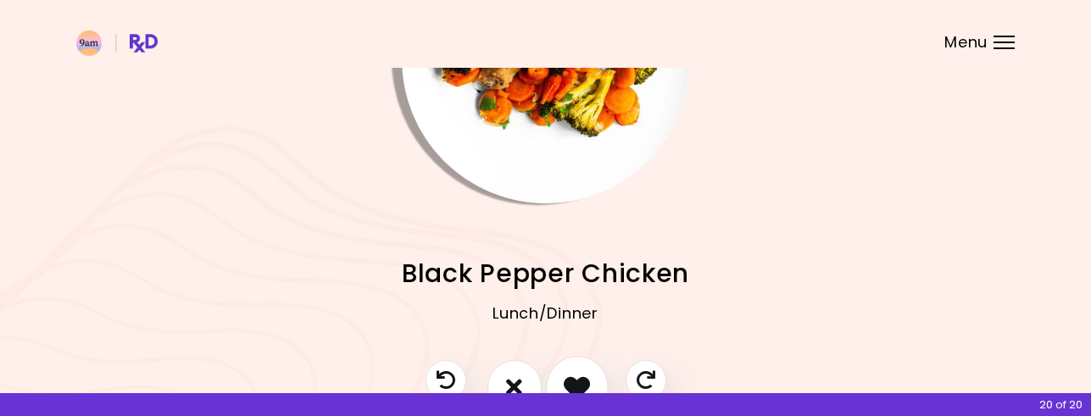
click at [568, 380] on icon "I like this recipe" at bounding box center [577, 387] width 26 height 26
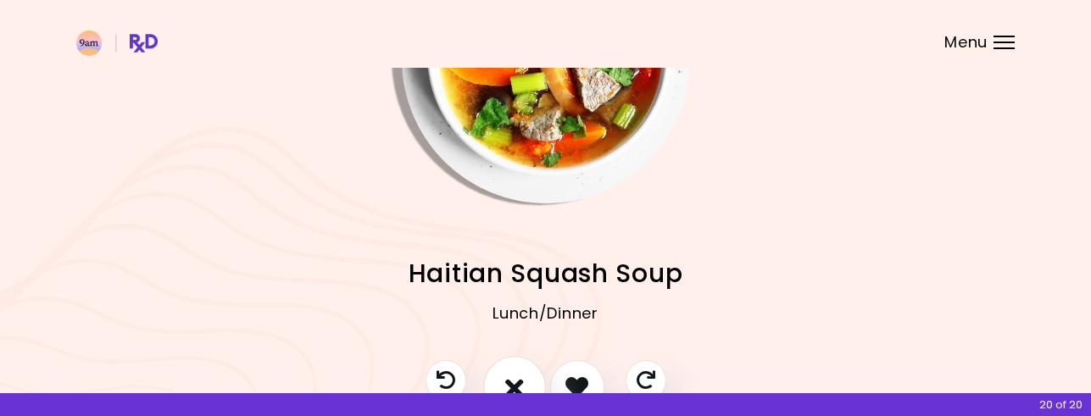
click at [518, 382] on icon "I don't like this recipe" at bounding box center [514, 387] width 19 height 26
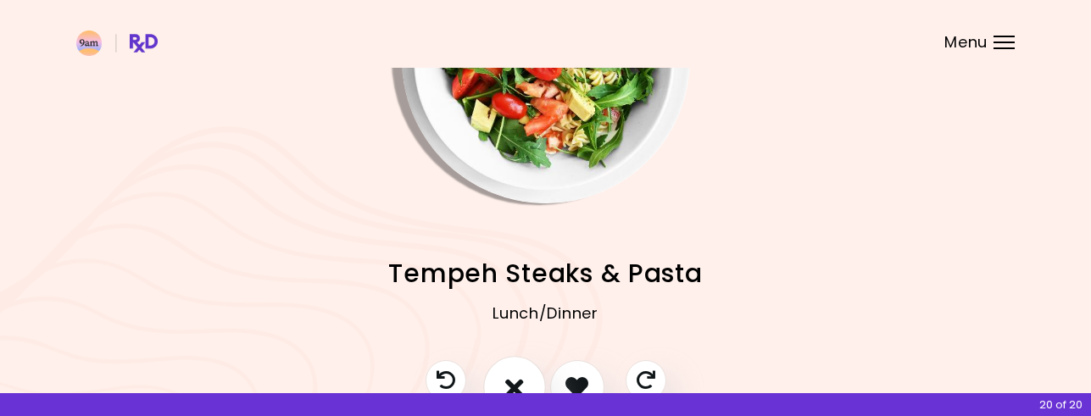
click at [518, 382] on icon "I don't like this recipe" at bounding box center [514, 387] width 19 height 26
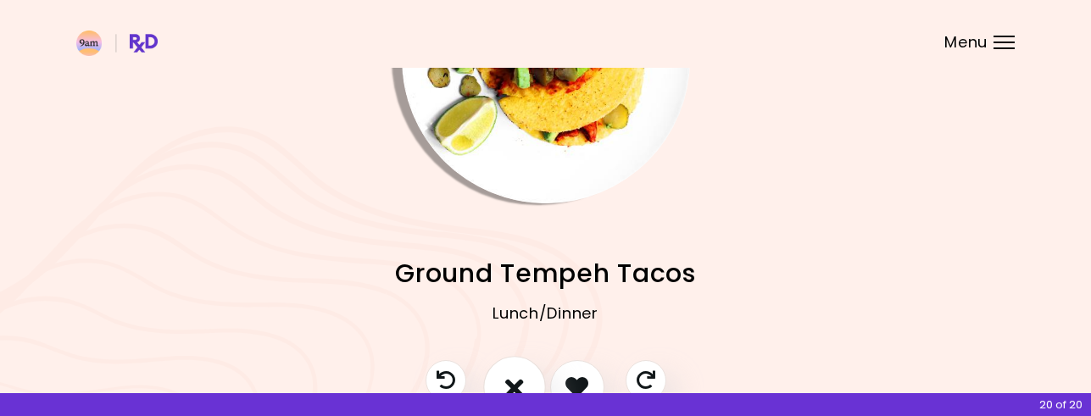
click at [518, 382] on icon "I don't like this recipe" at bounding box center [514, 387] width 19 height 26
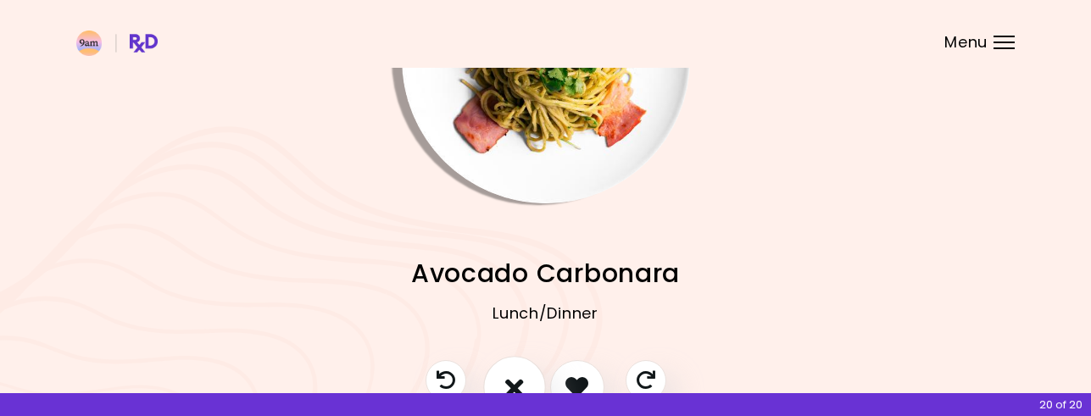
click at [518, 382] on icon "I don't like this recipe" at bounding box center [514, 387] width 19 height 26
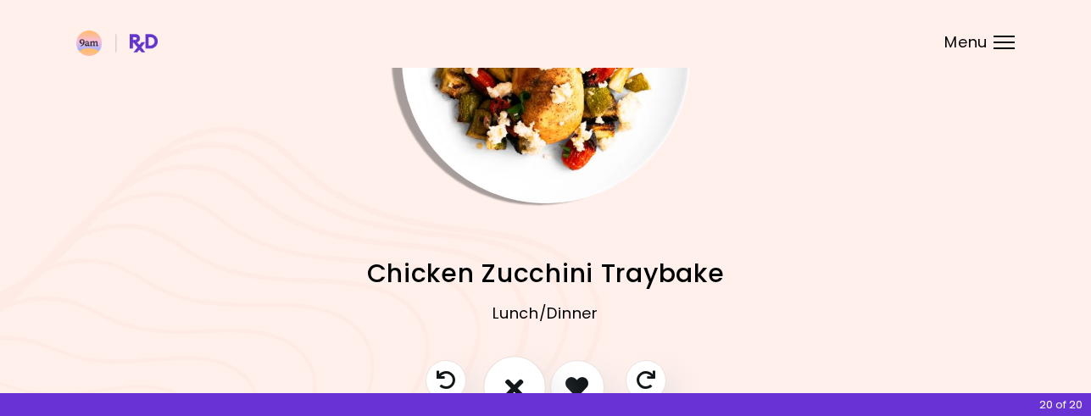
click at [518, 382] on icon "I don't like this recipe" at bounding box center [514, 387] width 19 height 26
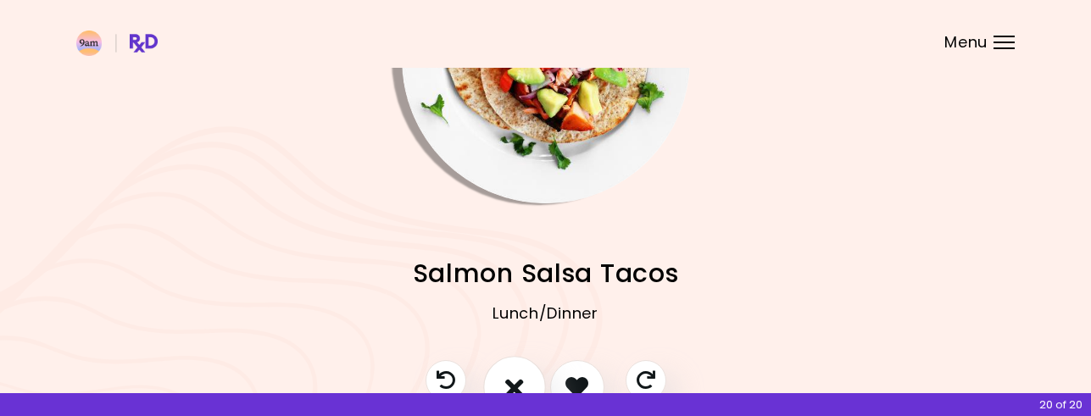
click at [518, 382] on icon "I don't like this recipe" at bounding box center [514, 387] width 19 height 26
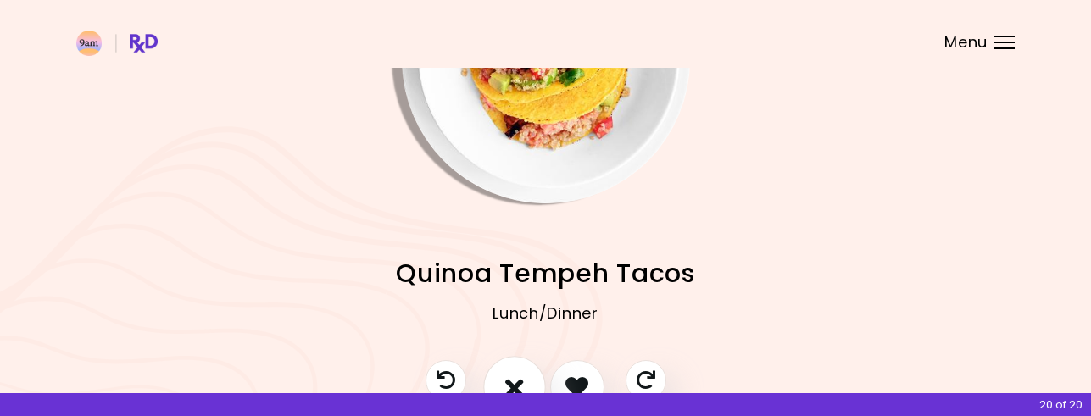
click at [518, 382] on icon "I don't like this recipe" at bounding box center [514, 387] width 19 height 26
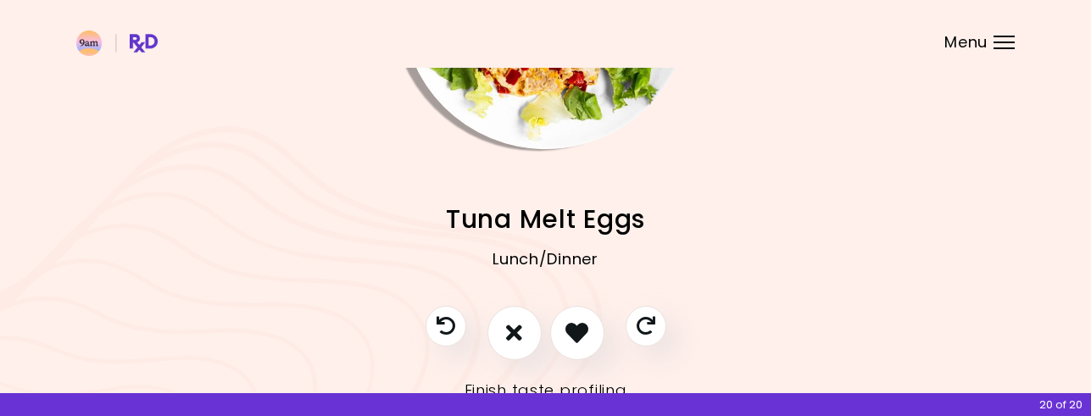
scroll to position [242, 0]
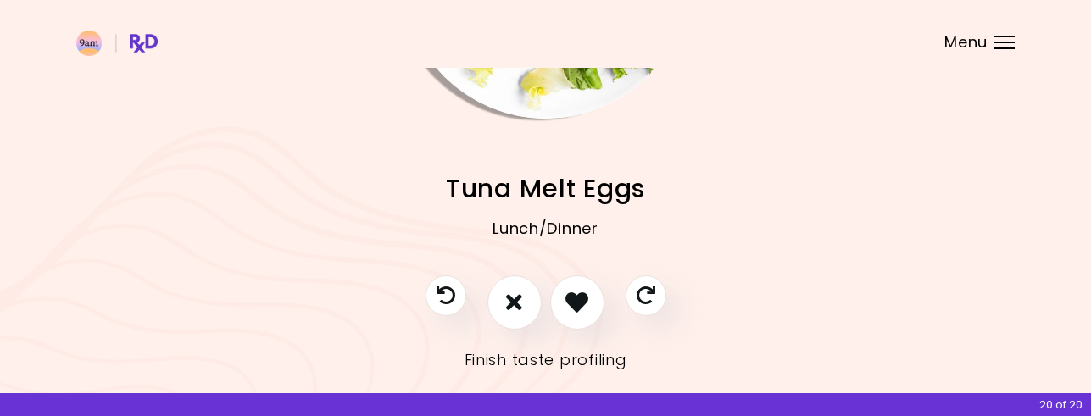
click at [543, 358] on link "Finish taste profiling" at bounding box center [546, 360] width 163 height 27
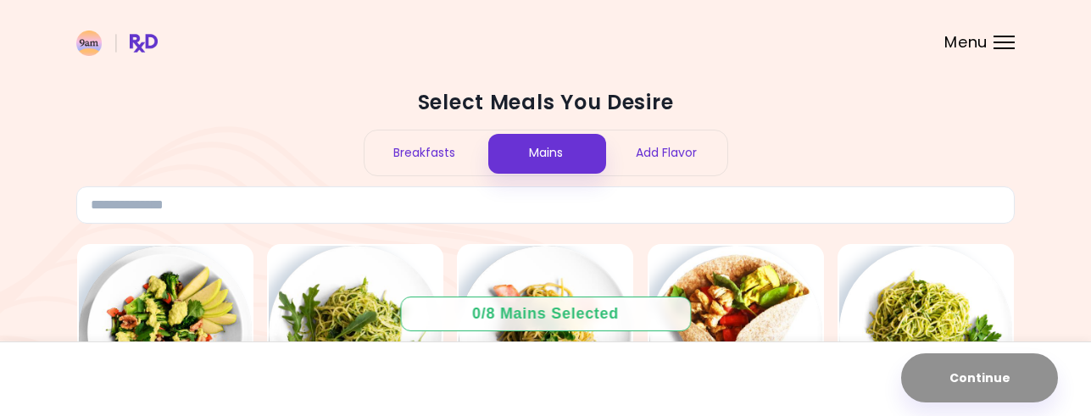
click at [437, 160] on div "Breakfasts" at bounding box center [424, 153] width 121 height 45
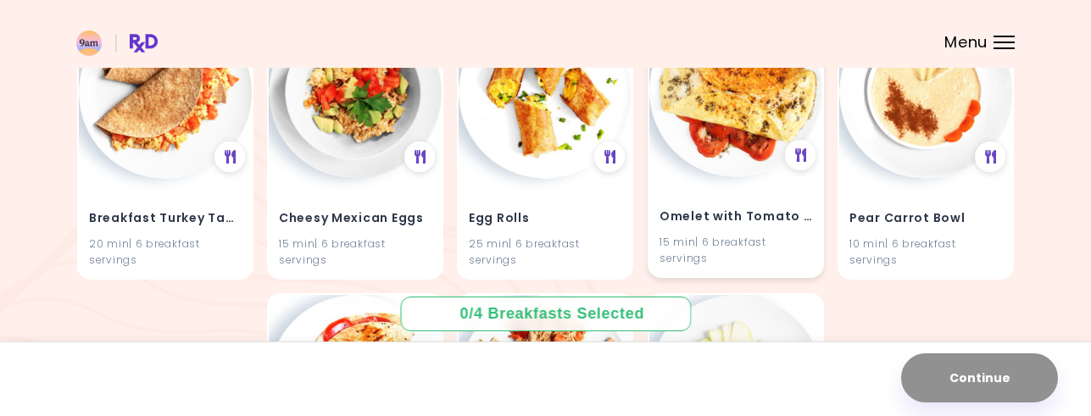
scroll to position [498, 0]
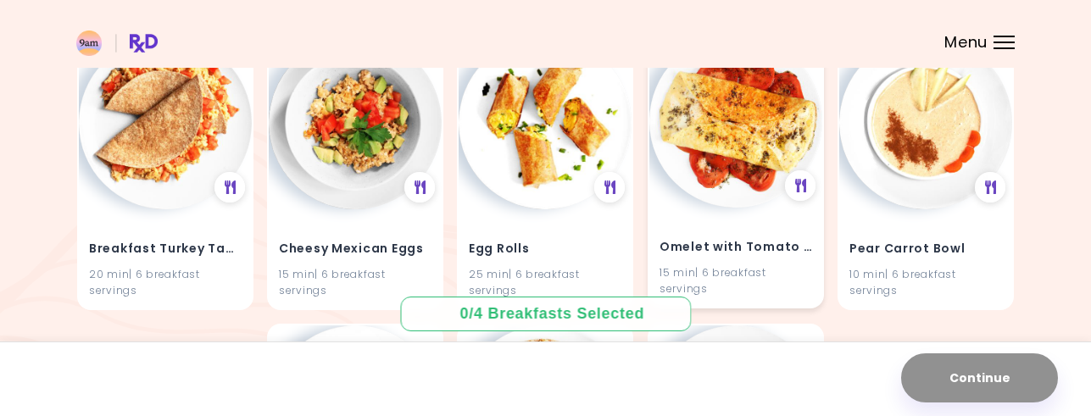
click at [755, 132] on img at bounding box center [735, 121] width 173 height 173
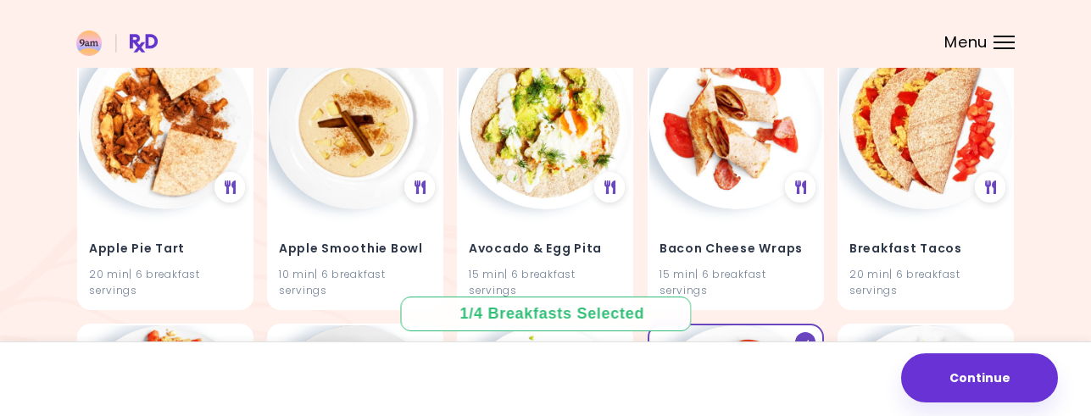
scroll to position [214, 0]
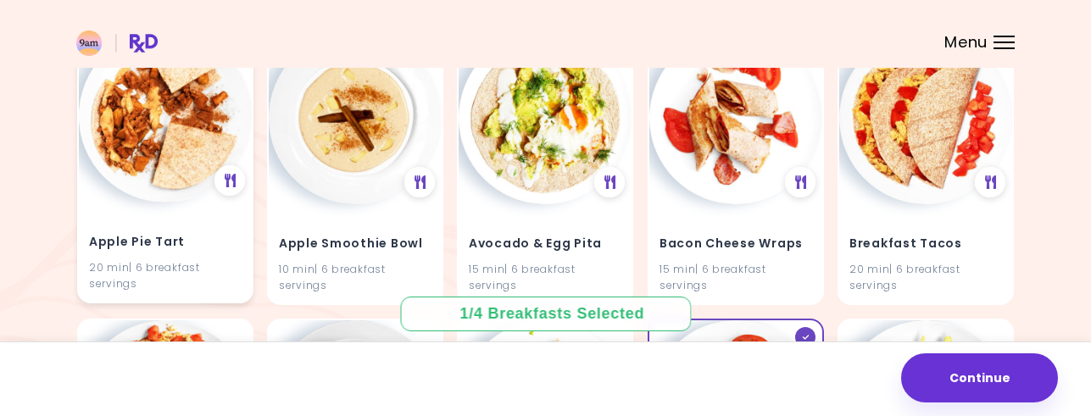
click at [197, 131] on img at bounding box center [165, 116] width 173 height 173
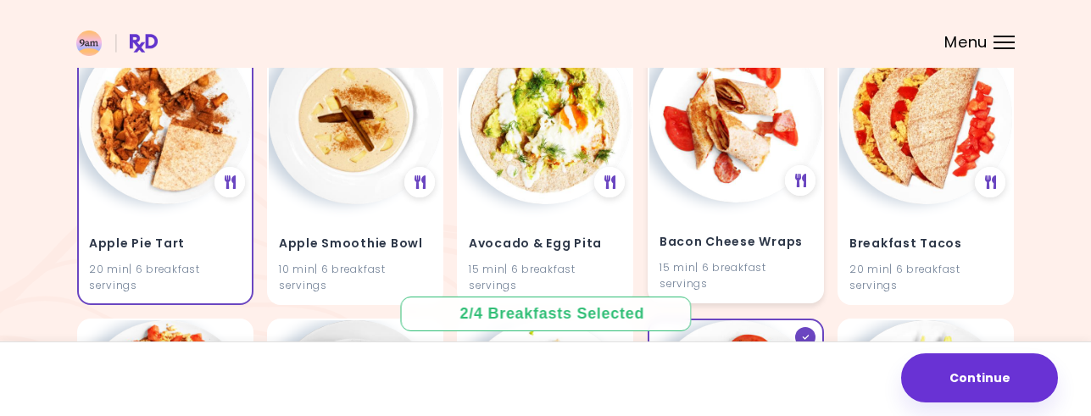
click at [753, 136] on img at bounding box center [735, 116] width 173 height 173
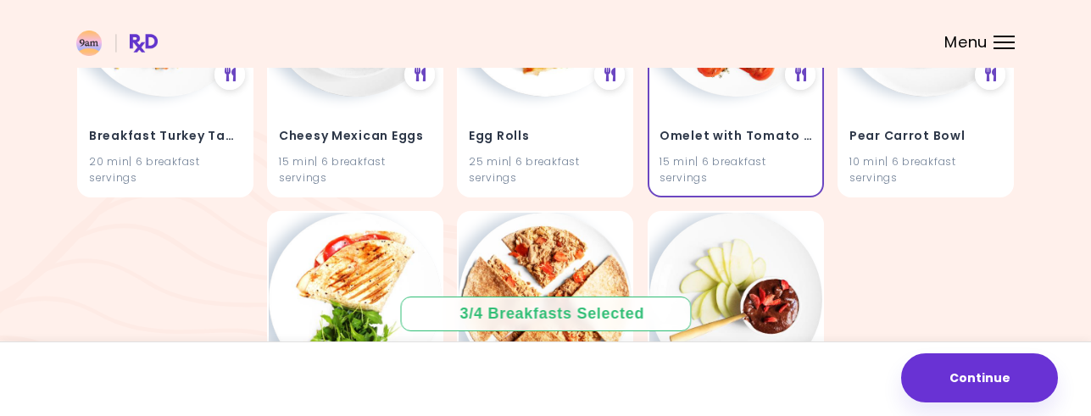
scroll to position [614, 0]
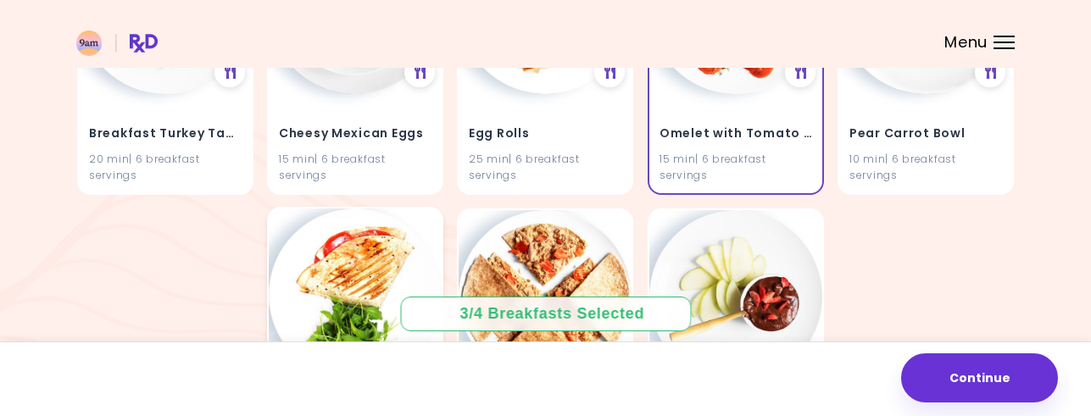
click at [374, 280] on img at bounding box center [355, 295] width 173 height 173
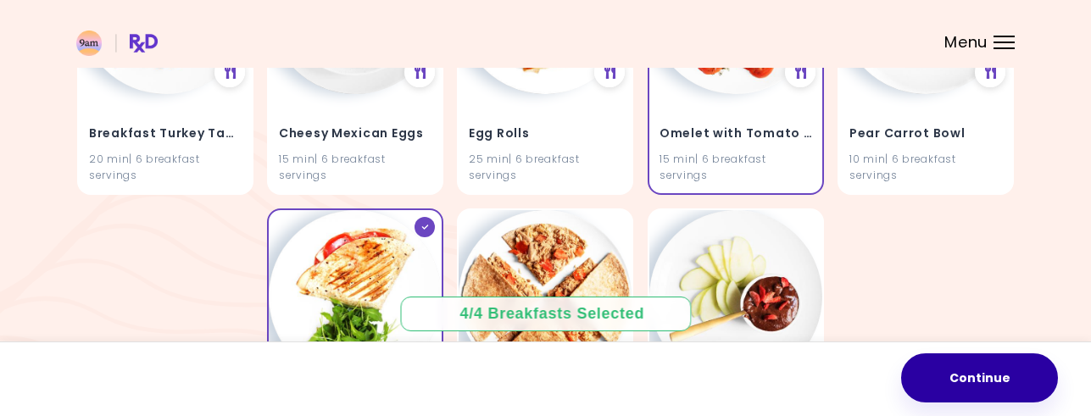
click at [949, 359] on button "Continue" at bounding box center [979, 377] width 157 height 49
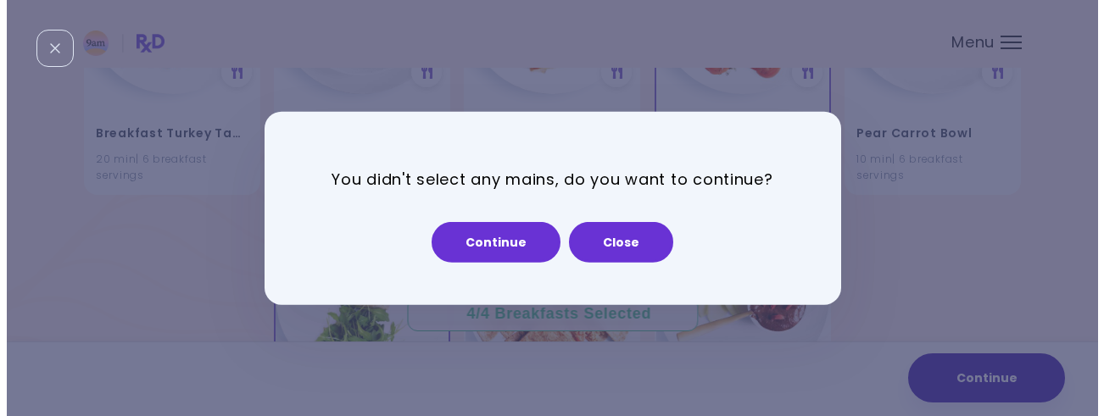
scroll to position [616, 0]
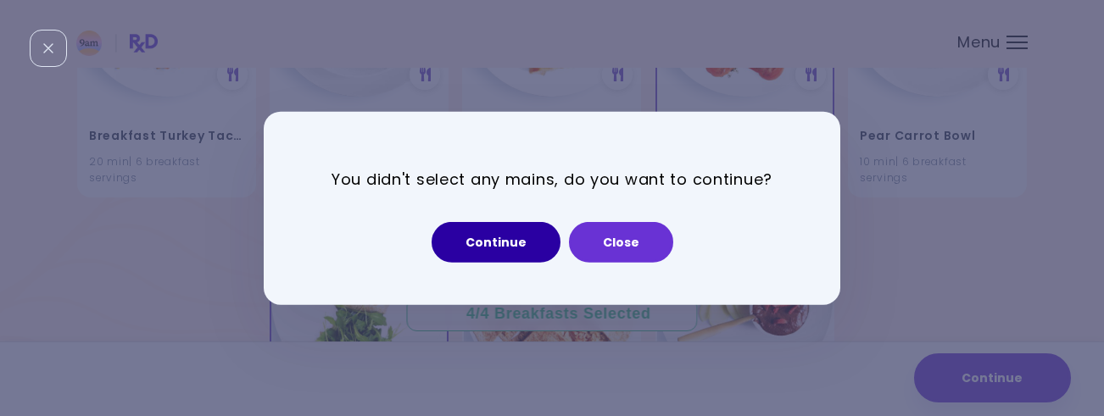
click at [508, 244] on button "Continue" at bounding box center [495, 242] width 129 height 41
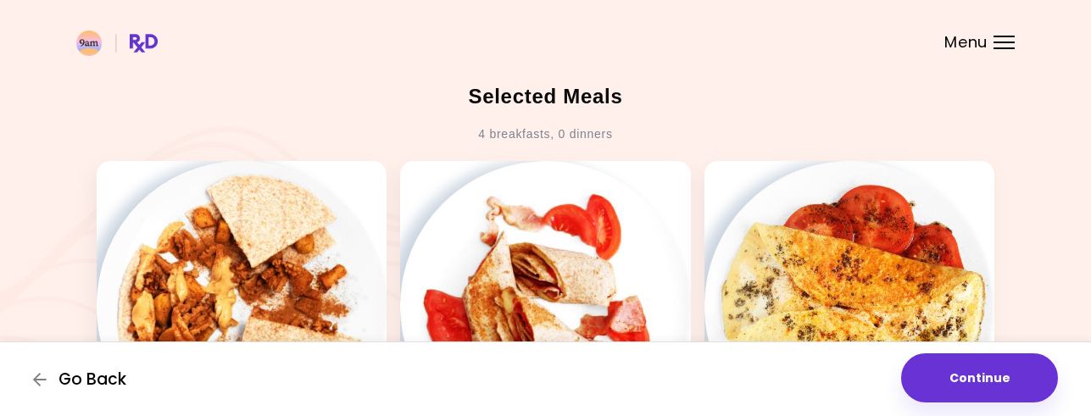
click at [76, 384] on span "Go Back" at bounding box center [92, 379] width 68 height 19
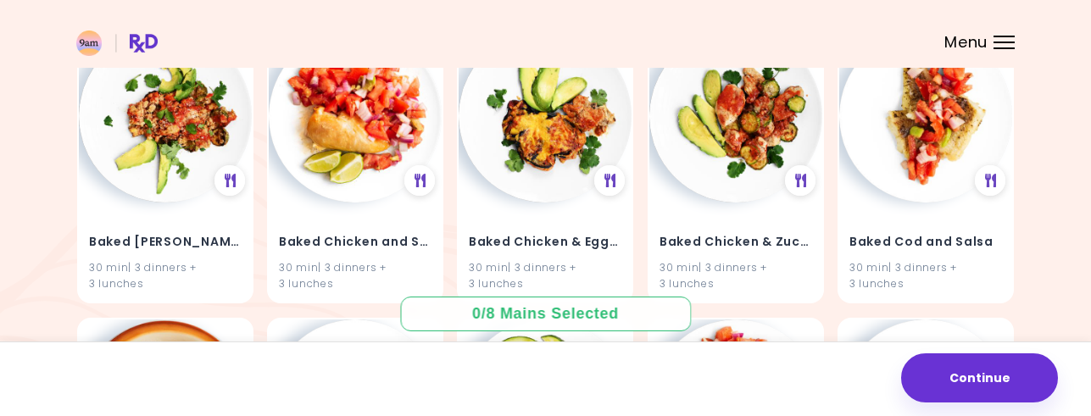
scroll to position [798, 0]
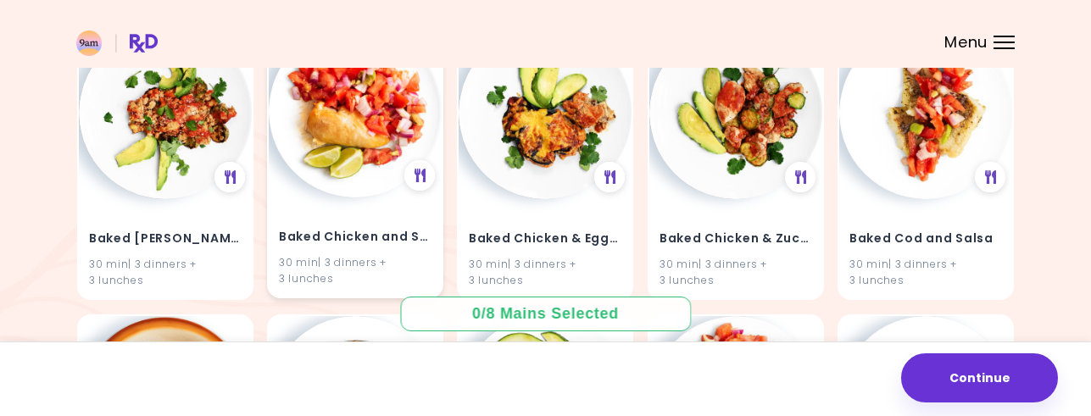
click at [345, 165] on img at bounding box center [355, 111] width 173 height 173
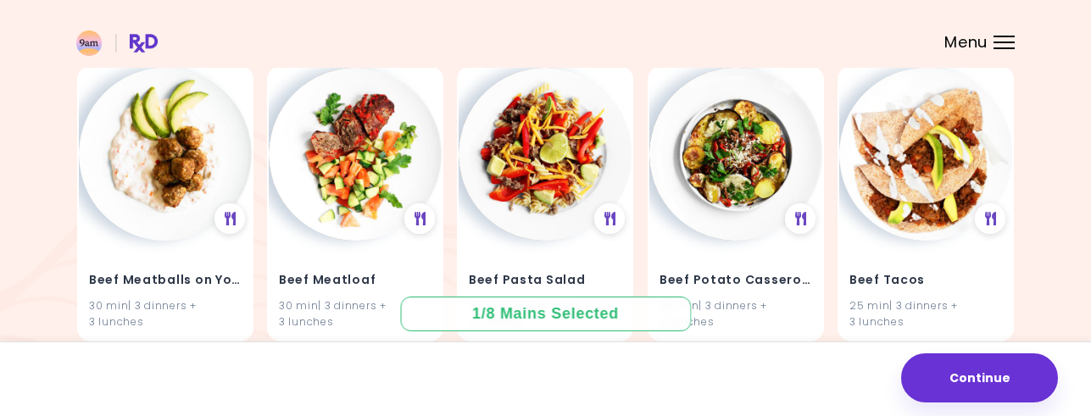
scroll to position [1630, 0]
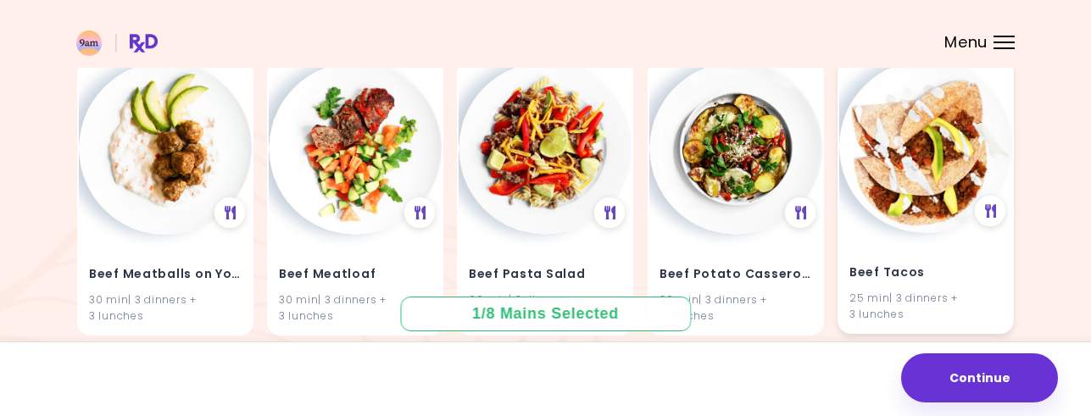
click at [915, 206] on img at bounding box center [925, 146] width 173 height 173
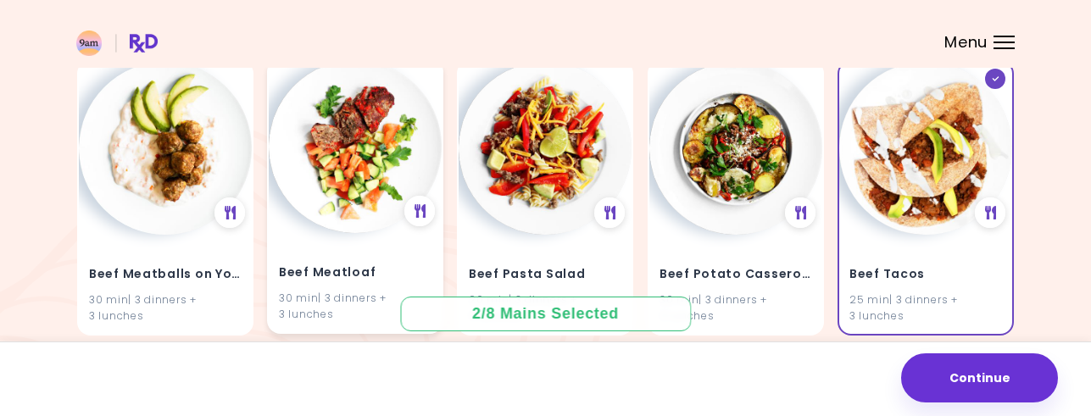
click at [372, 200] on img at bounding box center [355, 146] width 173 height 173
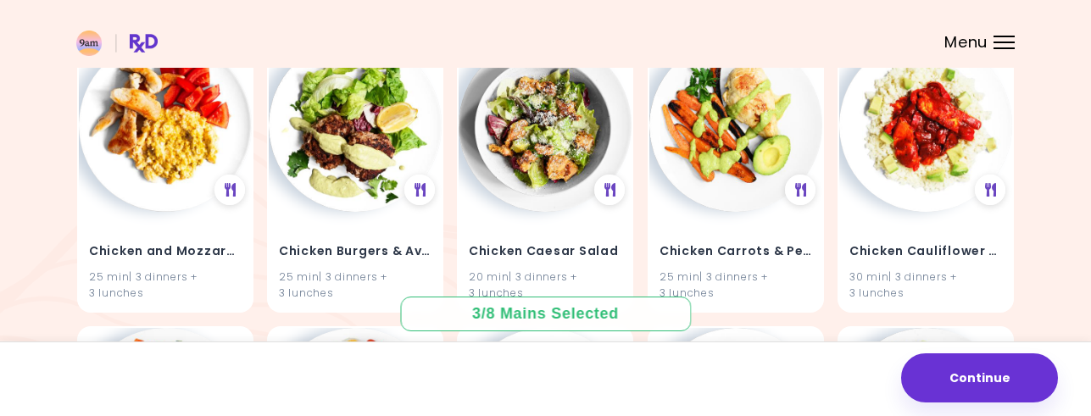
scroll to position [3400, 0]
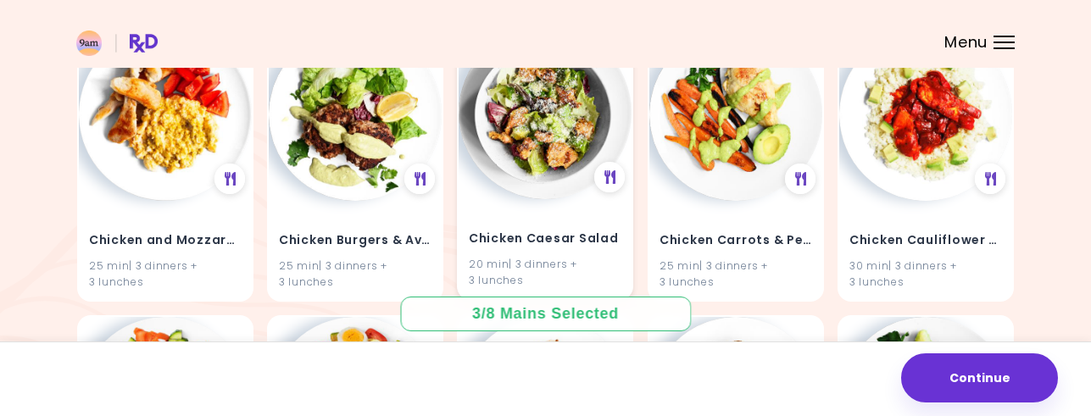
click at [530, 189] on img at bounding box center [545, 112] width 173 height 173
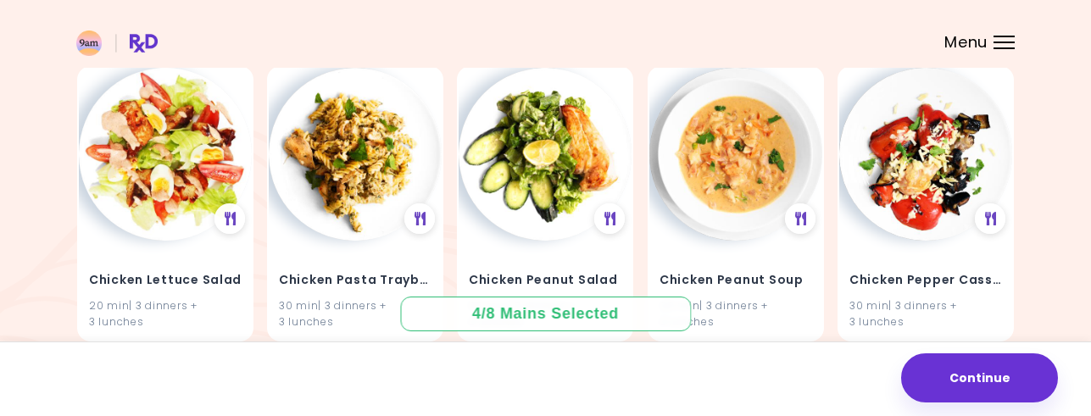
scroll to position [4249, 0]
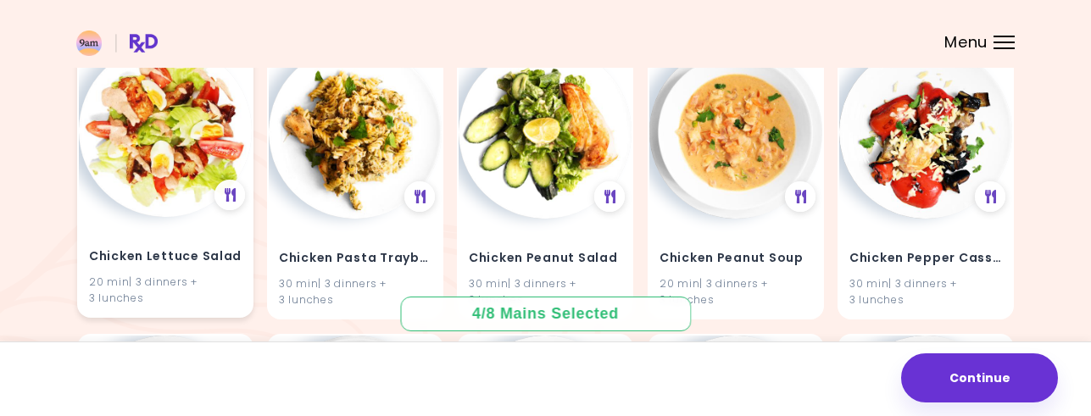
click at [162, 163] on img at bounding box center [165, 130] width 173 height 173
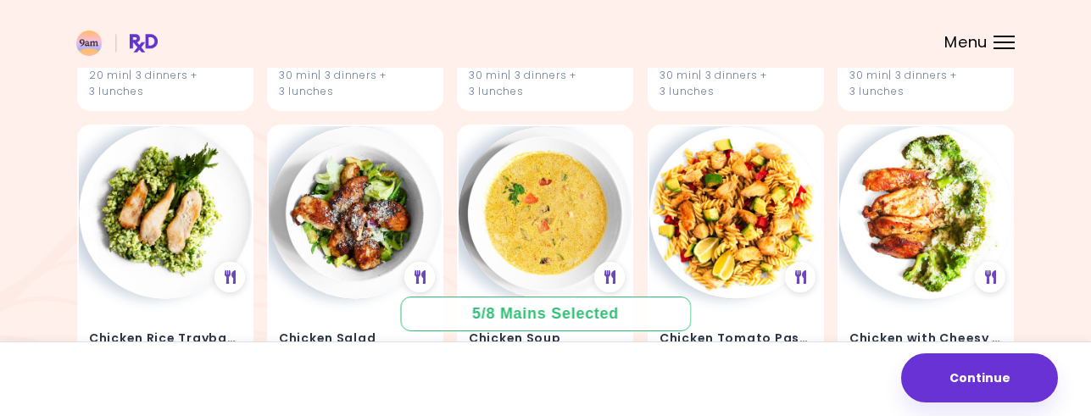
scroll to position [4788, 0]
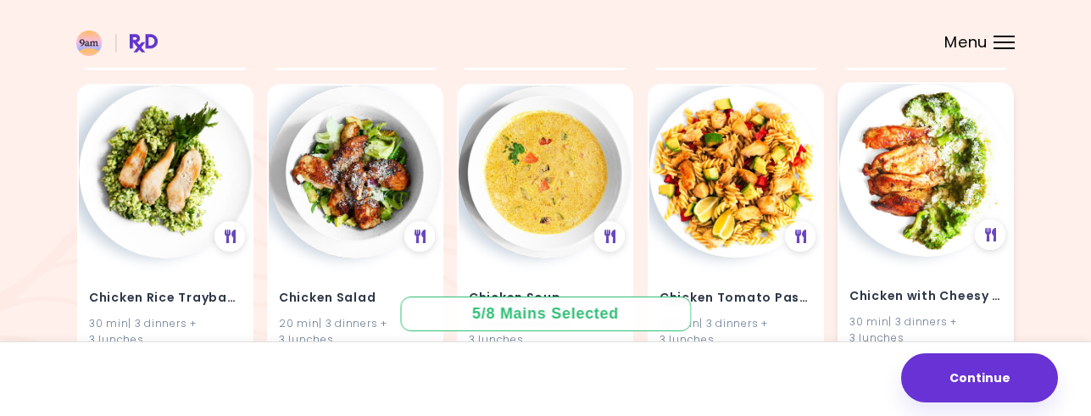
click at [895, 209] on img at bounding box center [925, 170] width 173 height 173
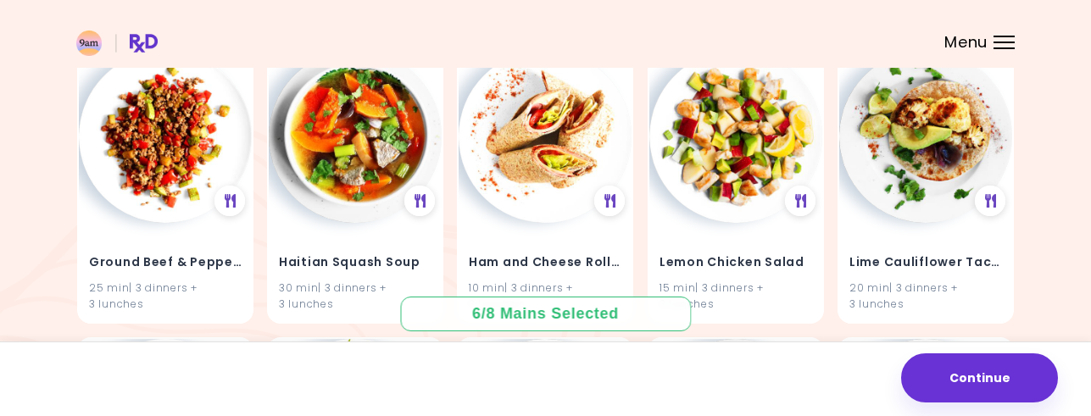
scroll to position [8012, 0]
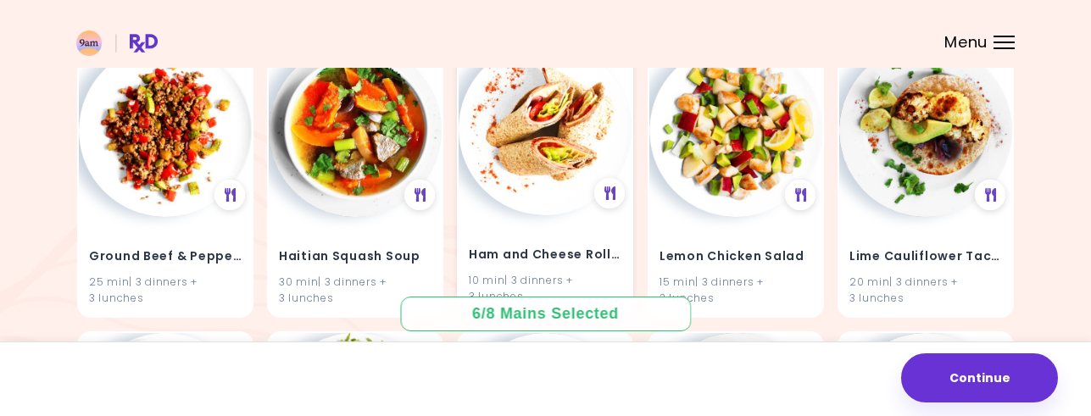
click at [541, 181] on img at bounding box center [545, 128] width 173 height 173
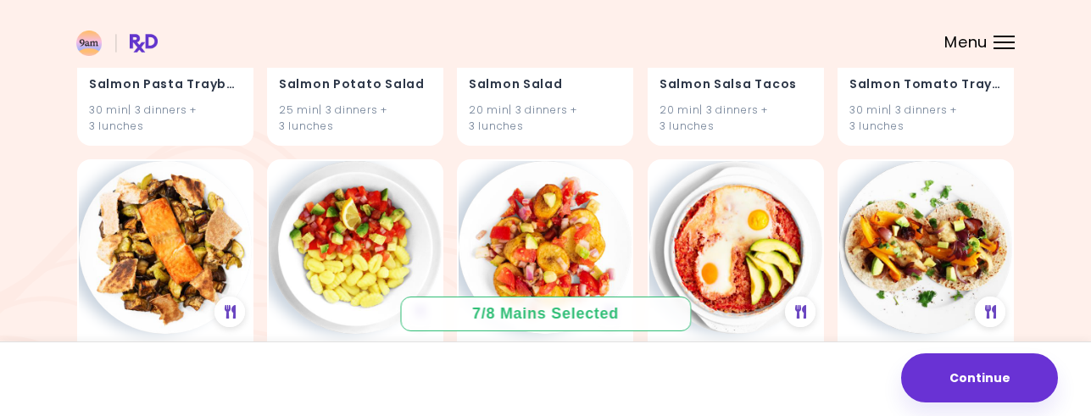
scroll to position [11457, 0]
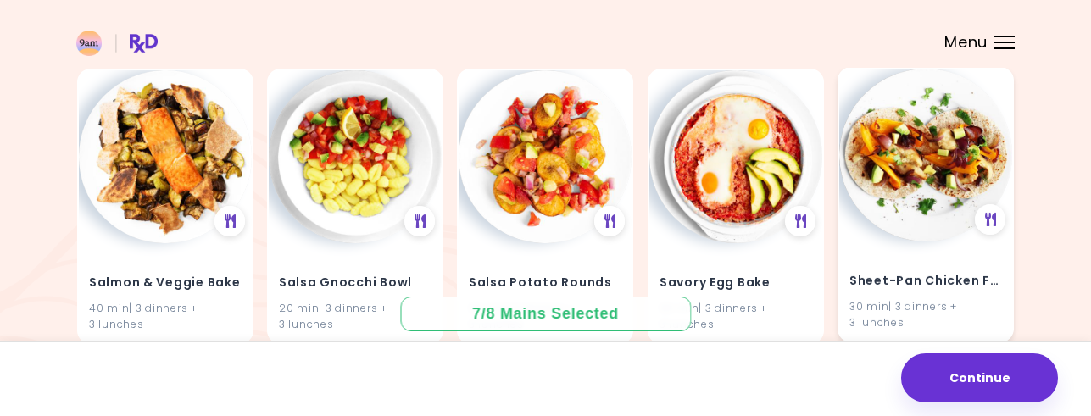
click at [899, 164] on img at bounding box center [925, 155] width 173 height 173
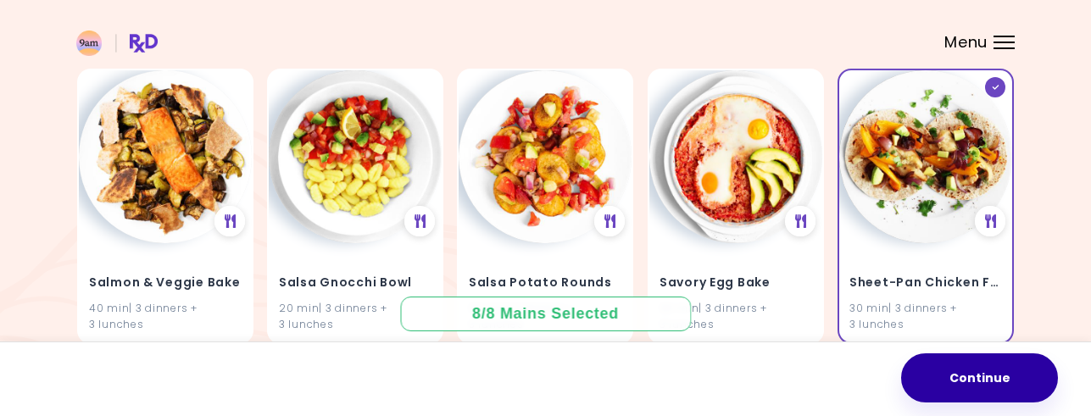
click at [964, 368] on button "Continue" at bounding box center [979, 377] width 157 height 49
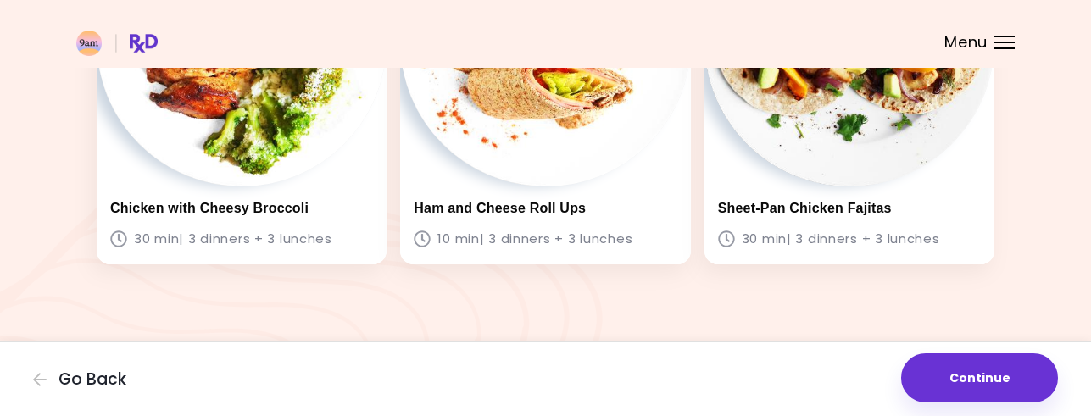
scroll to position [1410, 0]
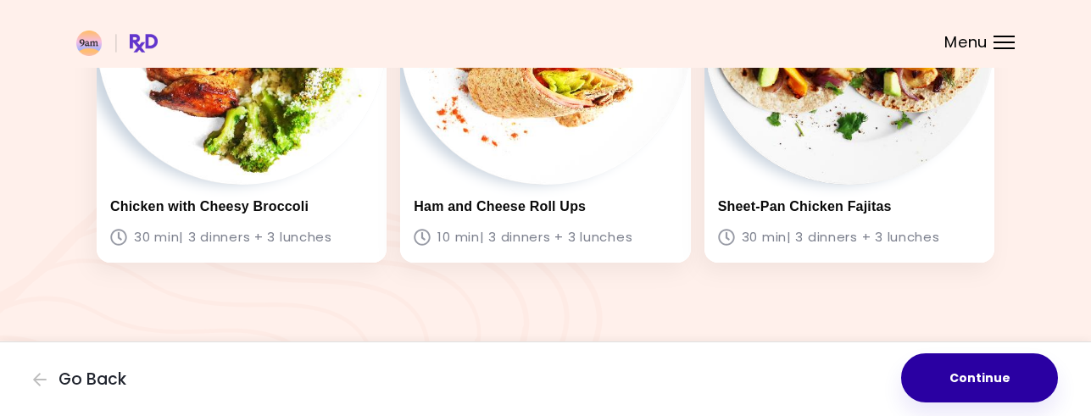
click at [979, 368] on button "Continue" at bounding box center [979, 377] width 157 height 49
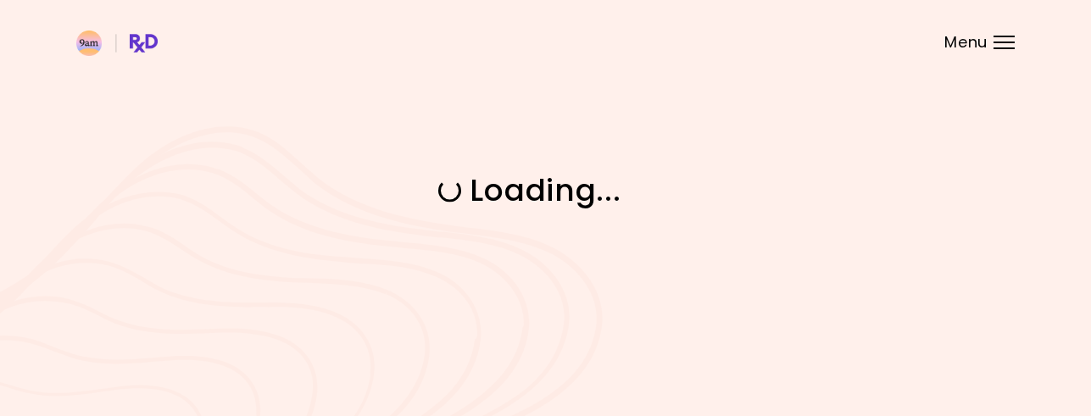
scroll to position [0, 0]
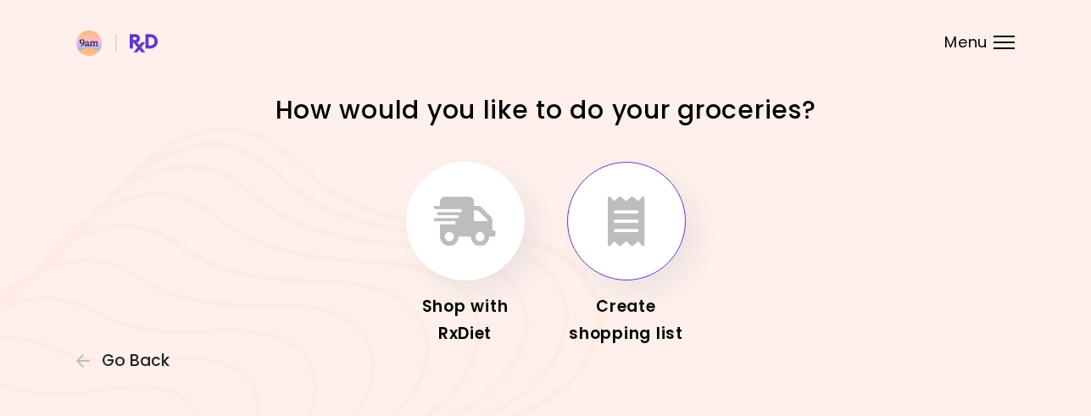
click at [616, 222] on icon "button" at bounding box center [626, 221] width 37 height 49
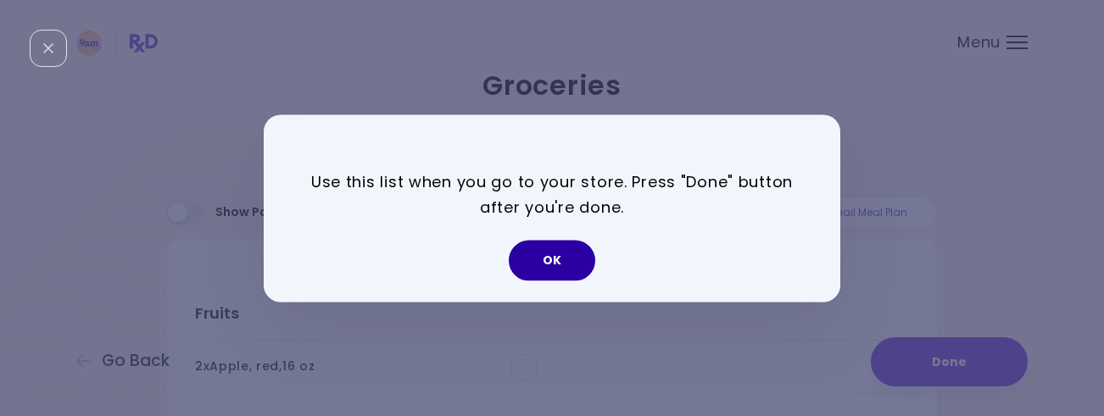
click at [553, 262] on button "OK" at bounding box center [552, 260] width 86 height 41
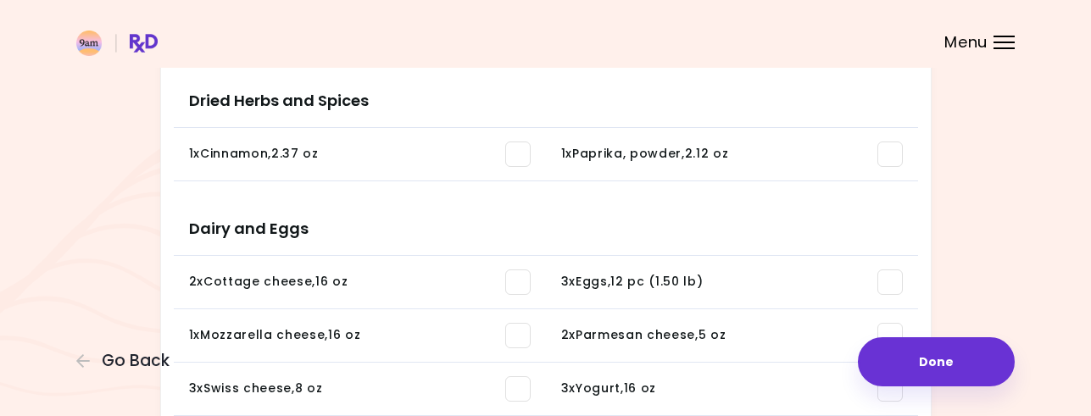
scroll to position [832, 0]
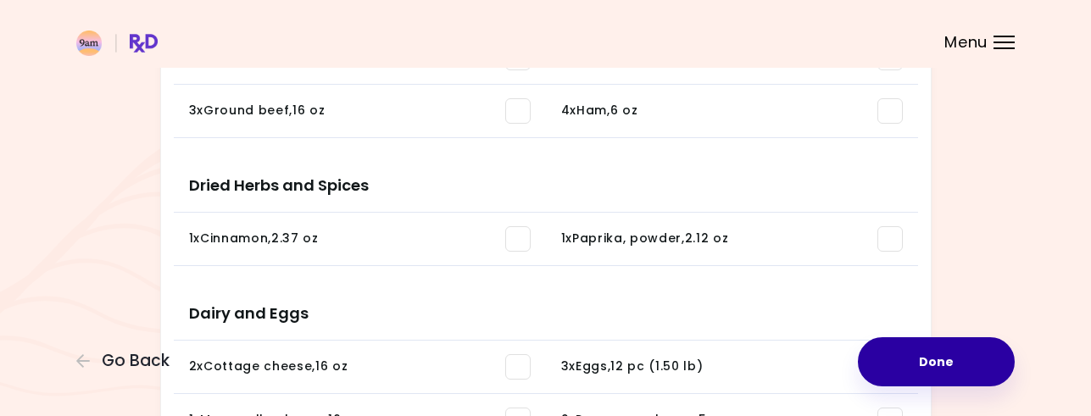
click at [927, 353] on button "Done" at bounding box center [936, 361] width 157 height 49
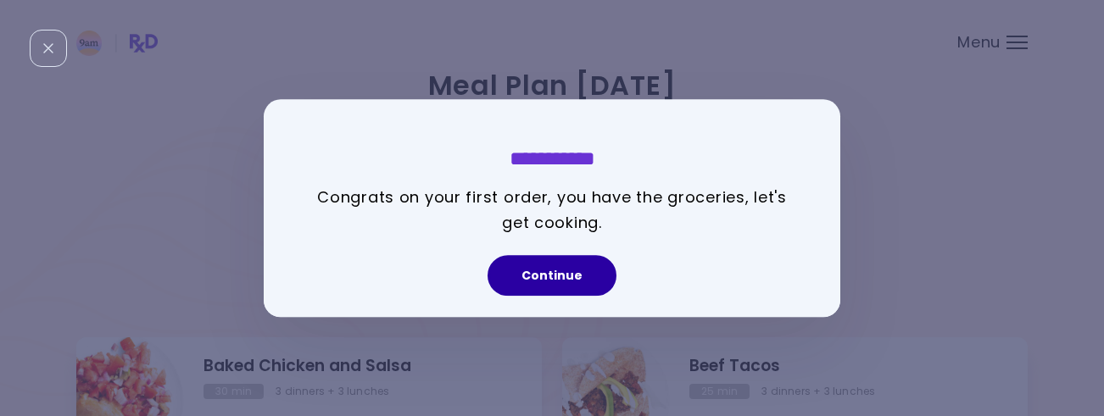
click at [551, 275] on button "Continue" at bounding box center [551, 275] width 129 height 41
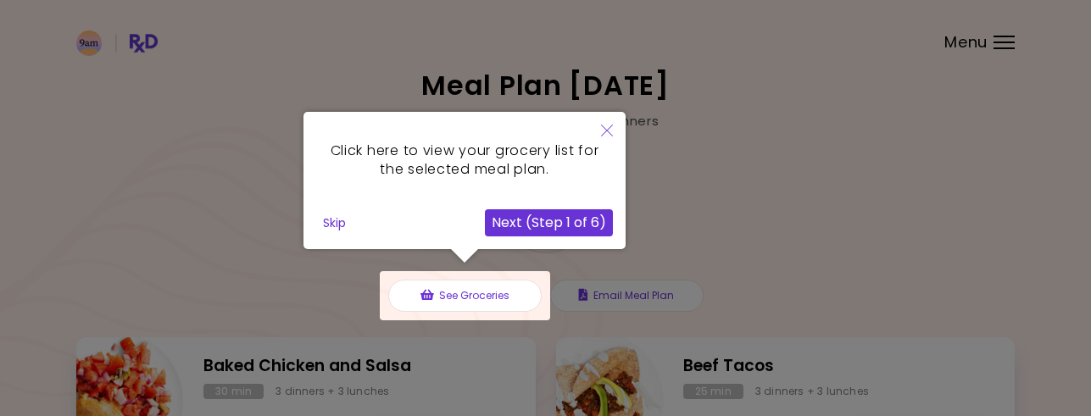
click at [333, 224] on button "Skip" at bounding box center [334, 222] width 36 height 25
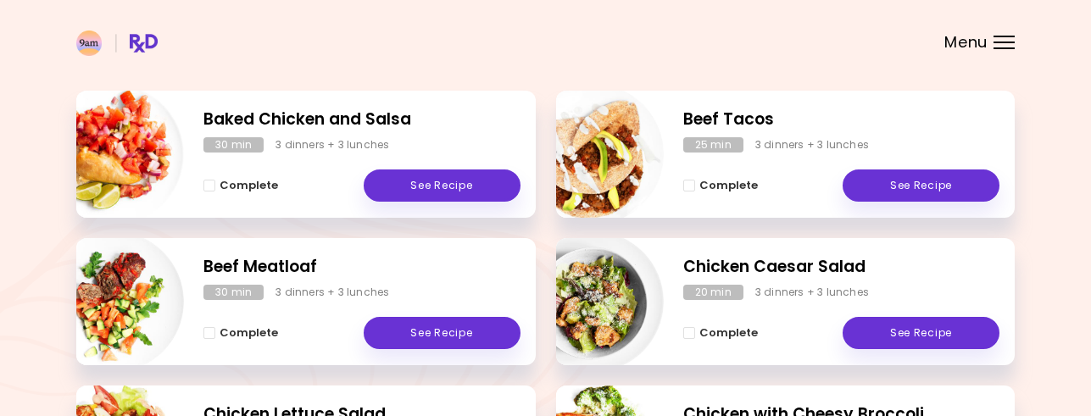
scroll to position [254, 0]
